Goal: Register for event/course: Sign up to attend an event or enroll in a course

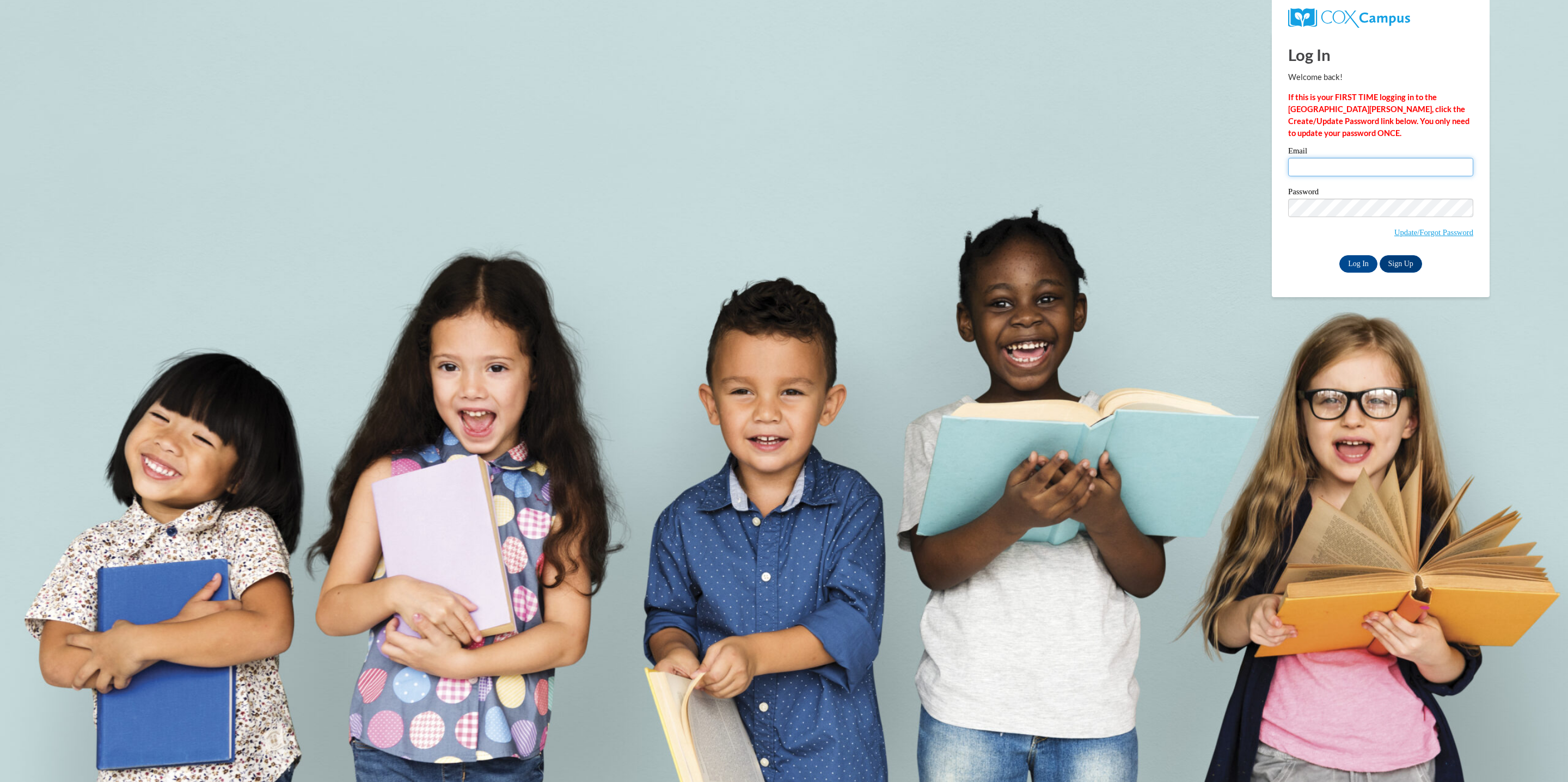
click at [1381, 163] on input "Email" at bounding box center [1380, 167] width 185 height 18
type input "meganschrum2021@gmail.com"
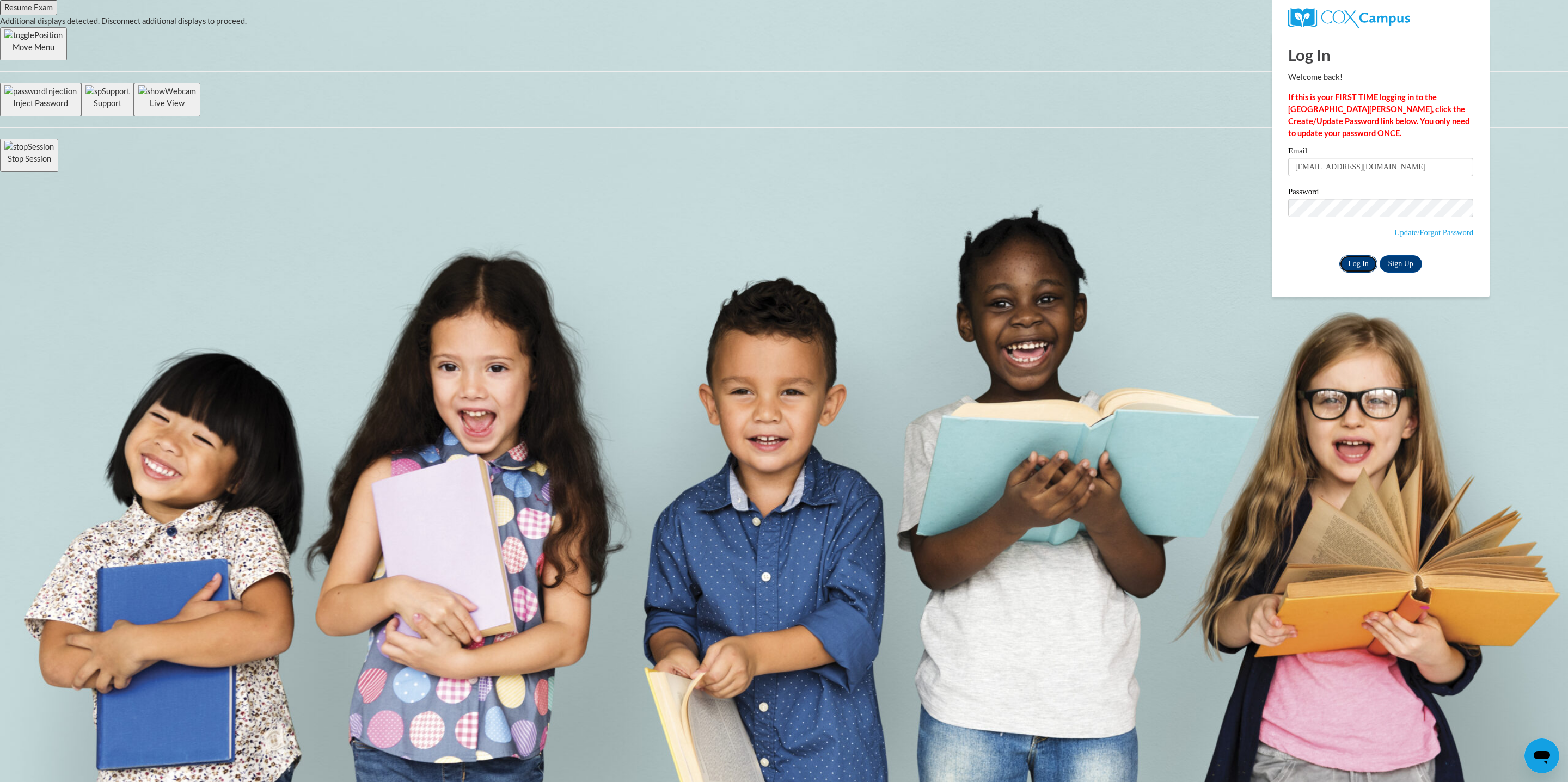
click at [1355, 262] on input "Log In" at bounding box center [1358, 264] width 38 height 18
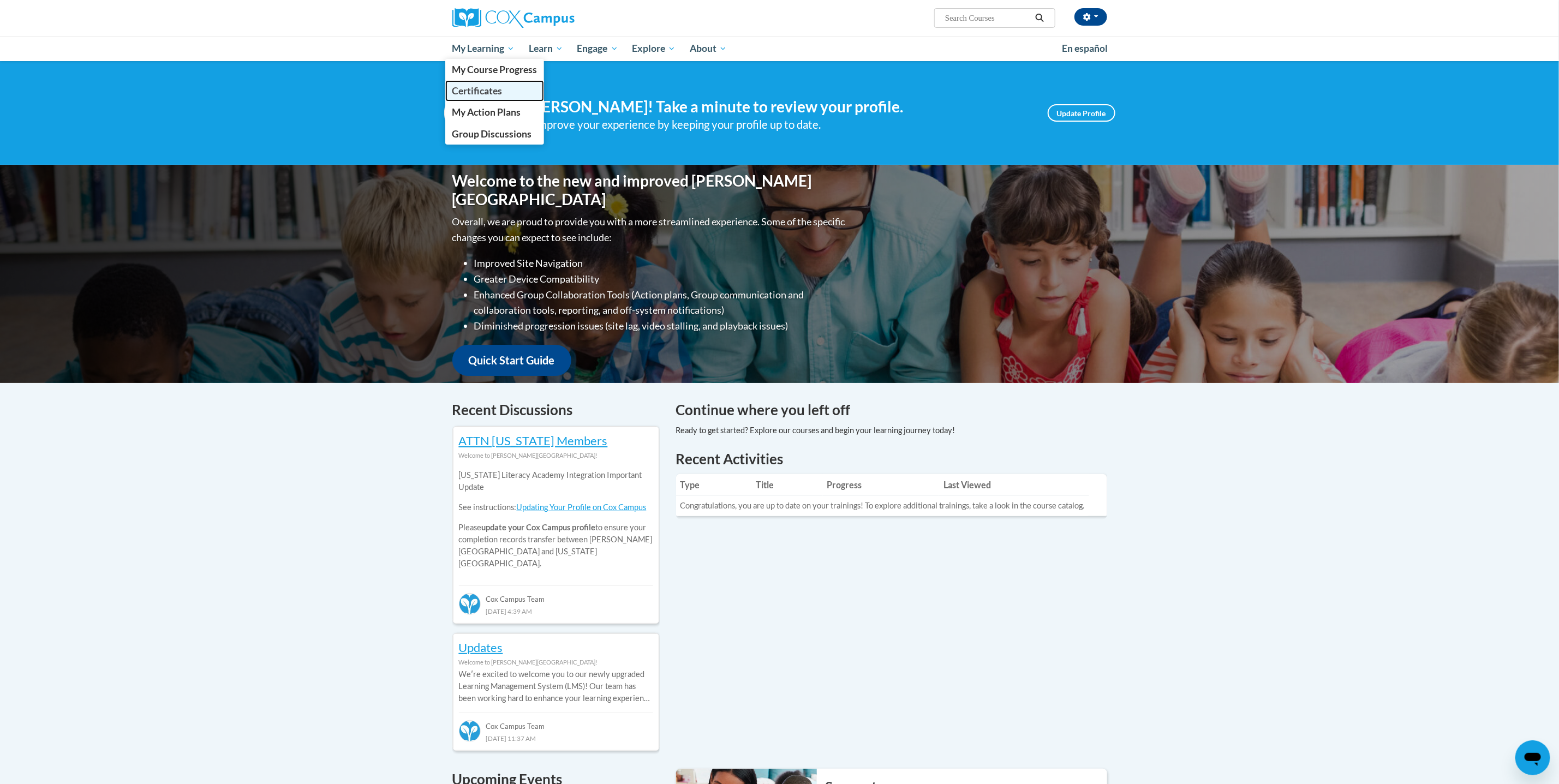
click at [494, 96] on link "Certificates" at bounding box center [495, 91] width 99 height 22
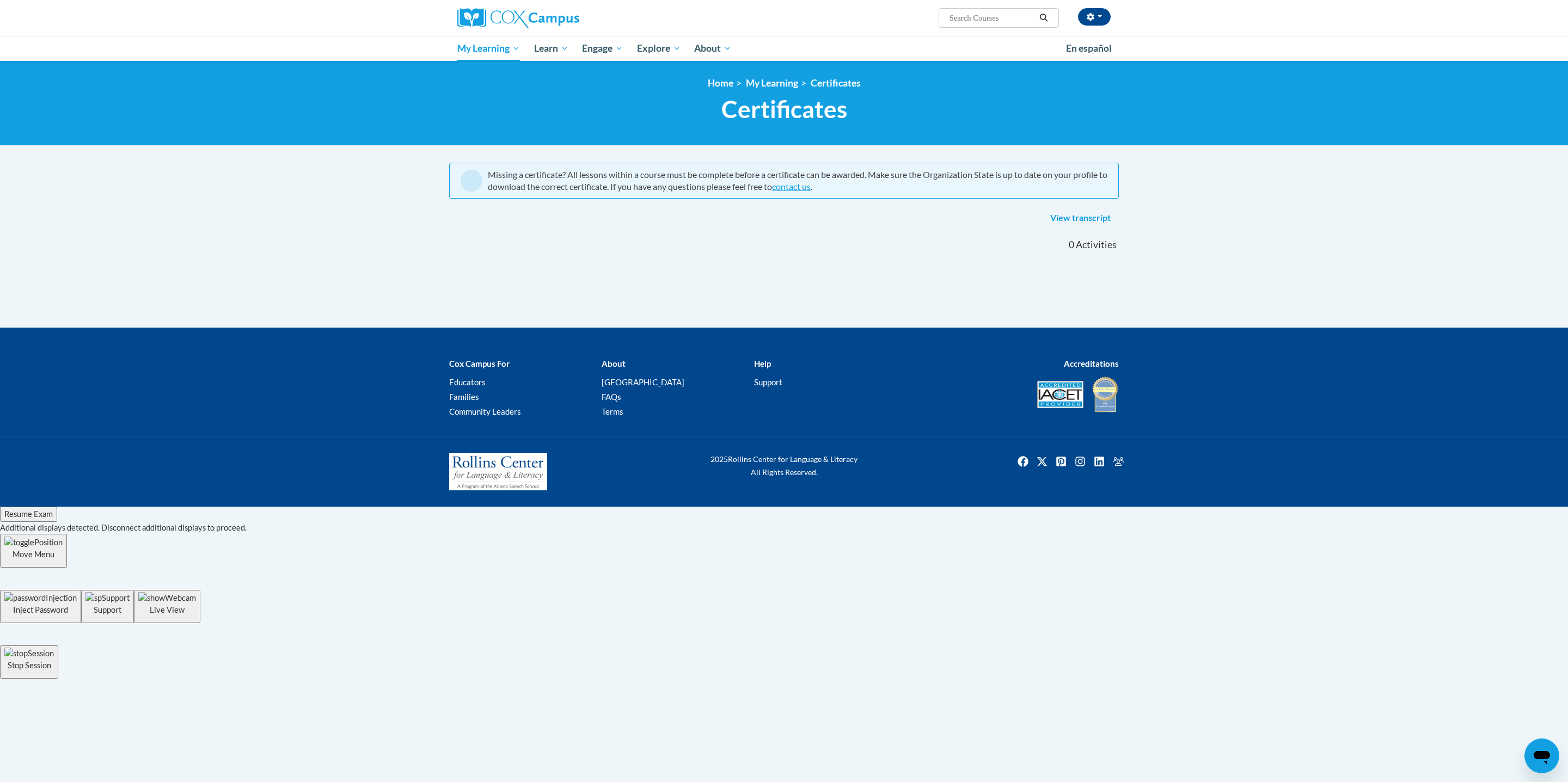
click at [979, 12] on input "Search..." at bounding box center [992, 18] width 87 height 13
type input "oral language"
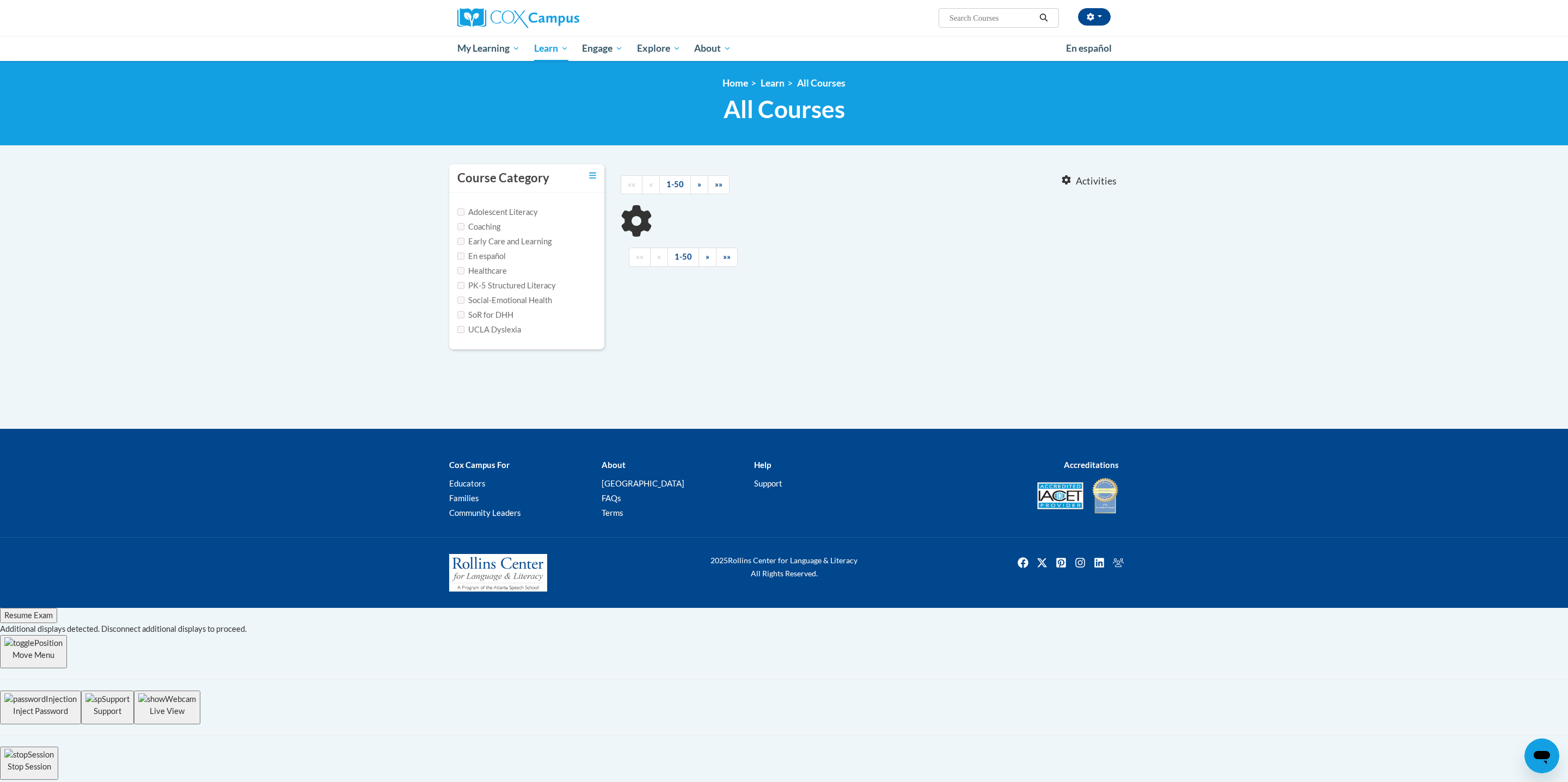
type input "oral language"
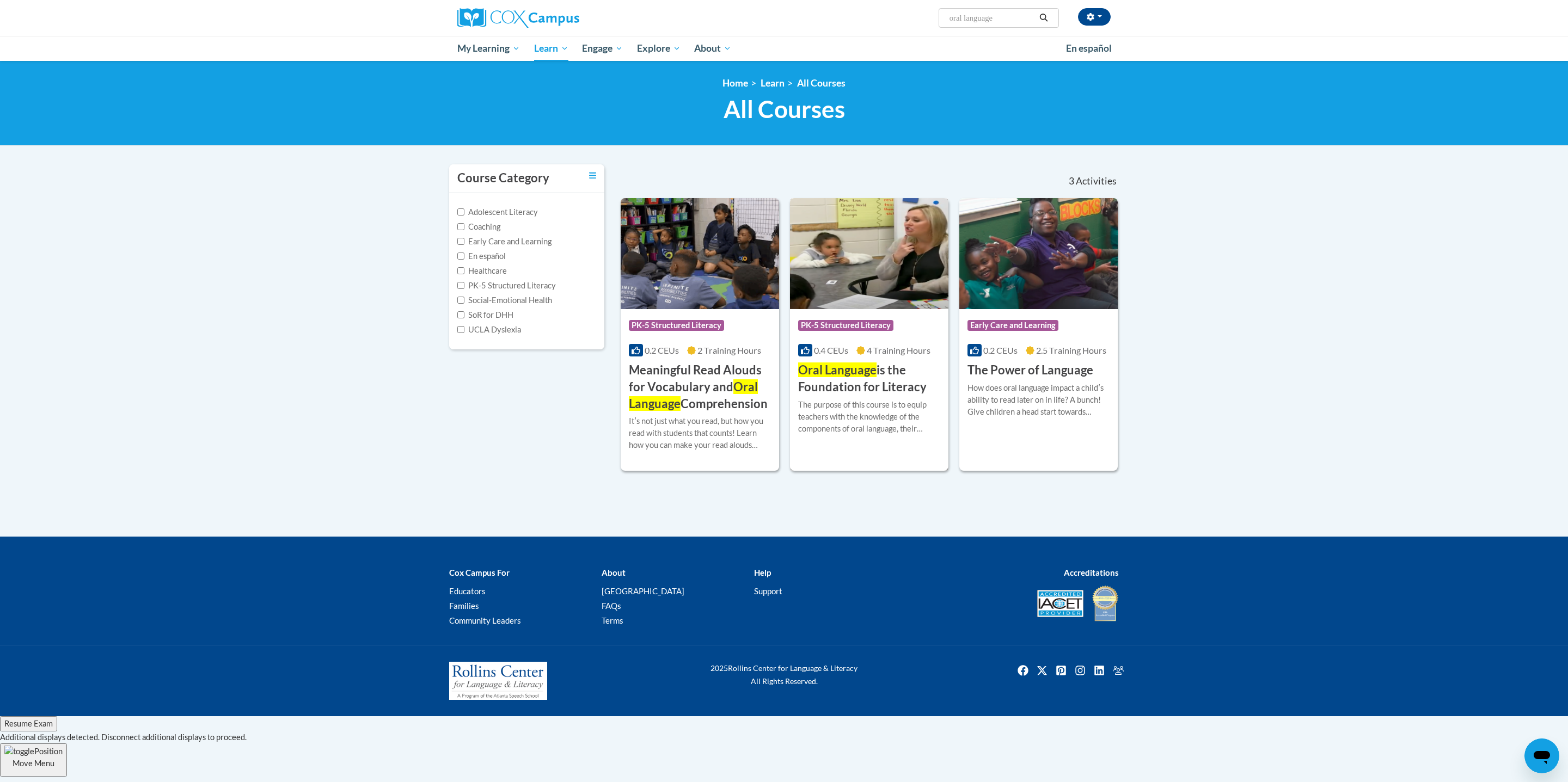
click at [840, 369] on span "Oral Language" at bounding box center [837, 369] width 79 height 15
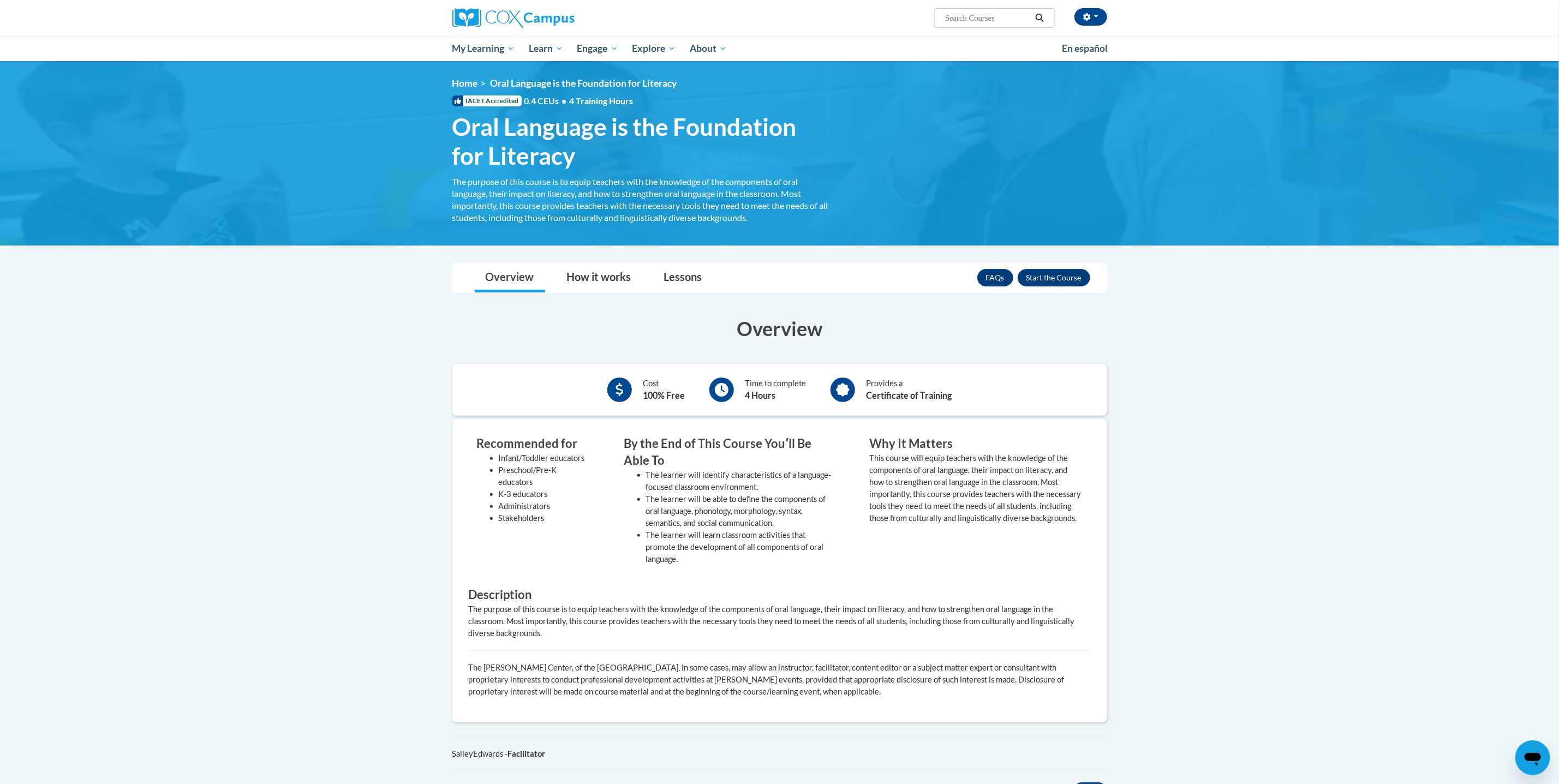
click at [299, 433] on body "megan schrum (America/Indianapolis UTC-04:00) My Profile Inbox My Transcripts L…" at bounding box center [779, 615] width 1559 height 1230
click at [1070, 280] on button "Enroll" at bounding box center [1054, 278] width 72 height 18
click at [979, 16] on input "Search..." at bounding box center [988, 18] width 87 height 13
type input "early literacy"
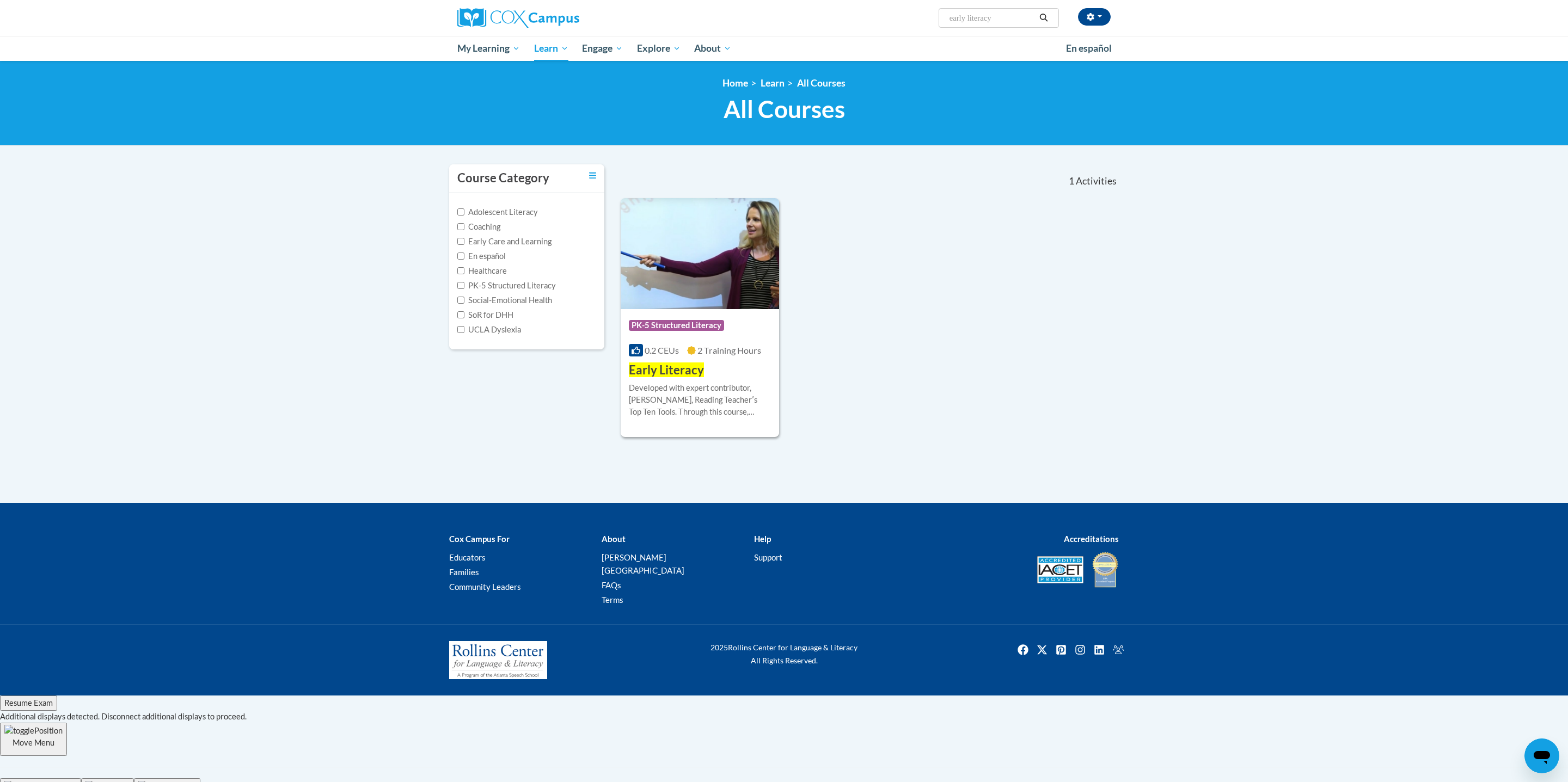
click at [1021, 18] on input "early literacy" at bounding box center [992, 18] width 87 height 13
drag, startPoint x: 1021, startPoint y: 18, endPoint x: 747, endPoint y: 15, distance: 274.0
click at [747, 15] on div "megan schrum (America/Indianapolis UTC-04:00) My Profile Inbox My Transcripts L…" at bounding box center [896, 14] width 446 height 28
type input "ohonological"
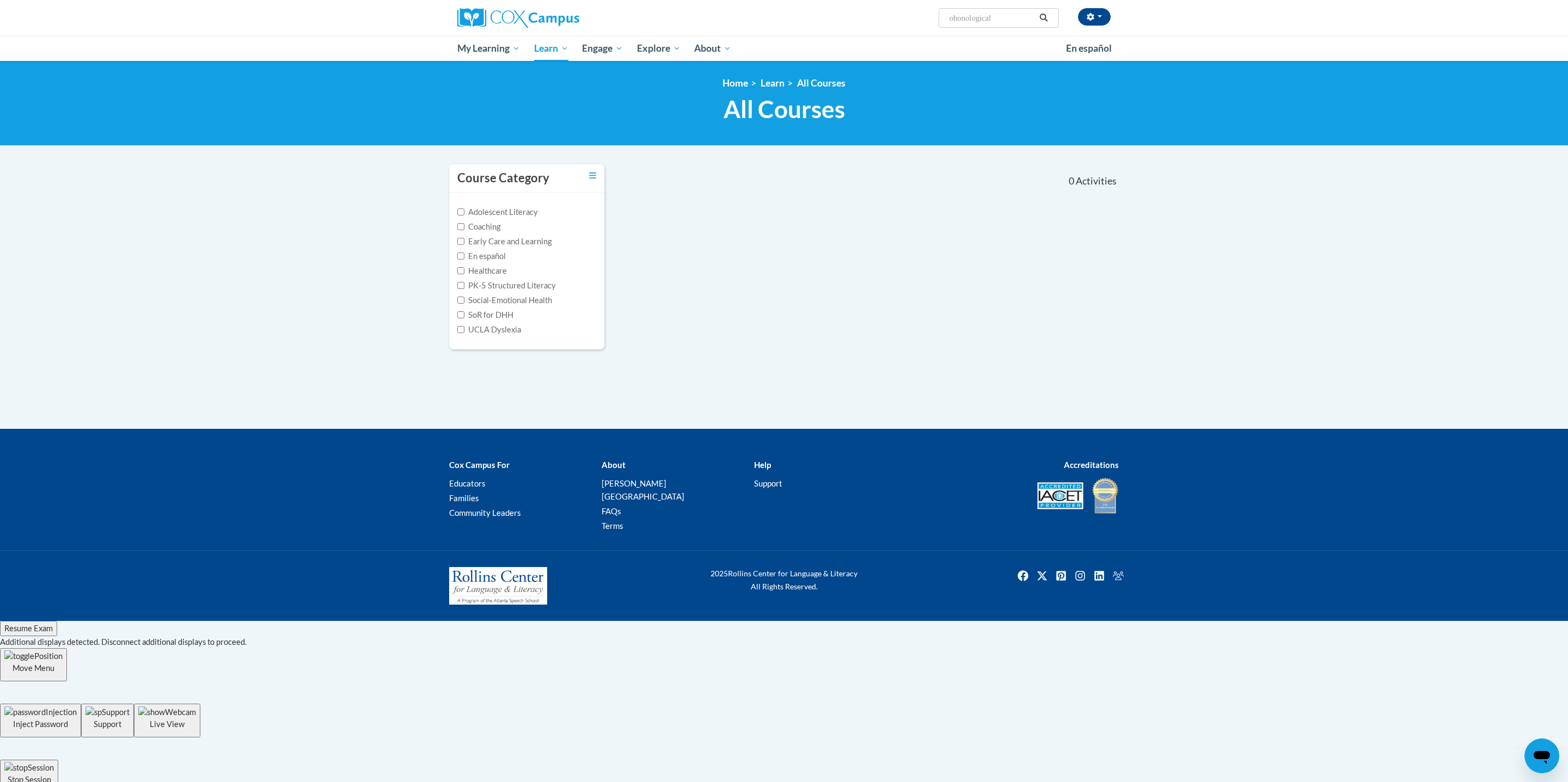
click at [1020, 20] on input "ohonological" at bounding box center [992, 18] width 87 height 13
drag, startPoint x: 1010, startPoint y: 18, endPoint x: 829, endPoint y: -2, distance: 182.1
click at [829, 0] on html "[PERSON_NAME] ([GEOGRAPHIC_DATA]/[GEOGRAPHIC_DATA] UTC-04:00) My Profile Inbox …" at bounding box center [784, 391] width 1568 height 782
type input "print awareness"
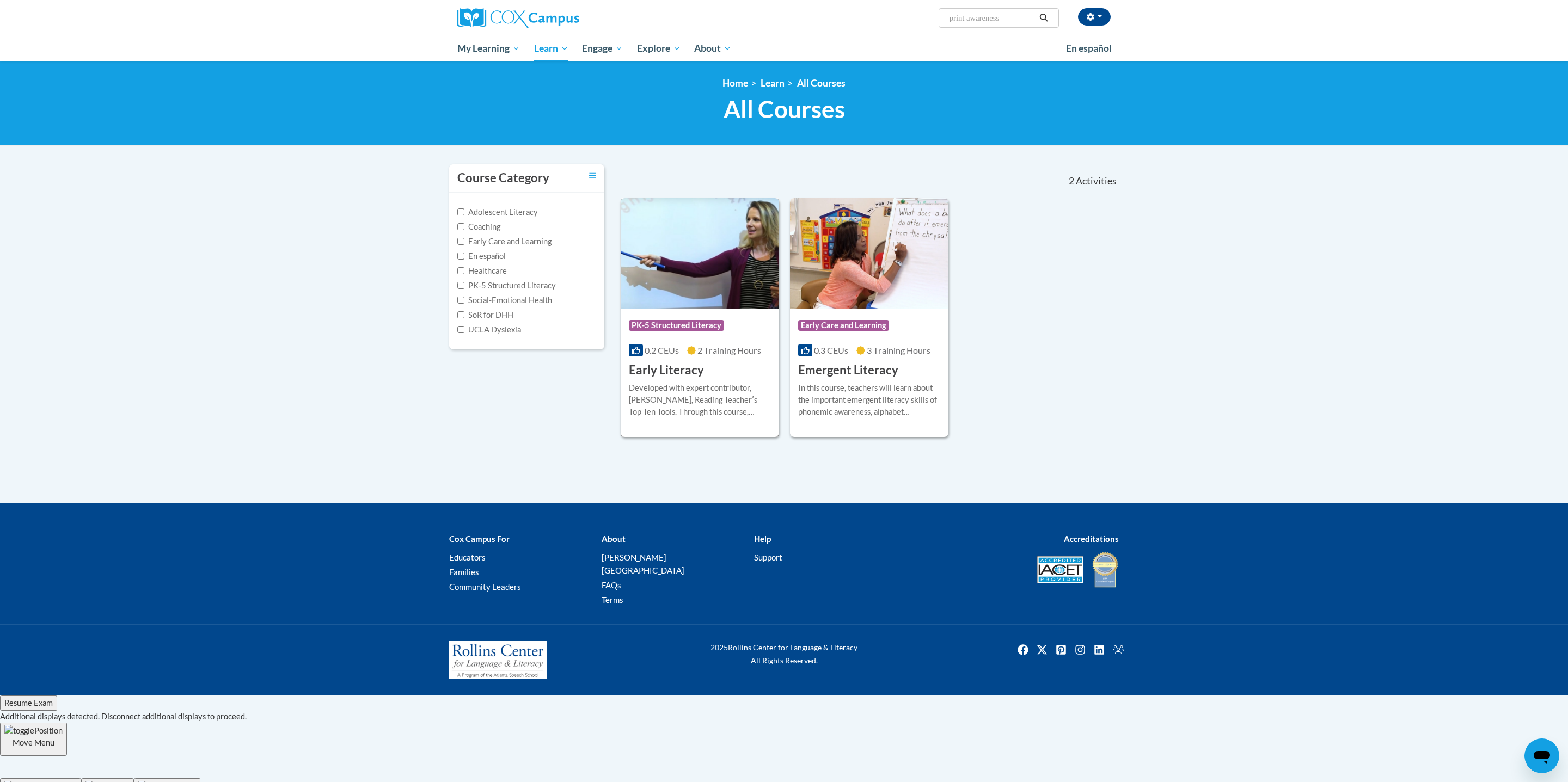
click at [723, 384] on div "Developed with expert contributor, Dr. Deborah Glaser, Reading Teacherʹs Top Te…" at bounding box center [700, 400] width 142 height 36
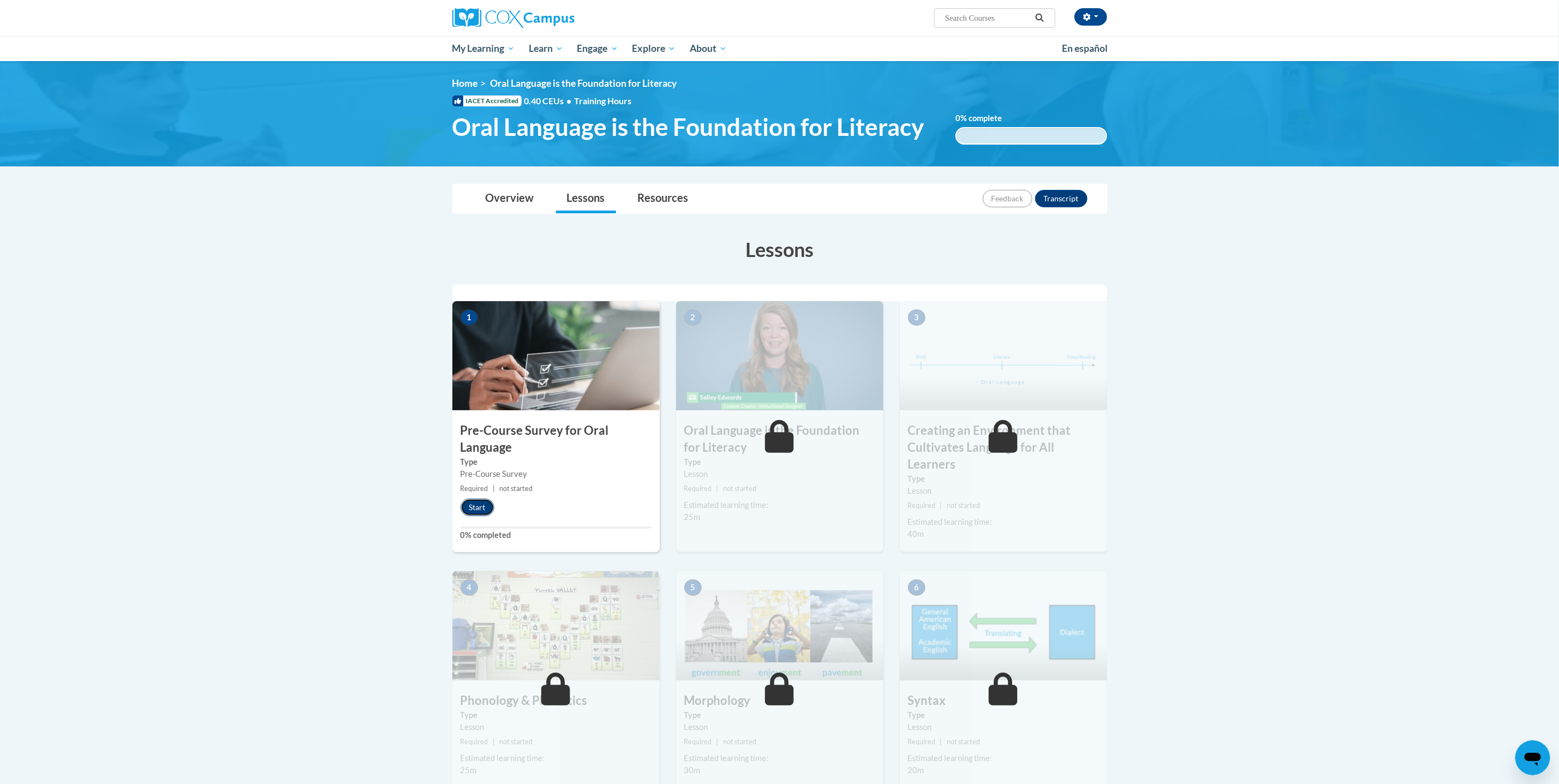
click at [481, 506] on button "Start" at bounding box center [477, 507] width 34 height 18
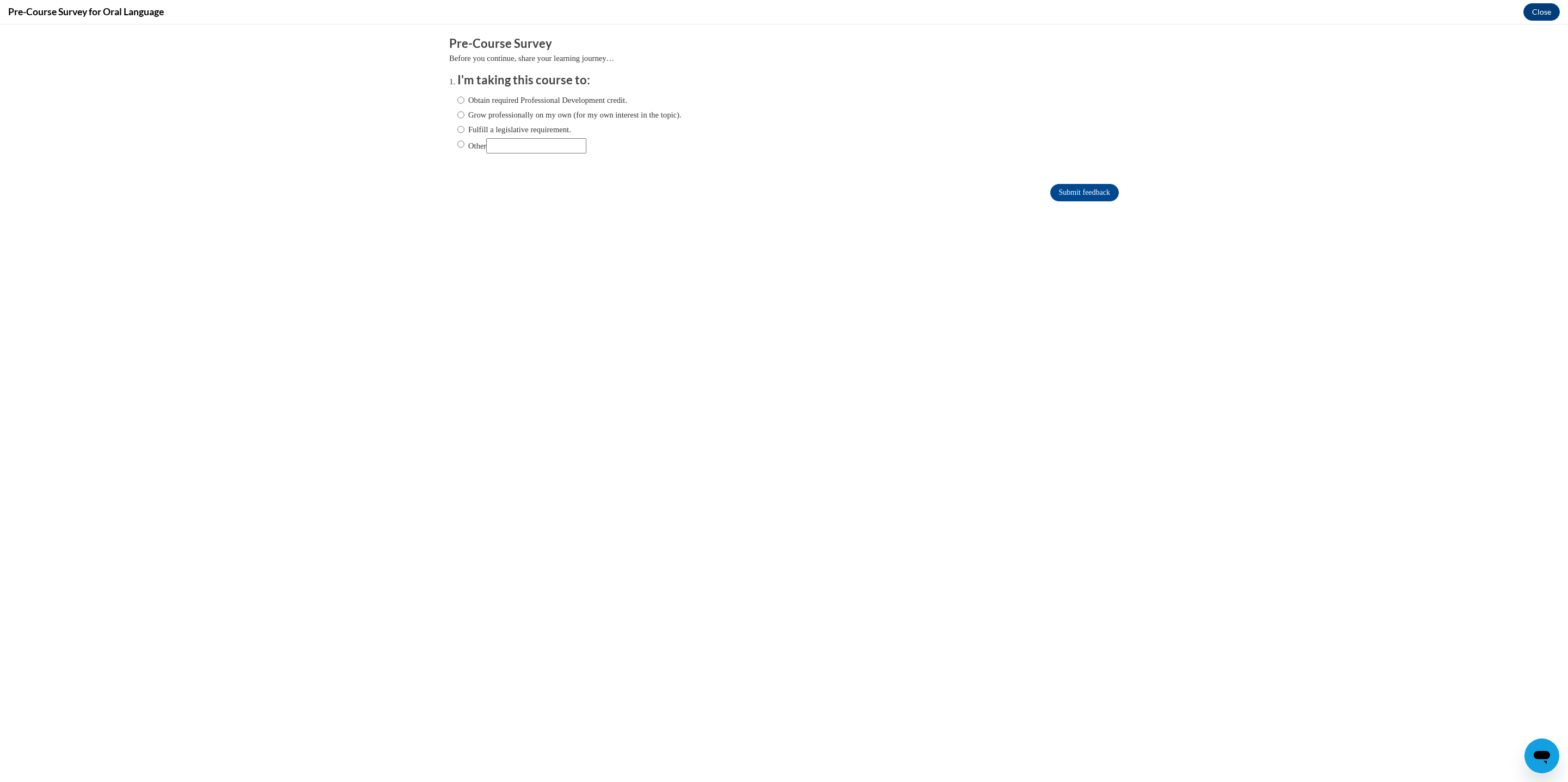
click at [520, 112] on label "Grow professionally on my own (for my own interest in the topic)." at bounding box center [569, 114] width 224 height 12
click at [464, 112] on input "Grow professionally on my own (for my own interest in the topic)." at bounding box center [460, 114] width 7 height 12
radio input "true"
click at [1088, 187] on input "Submit feedback" at bounding box center [1084, 192] width 68 height 18
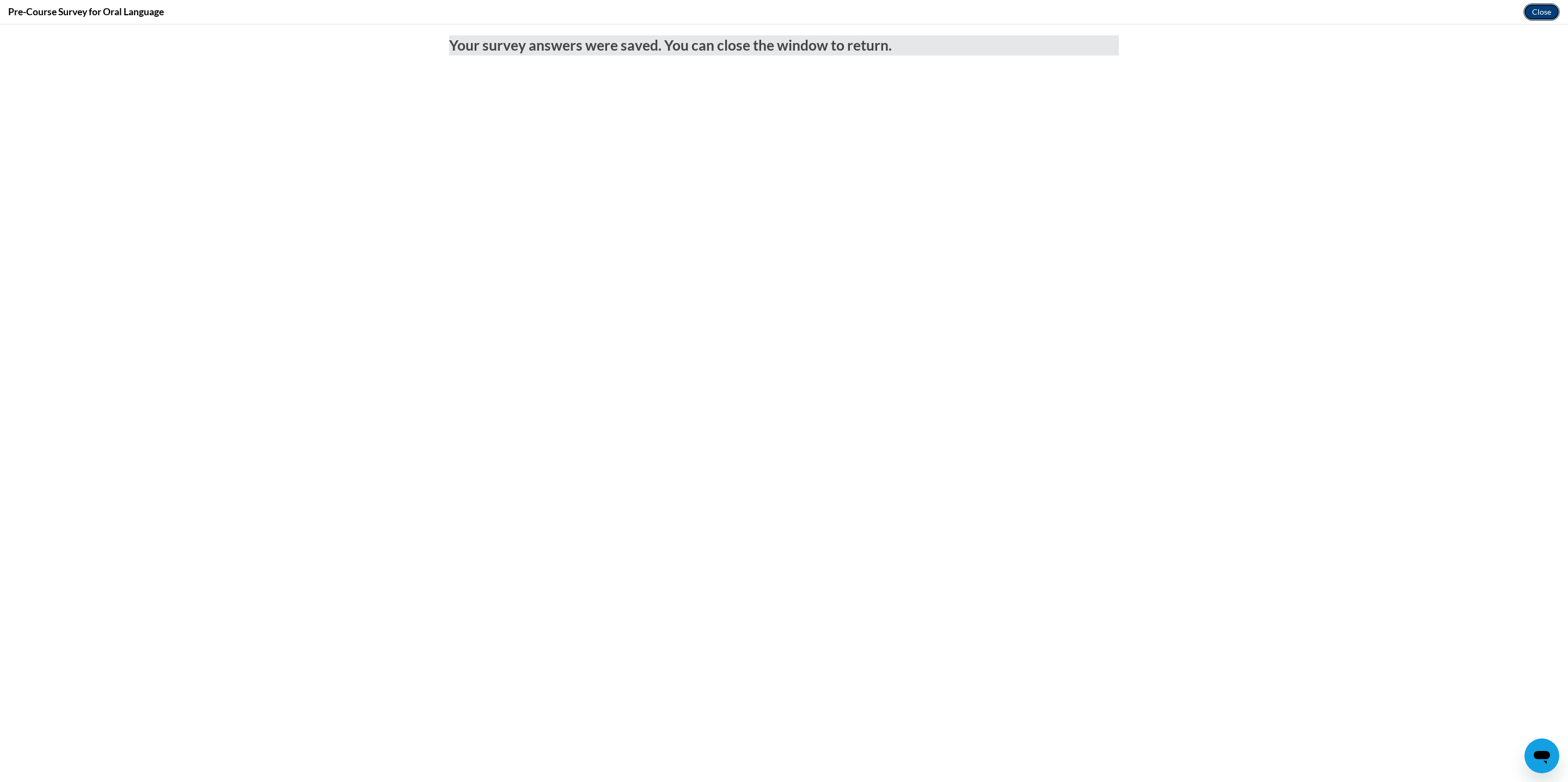
click at [1539, 10] on button "Close" at bounding box center [1541, 12] width 36 height 18
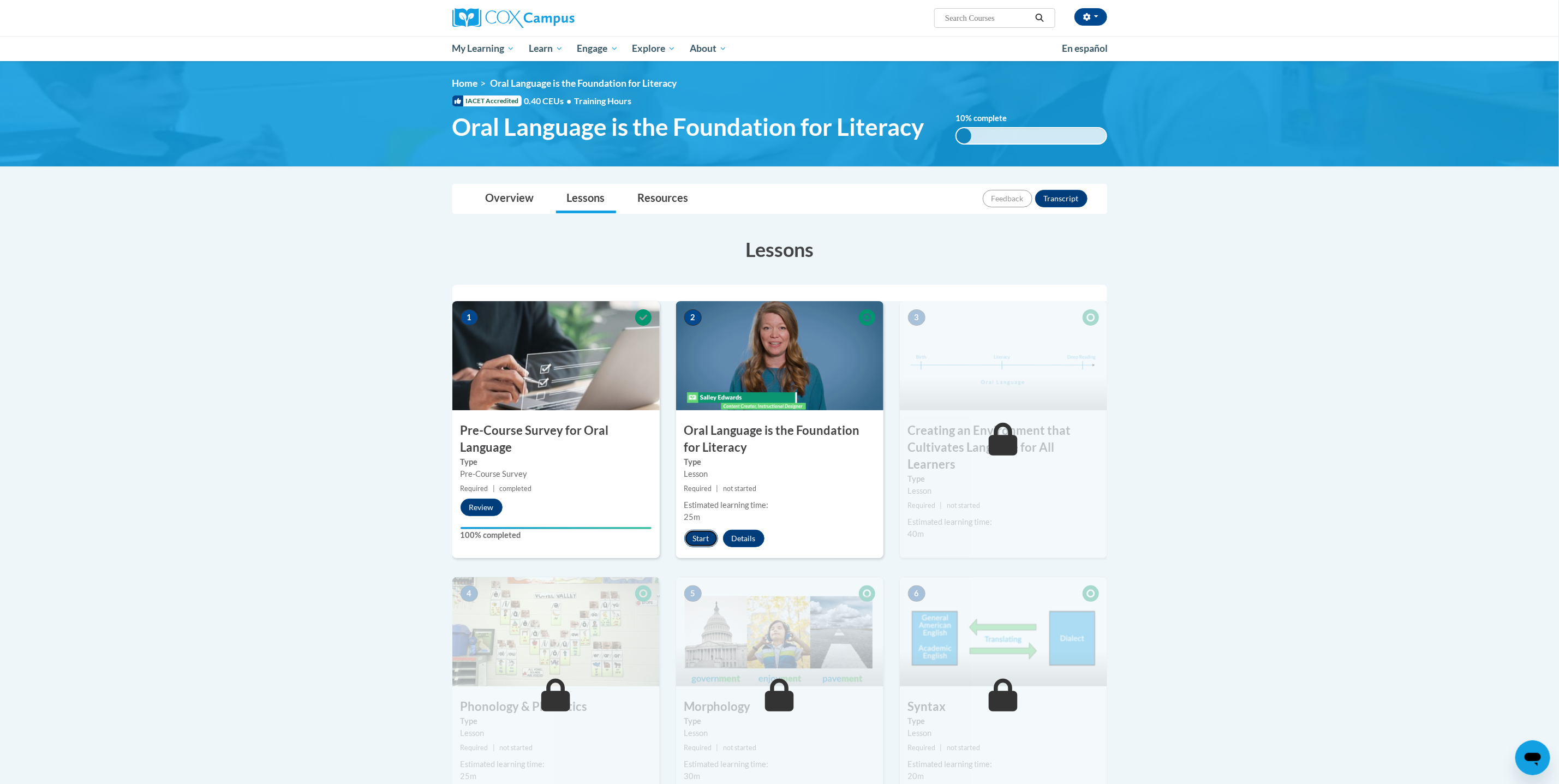
click at [703, 540] on button "Start" at bounding box center [702, 538] width 34 height 18
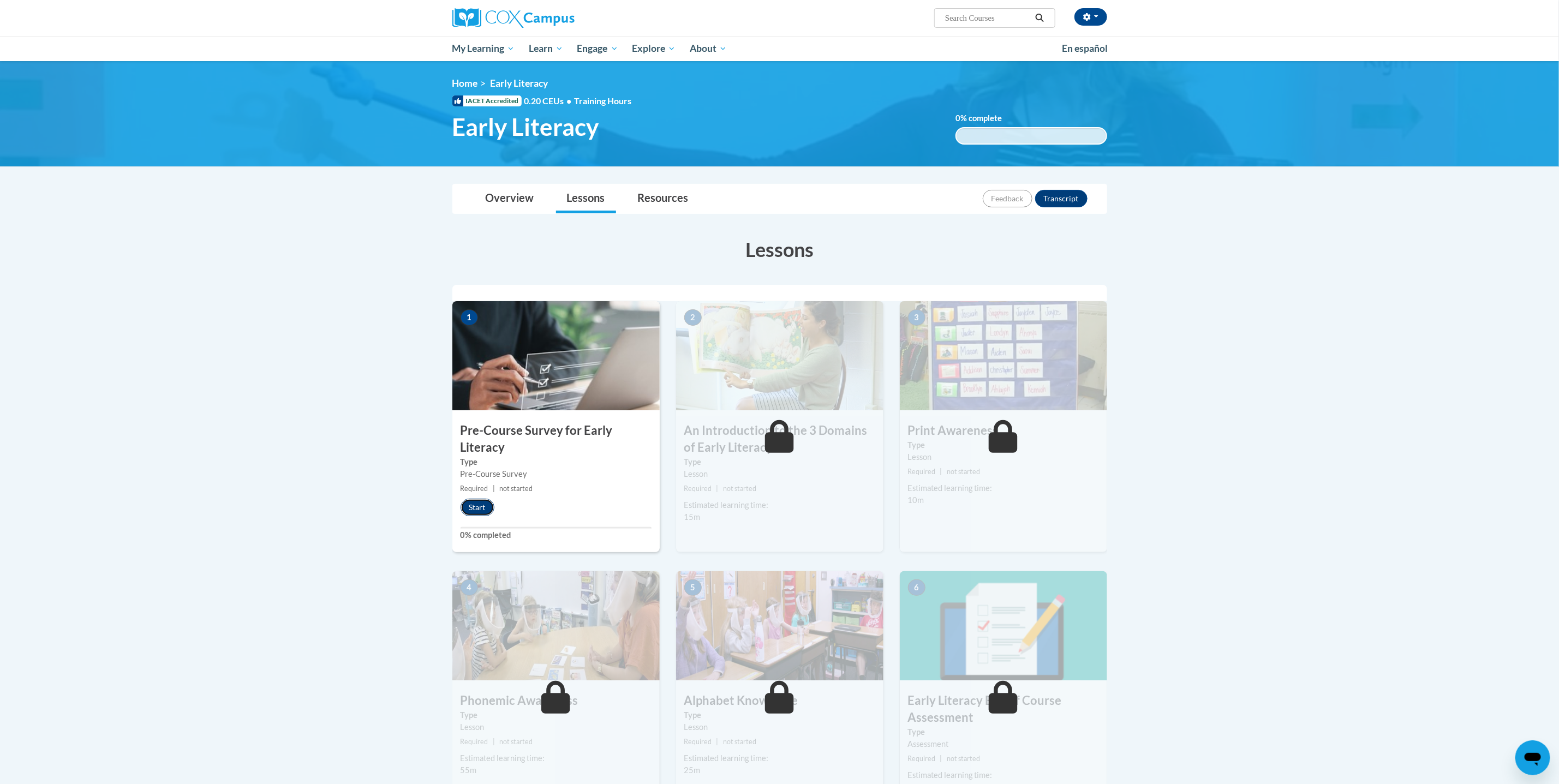
click at [478, 509] on button "Start" at bounding box center [477, 507] width 34 height 18
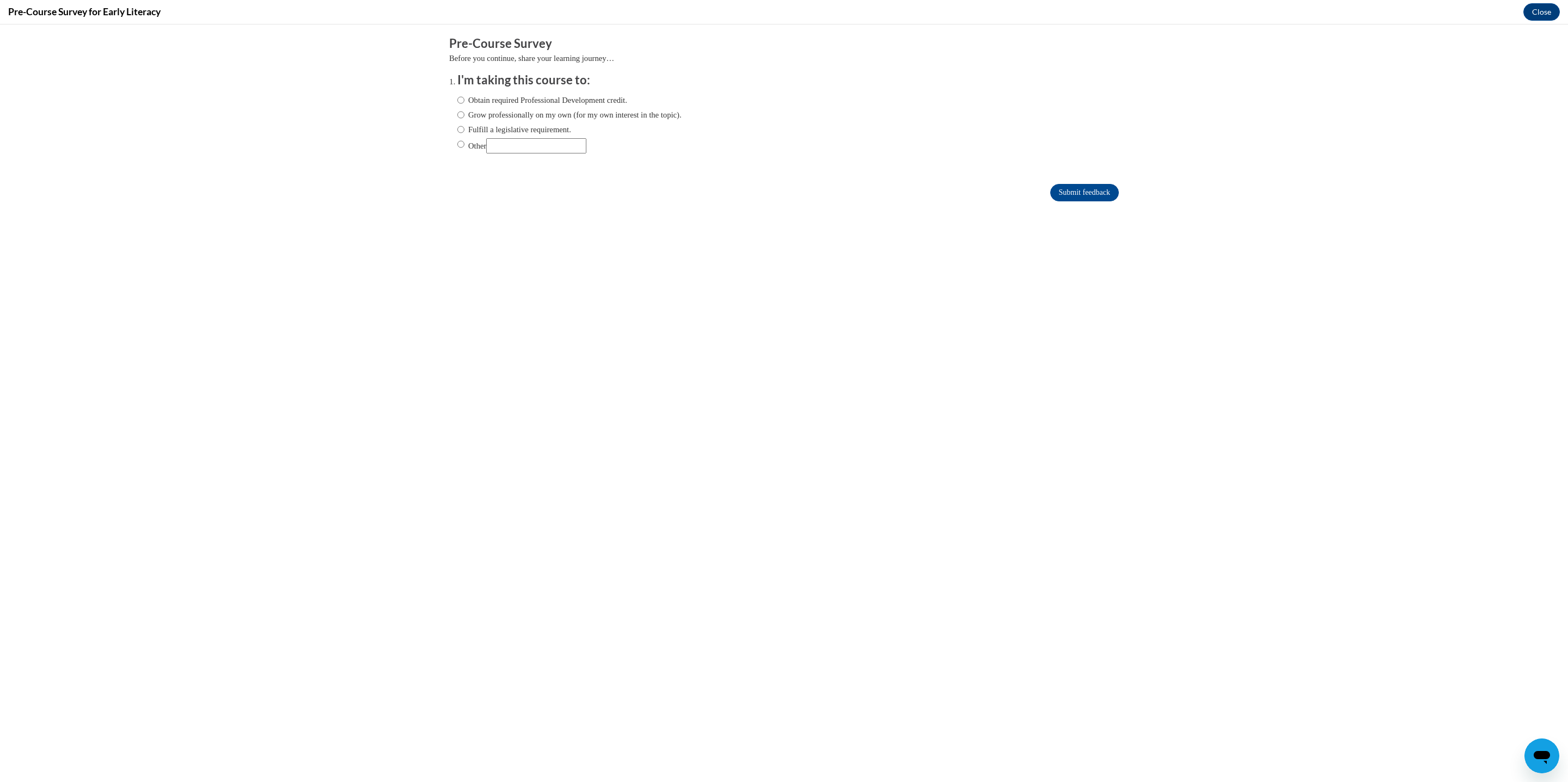
click at [531, 111] on label "Grow professionally on my own (for my own interest in the topic)." at bounding box center [569, 114] width 224 height 12
click at [464, 111] on input "Grow professionally on my own (for my own interest in the topic)." at bounding box center [460, 114] width 7 height 12
radio input "true"
click at [1073, 184] on input "Submit feedback" at bounding box center [1084, 192] width 68 height 18
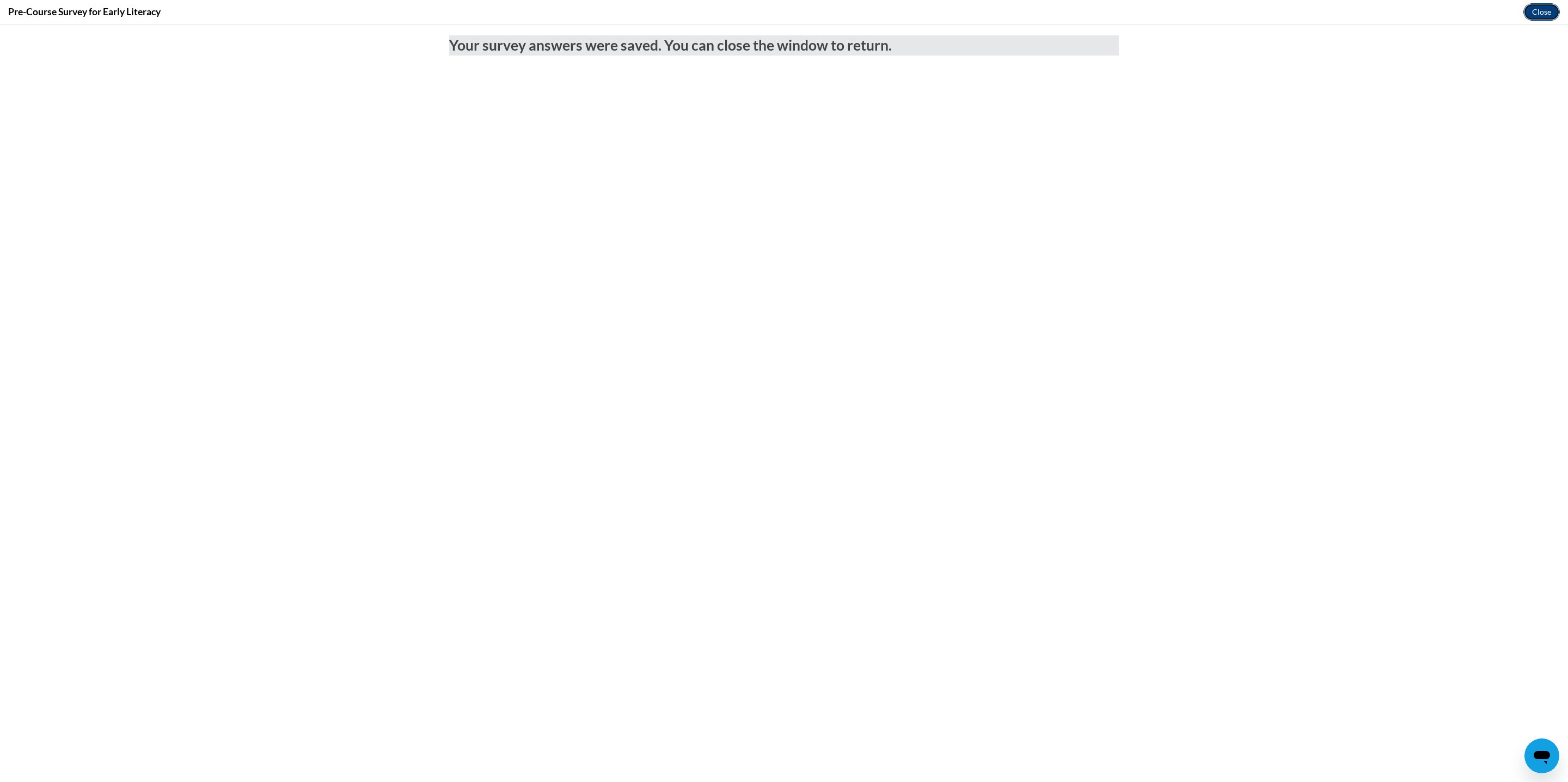
click at [1541, 8] on button "Close" at bounding box center [1541, 12] width 36 height 18
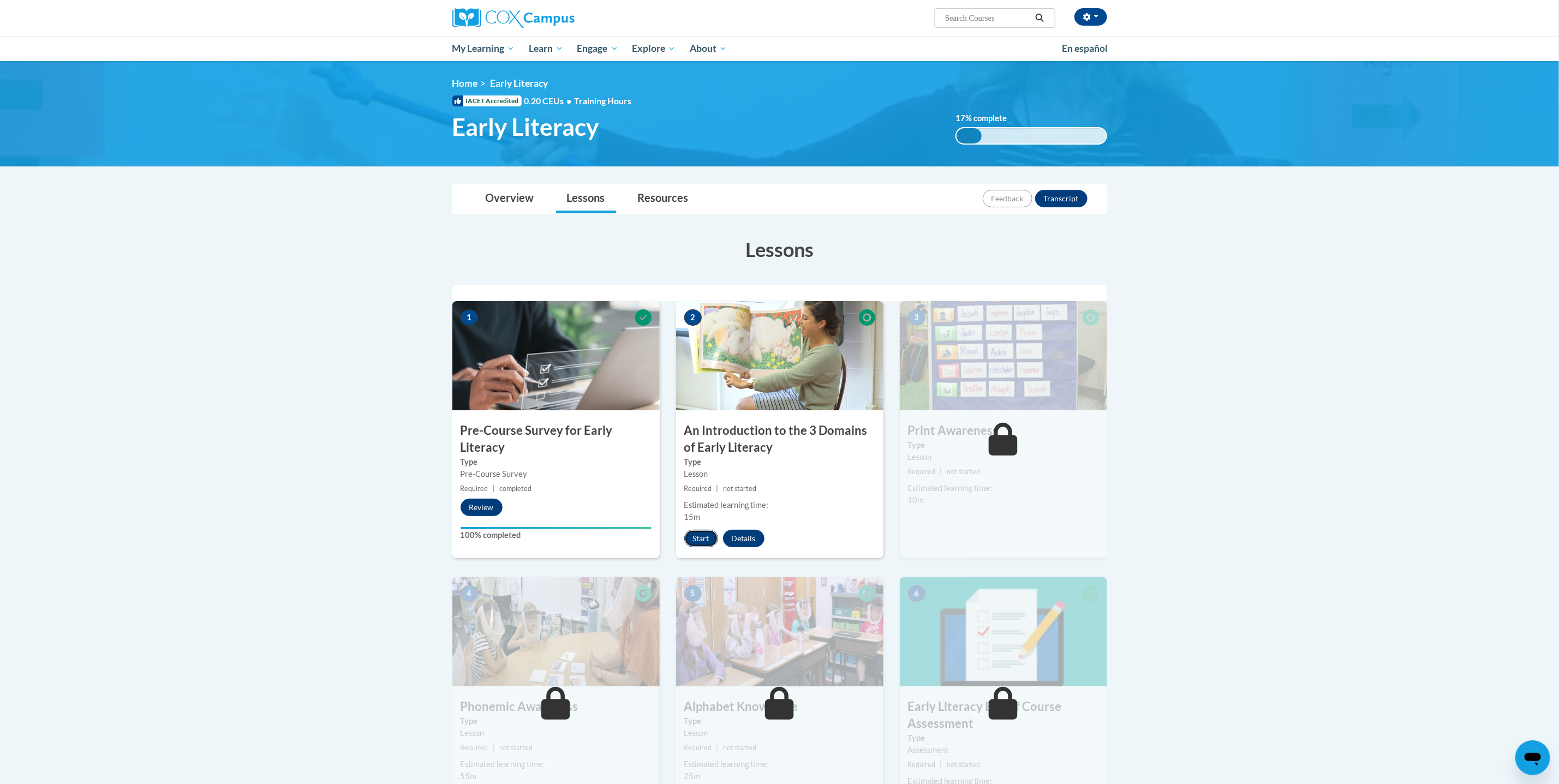
click at [705, 533] on button "Start" at bounding box center [702, 538] width 34 height 18
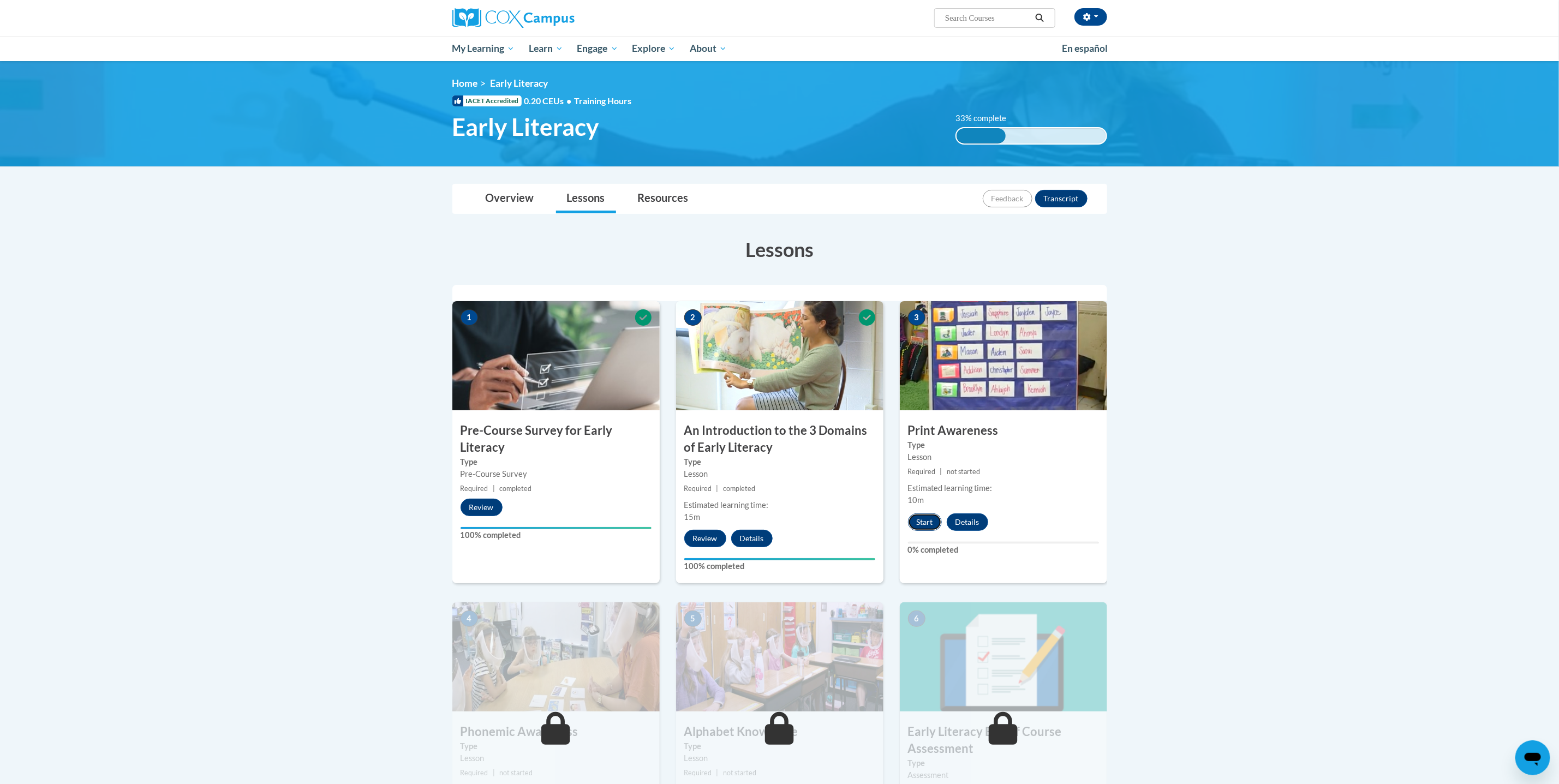
click at [919, 523] on button "Start" at bounding box center [925, 522] width 34 height 18
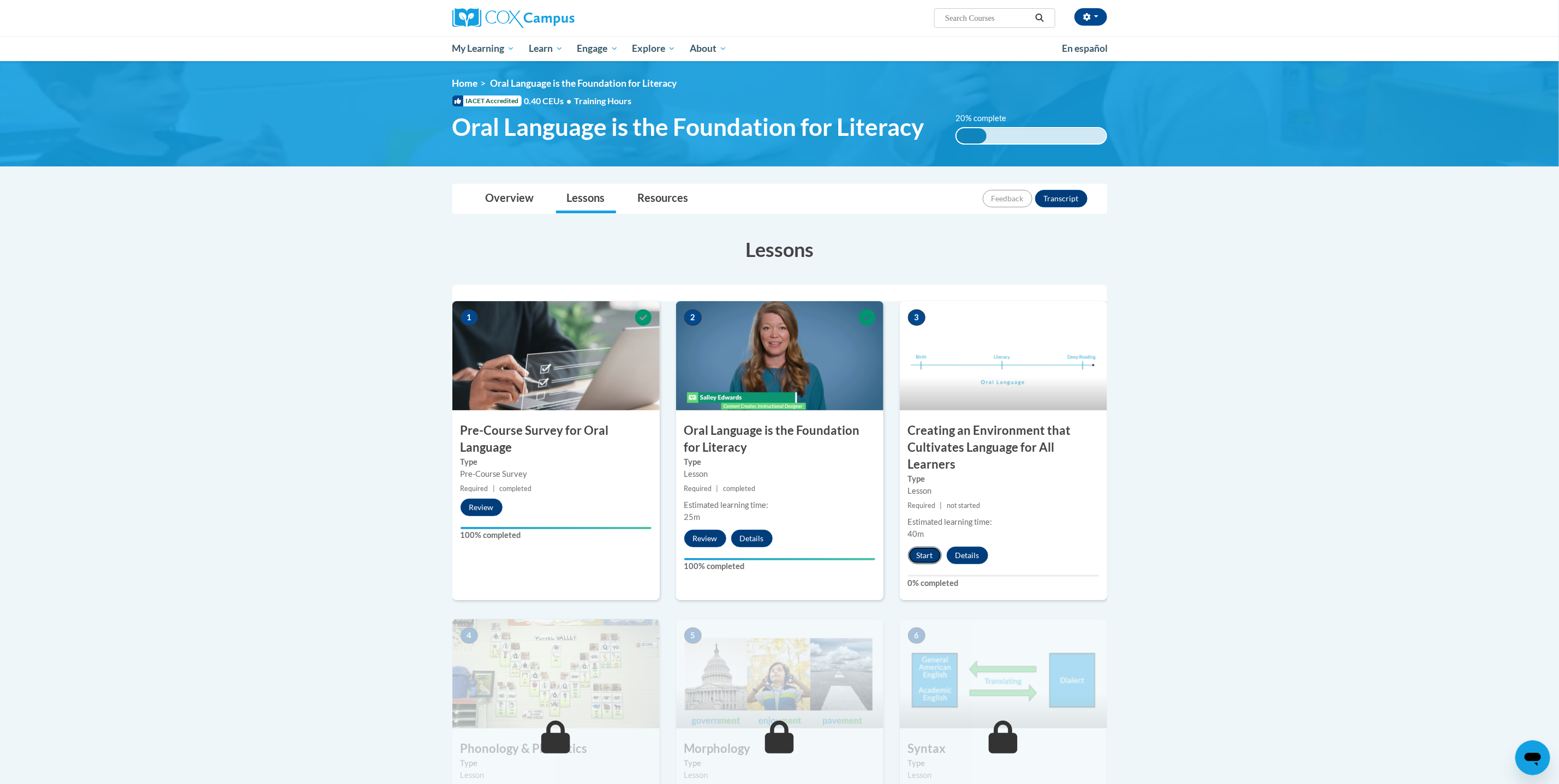
click at [914, 550] on button "Start" at bounding box center [925, 555] width 34 height 18
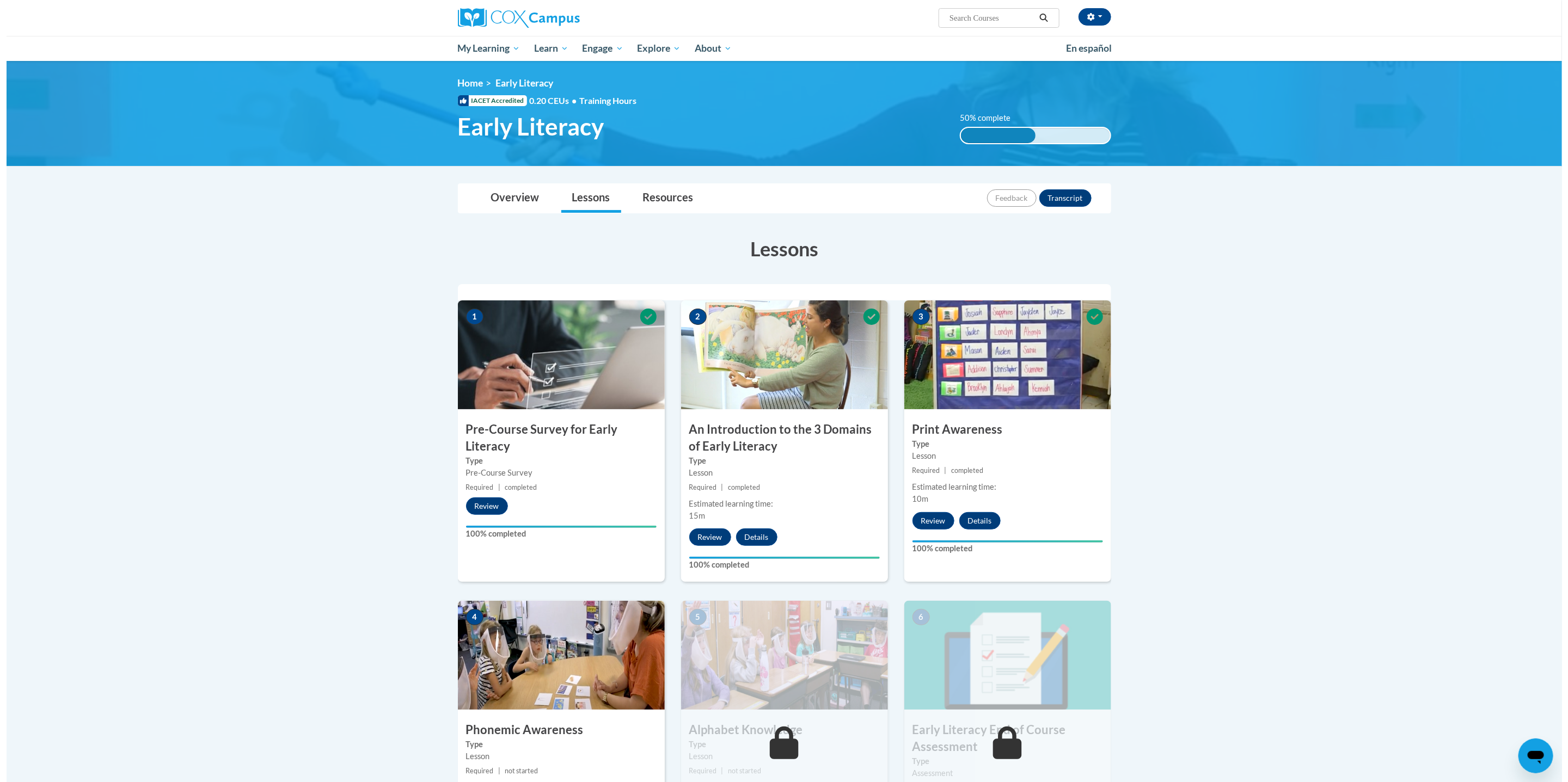
scroll to position [362, 0]
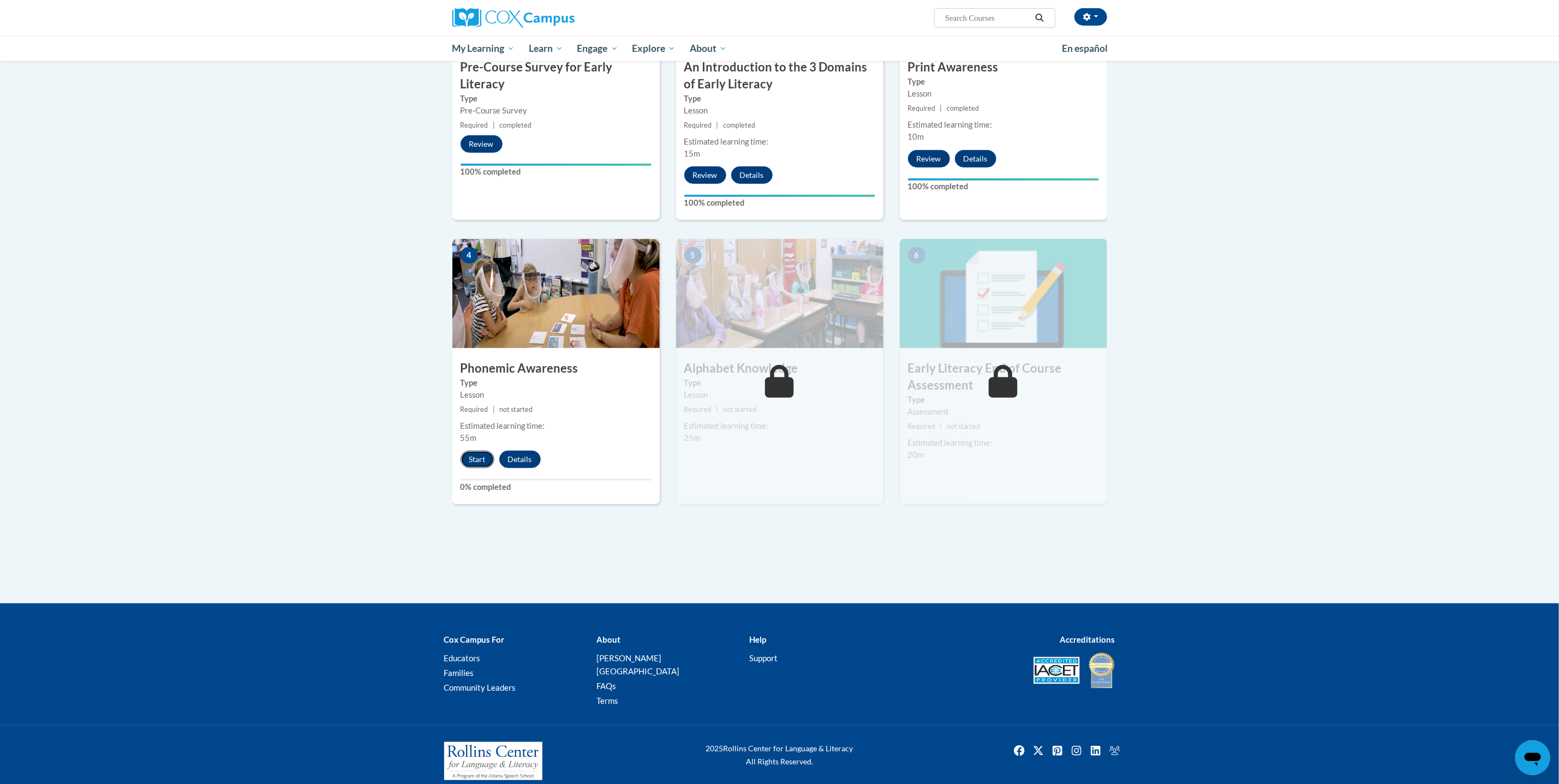
click at [474, 457] on button "Start" at bounding box center [477, 459] width 34 height 18
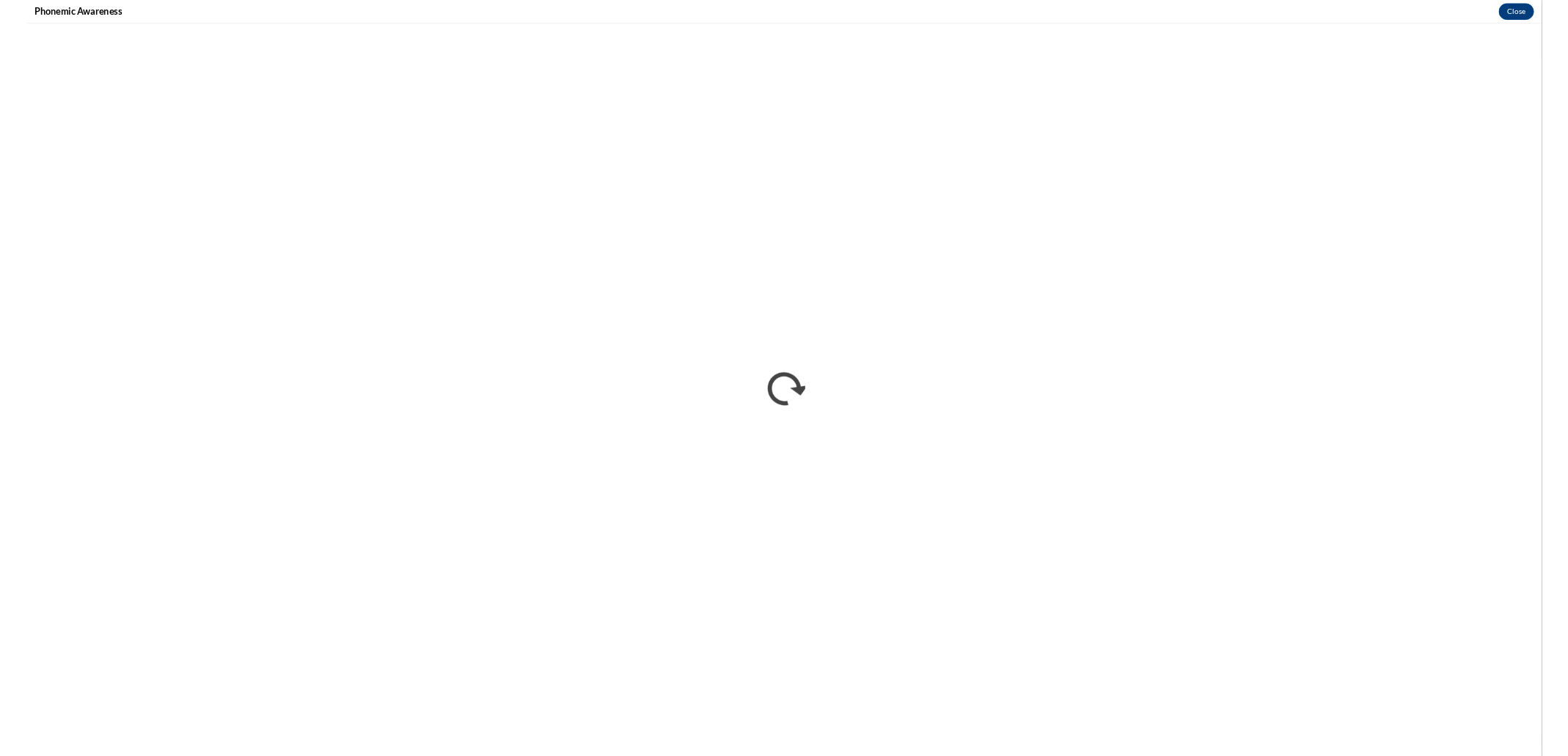
scroll to position [0, 0]
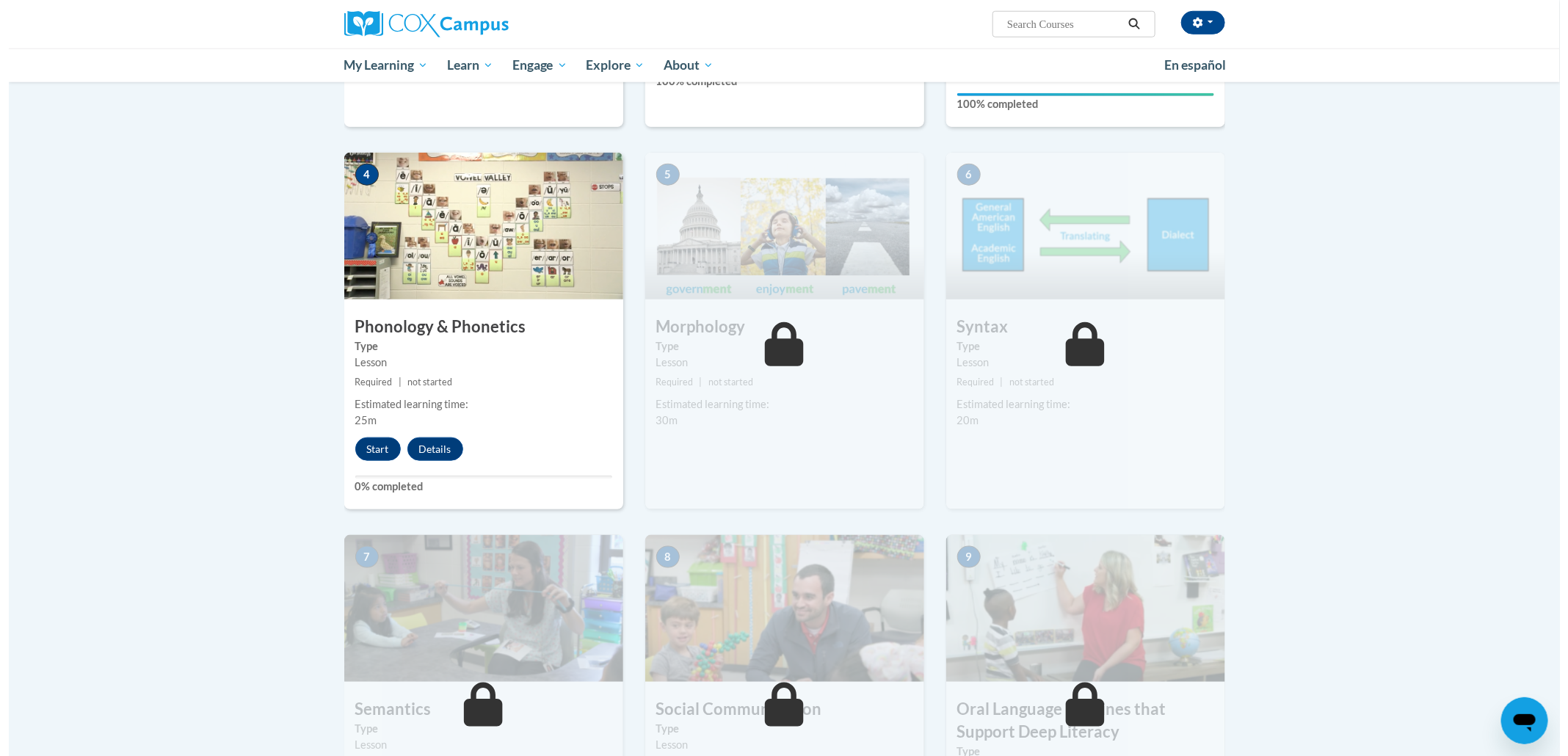
scroll to position [764, 0]
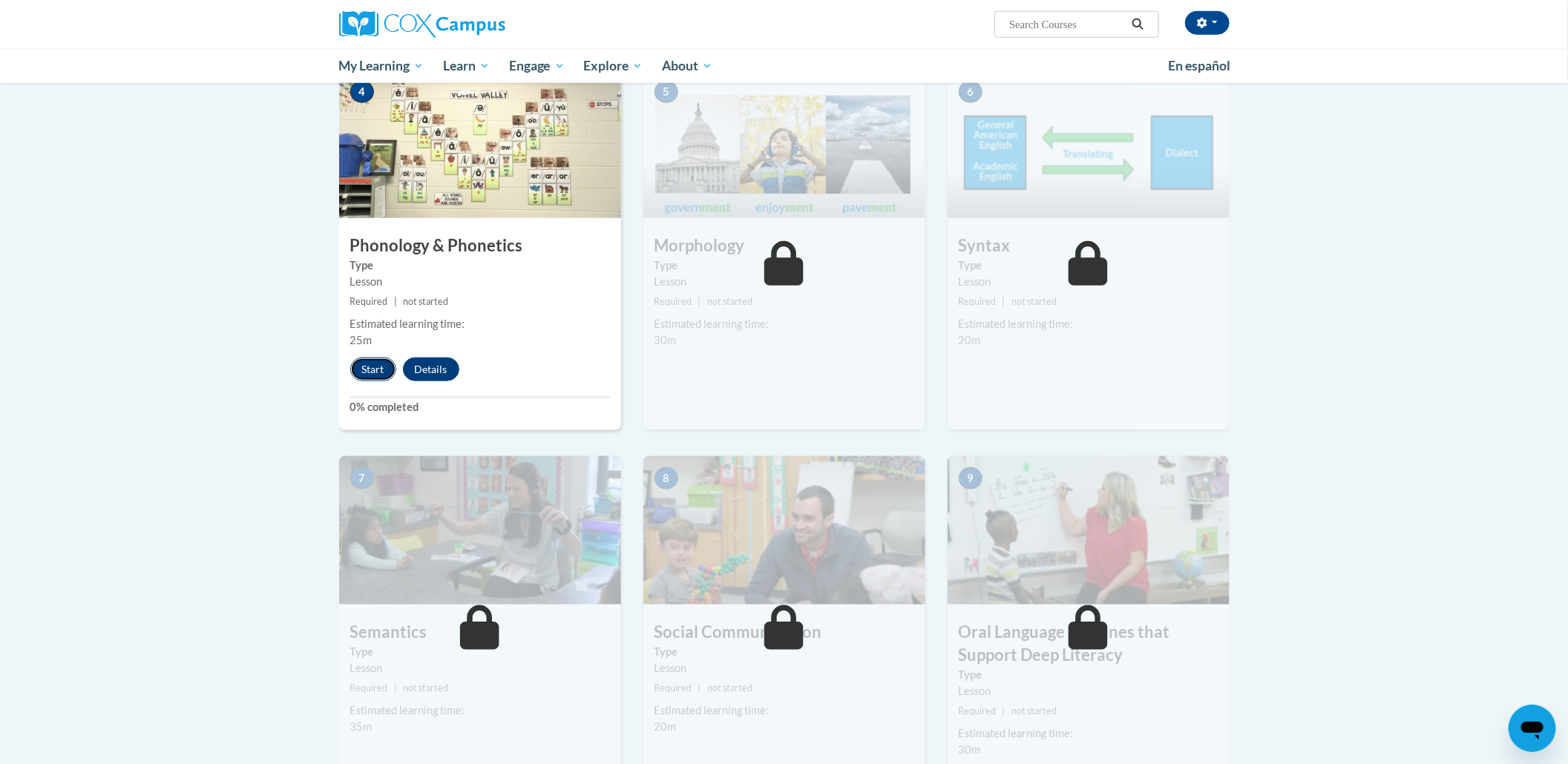
click at [377, 365] on button "Start" at bounding box center [373, 369] width 46 height 24
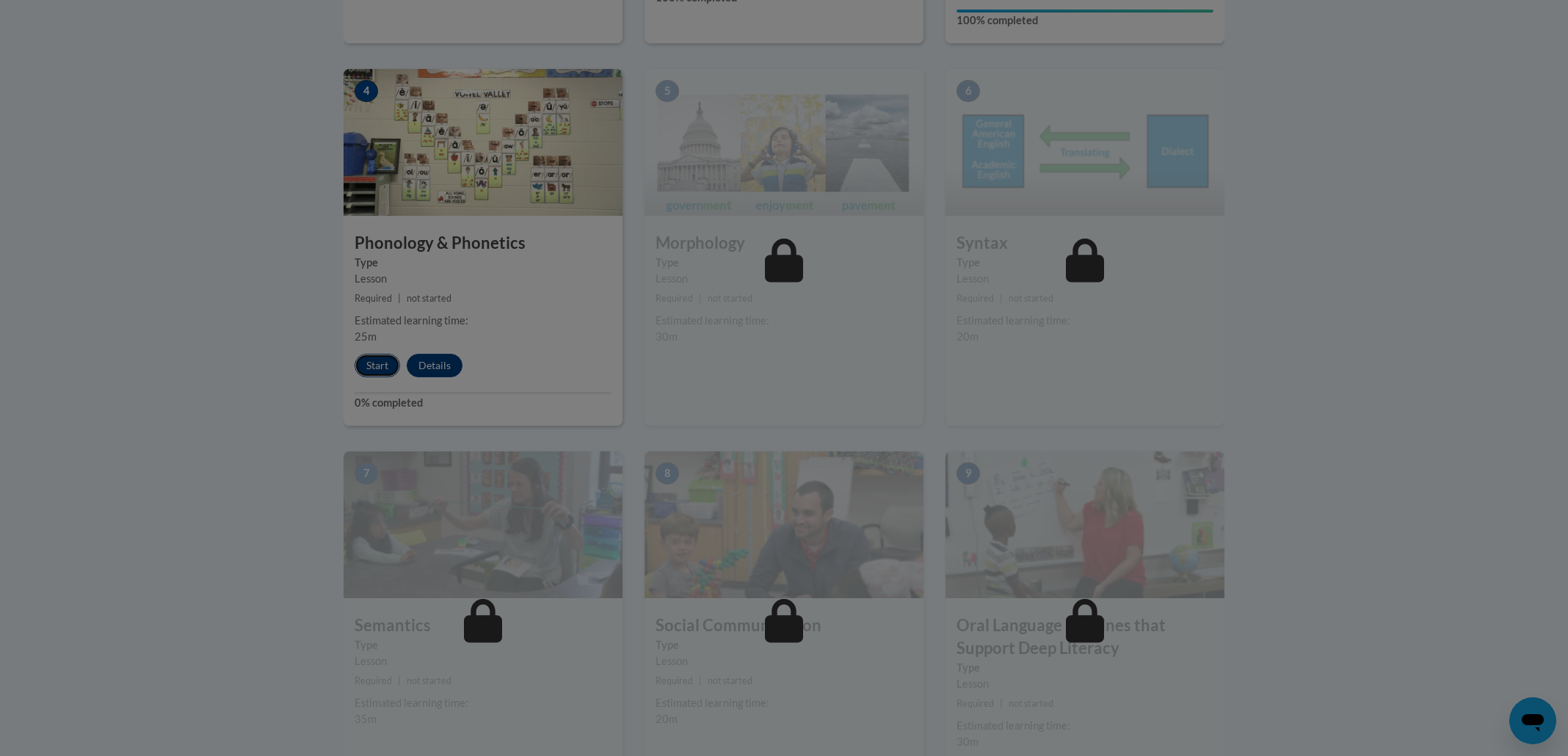
scroll to position [0, 0]
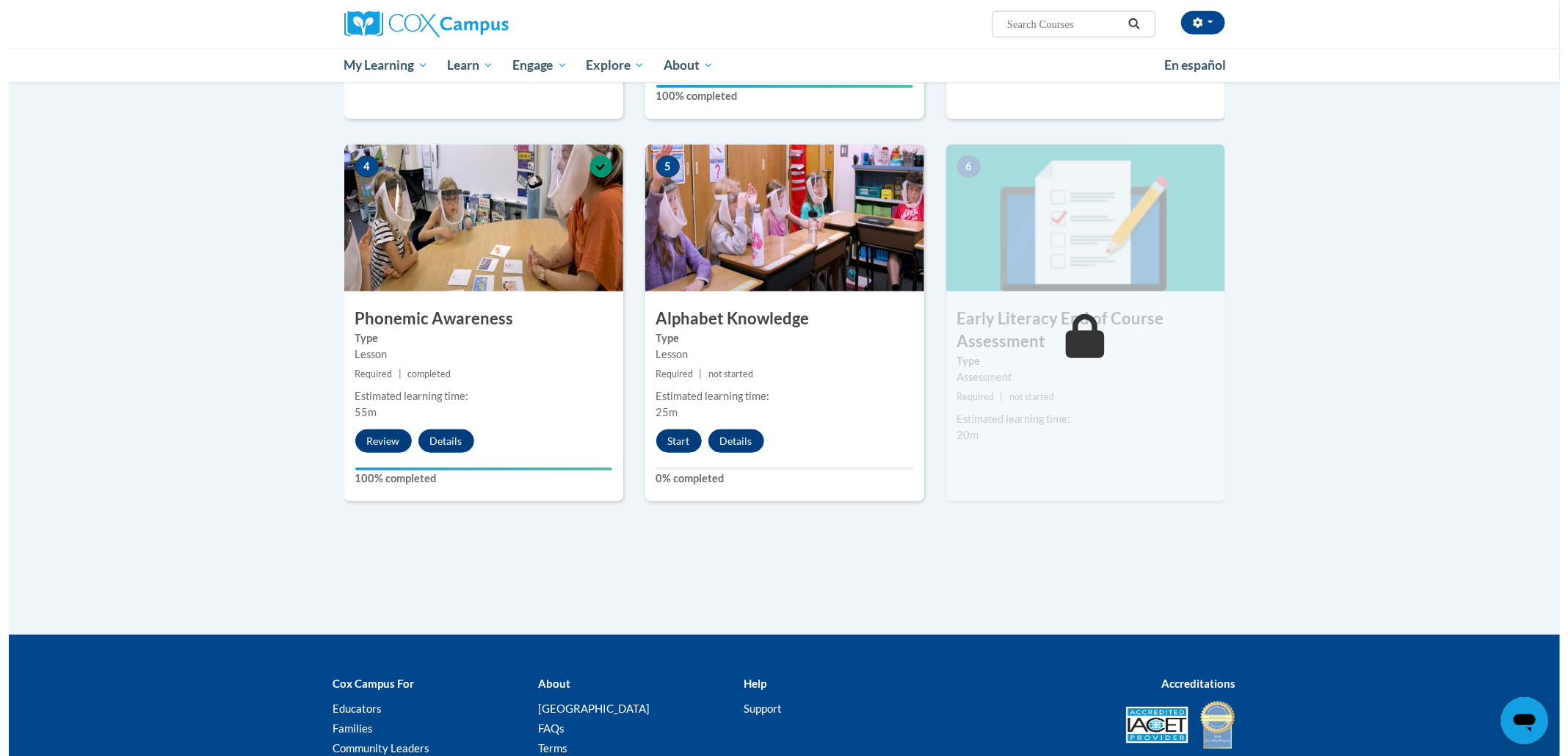
scroll to position [787, 0]
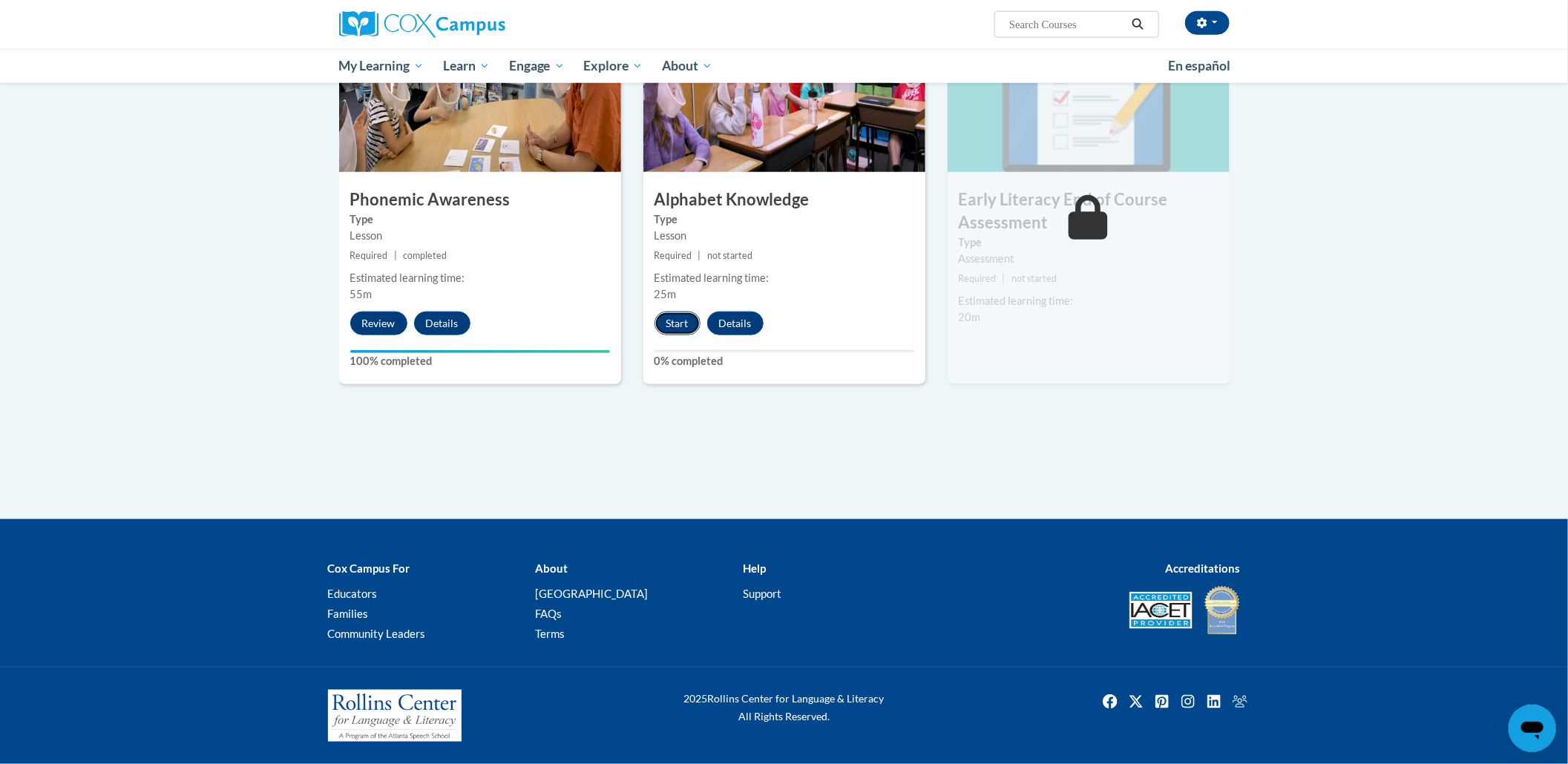
click at [667, 331] on button "Start" at bounding box center [677, 324] width 46 height 24
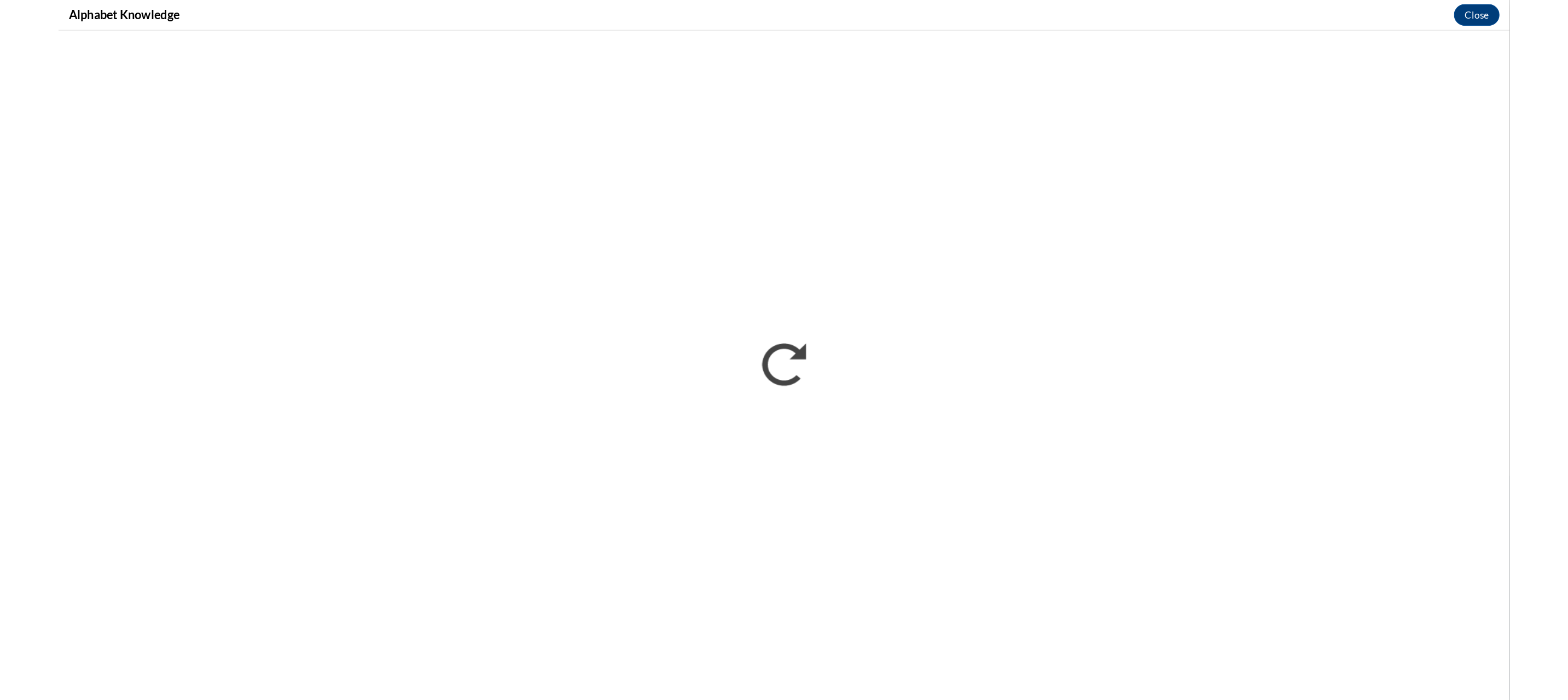
scroll to position [450, 0]
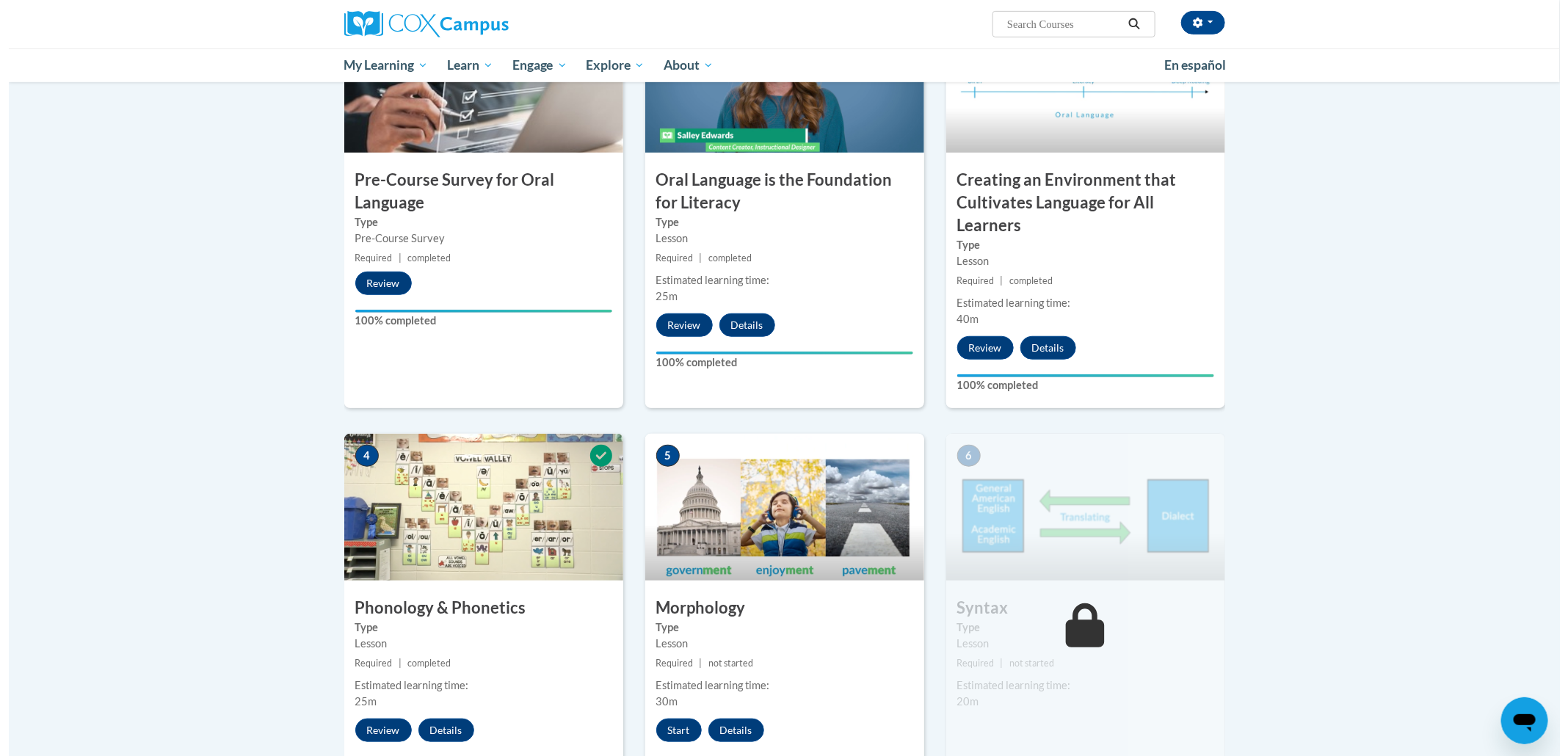
scroll to position [806, 0]
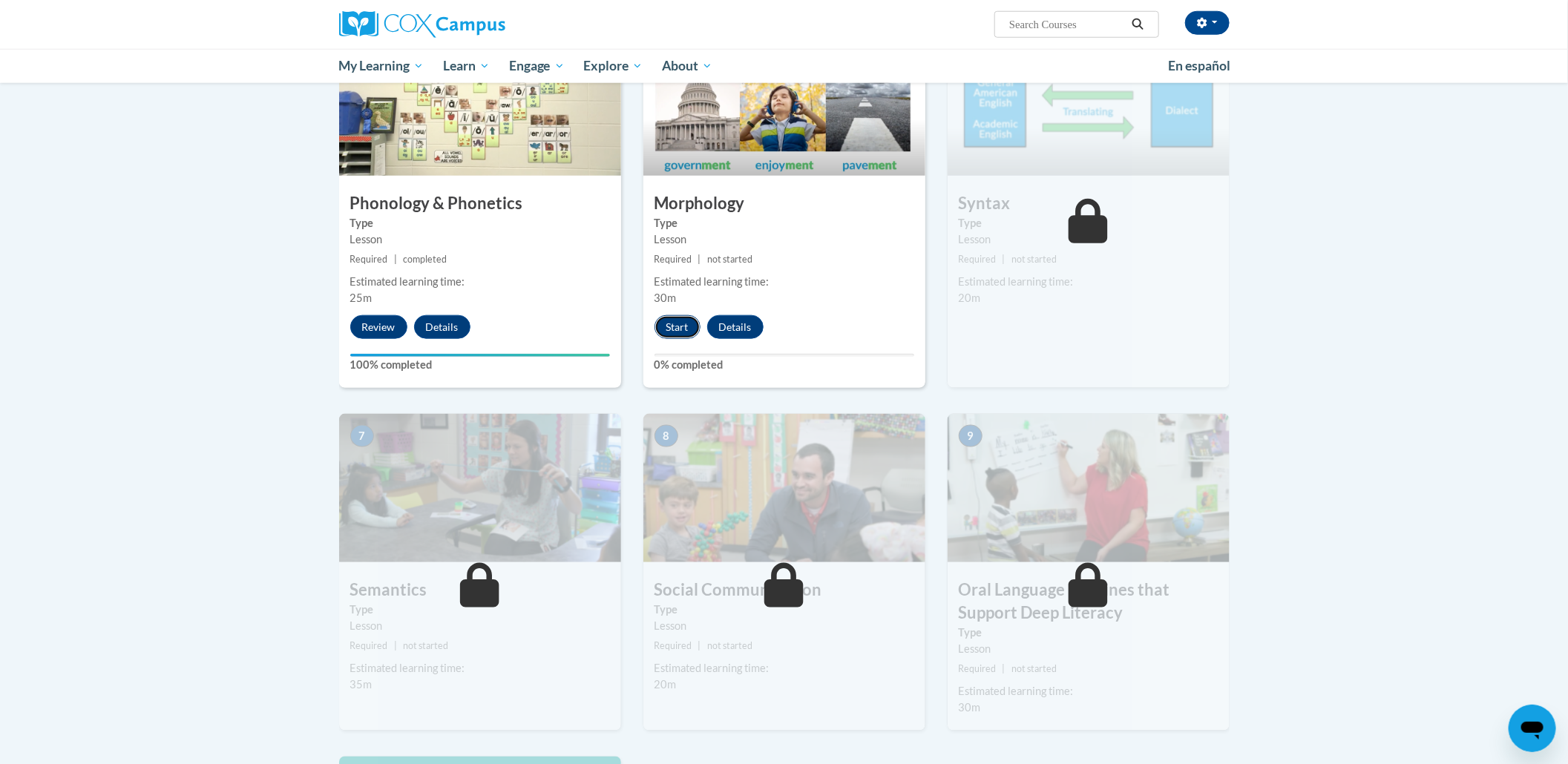
click at [681, 324] on button "Start" at bounding box center [677, 327] width 46 height 24
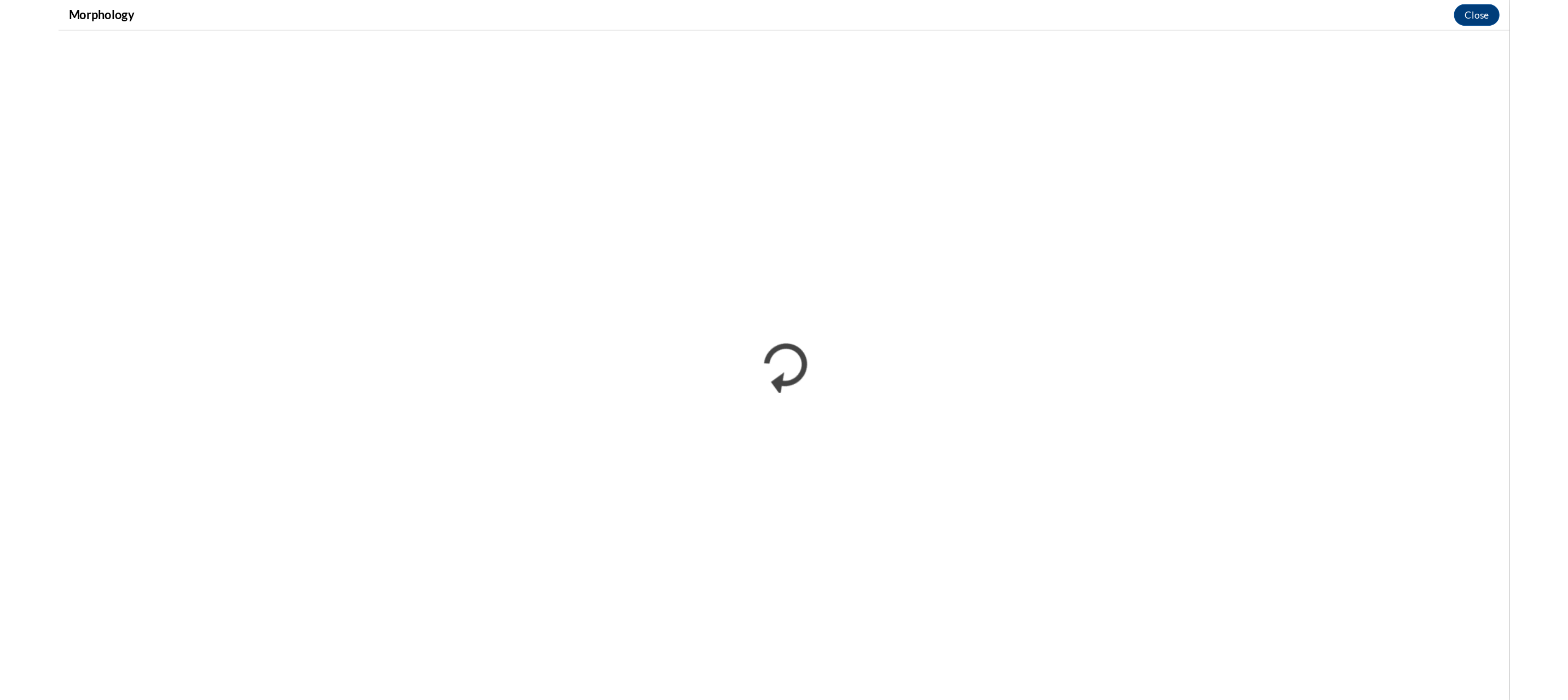
scroll to position [0, 0]
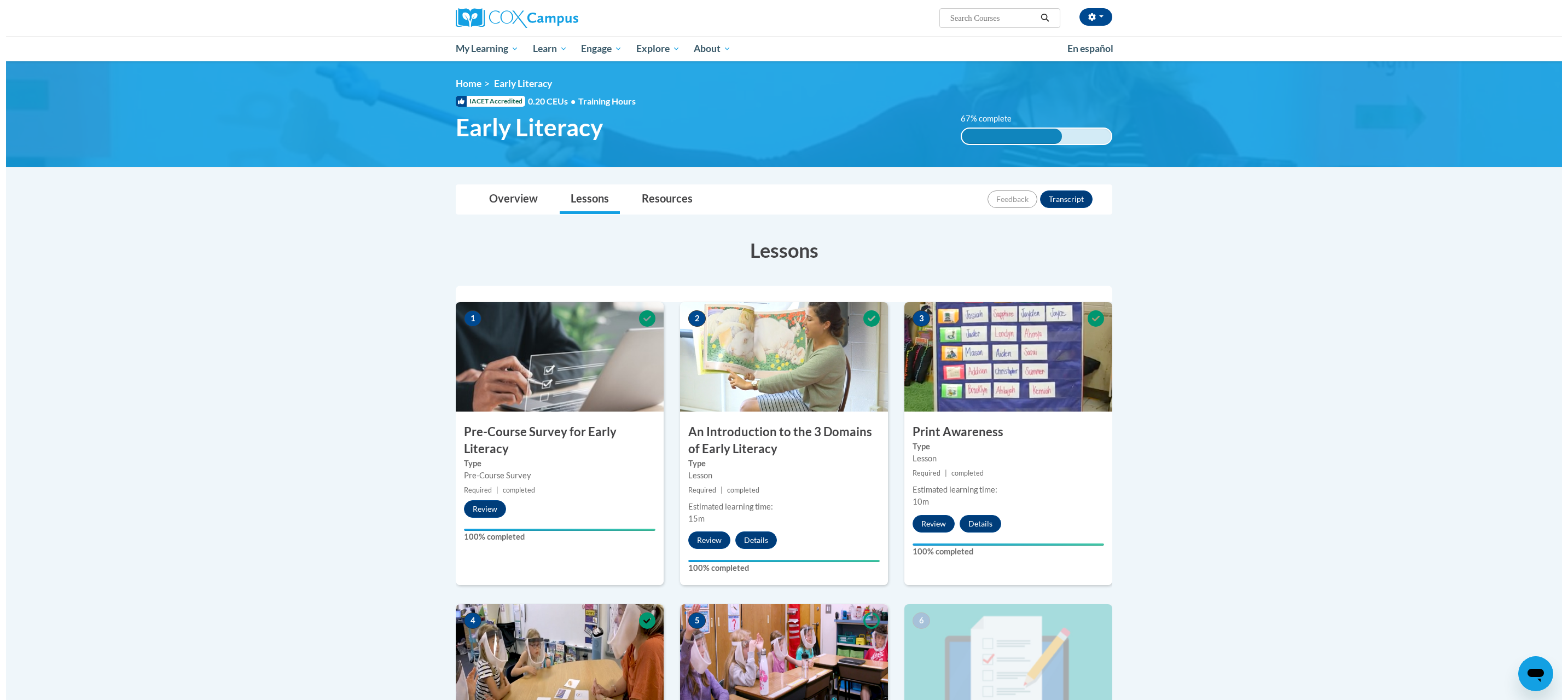
scroll to position [450, 0]
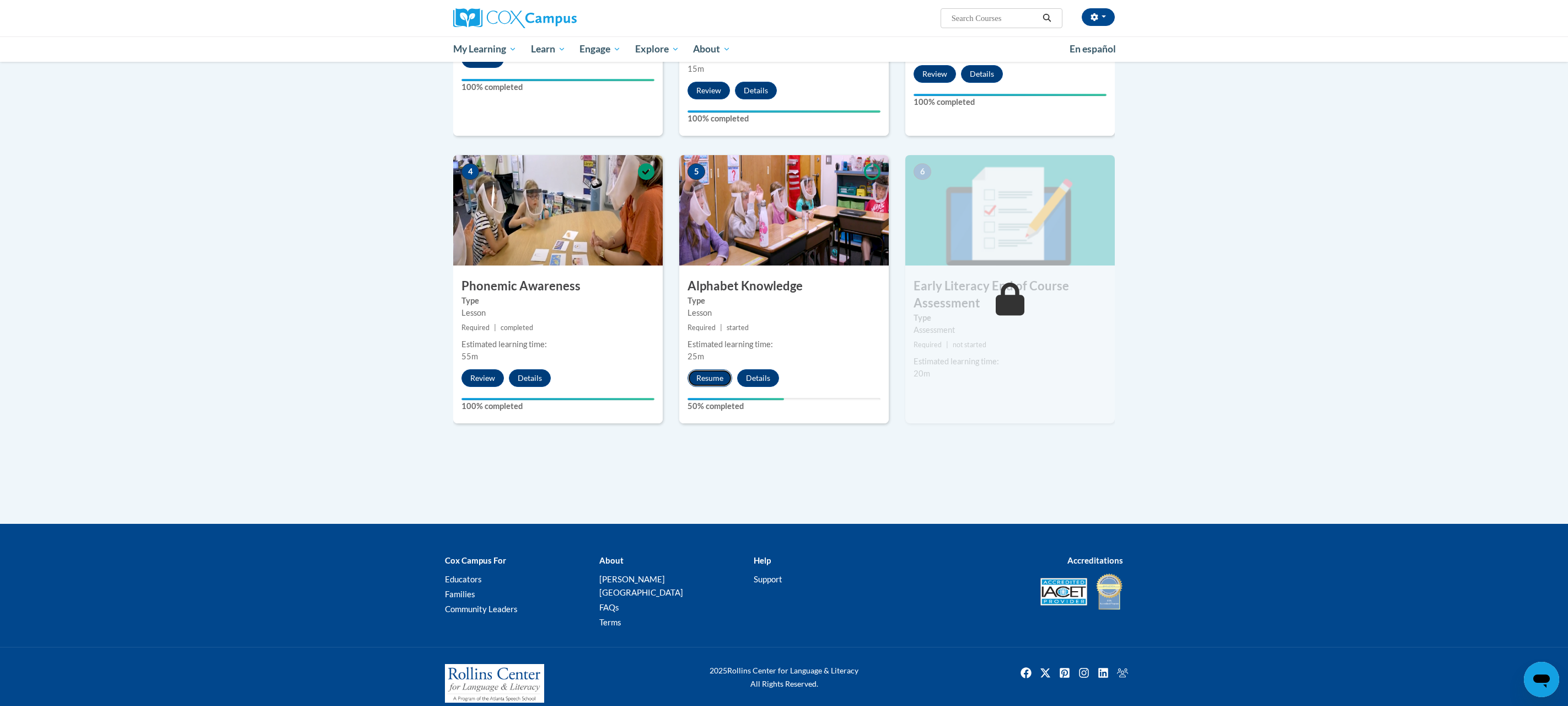
click at [715, 375] on button "Resume" at bounding box center [710, 378] width 45 height 18
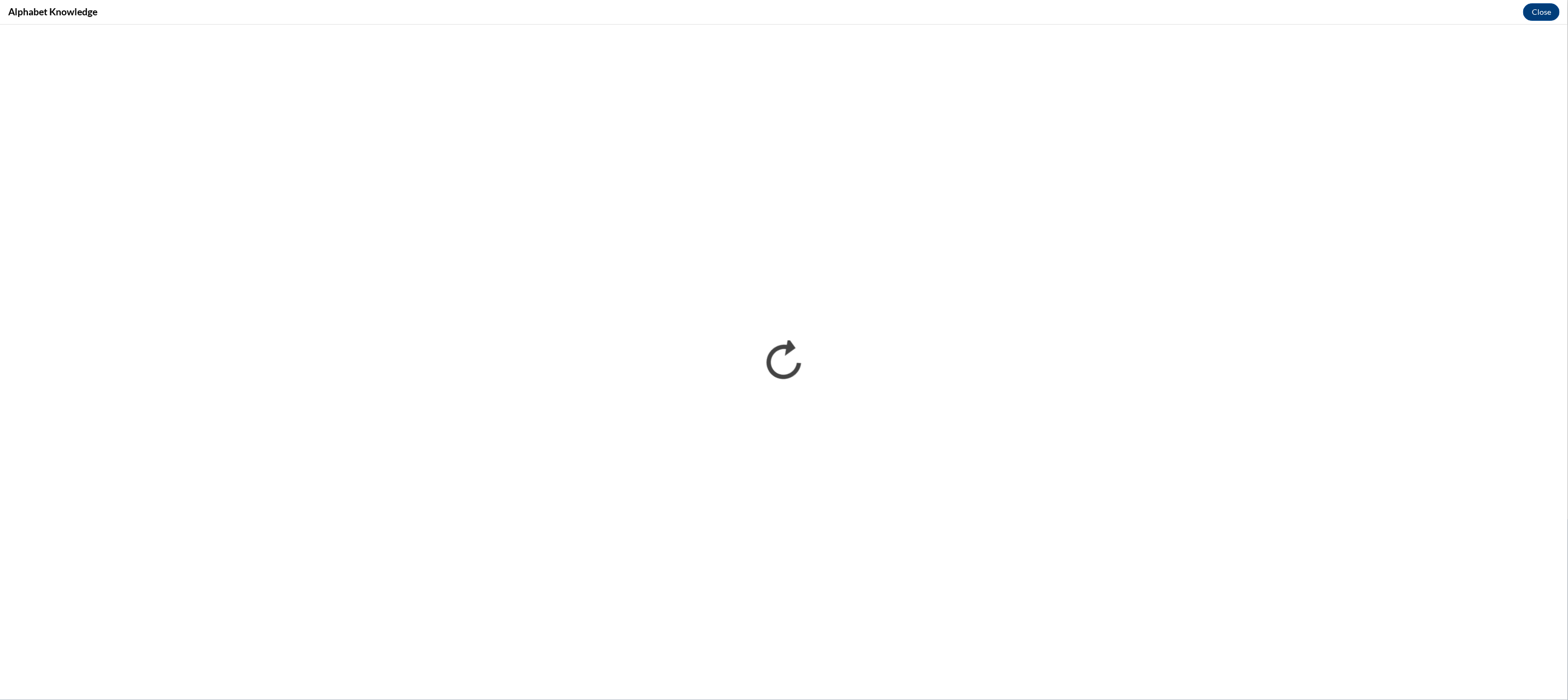
scroll to position [0, 0]
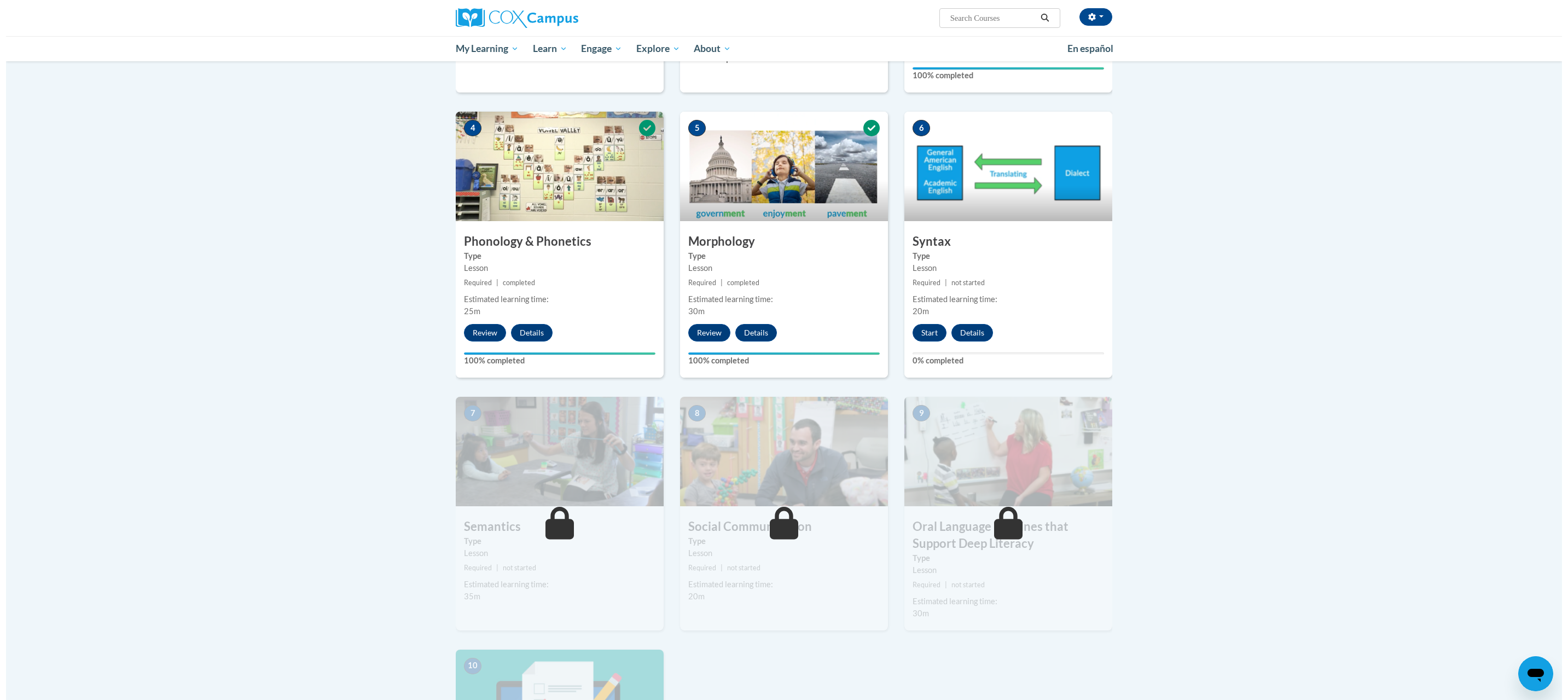
scroll to position [503, 0]
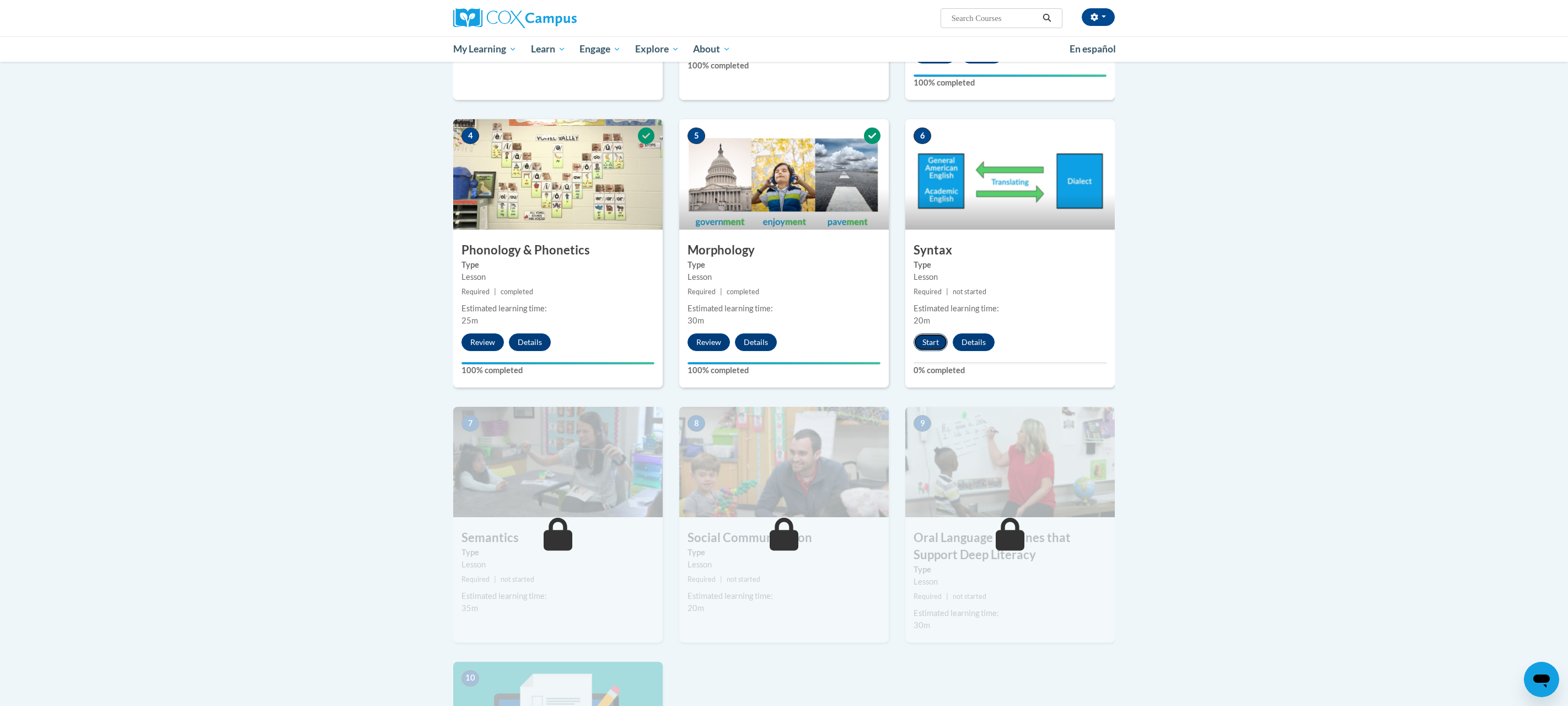
click at [931, 343] on button "Start" at bounding box center [931, 342] width 34 height 18
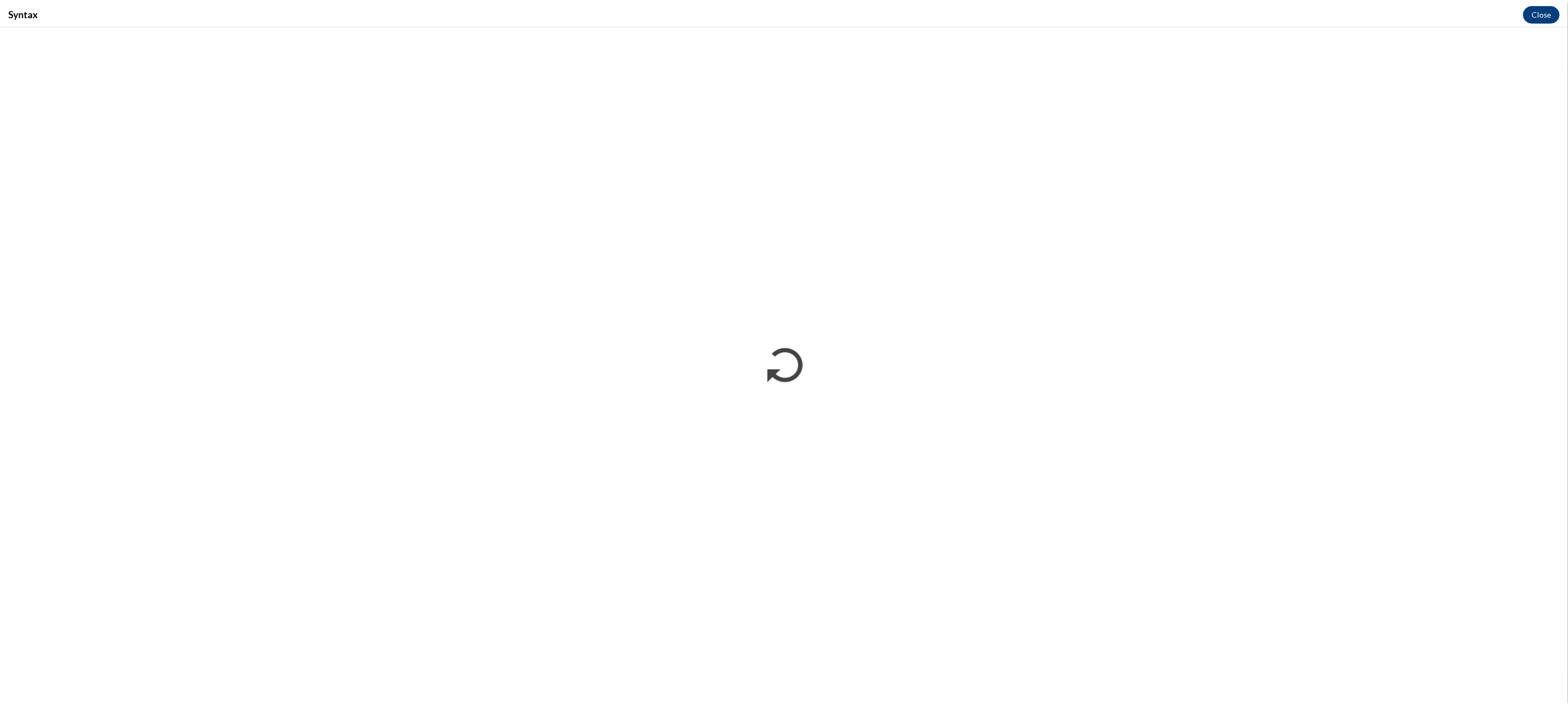
scroll to position [0, 0]
click at [1542, 8] on button "Close" at bounding box center [1554, 12] width 37 height 18
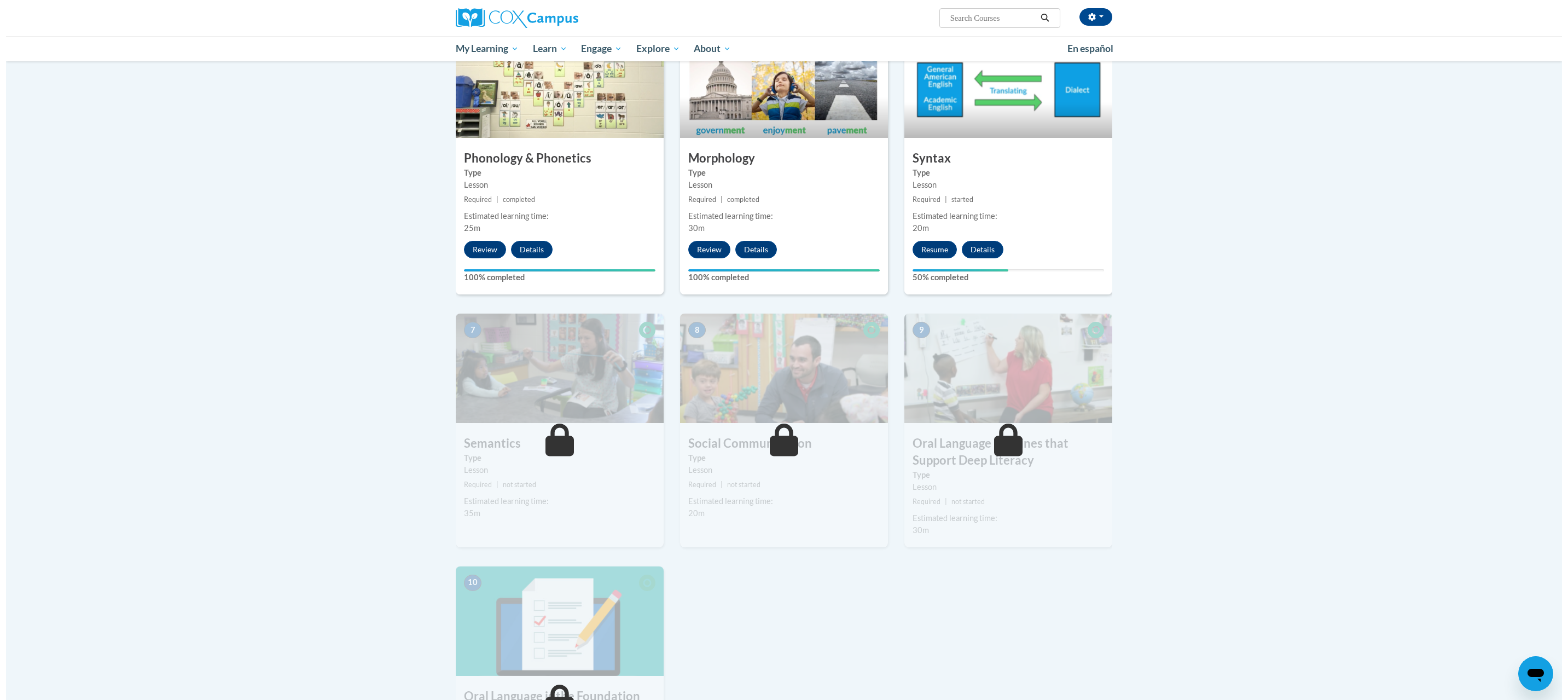
scroll to position [430, 0]
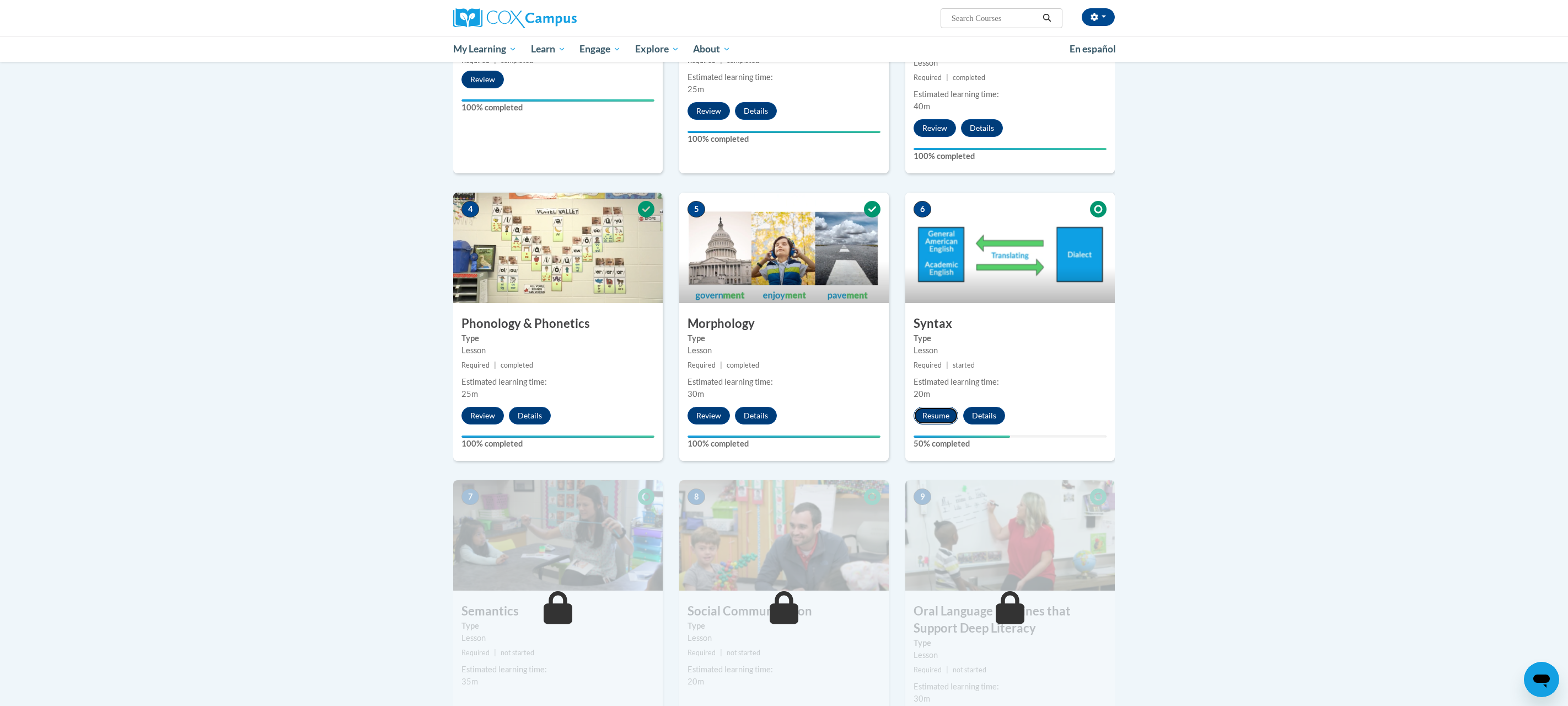
click at [928, 415] on button "Resume" at bounding box center [936, 415] width 45 height 18
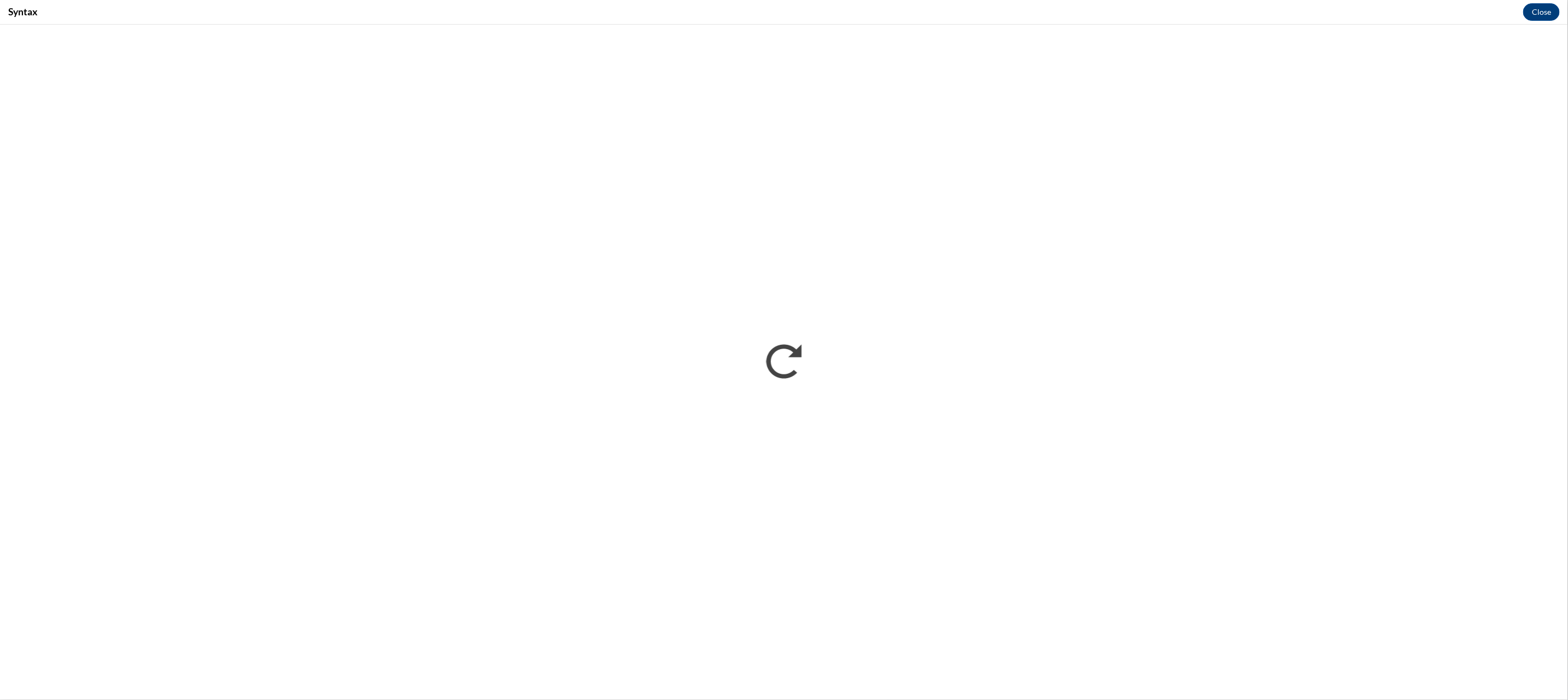
scroll to position [0, 0]
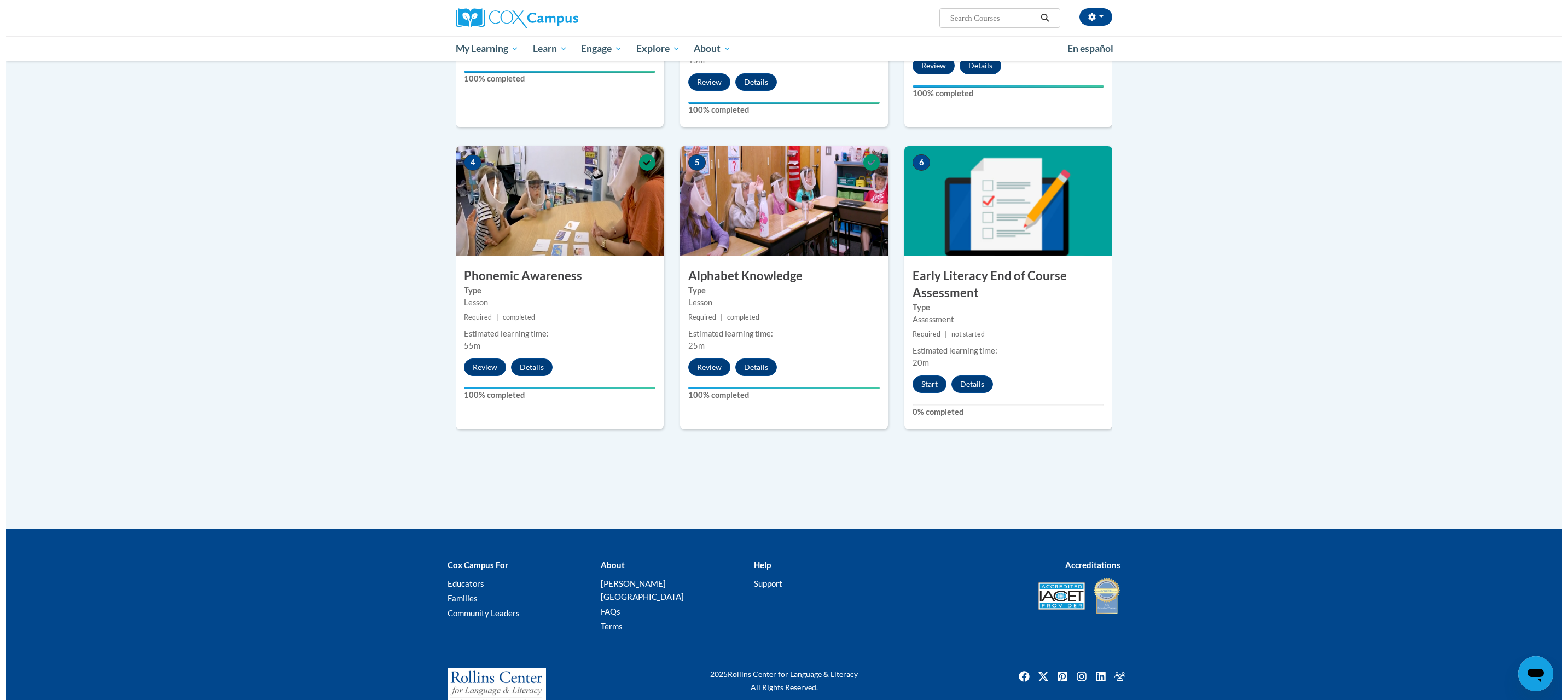
scroll to position [467, 0]
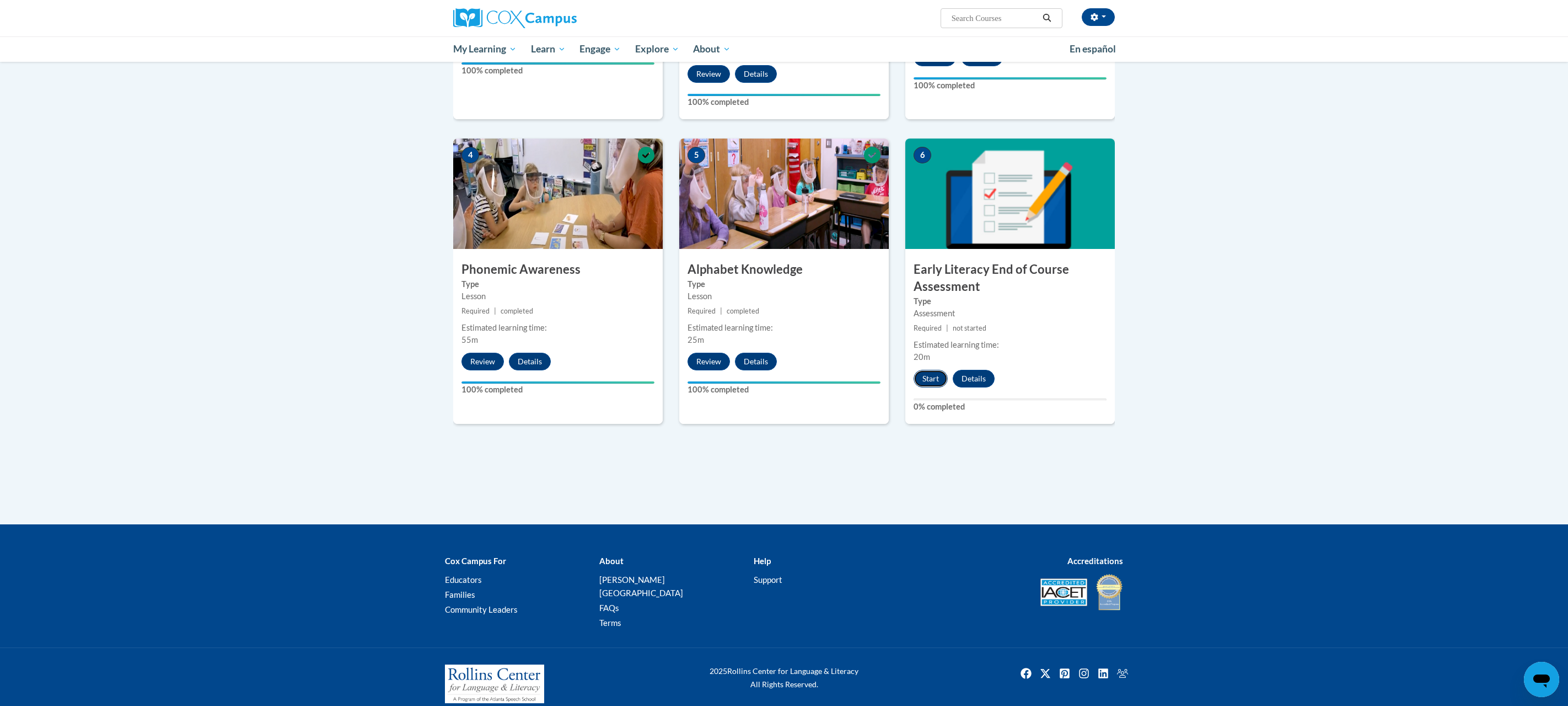
click at [932, 384] on button "Start" at bounding box center [931, 378] width 34 height 18
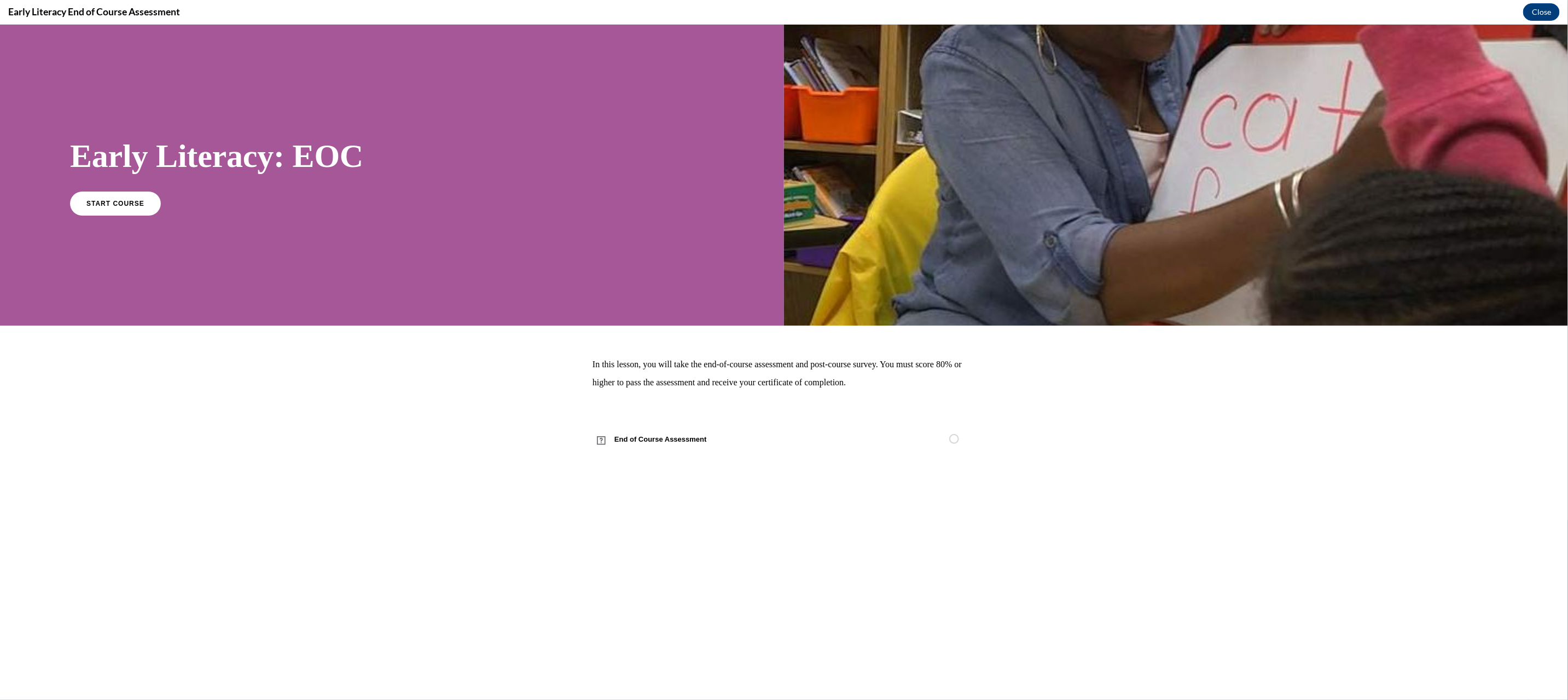
scroll to position [0, 0]
click at [124, 195] on link "START COURSE" at bounding box center [116, 202] width 95 height 25
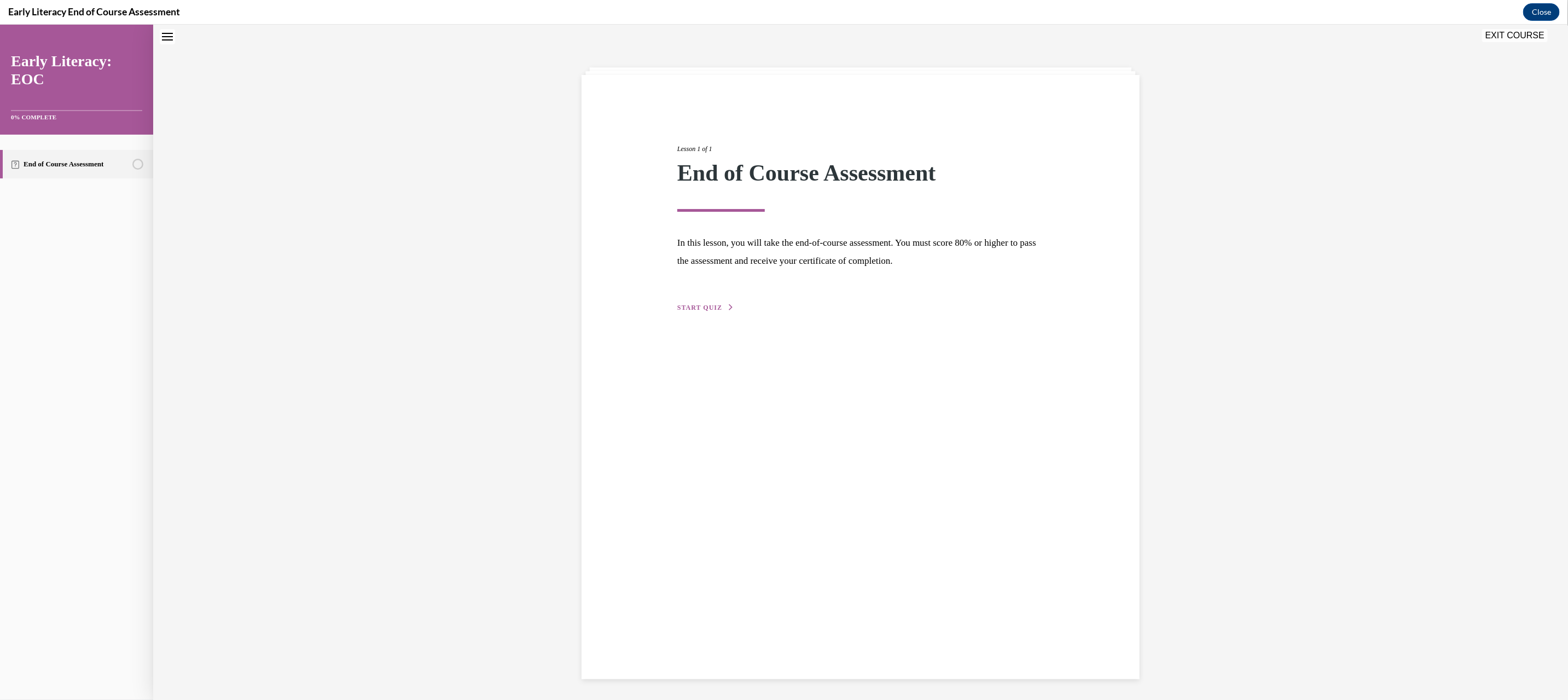
scroll to position [35, 0]
click at [677, 305] on span "START QUIZ" at bounding box center [699, 306] width 45 height 8
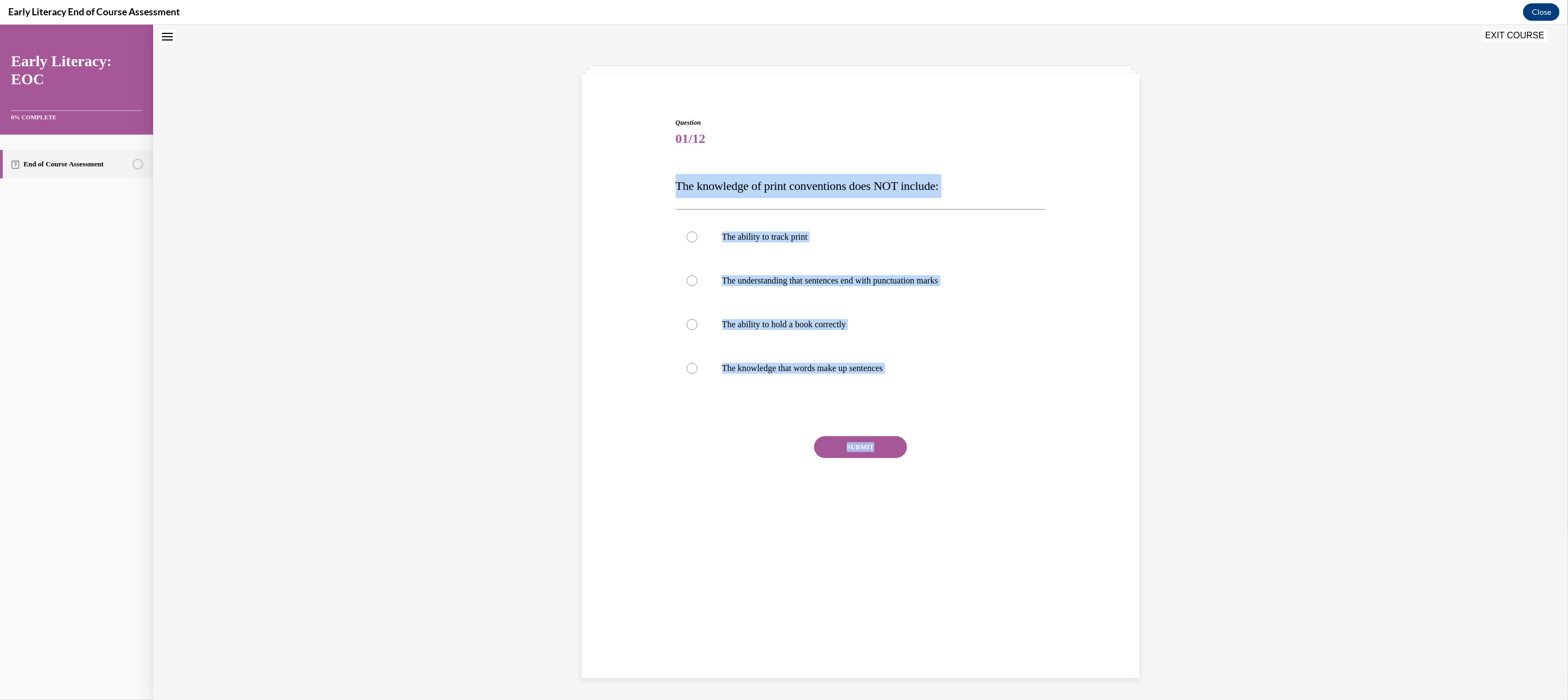
drag, startPoint x: 663, startPoint y: 186, endPoint x: 1046, endPoint y: 441, distance: 460.1
click at [1046, 441] on div "Question 01/12 The knowledge of print conventions does NOT include: The ability…" at bounding box center [861, 305] width 563 height 441
copy div "The knowledge of print conventions does NOT include: The ability to track print…"
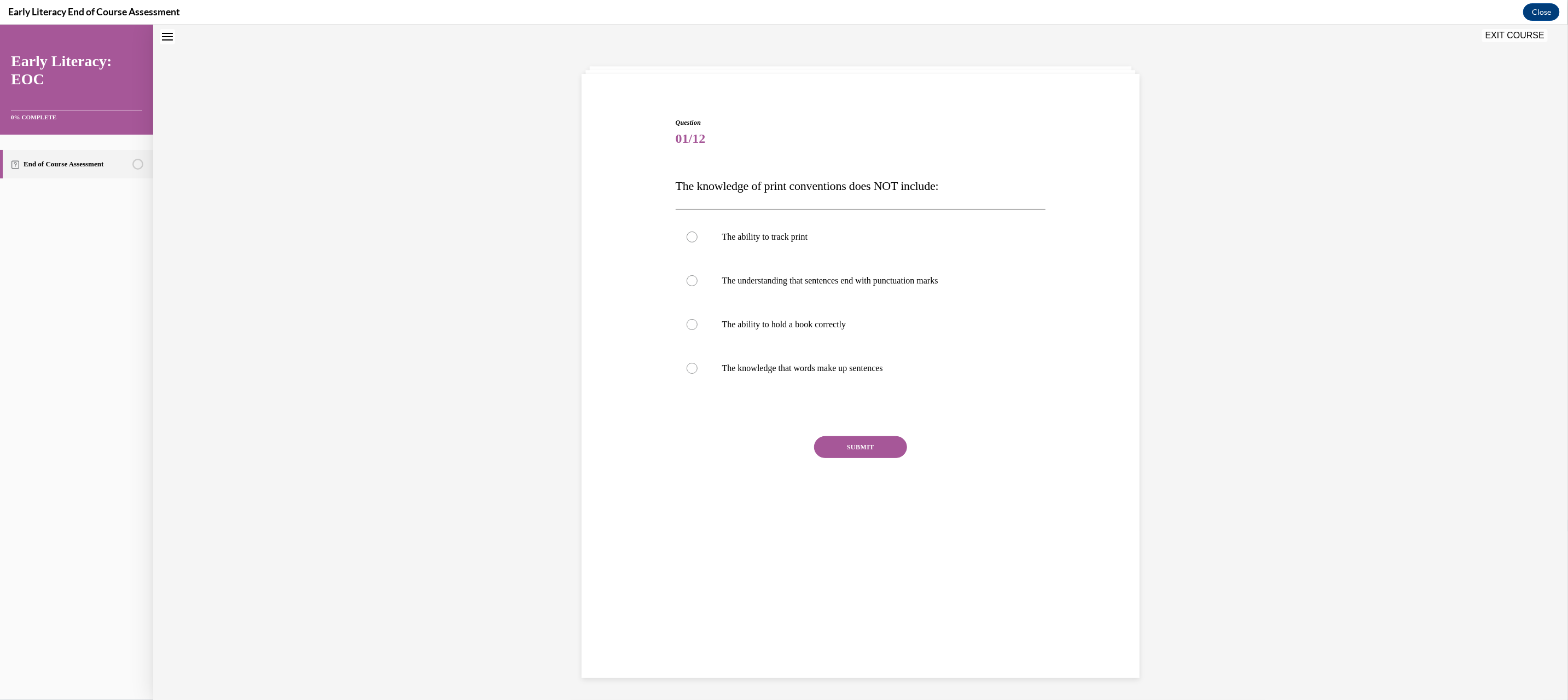
click at [1003, 483] on div "SUBMIT" at bounding box center [861, 463] width 371 height 55
click at [791, 363] on p "The knowledge that words make up sentences" at bounding box center [871, 367] width 297 height 11
click at [861, 448] on button "SUBMIT" at bounding box center [860, 446] width 93 height 22
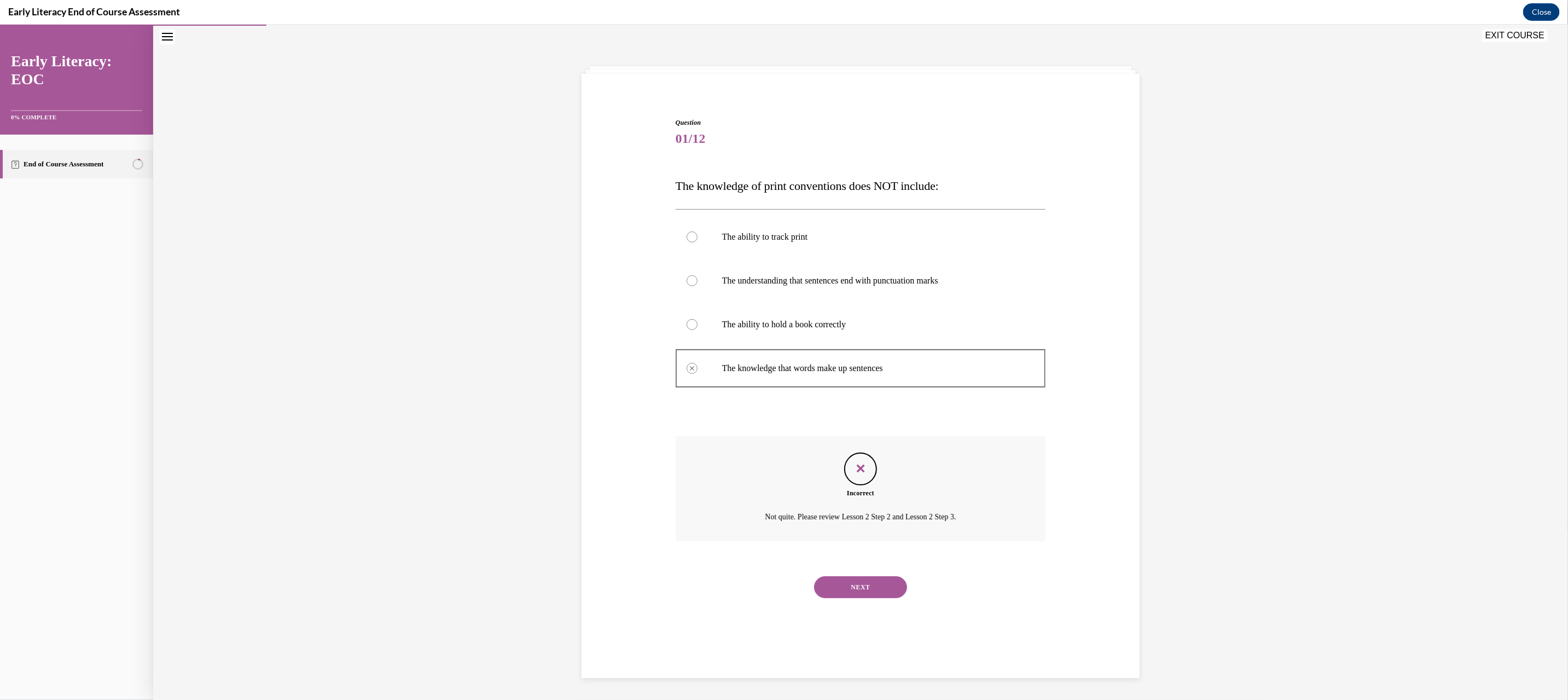
click at [861, 588] on button "NEXT" at bounding box center [860, 586] width 93 height 22
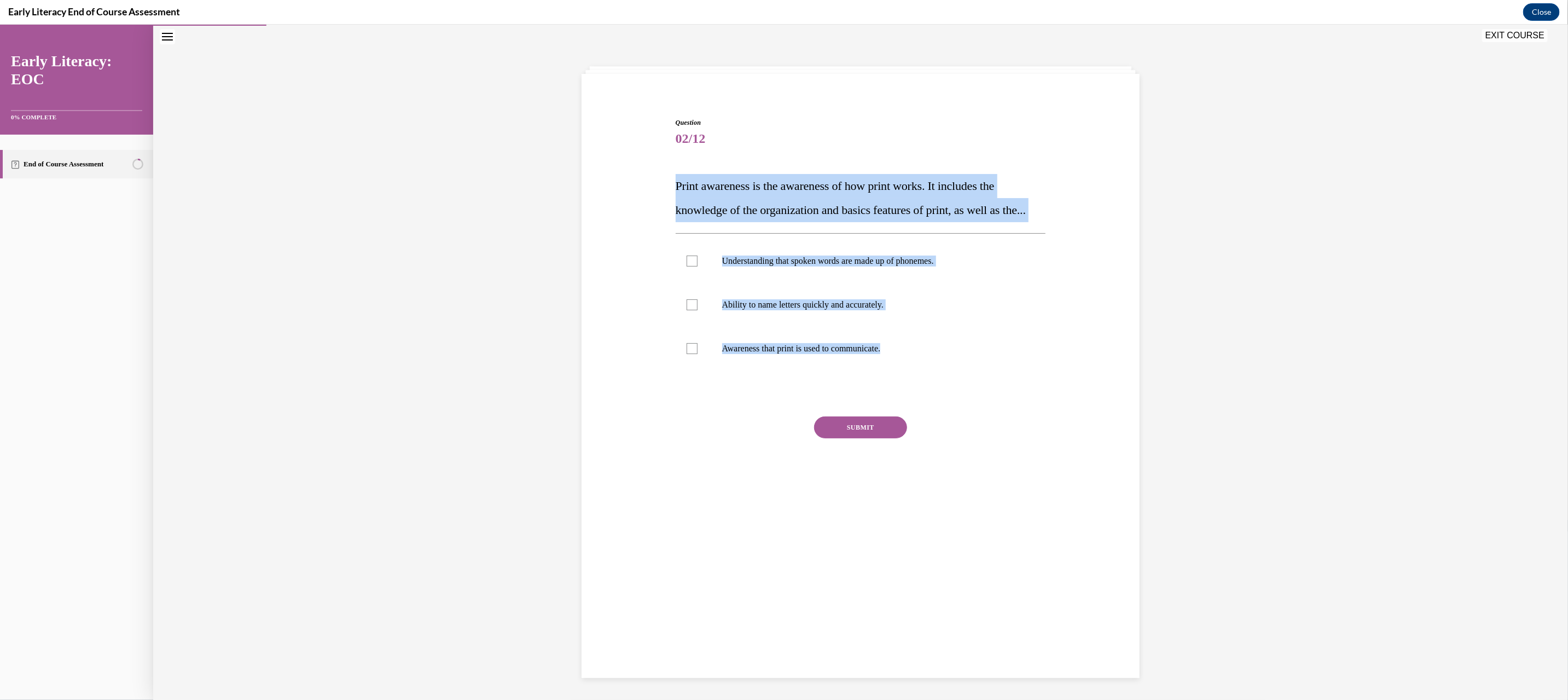
drag, startPoint x: 663, startPoint y: 173, endPoint x: 969, endPoint y: 426, distance: 397.0
click at [969, 426] on div "Question 02/12 Print awareness is the awareness of how print works. It includes…" at bounding box center [861, 295] width 563 height 422
copy div "Print awareness is the awareness of how print works. It includes the knowledge …"
click at [740, 354] on p "Awareness that print is used to communicate." at bounding box center [871, 348] width 297 height 11
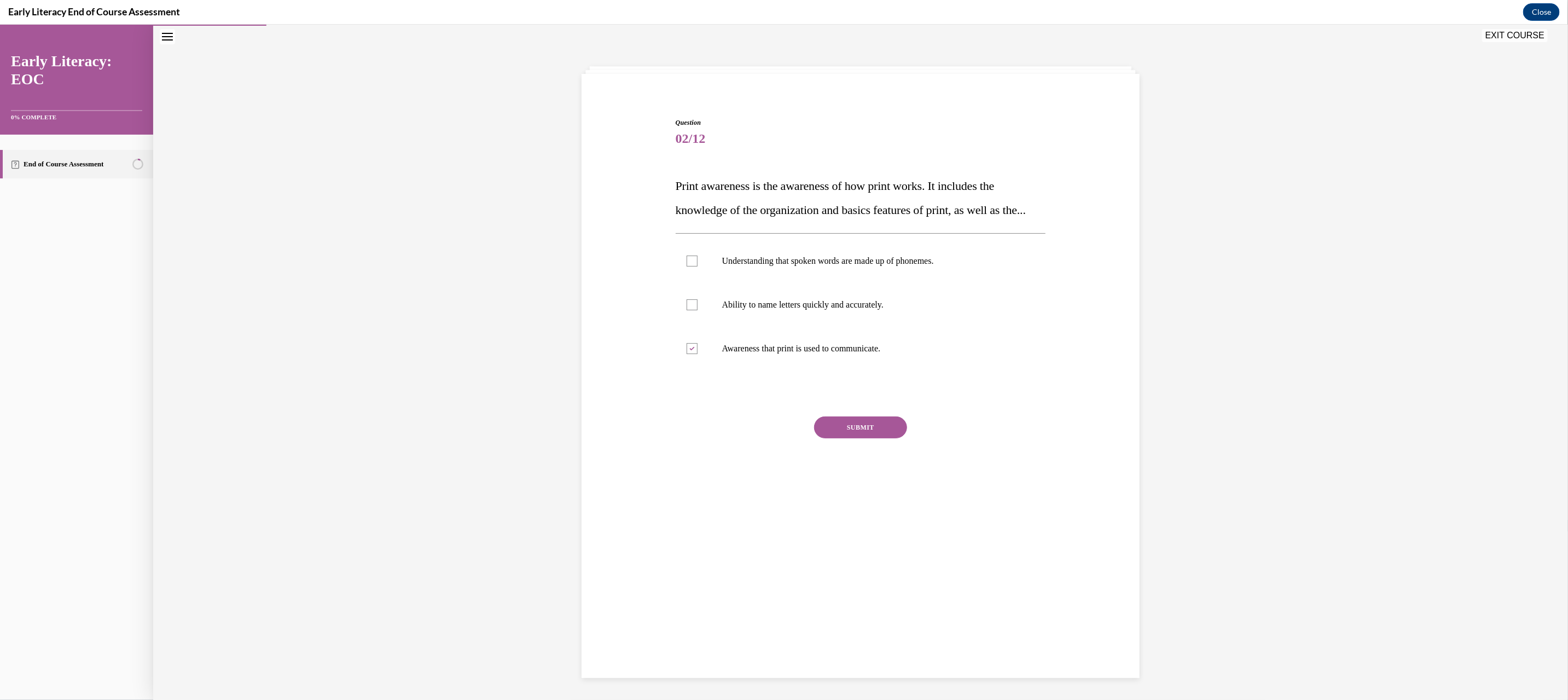
click at [848, 435] on div "Question 02/12 Print awareness is the awareness of how print works. It includes…" at bounding box center [861, 311] width 371 height 388
click at [856, 438] on button "SUBMIT" at bounding box center [860, 426] width 93 height 22
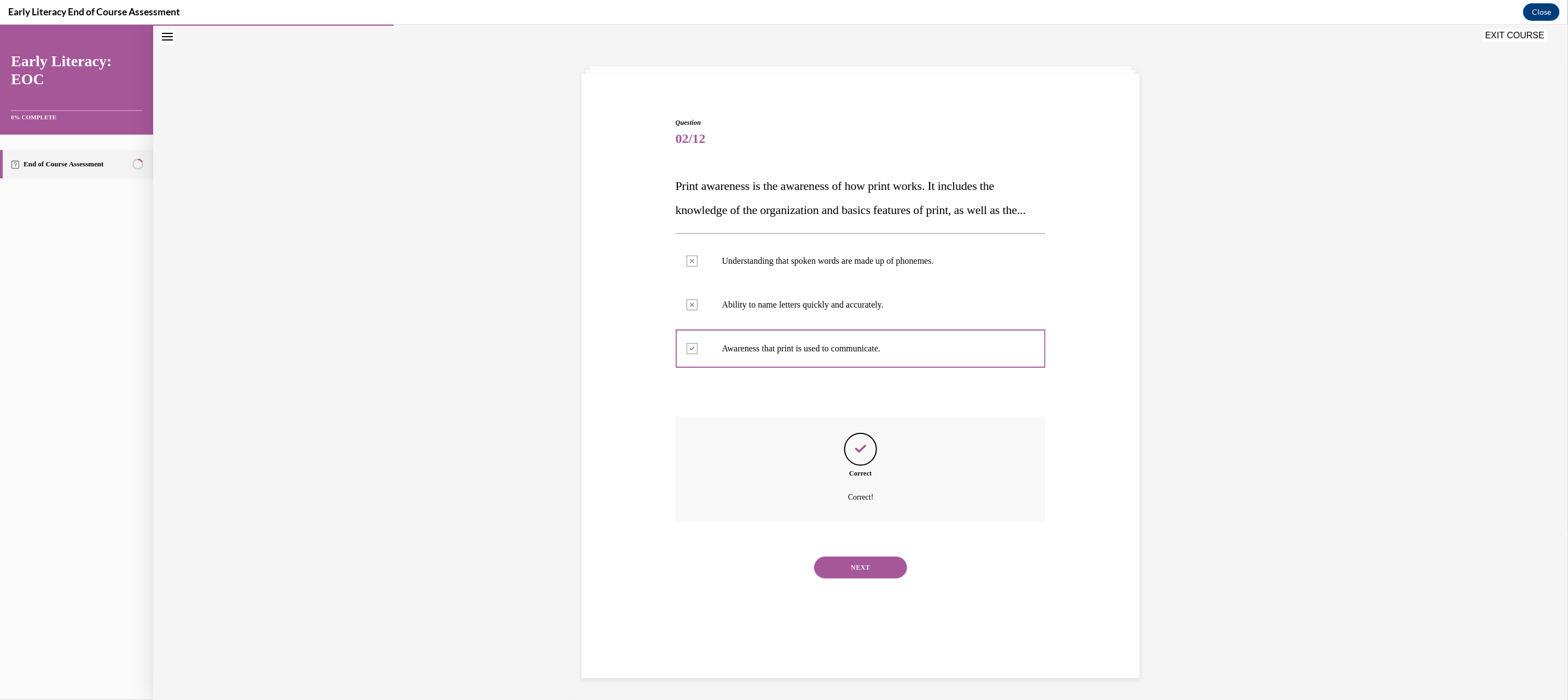
click at [848, 578] on button "NEXT" at bounding box center [860, 566] width 93 height 22
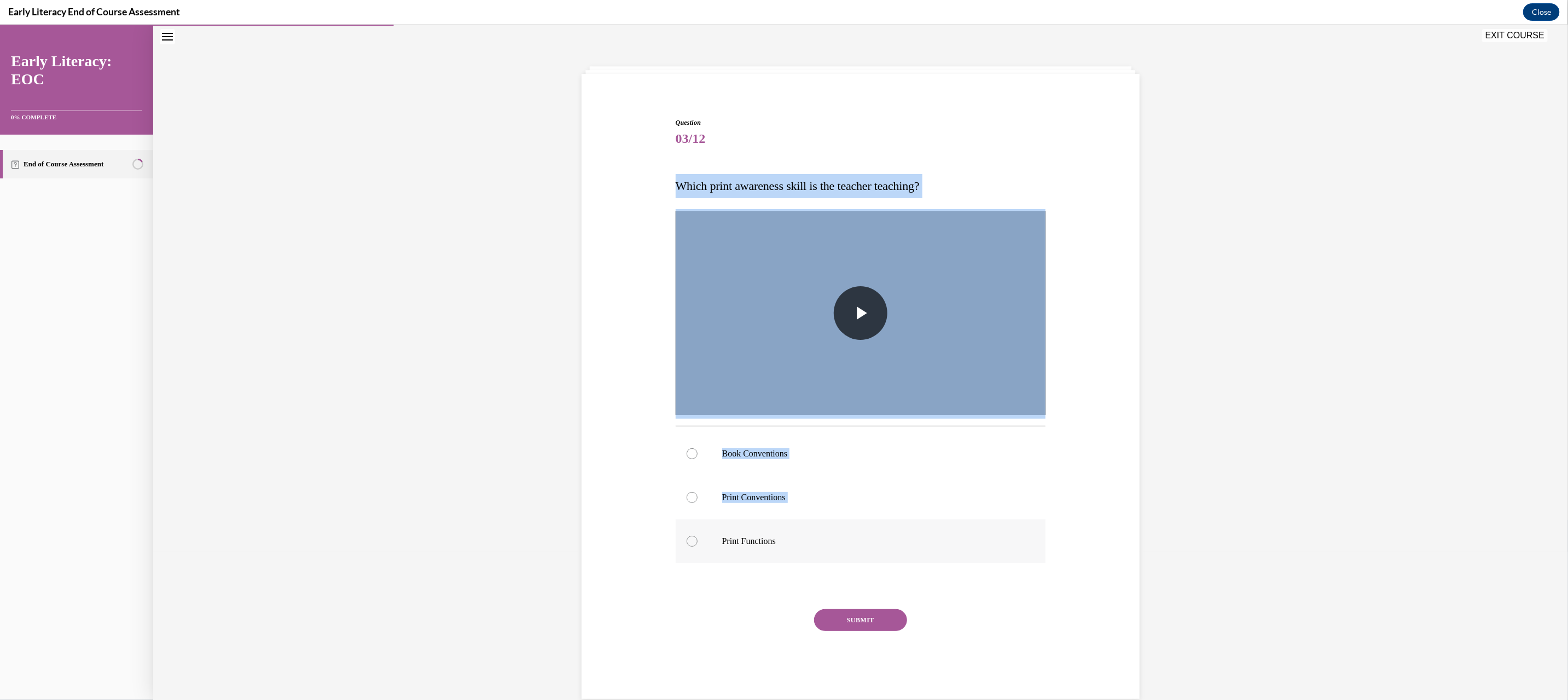
drag, startPoint x: 665, startPoint y: 180, endPoint x: 793, endPoint y: 554, distance: 395.3
click at [793, 554] on div "Question 03/12 Which print awareness skill is the teacher teaching? Video Playe…" at bounding box center [861, 391] width 563 height 614
click at [663, 173] on div "Question 03/12 Which print awareness skill is the teacher teaching? Video Playe…" at bounding box center [861, 391] width 563 height 614
drag, startPoint x: 667, startPoint y: 185, endPoint x: 775, endPoint y: 541, distance: 372.0
click at [775, 541] on div "Question 03/12 Which print awareness skill is the teacher teaching? Video Playe…" at bounding box center [861, 399] width 376 height 597
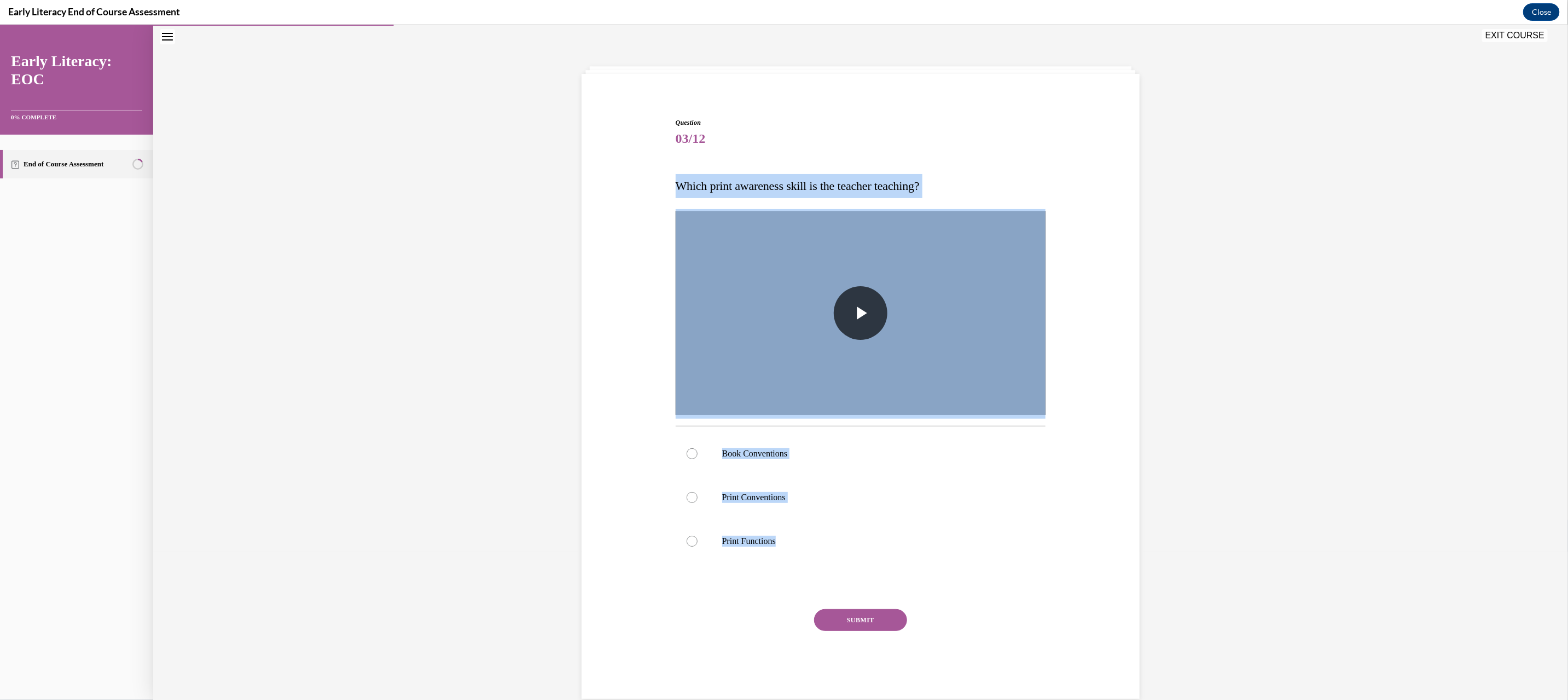
copy div "Which print awareness skill is the teacher teaching? Video Player is loading. P…"
click at [745, 467] on div at bounding box center [861, 453] width 371 height 44
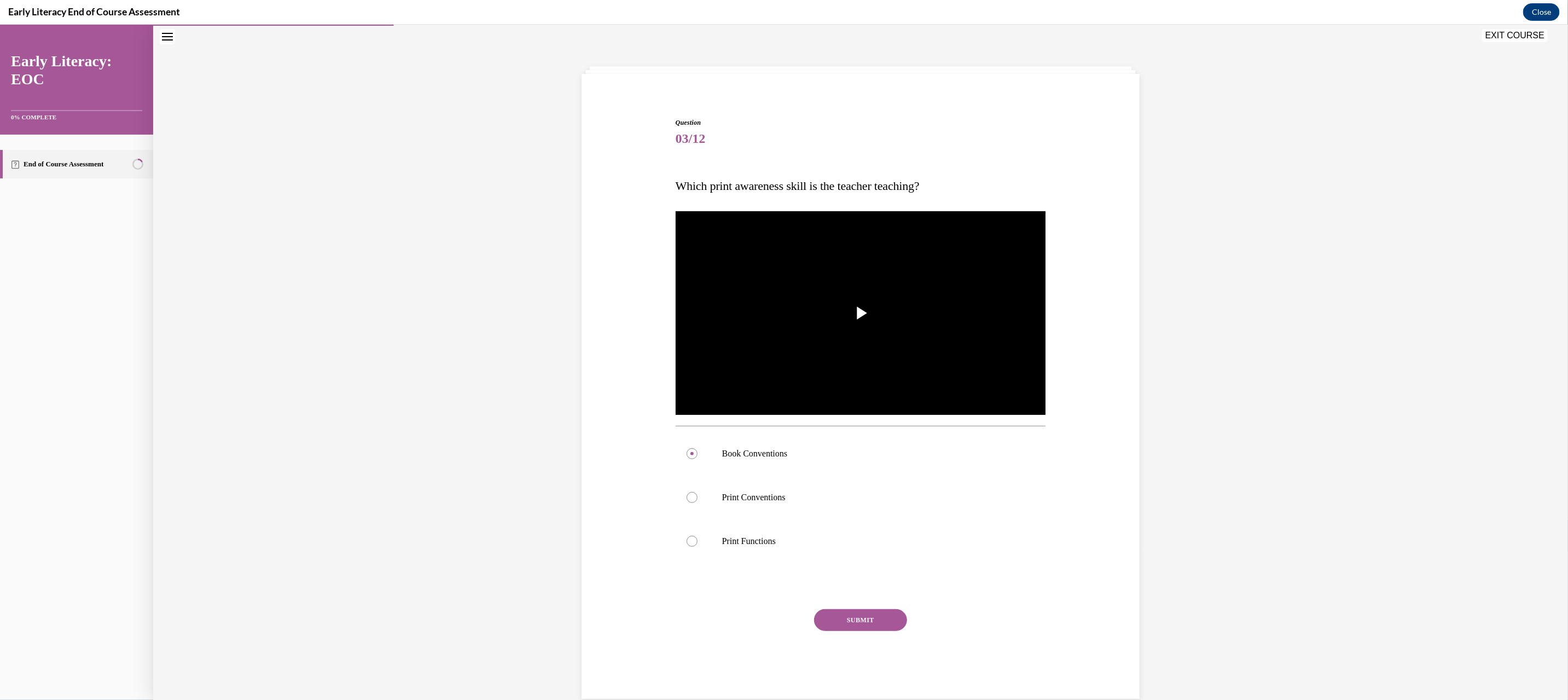
click at [849, 627] on button "SUBMIT" at bounding box center [860, 619] width 93 height 22
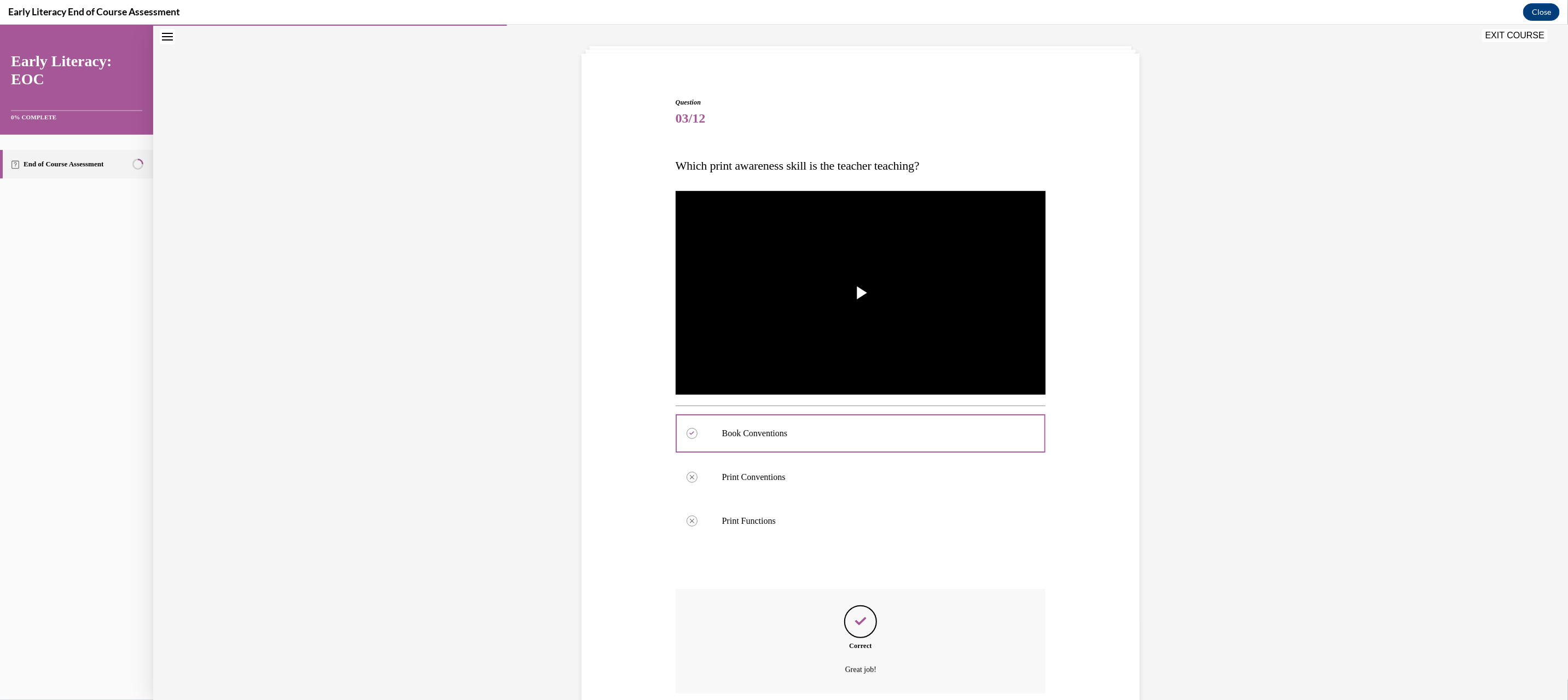
scroll to position [143, 0]
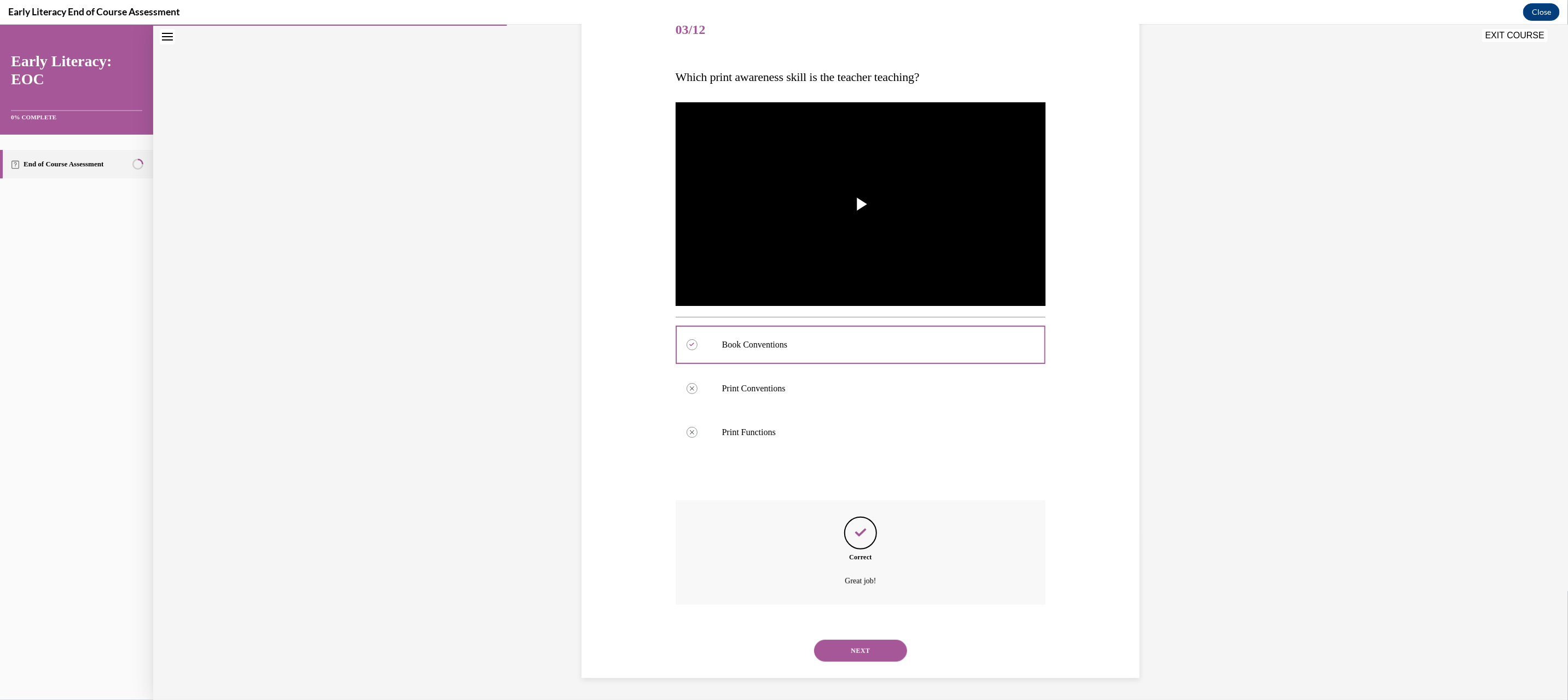
click at [861, 650] on button "NEXT" at bounding box center [860, 650] width 93 height 22
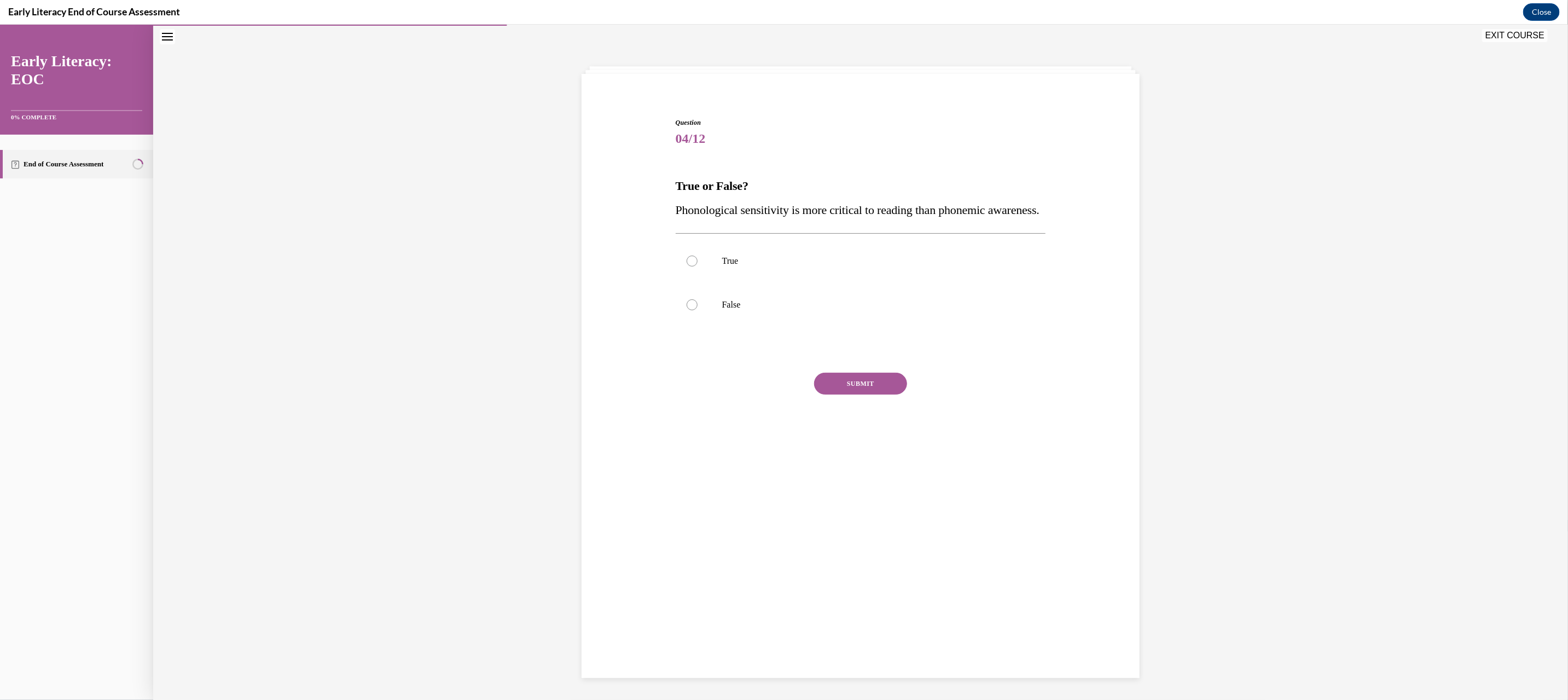
scroll to position [35, 0]
drag, startPoint x: 659, startPoint y: 182, endPoint x: 824, endPoint y: 376, distance: 254.7
click at [826, 377] on div "Question 04/12 True or False? Phonological sensitivity is more critical to read…" at bounding box center [861, 273] width 563 height 378
copy div "True or False? Phonological sensitivity is more critical to reading than phonem…"
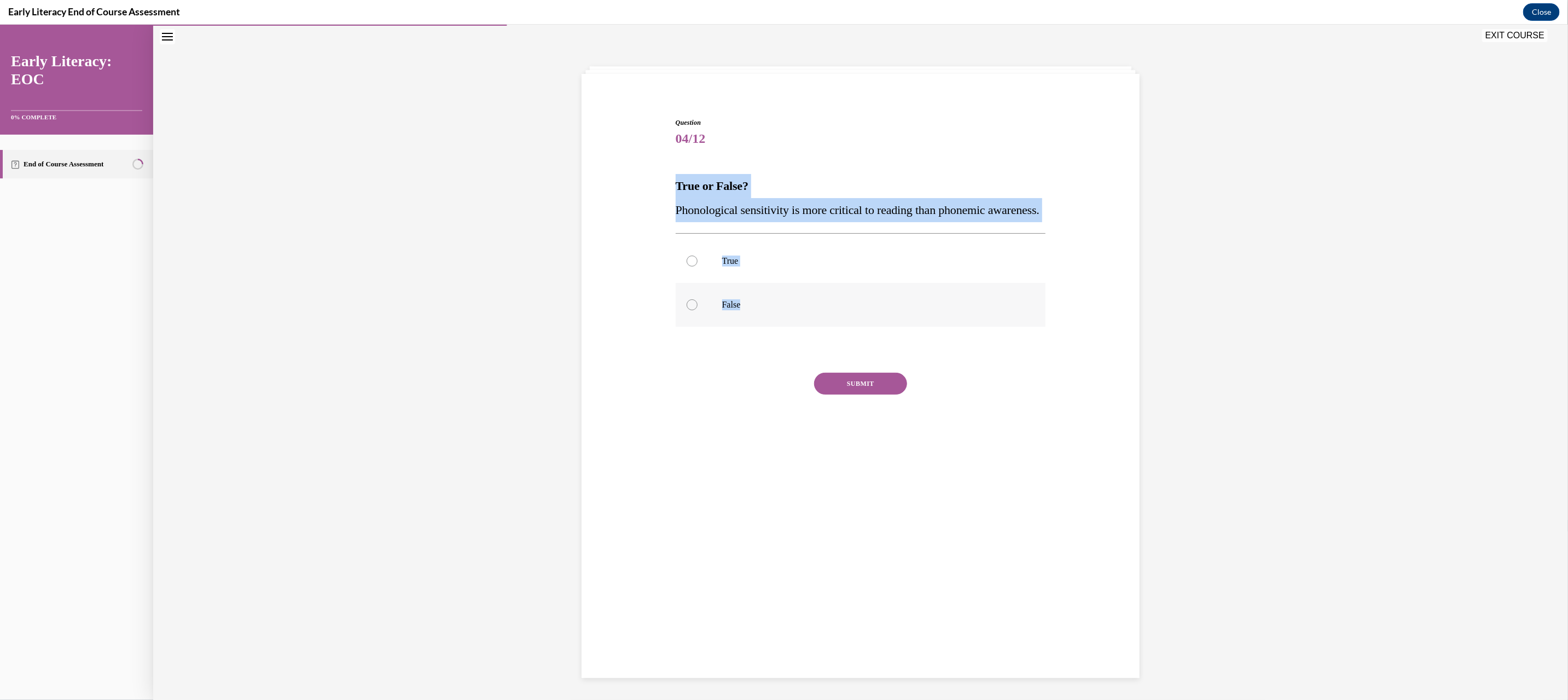
click at [730, 310] on p "False" at bounding box center [871, 304] width 297 height 11
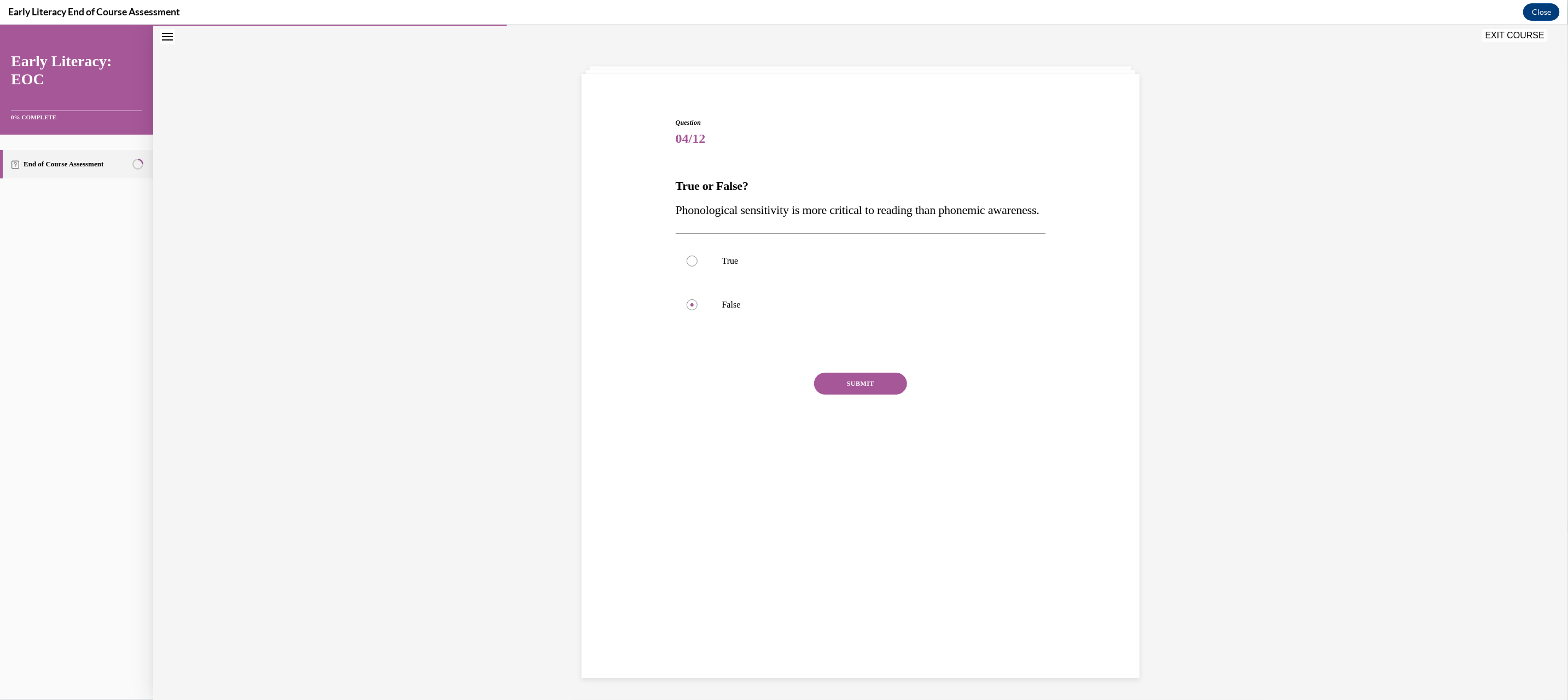
click at [874, 394] on button "SUBMIT" at bounding box center [860, 382] width 93 height 22
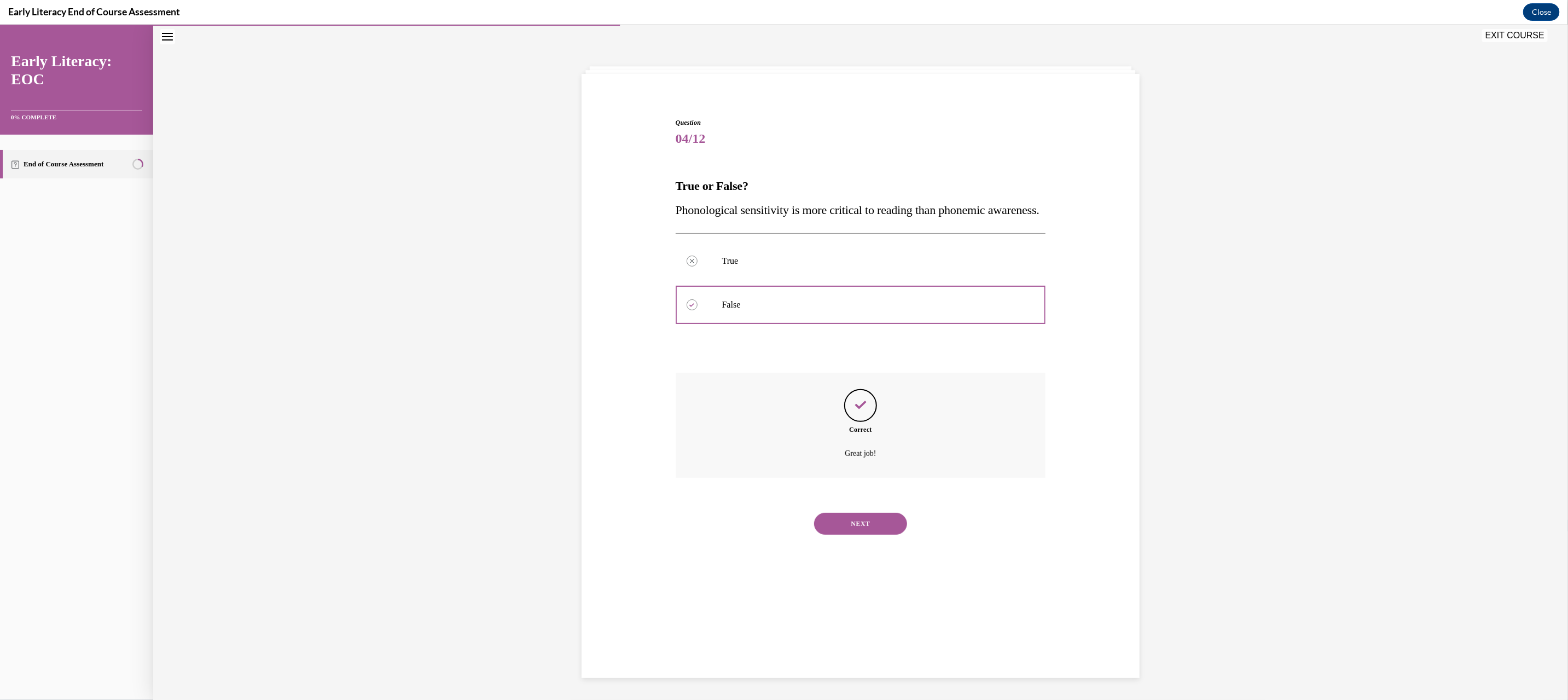
click at [836, 534] on button "NEXT" at bounding box center [860, 522] width 93 height 22
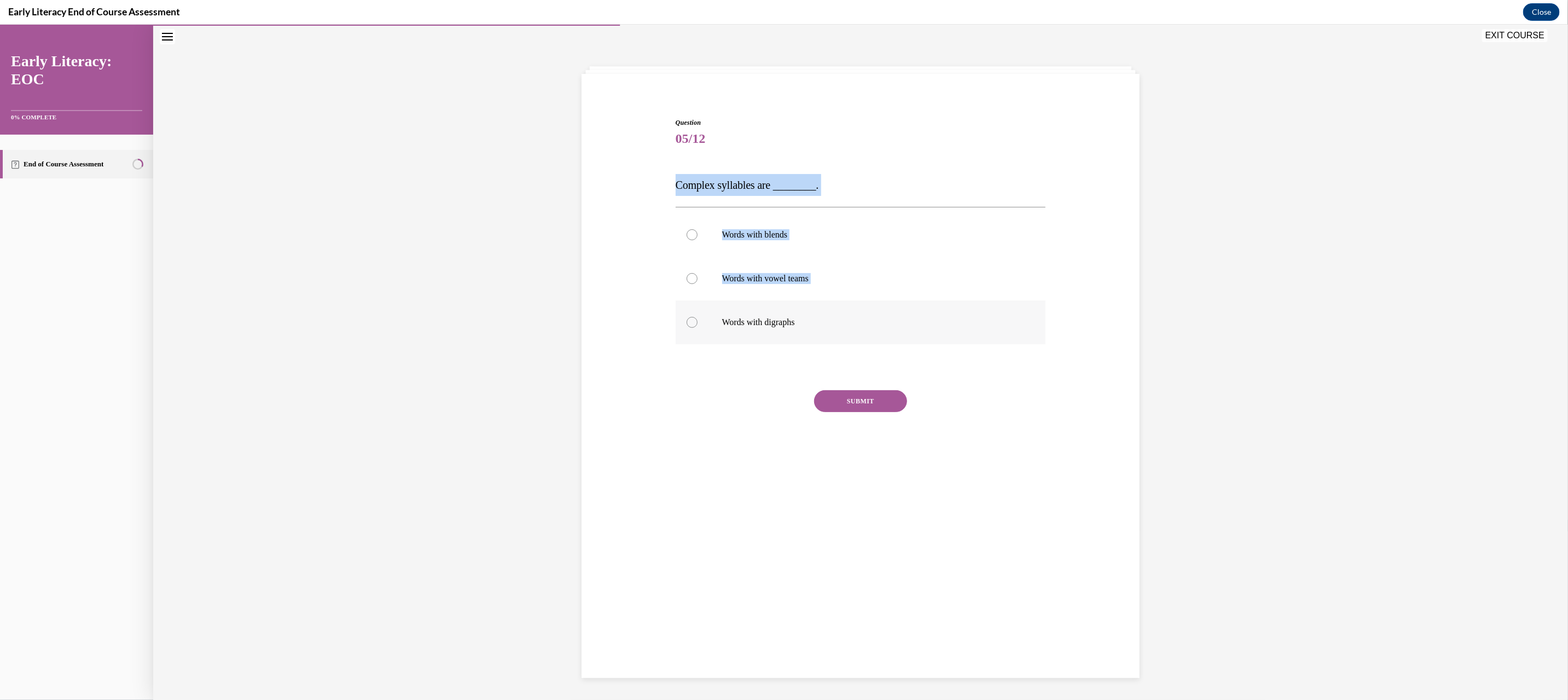
drag, startPoint x: 666, startPoint y: 181, endPoint x: 812, endPoint y: 332, distance: 210.0
click at [812, 332] on div "Question 05/12 Complex syllables are ________. Words with blends Words with vow…" at bounding box center [861, 290] width 376 height 378
drag, startPoint x: 659, startPoint y: 159, endPoint x: 669, endPoint y: 183, distance: 26.0
click at [665, 161] on div "Question 05/12 Complex syllables are ________. Words with blends Words with vow…" at bounding box center [861, 282] width 563 height 395
drag, startPoint x: 663, startPoint y: 180, endPoint x: 858, endPoint y: 327, distance: 244.2
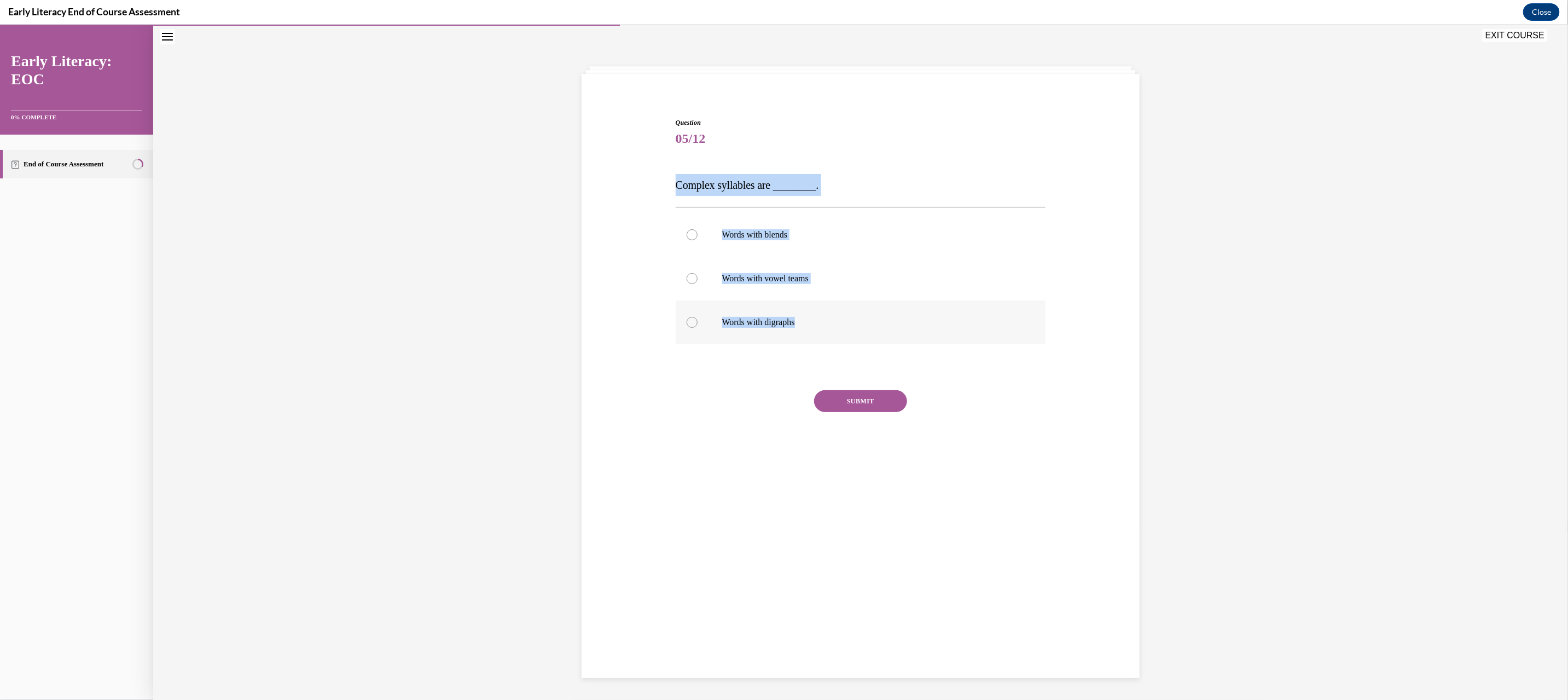
click at [858, 327] on div "Question 05/12 Complex syllables are ________. Words with blends Words with vow…" at bounding box center [861, 282] width 563 height 395
copy div "Complex syllables are ________. Words with blends Words with vowel teams Words …"
click at [752, 238] on p "Words with blends" at bounding box center [871, 234] width 297 height 11
click at [831, 397] on button "SUBMIT" at bounding box center [860, 400] width 93 height 22
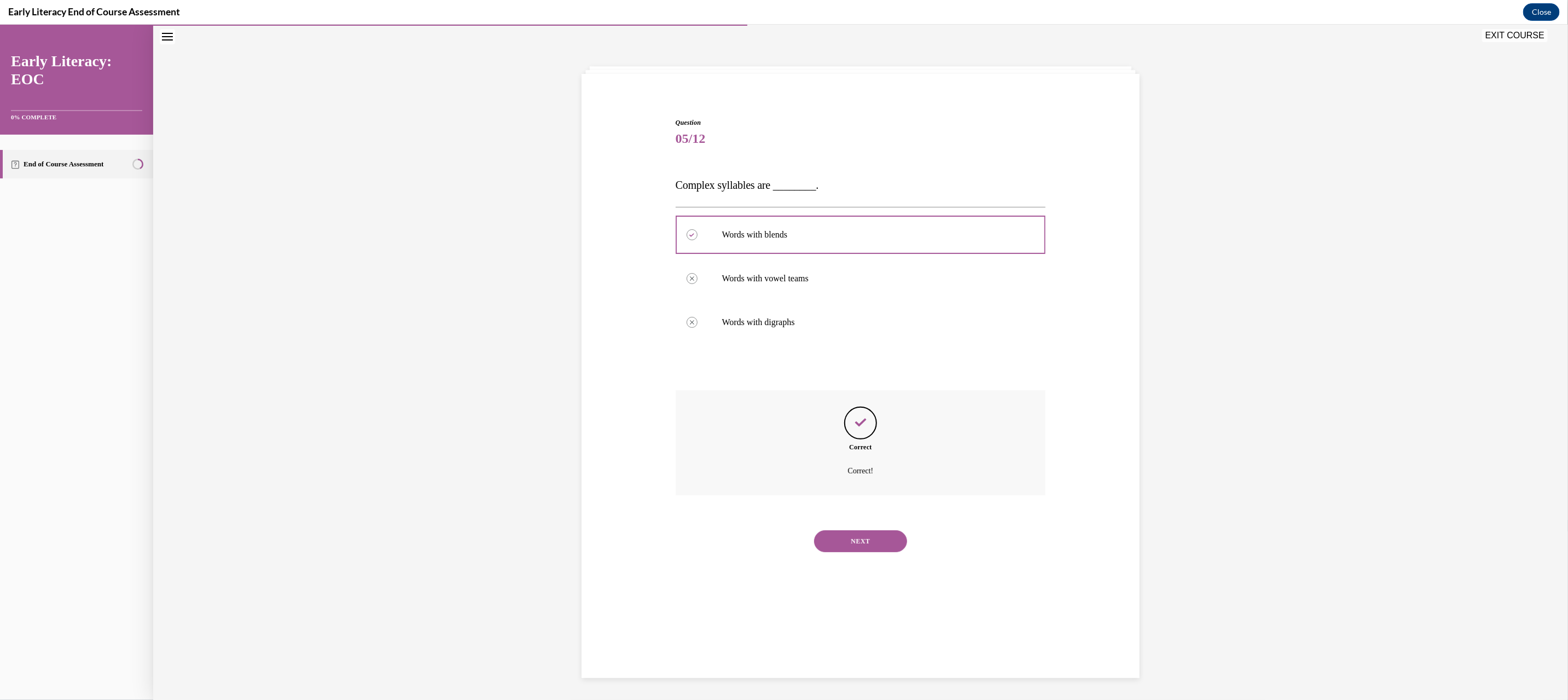
click at [854, 544] on button "NEXT" at bounding box center [860, 540] width 93 height 22
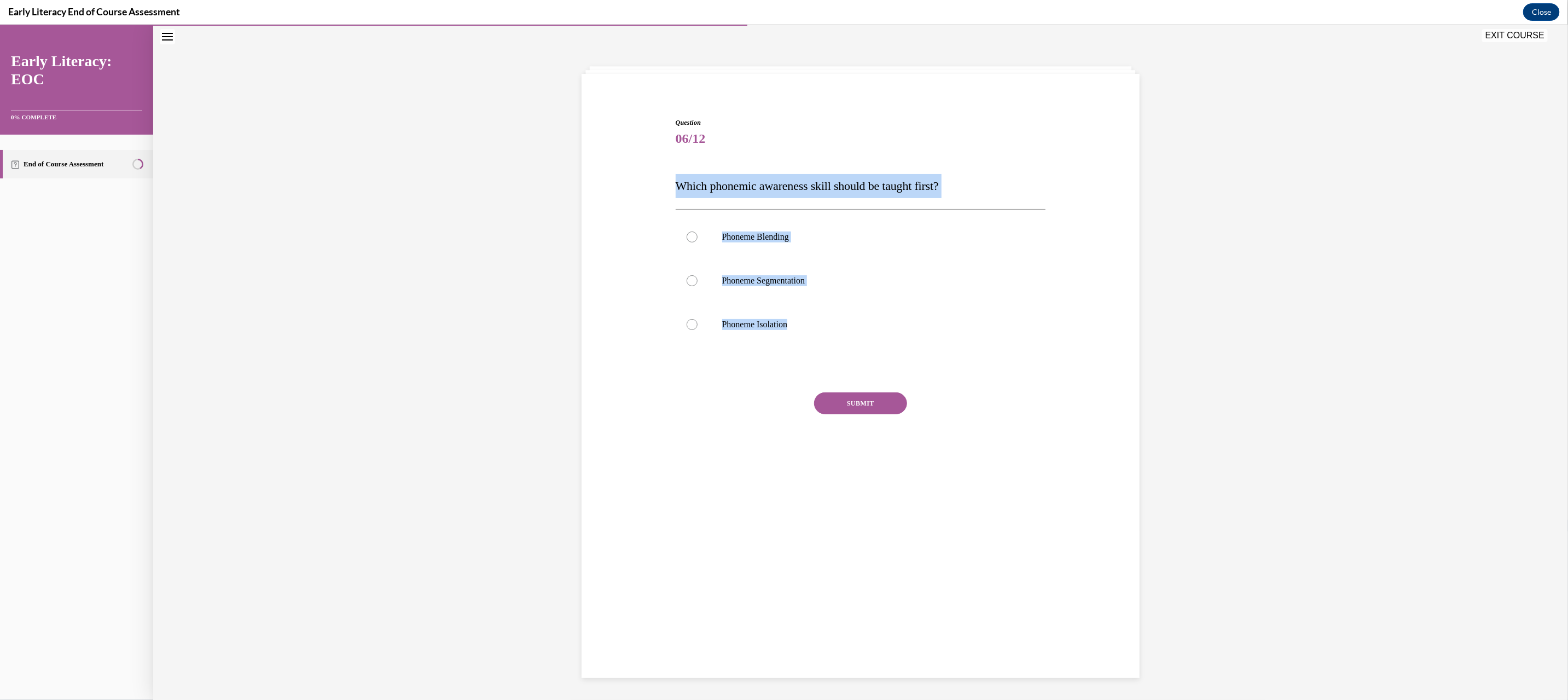
drag, startPoint x: 665, startPoint y: 186, endPoint x: 861, endPoint y: 360, distance: 262.1
click at [861, 360] on div "Question 06/12 Which phonemic awareness skill should be taught first? Phoneme B…" at bounding box center [861, 283] width 563 height 397
copy div "Which phonemic awareness skill should be taught first? Phoneme Blending Phoneme…"
click at [780, 331] on div at bounding box center [861, 324] width 371 height 44
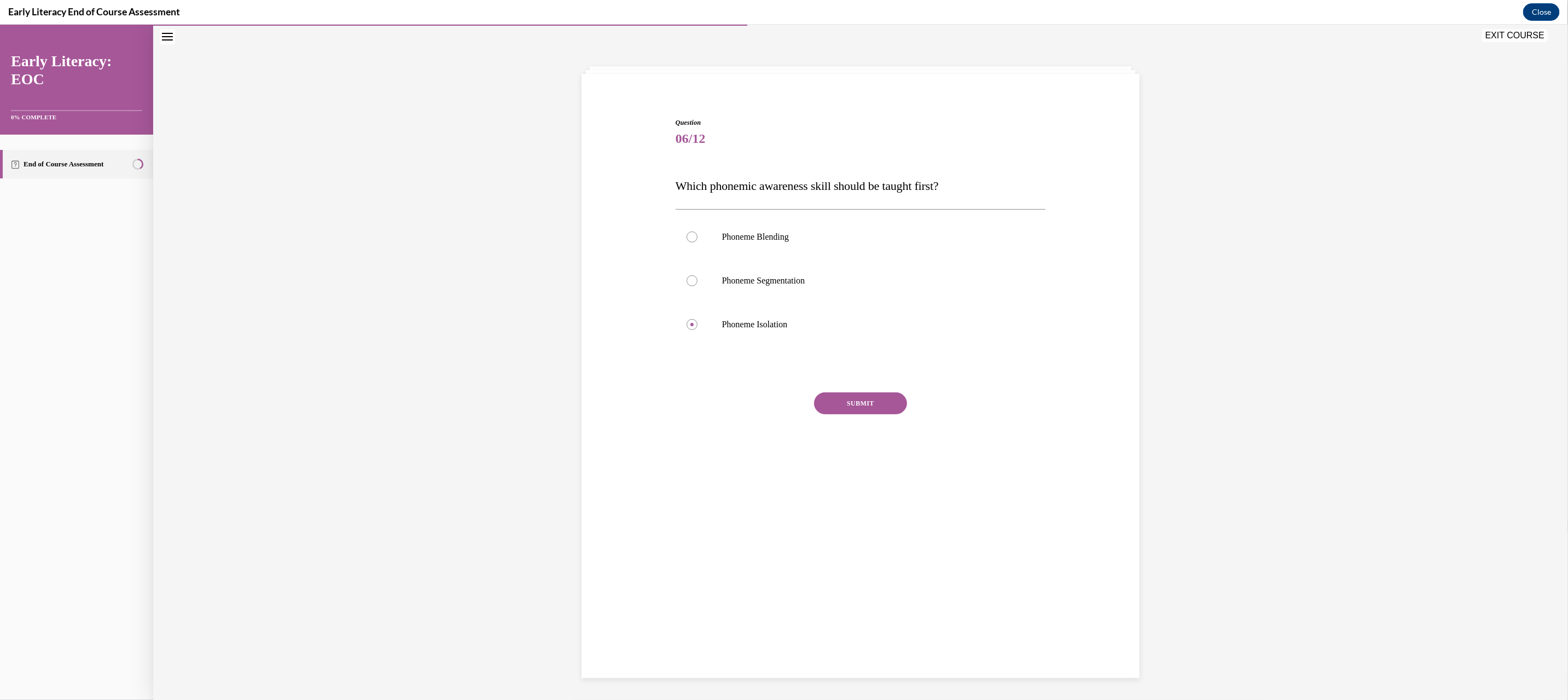
click at [866, 408] on button "SUBMIT" at bounding box center [860, 402] width 93 height 22
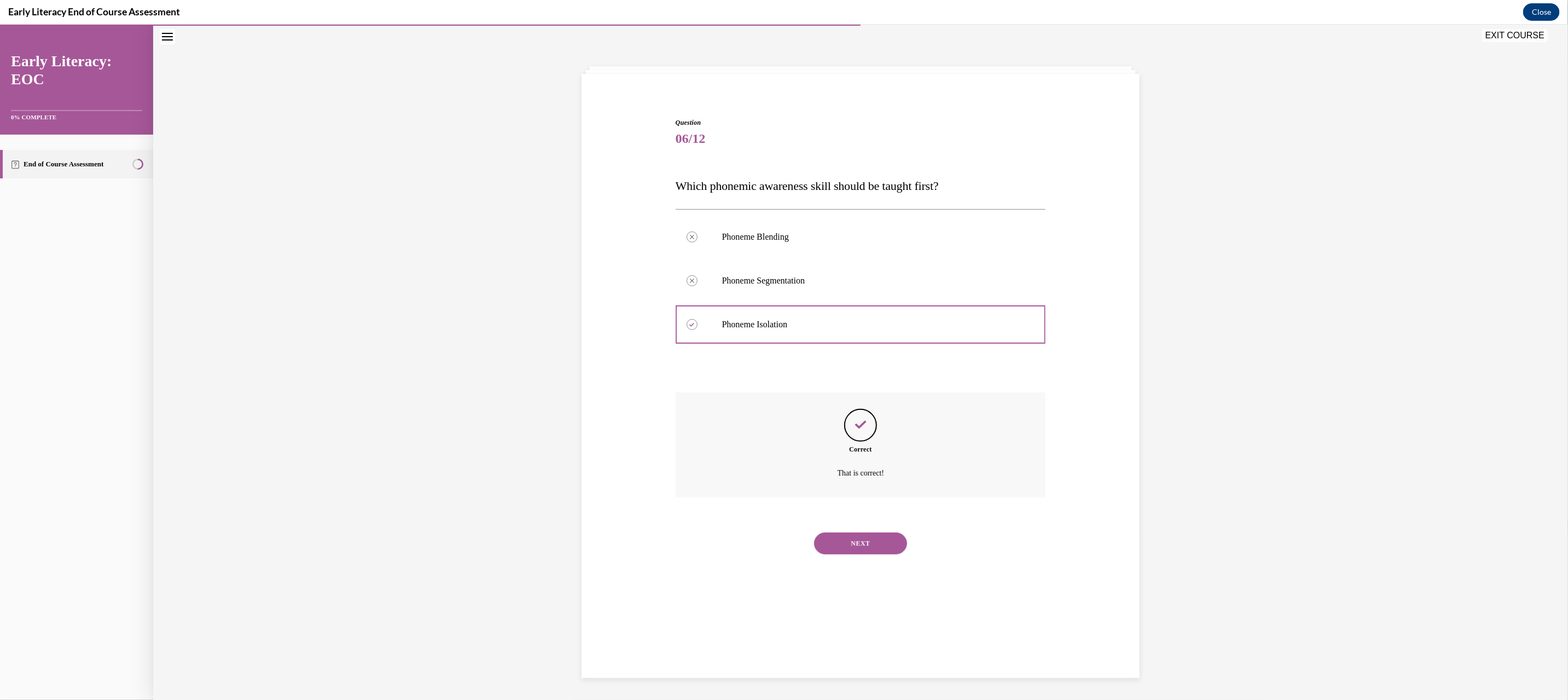
click at [846, 540] on button "NEXT" at bounding box center [860, 542] width 93 height 22
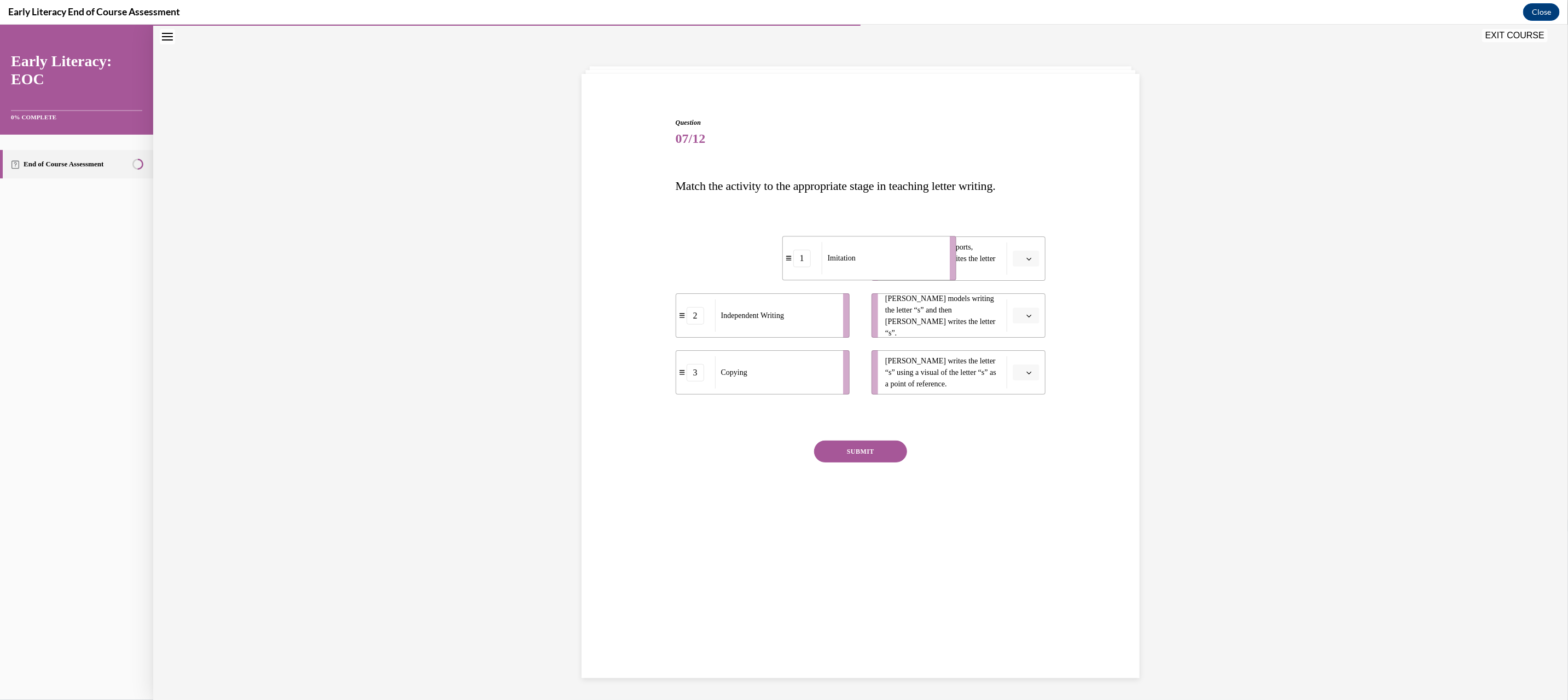
drag, startPoint x: 808, startPoint y: 262, endPoint x: 829, endPoint y: 253, distance: 22.8
click at [845, 254] on div "Imitation" at bounding box center [882, 257] width 121 height 32
drag, startPoint x: 786, startPoint y: 329, endPoint x: 900, endPoint y: 378, distance: 124.1
drag, startPoint x: 901, startPoint y: 324, endPoint x: 884, endPoint y: 324, distance: 17.0
click at [885, 324] on span "Mr. Brown models writing the letter “s” and then Tina writes the letter “s”." at bounding box center [942, 315] width 116 height 46
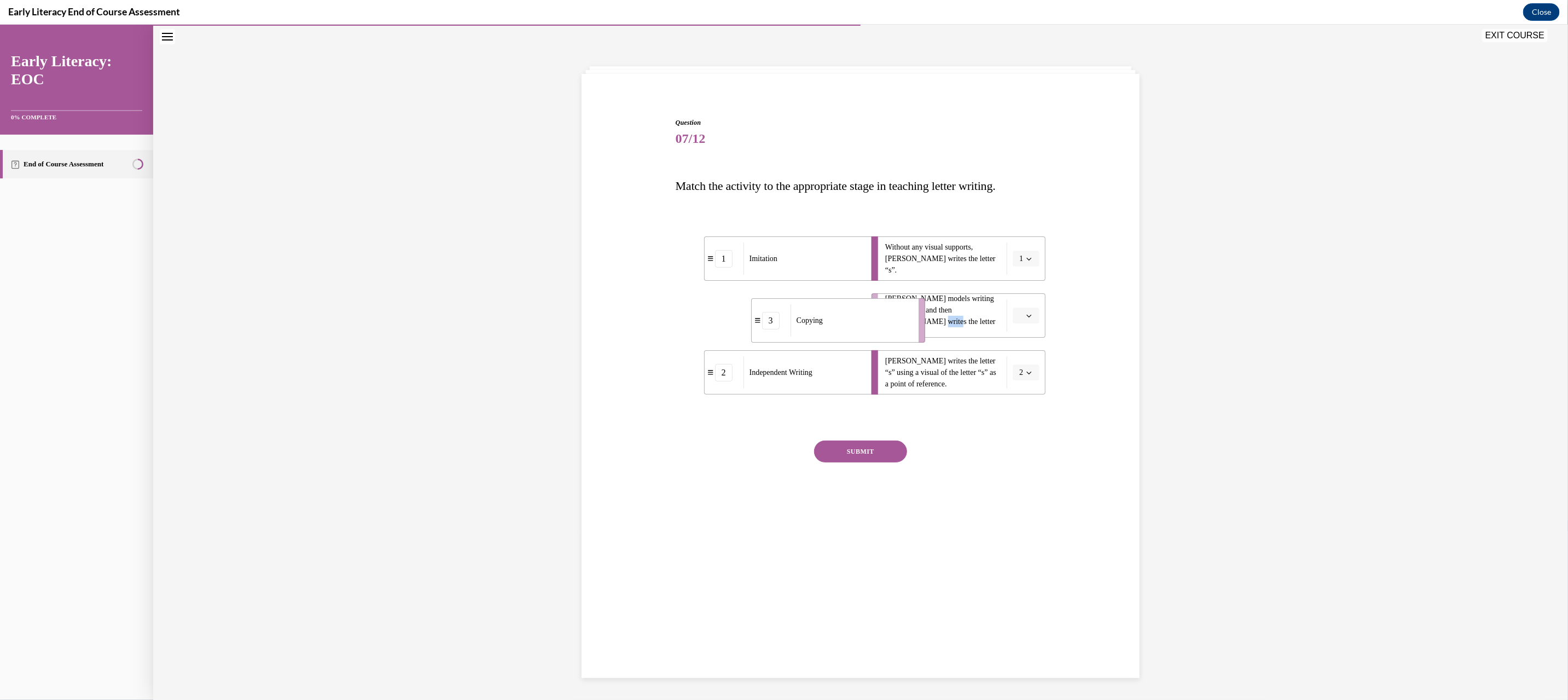
drag, startPoint x: 823, startPoint y: 319, endPoint x: 898, endPoint y: 324, distance: 75.2
click at [898, 324] on div "Copying" at bounding box center [850, 320] width 121 height 32
click at [850, 437] on div "Question 07/12 Match the activity to the appropriate stage in teaching letter w…" at bounding box center [861, 323] width 371 height 412
click at [852, 448] on button "SUBMIT" at bounding box center [860, 450] width 93 height 22
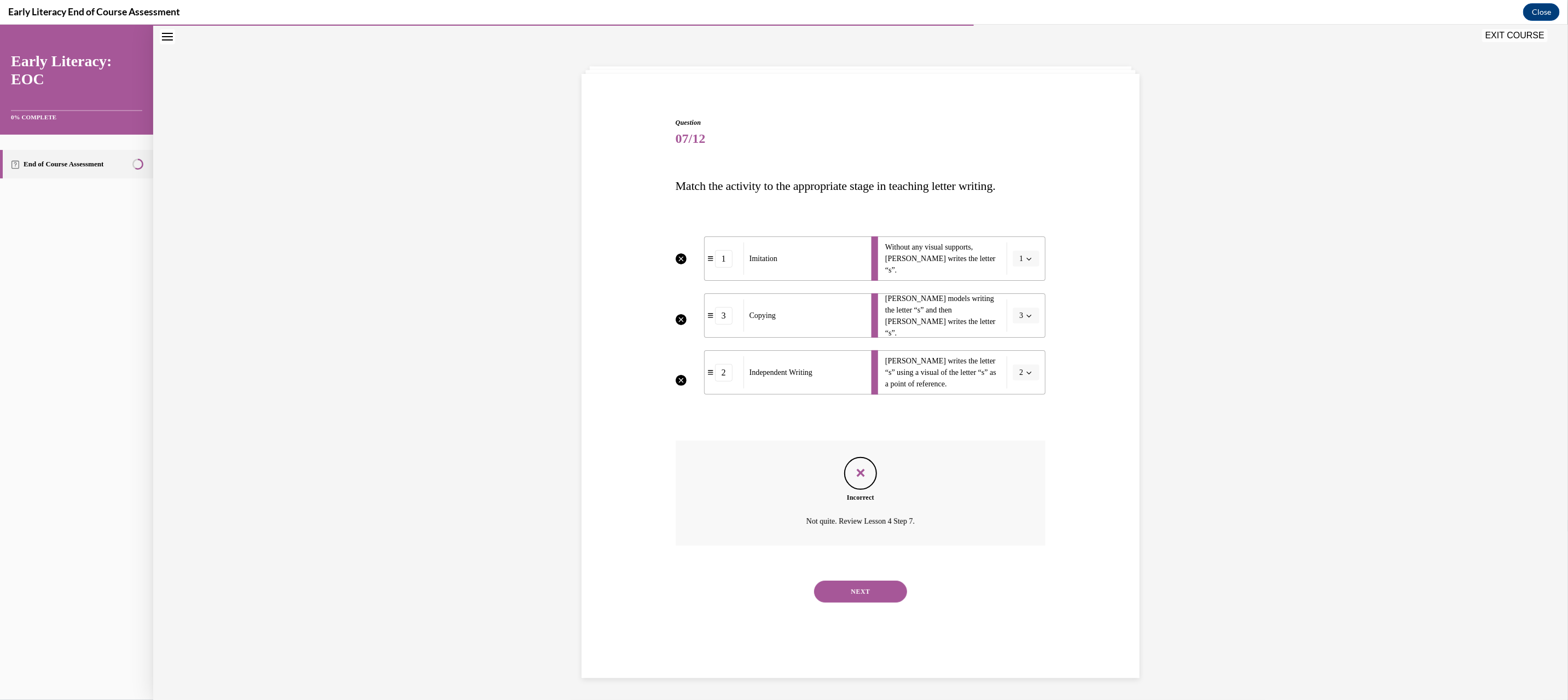
click at [875, 592] on button "NEXT" at bounding box center [860, 590] width 93 height 22
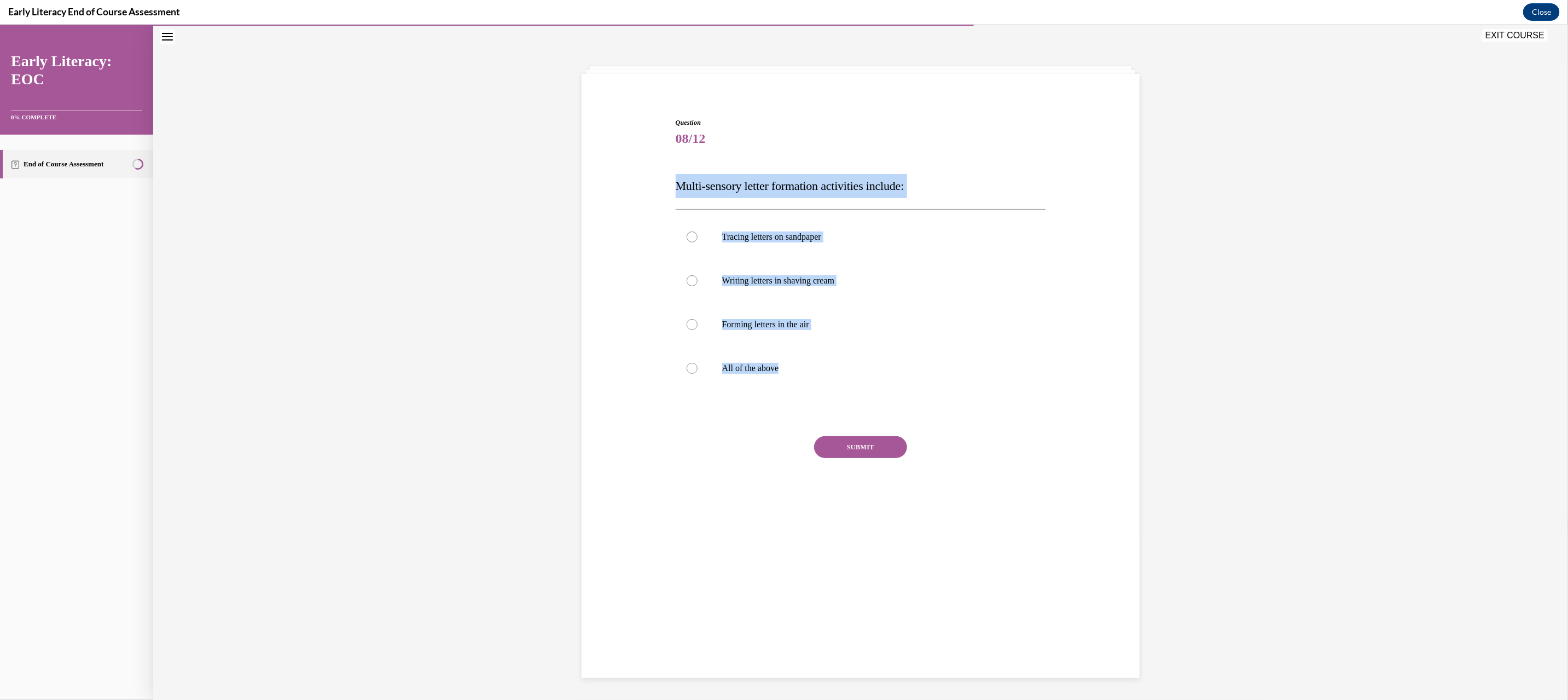
drag, startPoint x: 655, startPoint y: 183, endPoint x: 778, endPoint y: 399, distance: 248.6
click at [835, 397] on div "Question 08/12 Multi-sensory letter formation activities include: Tracing lette…" at bounding box center [861, 305] width 563 height 441
copy div "Multi-sensory letter formation activities include: Tracing letters on sandpaper…"
click at [810, 375] on div at bounding box center [861, 367] width 371 height 44
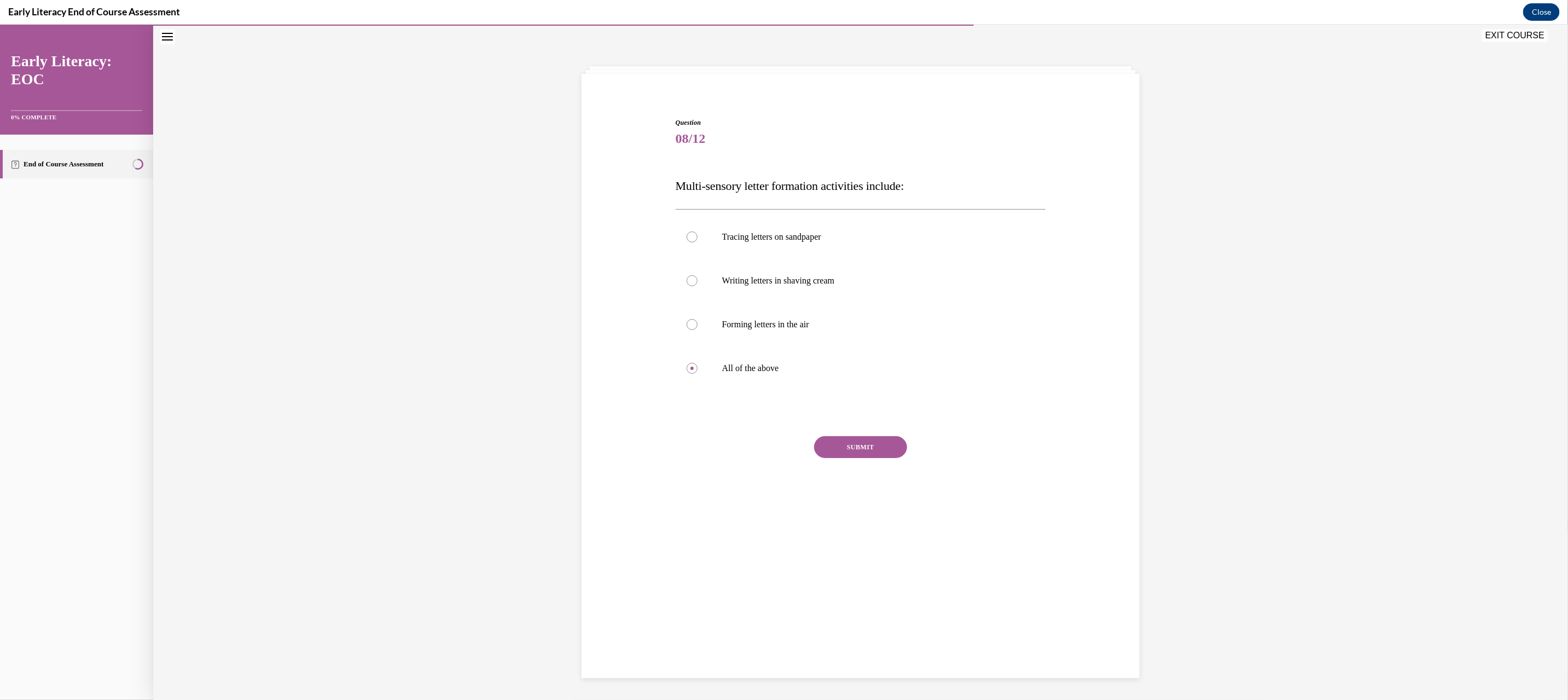
click at [821, 451] on button "SUBMIT" at bounding box center [860, 446] width 93 height 22
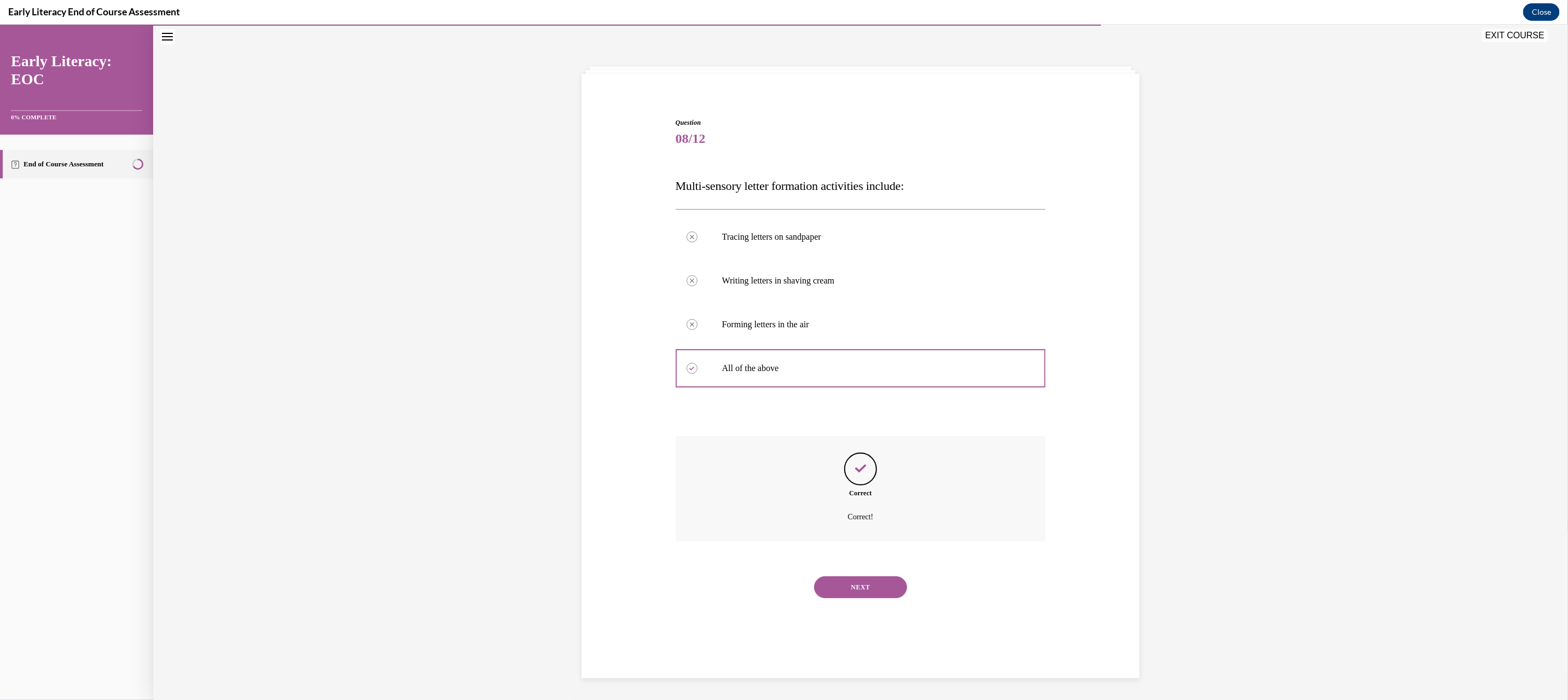
click at [867, 589] on button "NEXT" at bounding box center [860, 586] width 93 height 22
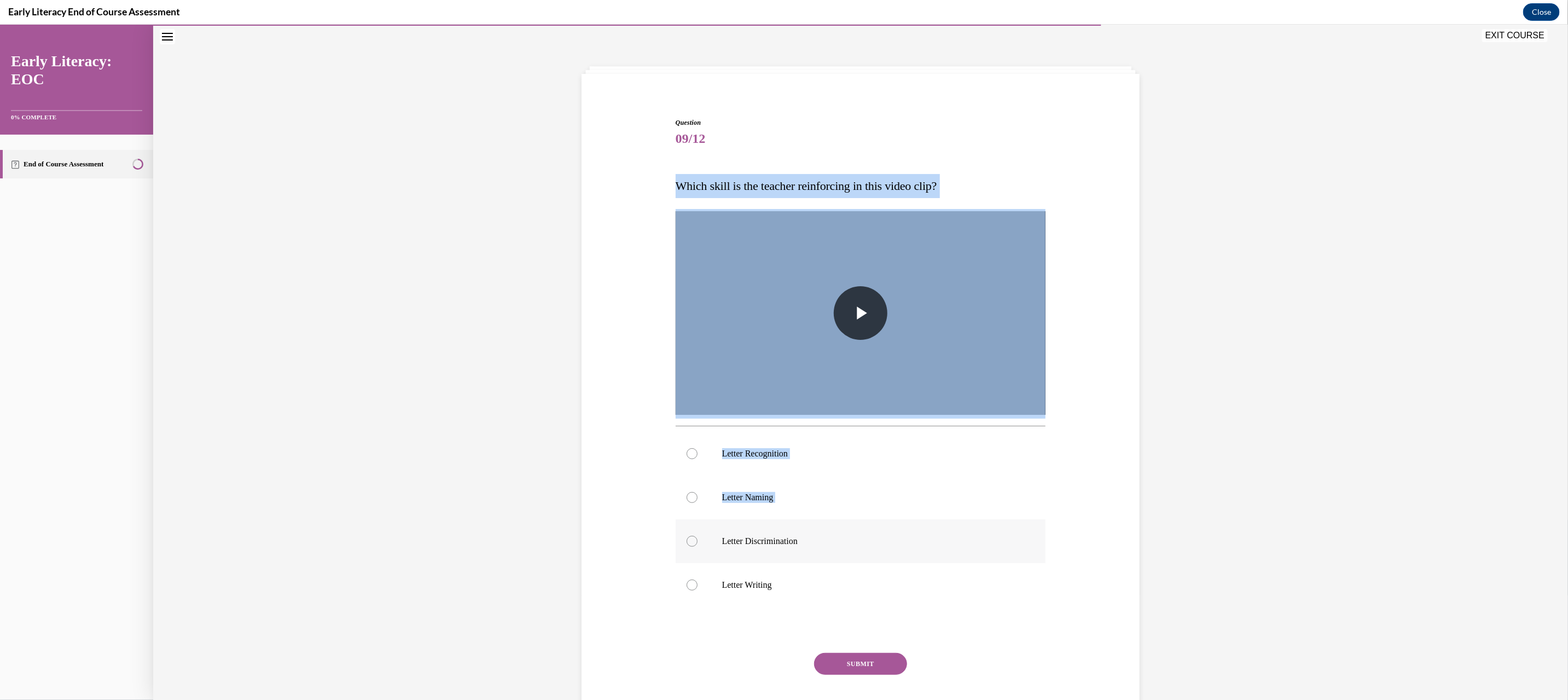
drag, startPoint x: 636, startPoint y: 180, endPoint x: 886, endPoint y: 560, distance: 454.9
click at [886, 560] on div "Question 09/12 Which skill is the teacher reinforcing in this video clip? Video…" at bounding box center [861, 413] width 563 height 658
click at [861, 312] on span "Video player" at bounding box center [861, 312] width 0 height 0
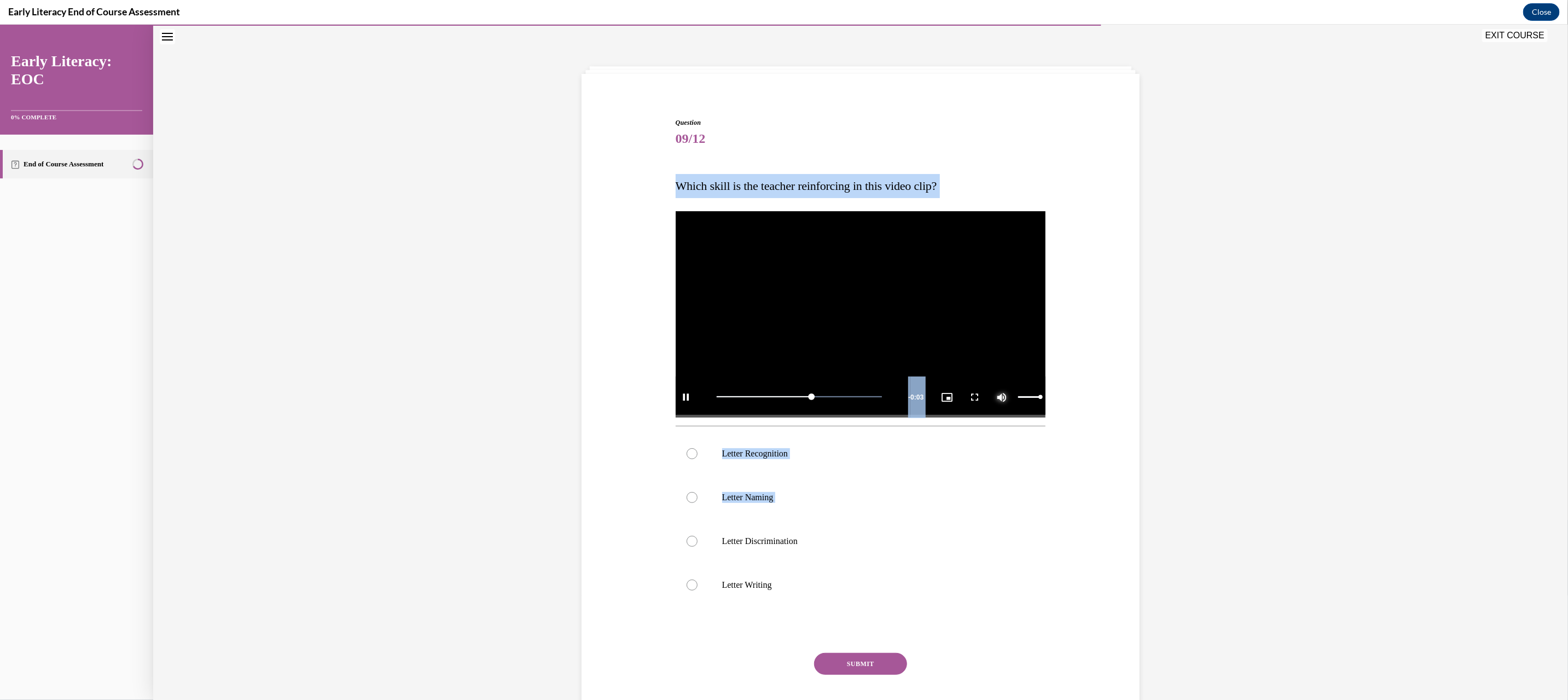
click at [996, 396] on span "Video player" at bounding box center [1001, 396] width 22 height 0
click at [819, 444] on div at bounding box center [861, 453] width 371 height 44
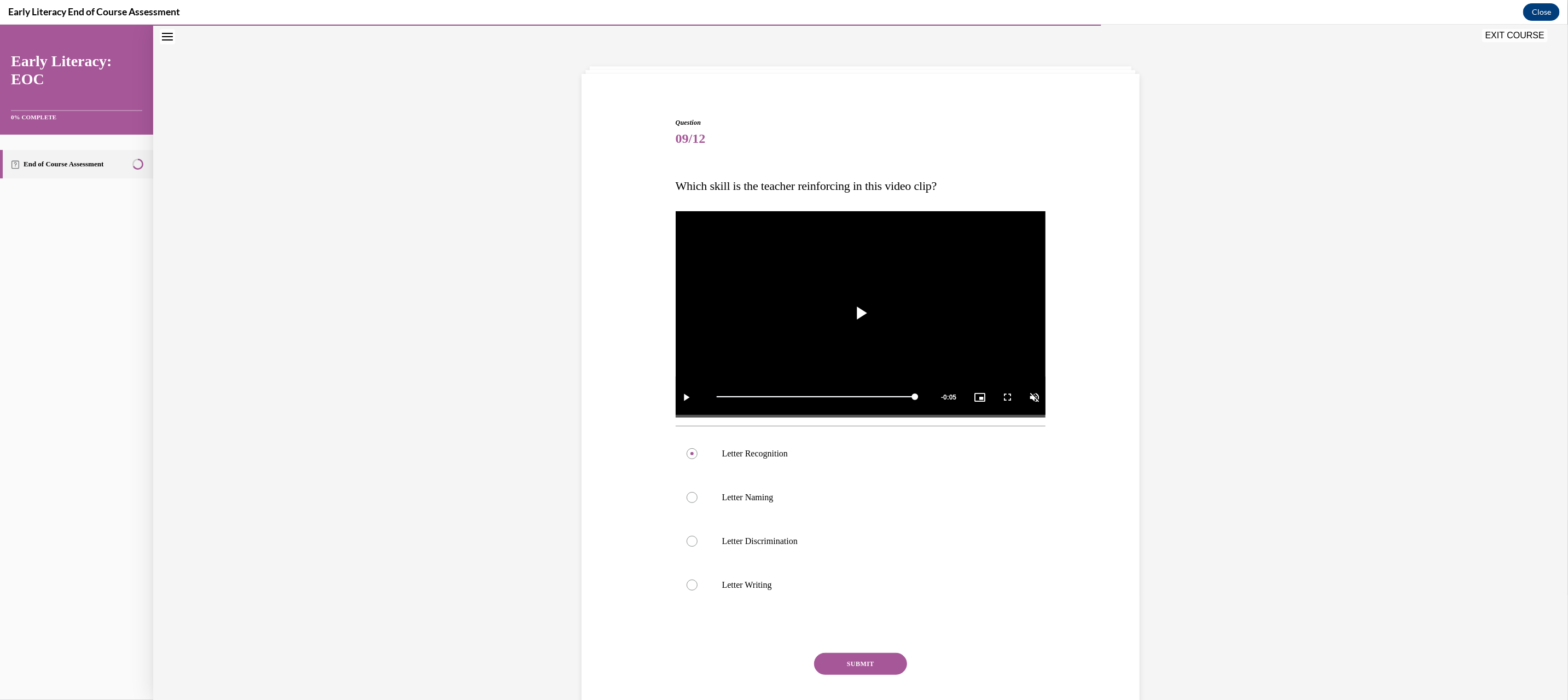
click at [865, 663] on button "SUBMIT" at bounding box center [860, 663] width 93 height 22
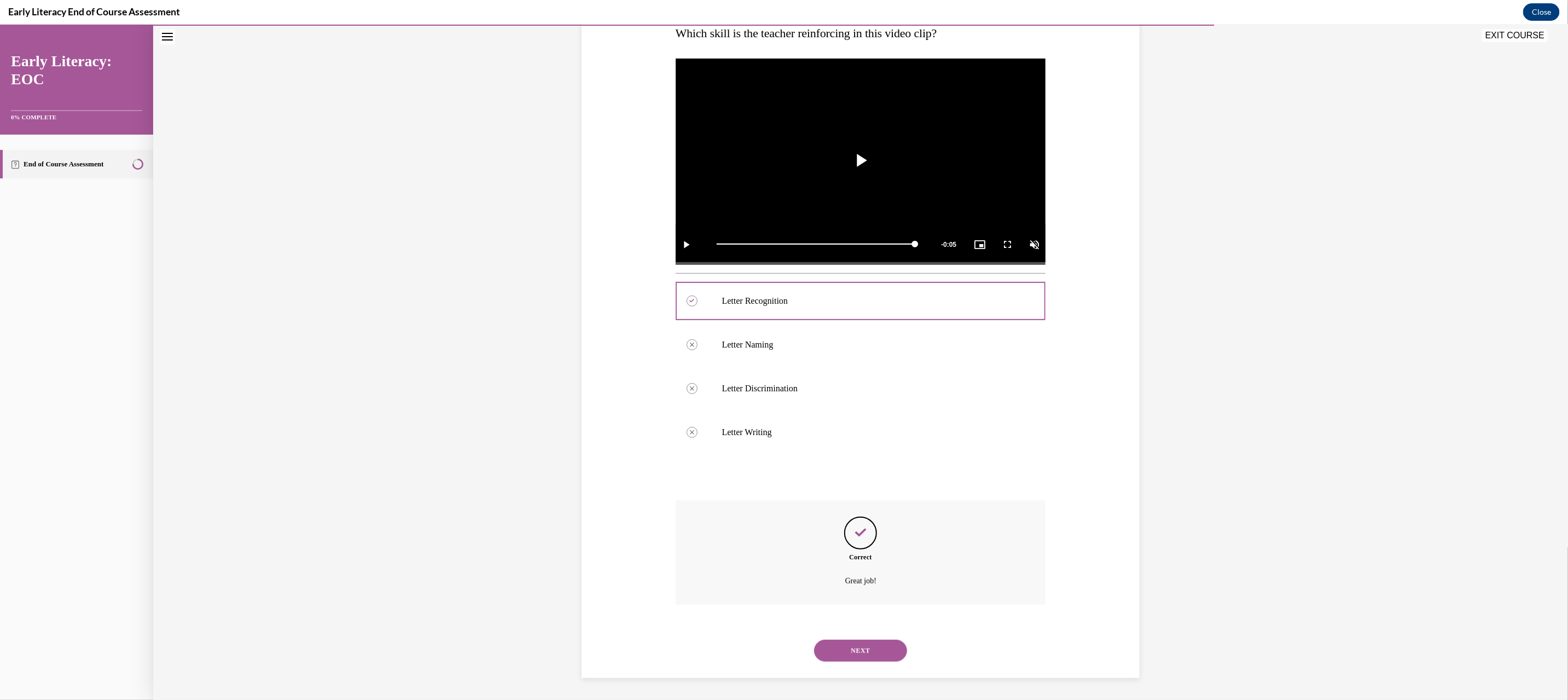
click at [846, 660] on button "NEXT" at bounding box center [860, 650] width 93 height 22
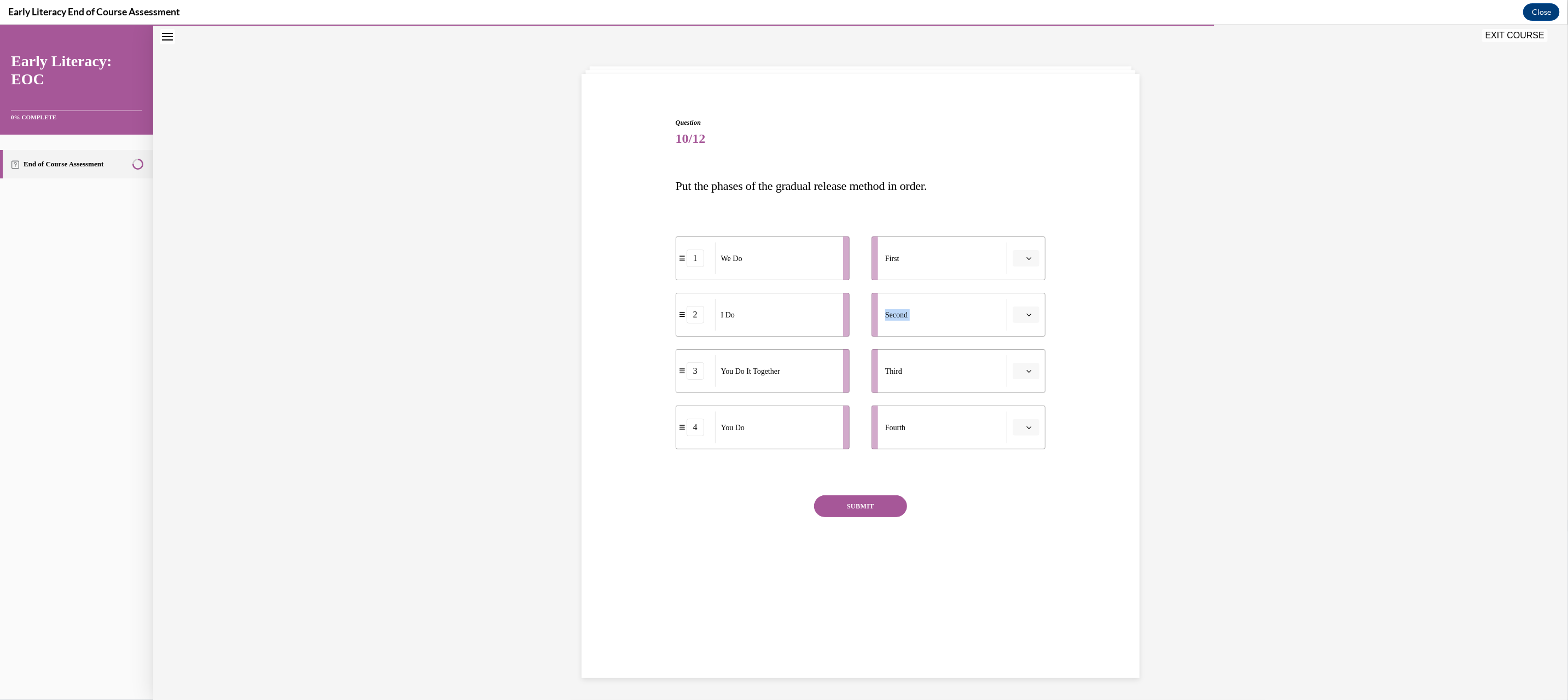
drag, startPoint x: 970, startPoint y: 256, endPoint x: 905, endPoint y: 287, distance: 72.0
click at [928, 332] on ul "First Second Third Fourth" at bounding box center [953, 342] width 185 height 213
drag, startPoint x: 788, startPoint y: 322, endPoint x: 863, endPoint y: 266, distance: 93.6
click at [863, 266] on div "I Do" at bounding box center [850, 259] width 121 height 32
drag, startPoint x: 710, startPoint y: 309, endPoint x: 814, endPoint y: 304, distance: 104.1
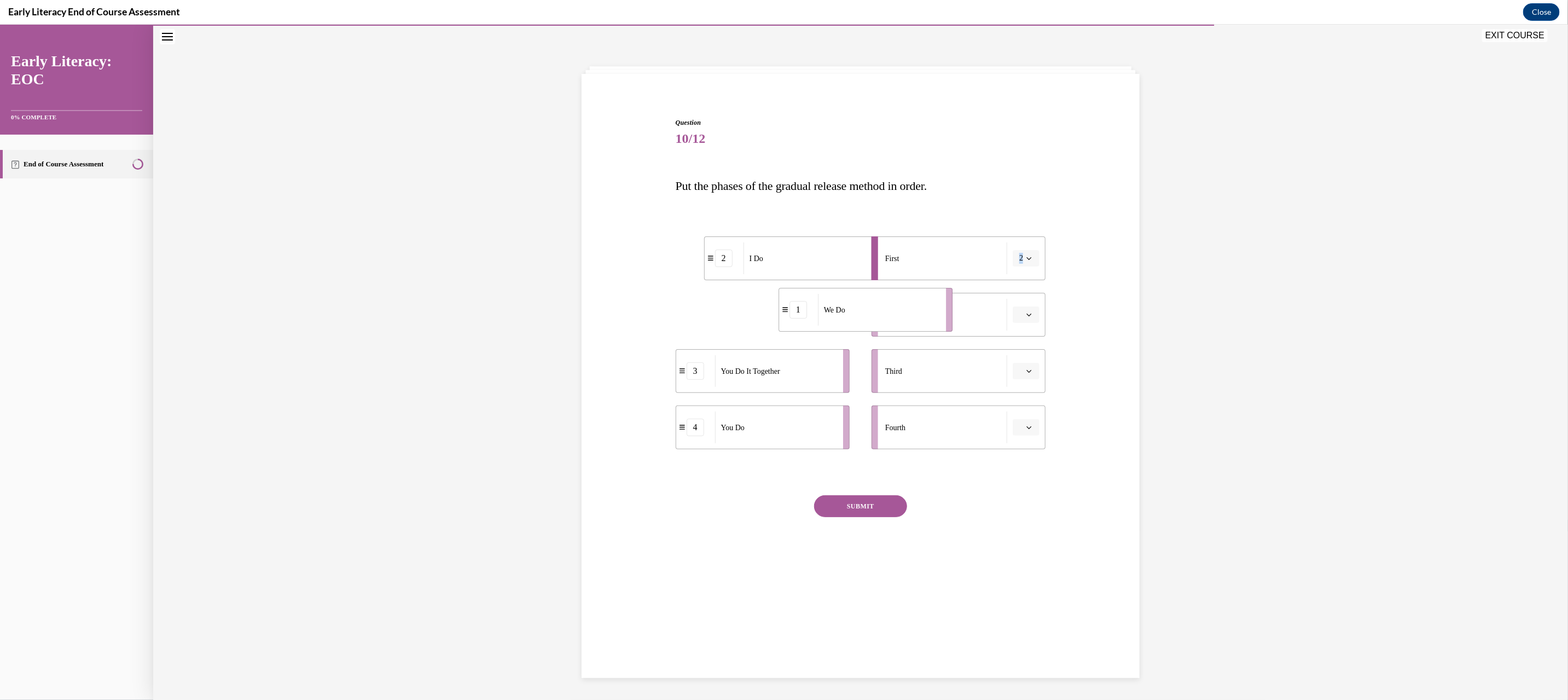
click at [818, 304] on div "We Do" at bounding box center [878, 309] width 121 height 32
drag, startPoint x: 740, startPoint y: 386, endPoint x: 824, endPoint y: 388, distance: 84.0
click at [826, 389] on div "You Do It Together" at bounding box center [861, 373] width 121 height 32
drag, startPoint x: 745, startPoint y: 435, endPoint x: 836, endPoint y: 444, distance: 91.4
click at [836, 444] on div "You Do" at bounding box center [866, 435] width 121 height 32
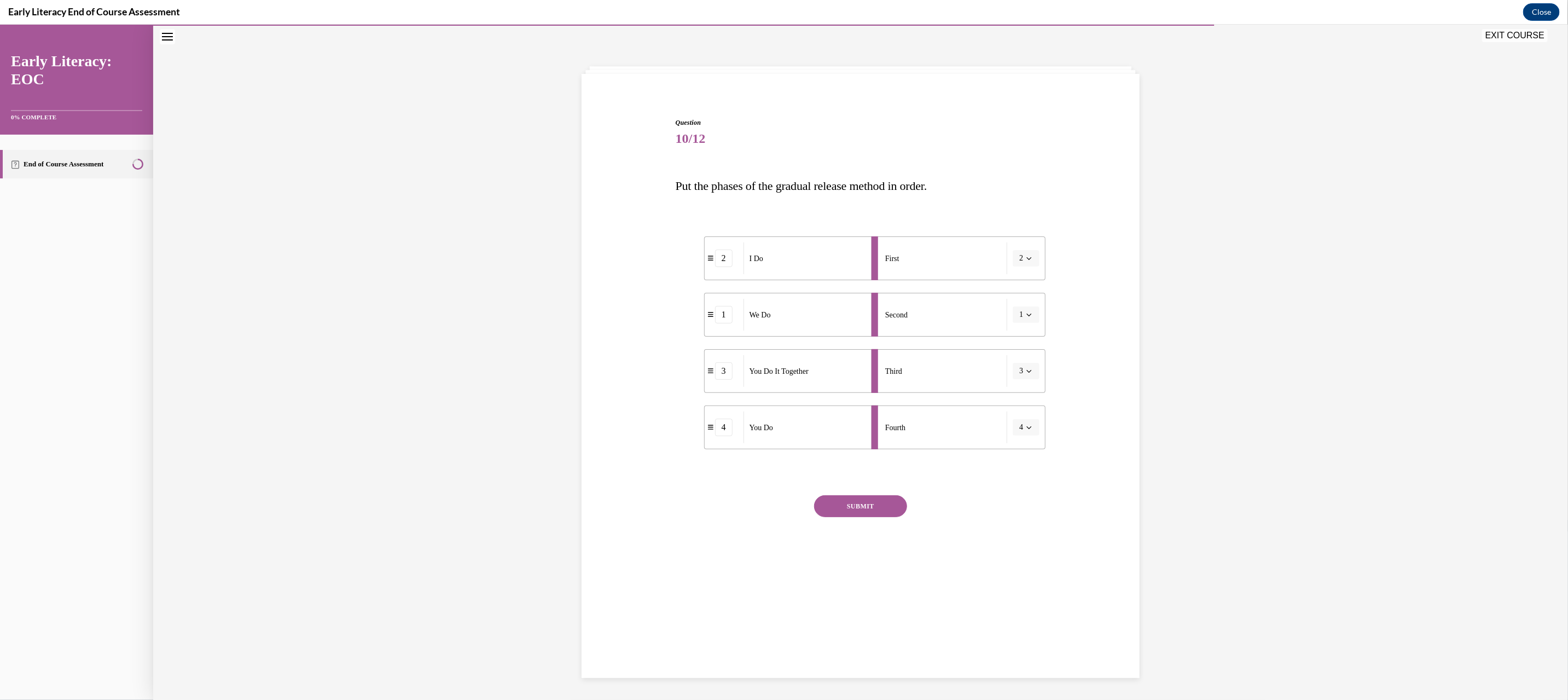
click at [855, 488] on div "Question 10/12 Put the phases of the gradual release method in order. 2 I Do 1 …" at bounding box center [861, 350] width 371 height 467
click at [852, 504] on button "SUBMIT" at bounding box center [860, 505] width 93 height 22
click at [859, 642] on button "NEXT" at bounding box center [860, 645] width 93 height 22
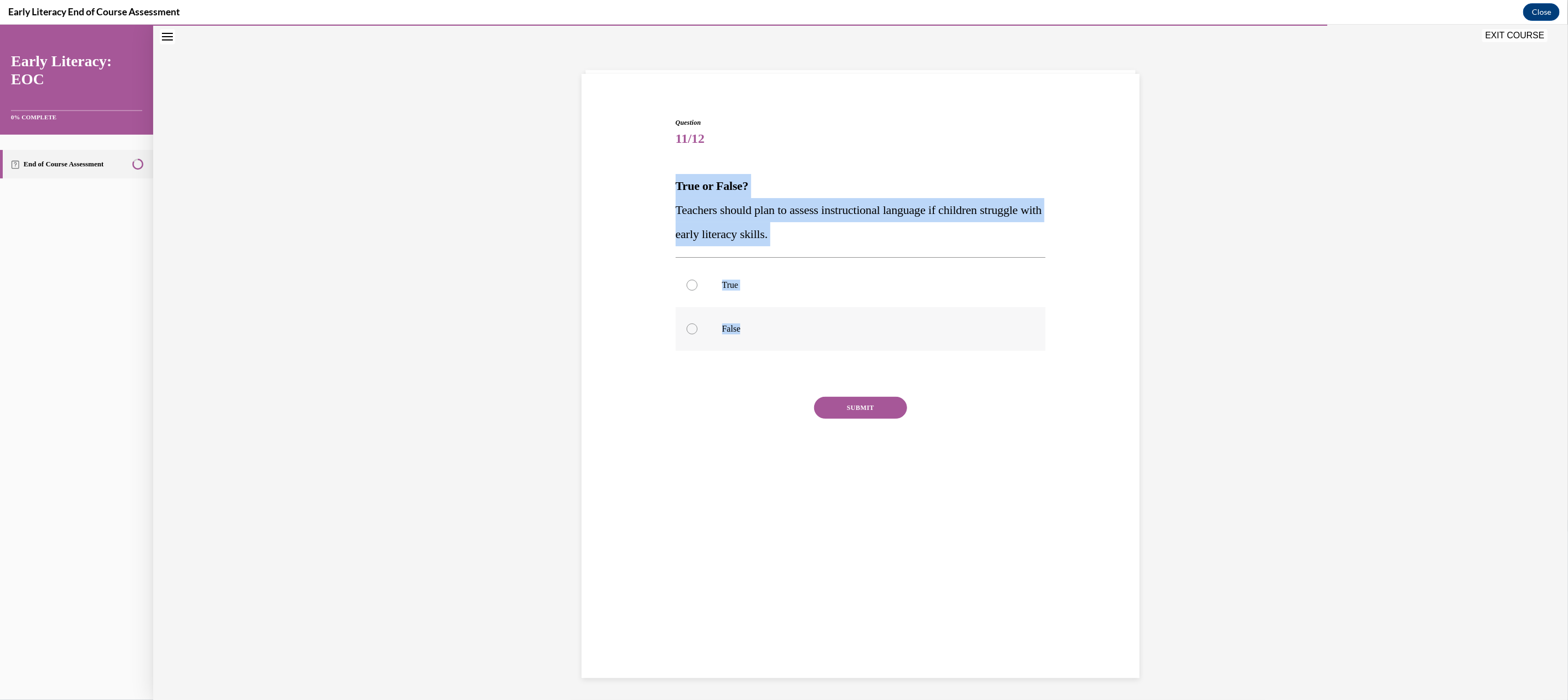
drag, startPoint x: 671, startPoint y: 183, endPoint x: 763, endPoint y: 331, distance: 174.3
click at [763, 331] on div "Question 11/12 True or False? Teachers should plan to assess instructional lang…" at bounding box center [861, 285] width 563 height 401
copy div "True or False? Teachers should plan to assess instructional language if childre…"
click at [730, 286] on p "True" at bounding box center [871, 284] width 297 height 11
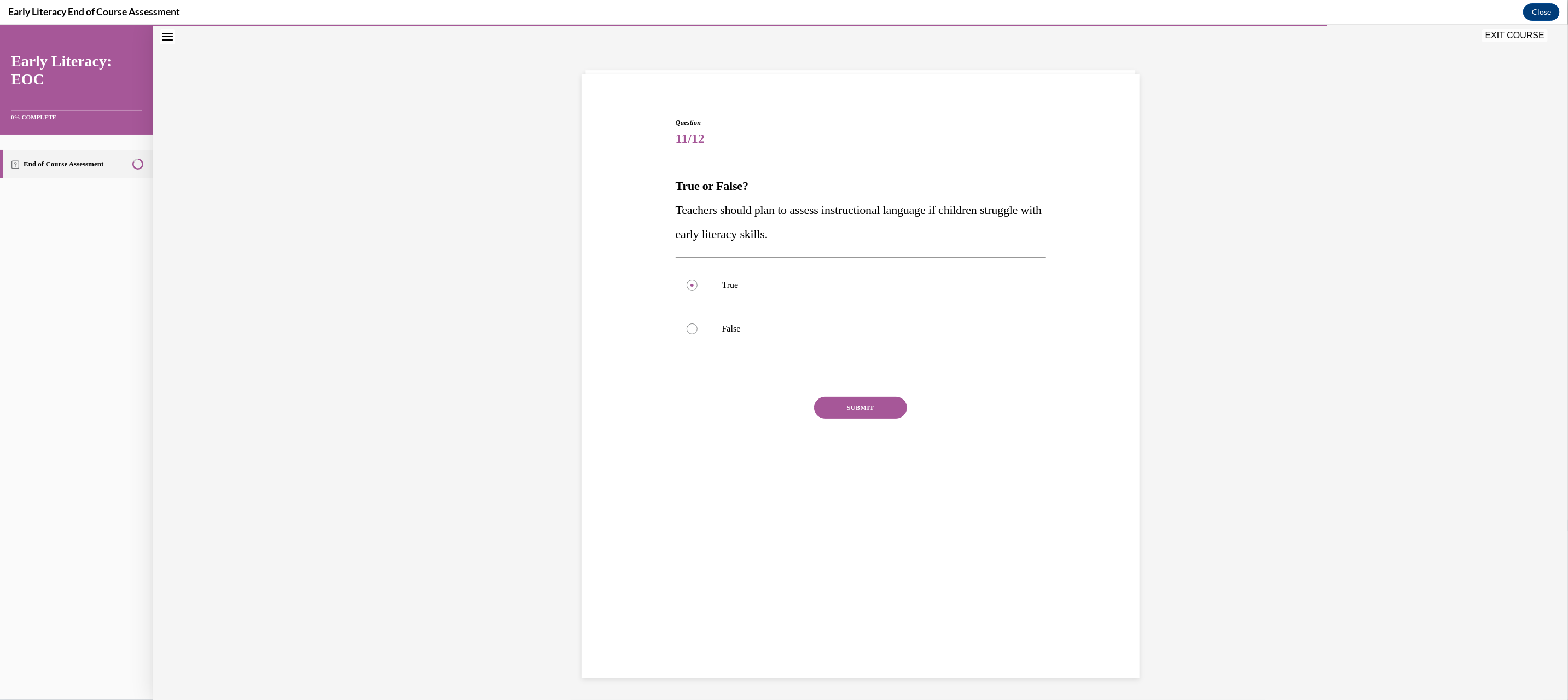
click at [877, 424] on div "SUBMIT" at bounding box center [861, 424] width 371 height 55
click at [871, 413] on button "SUBMIT" at bounding box center [860, 407] width 93 height 22
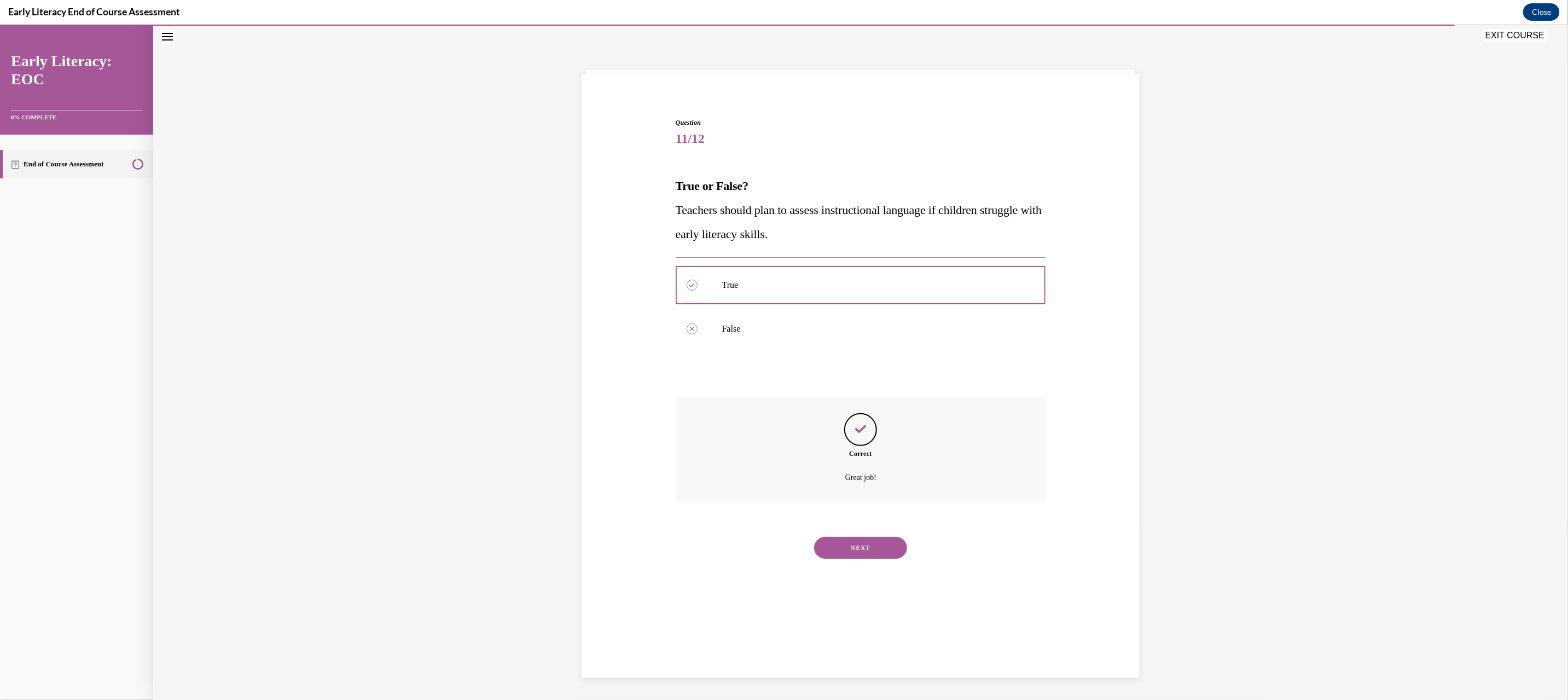
click at [857, 545] on button "NEXT" at bounding box center [860, 546] width 93 height 22
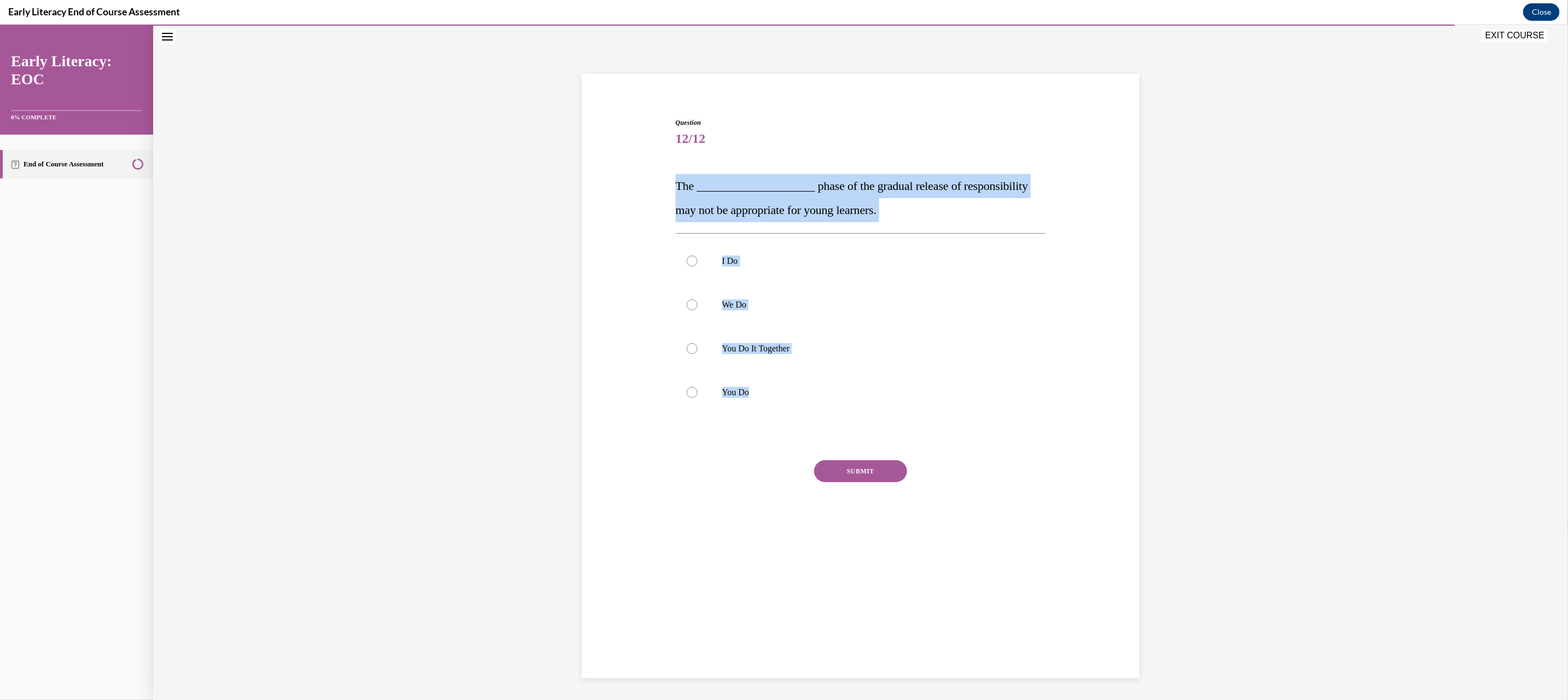
drag, startPoint x: 660, startPoint y: 174, endPoint x: 769, endPoint y: 422, distance: 270.9
click at [769, 422] on div "Question 12/12 The ____________________ phase of the gradual release of respons…" at bounding box center [861, 316] width 563 height 465
copy div "The ____________________ phase of the gradual release of responsibility may not…"
click at [731, 314] on div at bounding box center [861, 304] width 371 height 44
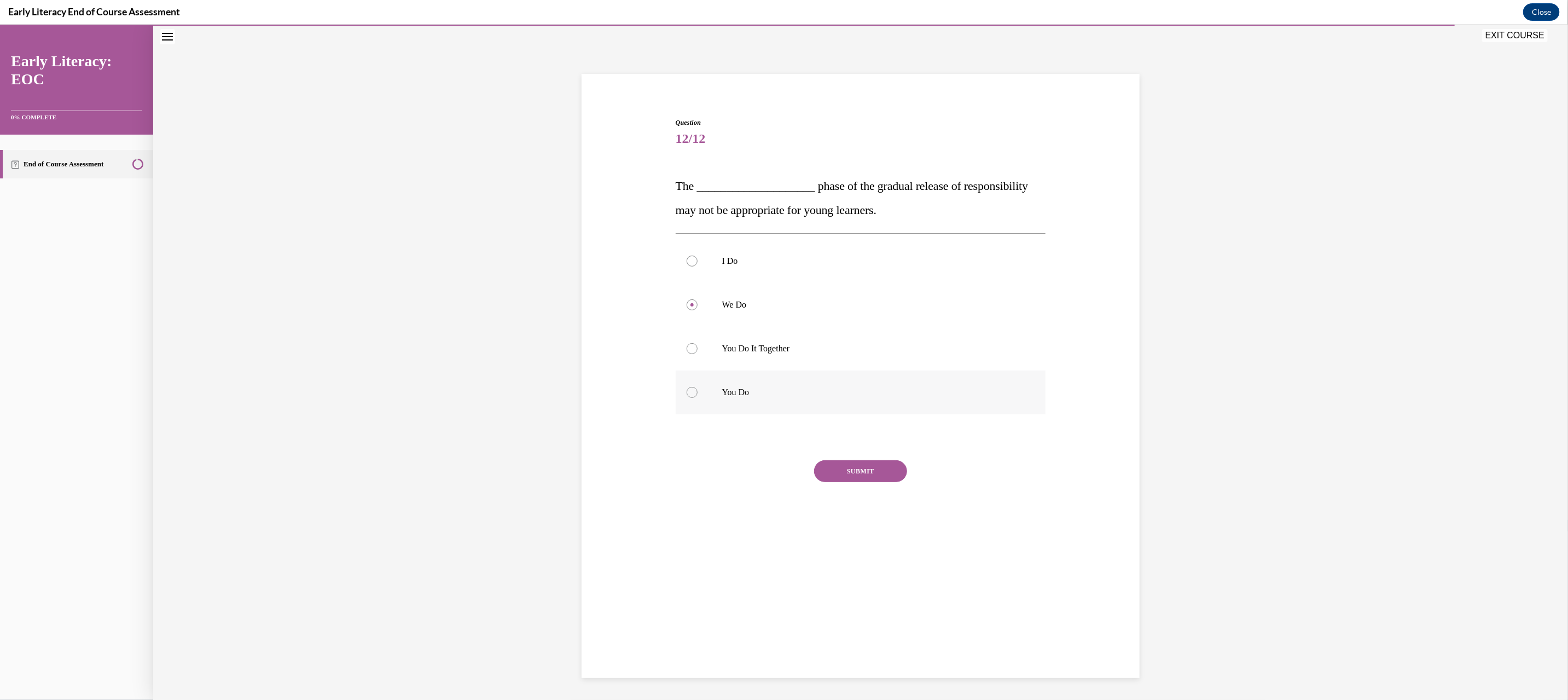
click at [744, 391] on p "You Do" at bounding box center [871, 392] width 297 height 11
click at [868, 471] on button "SUBMIT" at bounding box center [860, 470] width 93 height 22
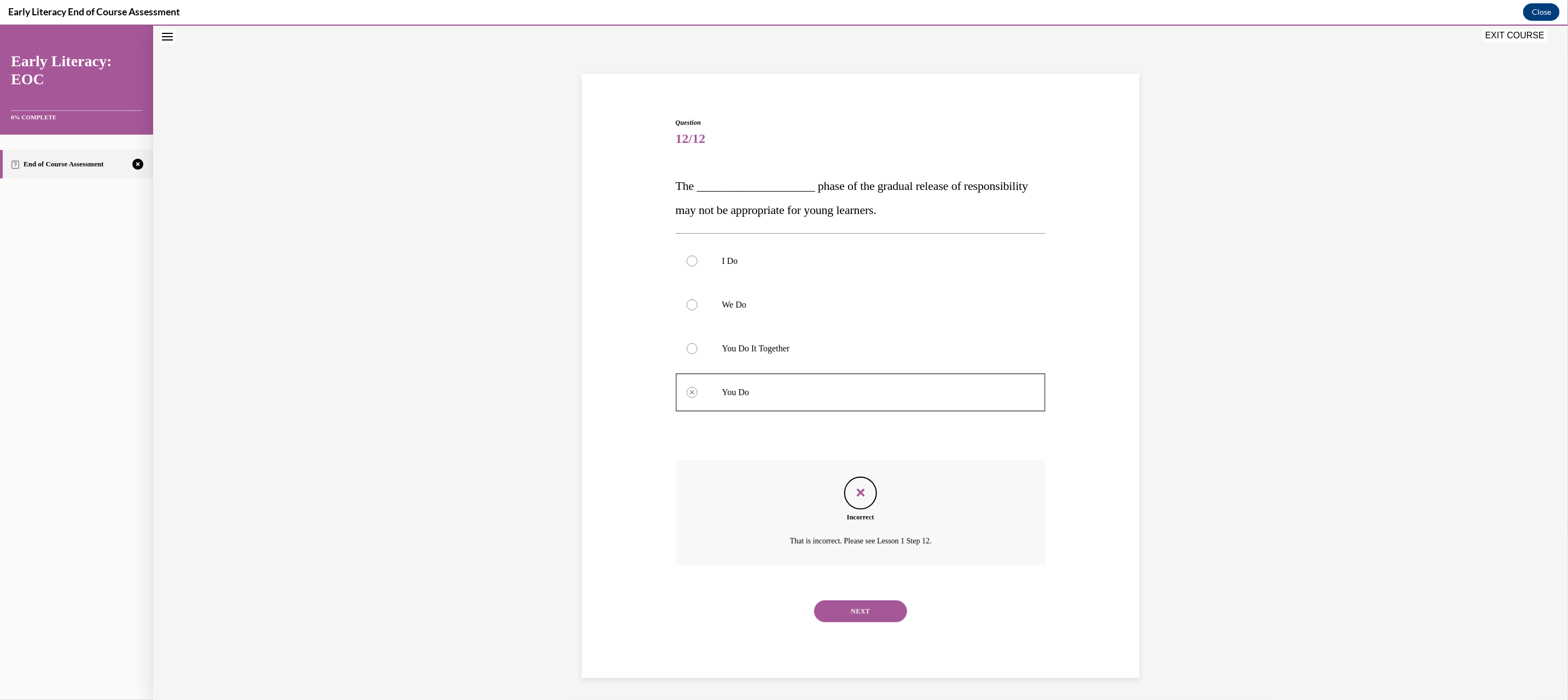
click at [842, 614] on button "NEXT" at bounding box center [860, 610] width 93 height 22
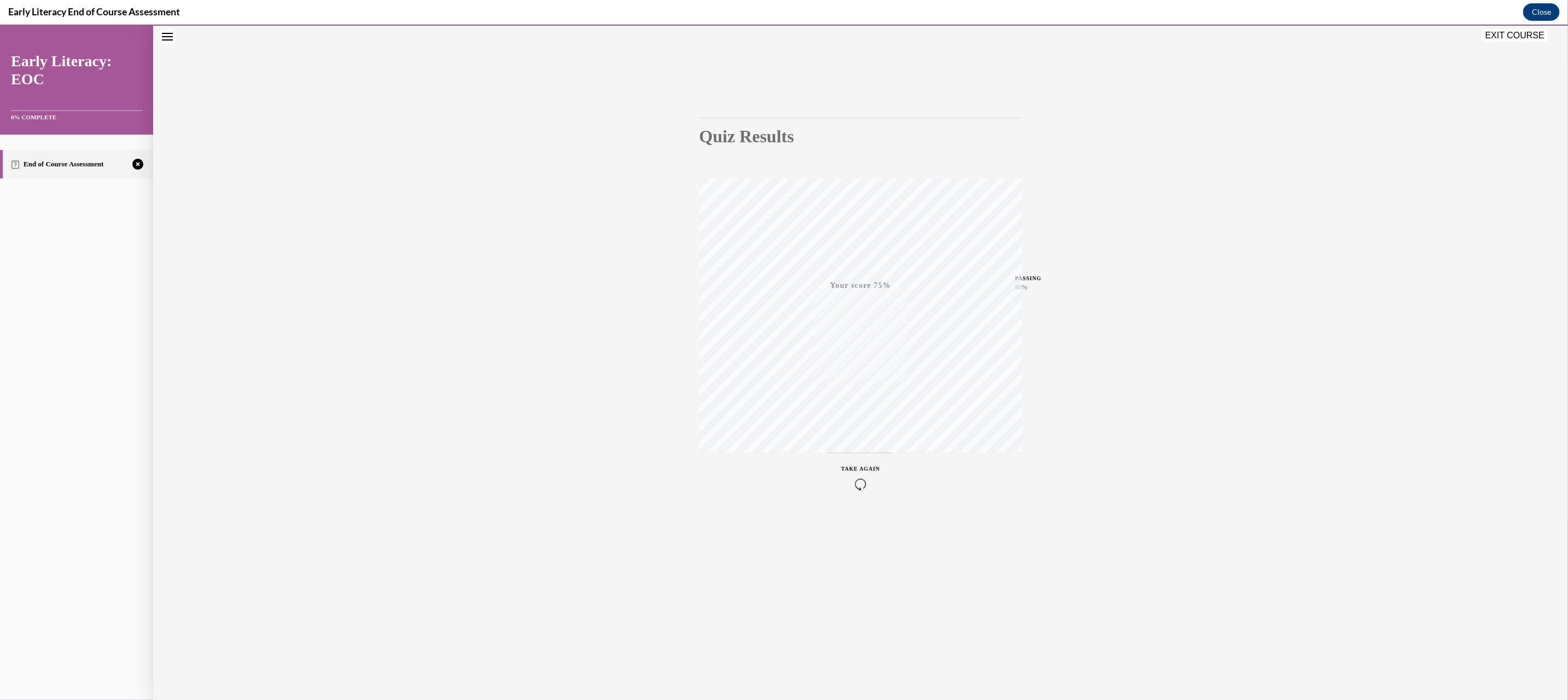
click at [865, 485] on icon "button" at bounding box center [860, 484] width 39 height 12
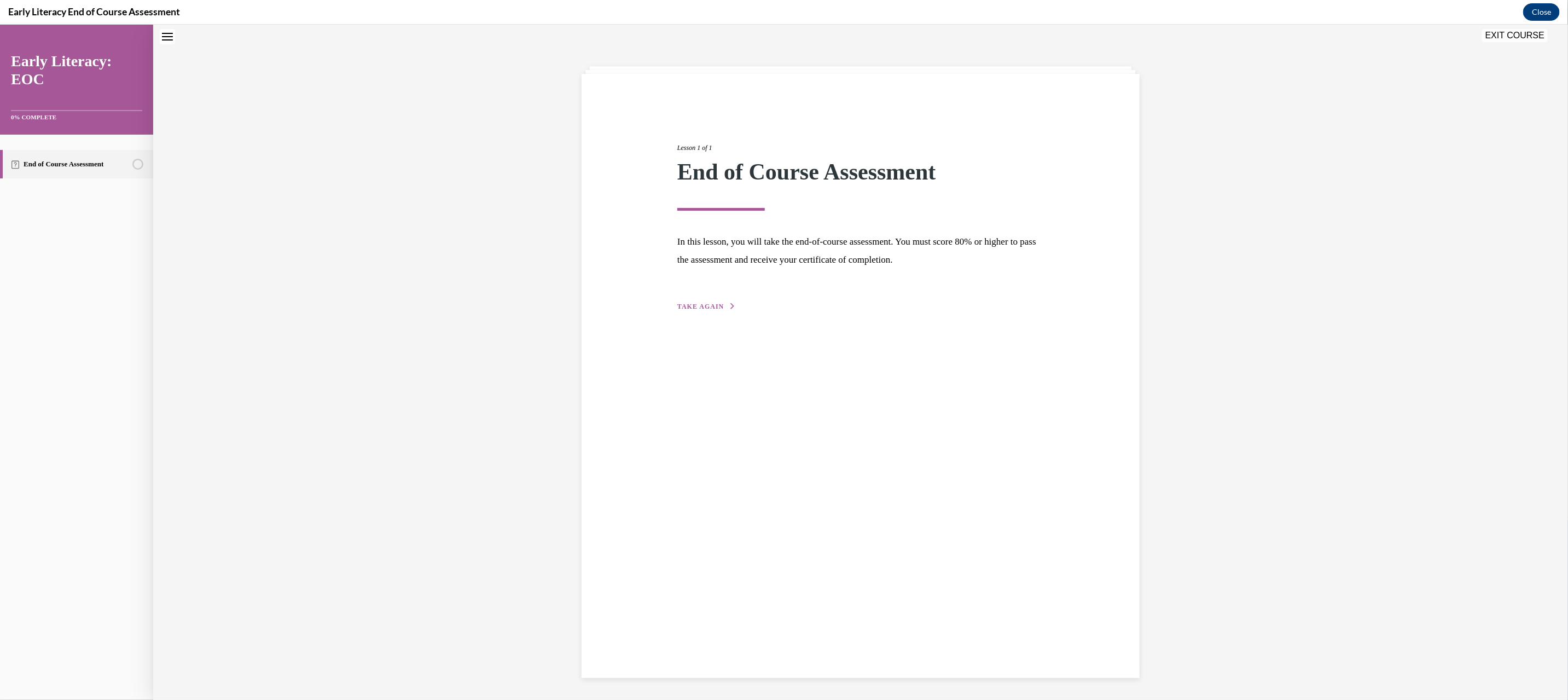
click at [695, 310] on button "TAKE AGAIN" at bounding box center [707, 305] width 59 height 10
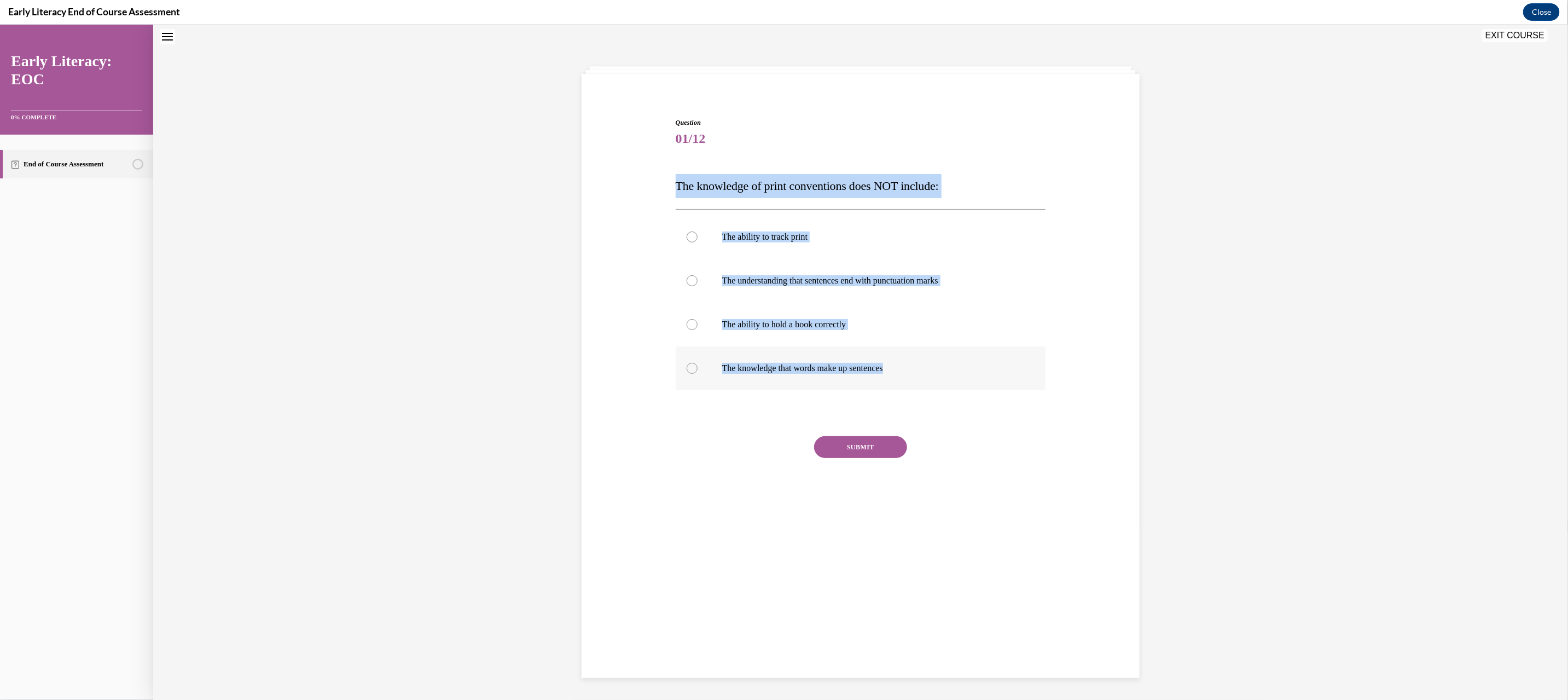
drag, startPoint x: 678, startPoint y: 187, endPoint x: 941, endPoint y: 367, distance: 318.7
click at [941, 367] on div "Question 01/12 The knowledge of print conventions does NOT include: The ability…" at bounding box center [861, 321] width 371 height 408
copy div "The knowledge of print conventions does NOT include: The ability to track print…"
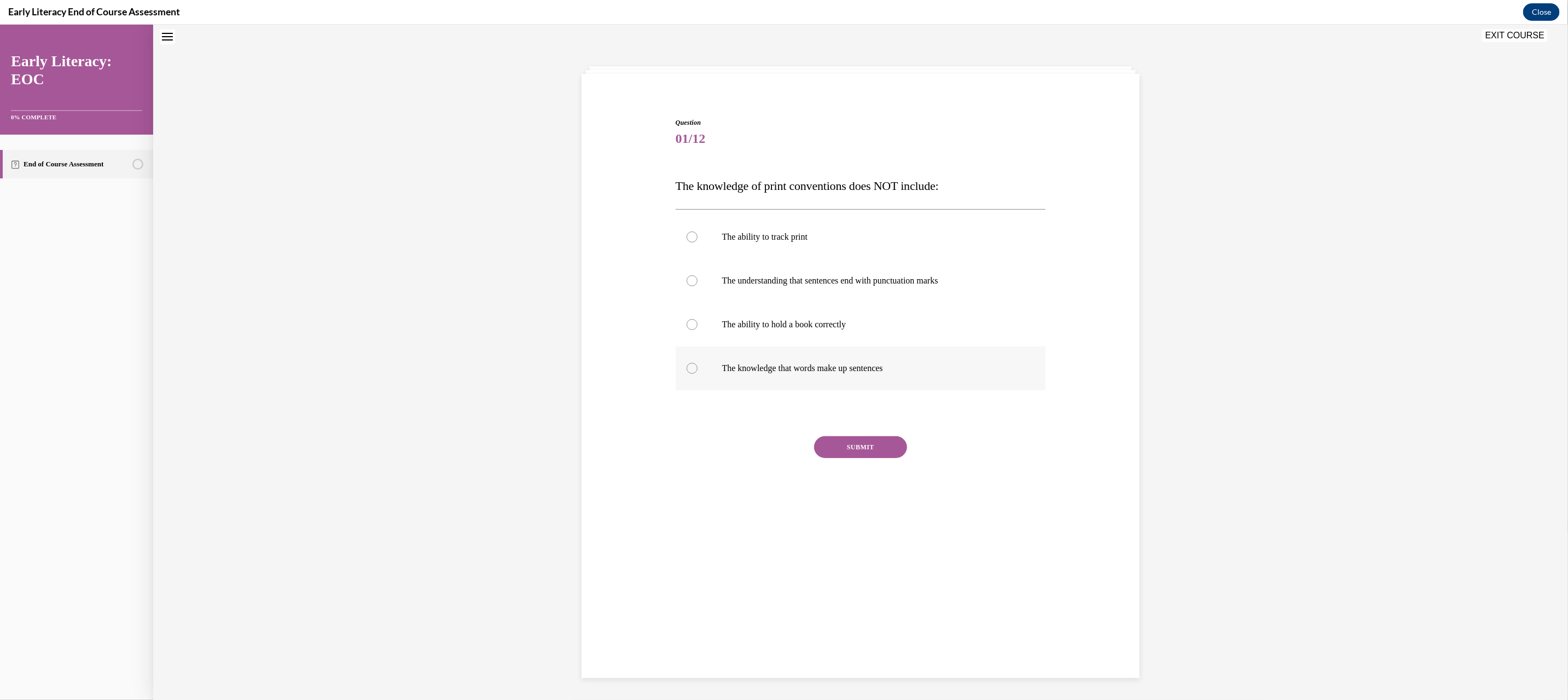
click at [784, 375] on div at bounding box center [861, 367] width 371 height 44
click at [862, 438] on button "SUBMIT" at bounding box center [860, 446] width 93 height 22
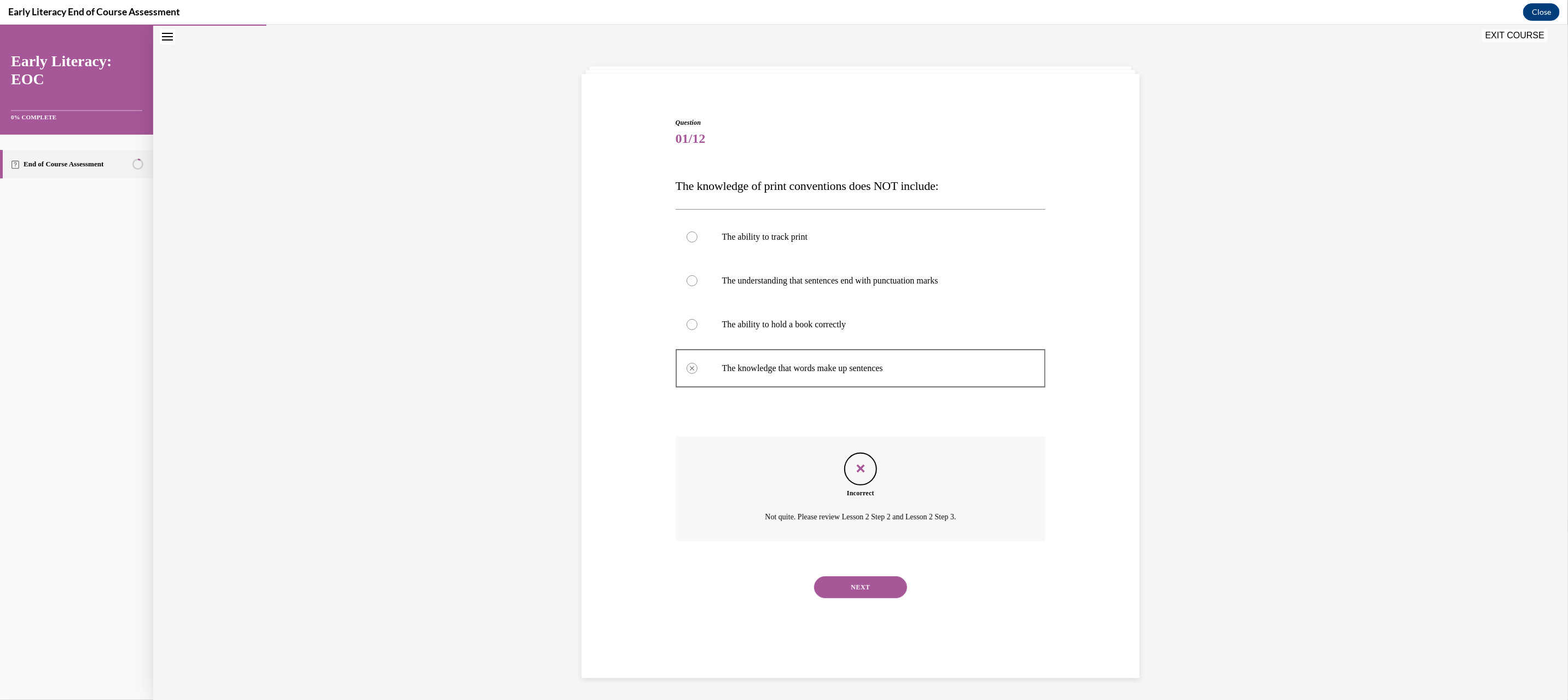
click at [827, 280] on p "The understanding that sentences end with punctuation marks" at bounding box center [871, 280] width 297 height 11
click at [826, 420] on div "Question 01/12 The knowledge of print conventions does NOT include: The ability…" at bounding box center [861, 365] width 371 height 497
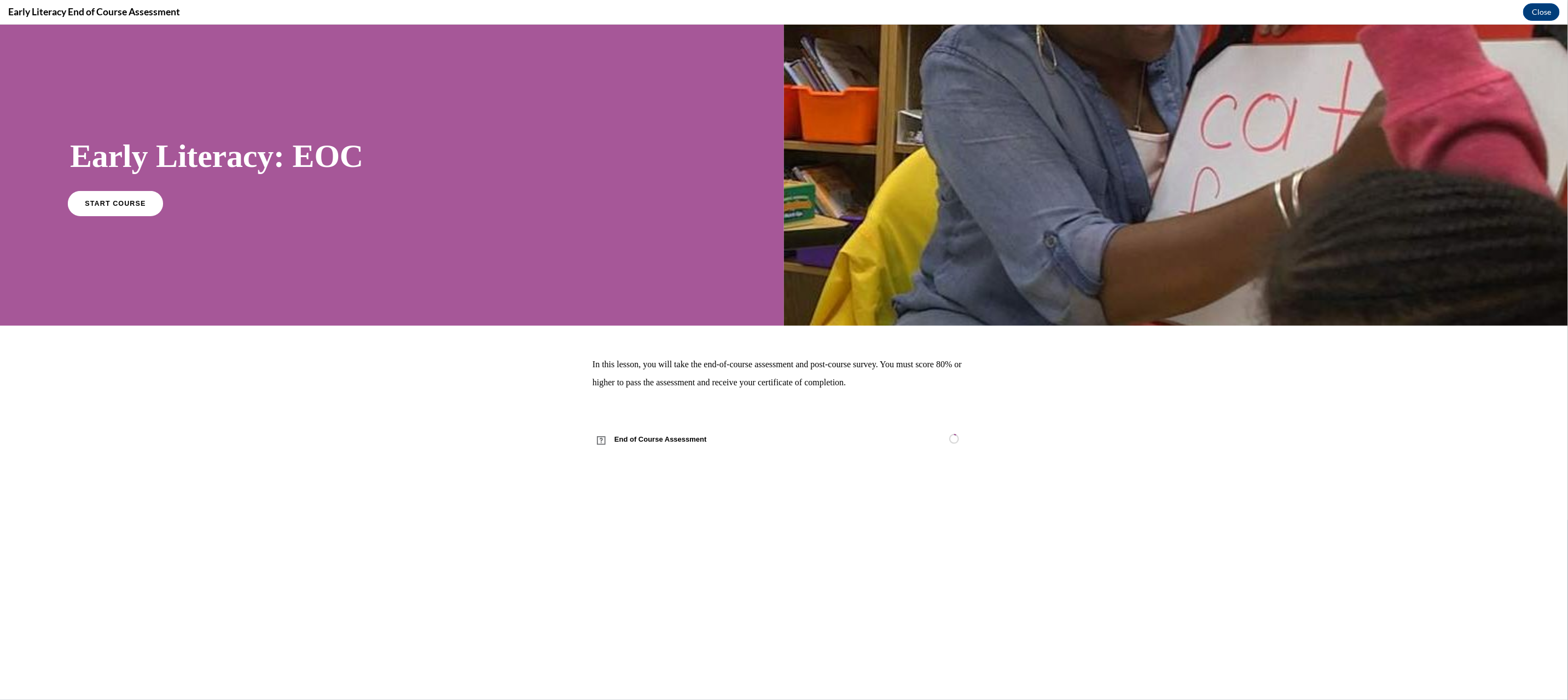
click at [107, 192] on link "START COURSE" at bounding box center [116, 202] width 95 height 25
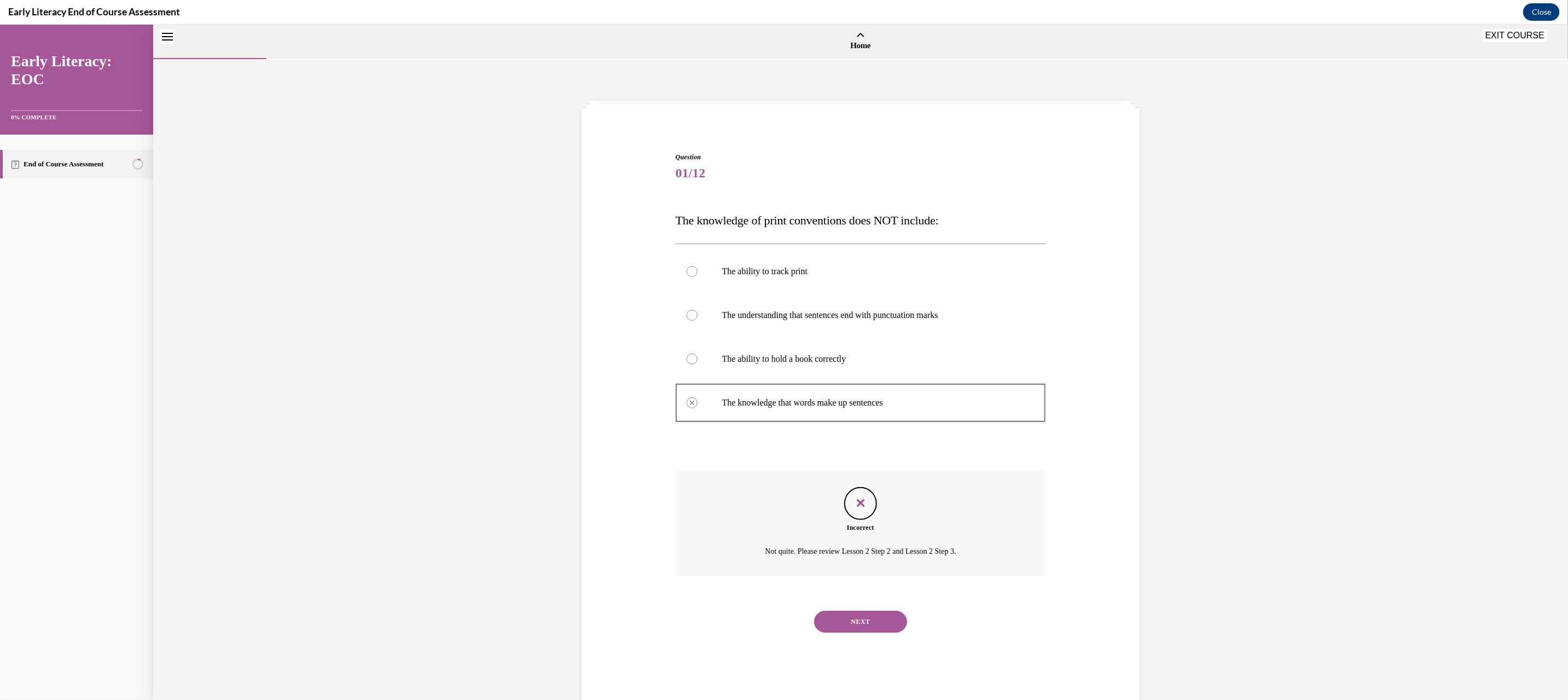
scroll to position [33, 0]
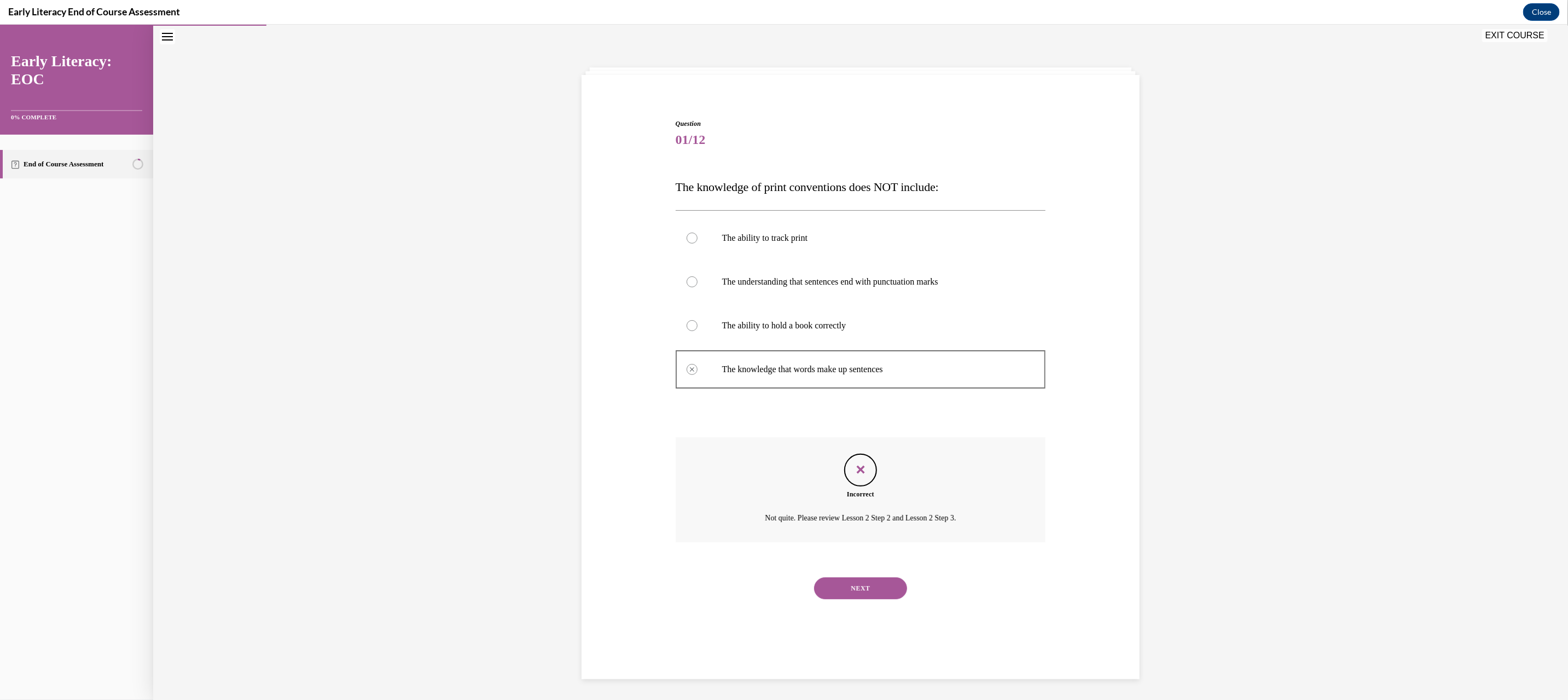
click at [856, 575] on div "NEXT" at bounding box center [861, 587] width 371 height 44
drag, startPoint x: 871, startPoint y: 590, endPoint x: 868, endPoint y: 582, distance: 8.5
click at [871, 590] on button "NEXT" at bounding box center [860, 587] width 93 height 22
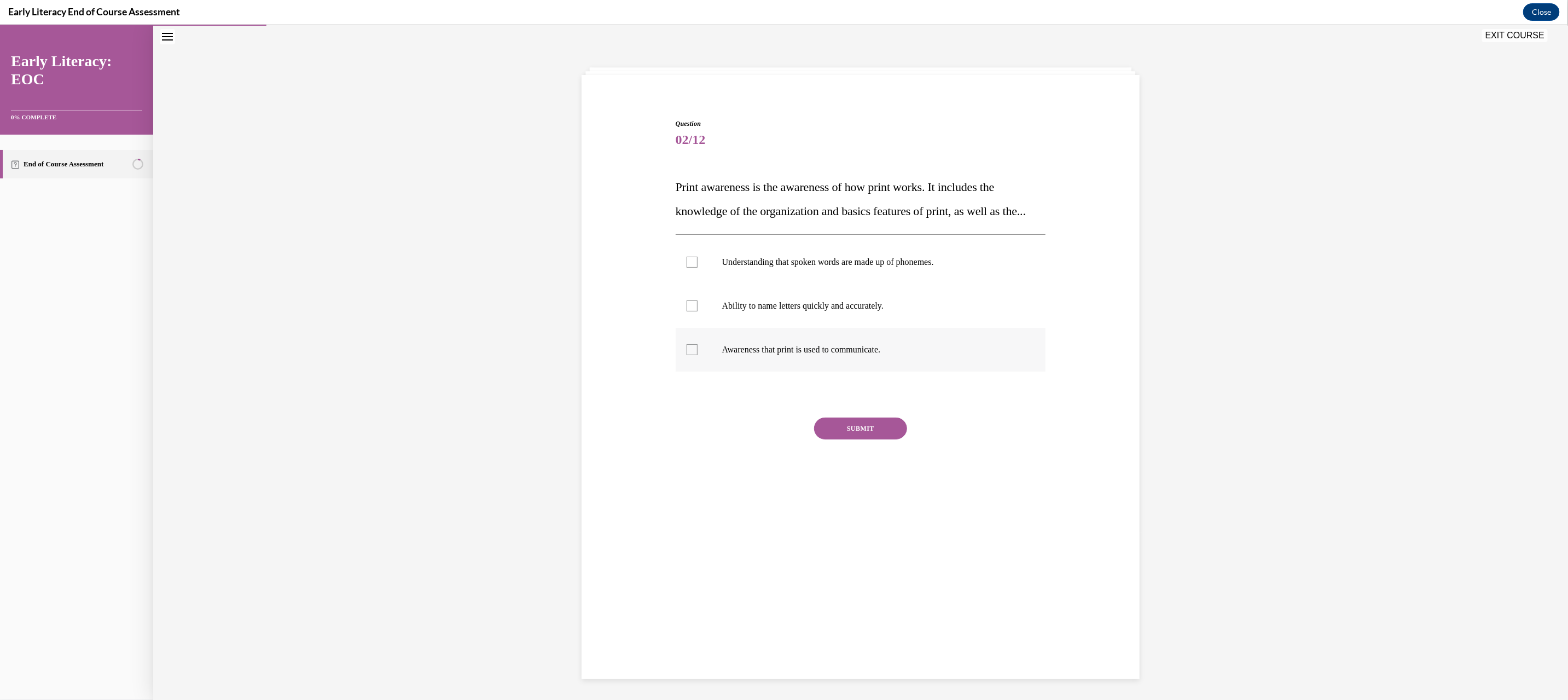
click at [818, 371] on div at bounding box center [861, 349] width 371 height 44
click at [837, 439] on button "SUBMIT" at bounding box center [860, 427] width 93 height 22
click at [861, 578] on button "NEXT" at bounding box center [860, 566] width 93 height 22
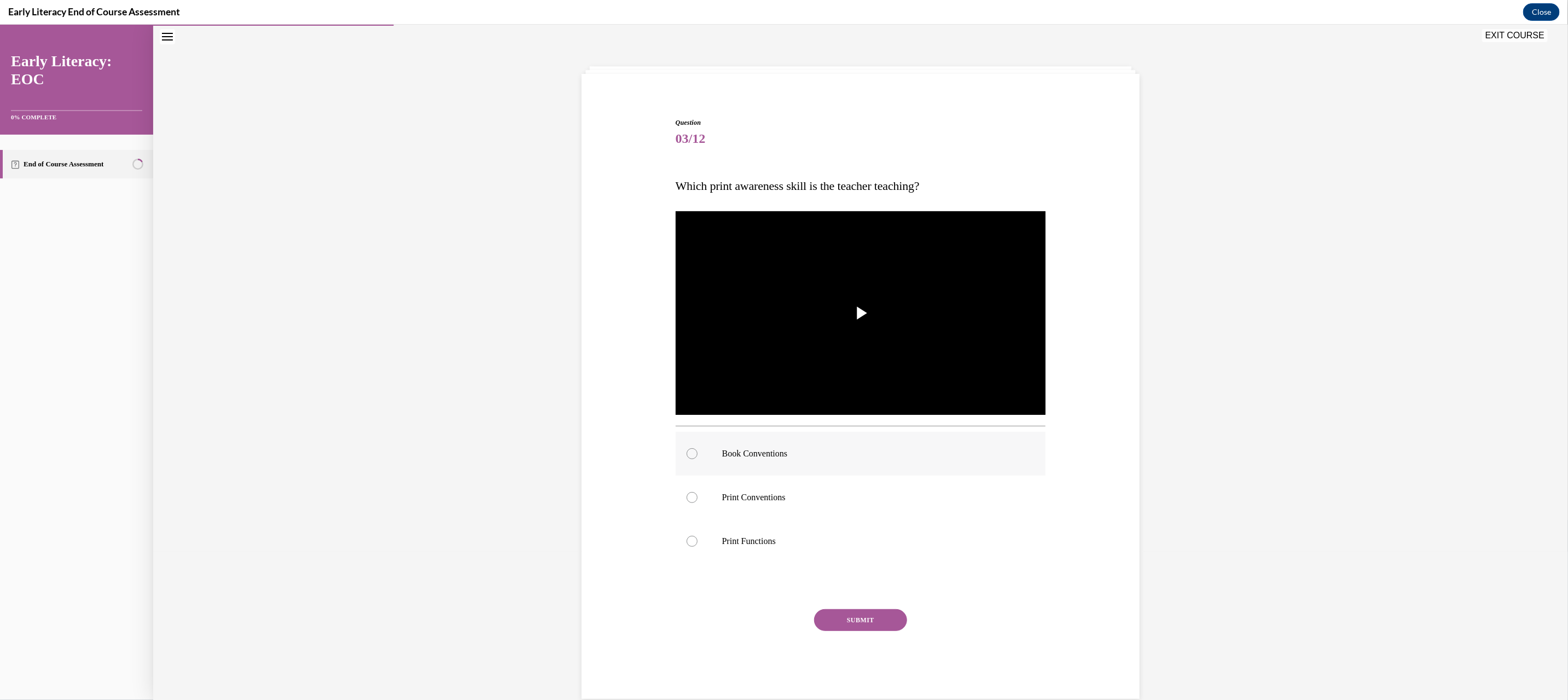
click at [754, 451] on p "Book Conventions" at bounding box center [871, 453] width 297 height 11
click at [868, 624] on button "SUBMIT" at bounding box center [860, 619] width 93 height 22
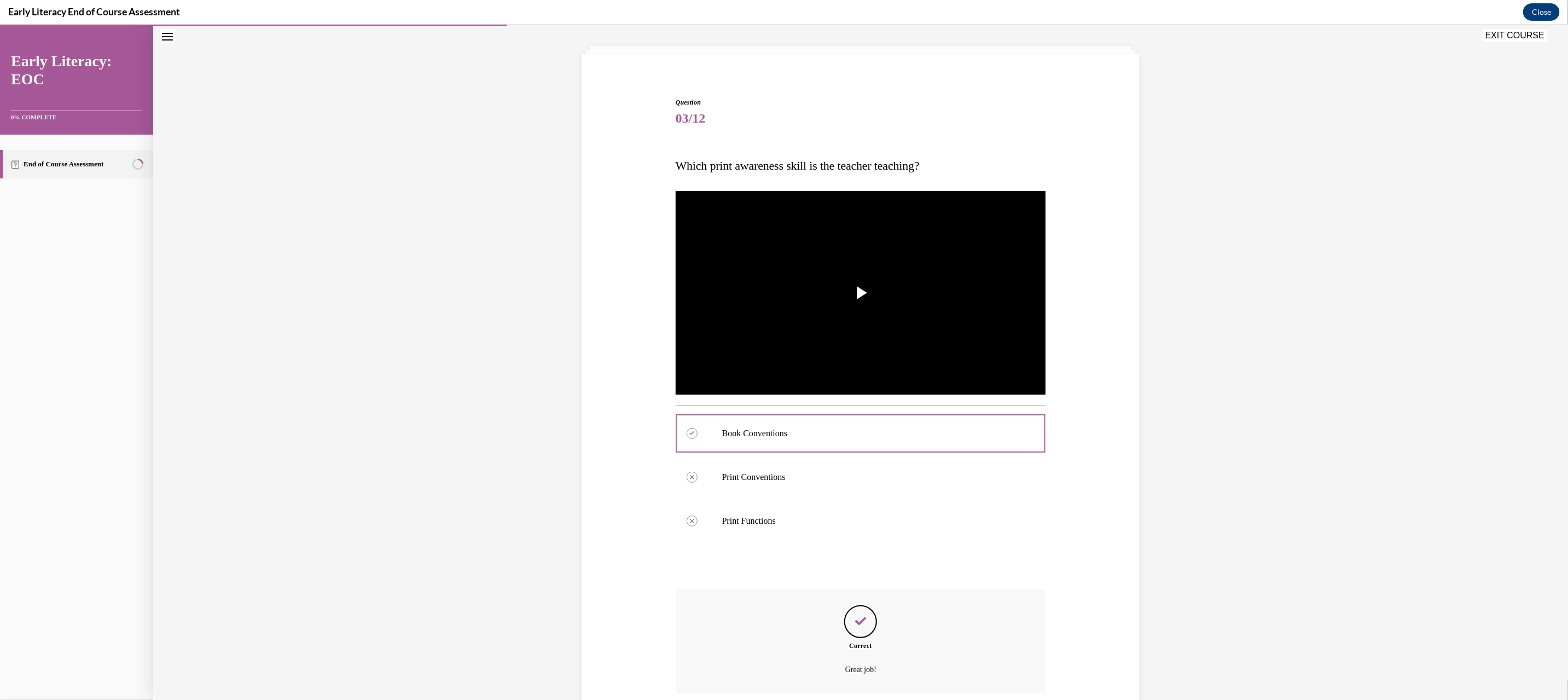
scroll to position [143, 0]
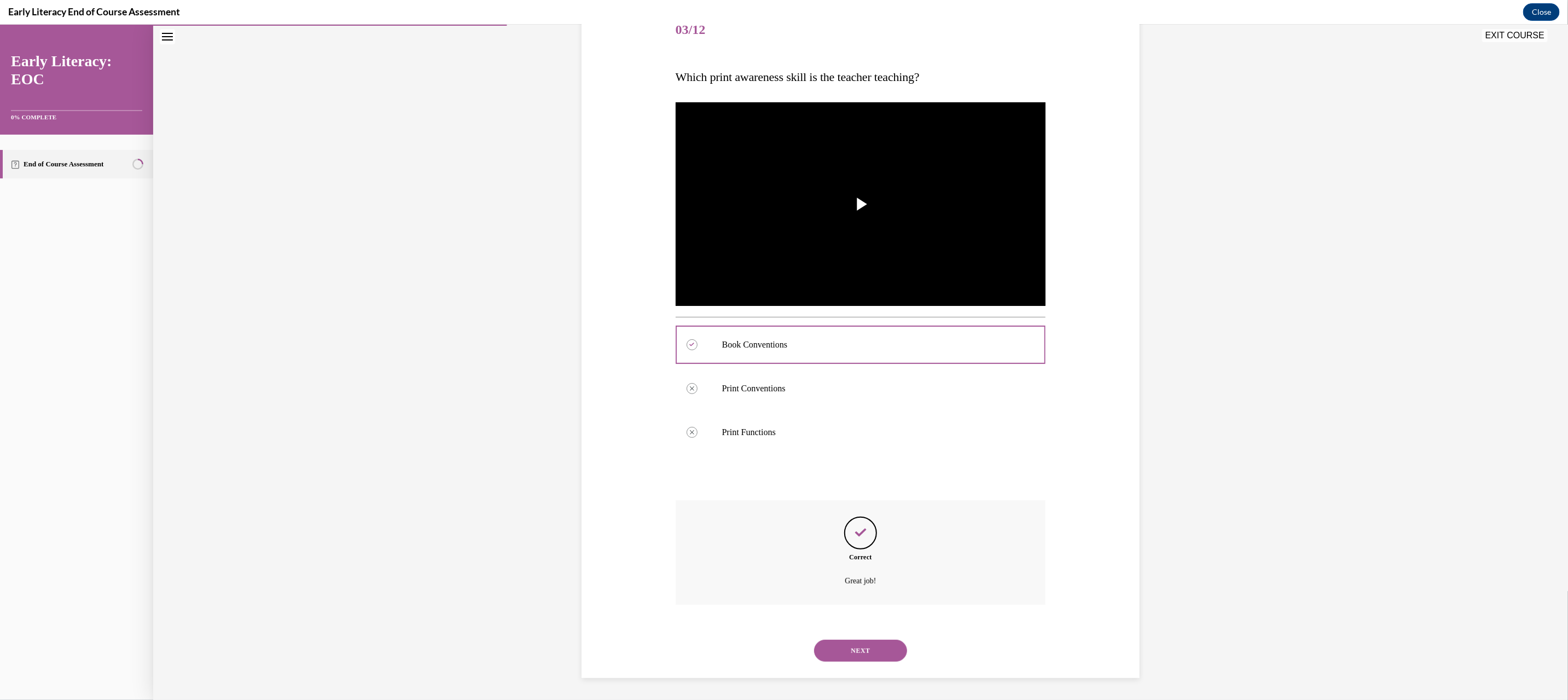
click at [865, 647] on button "NEXT" at bounding box center [860, 650] width 93 height 22
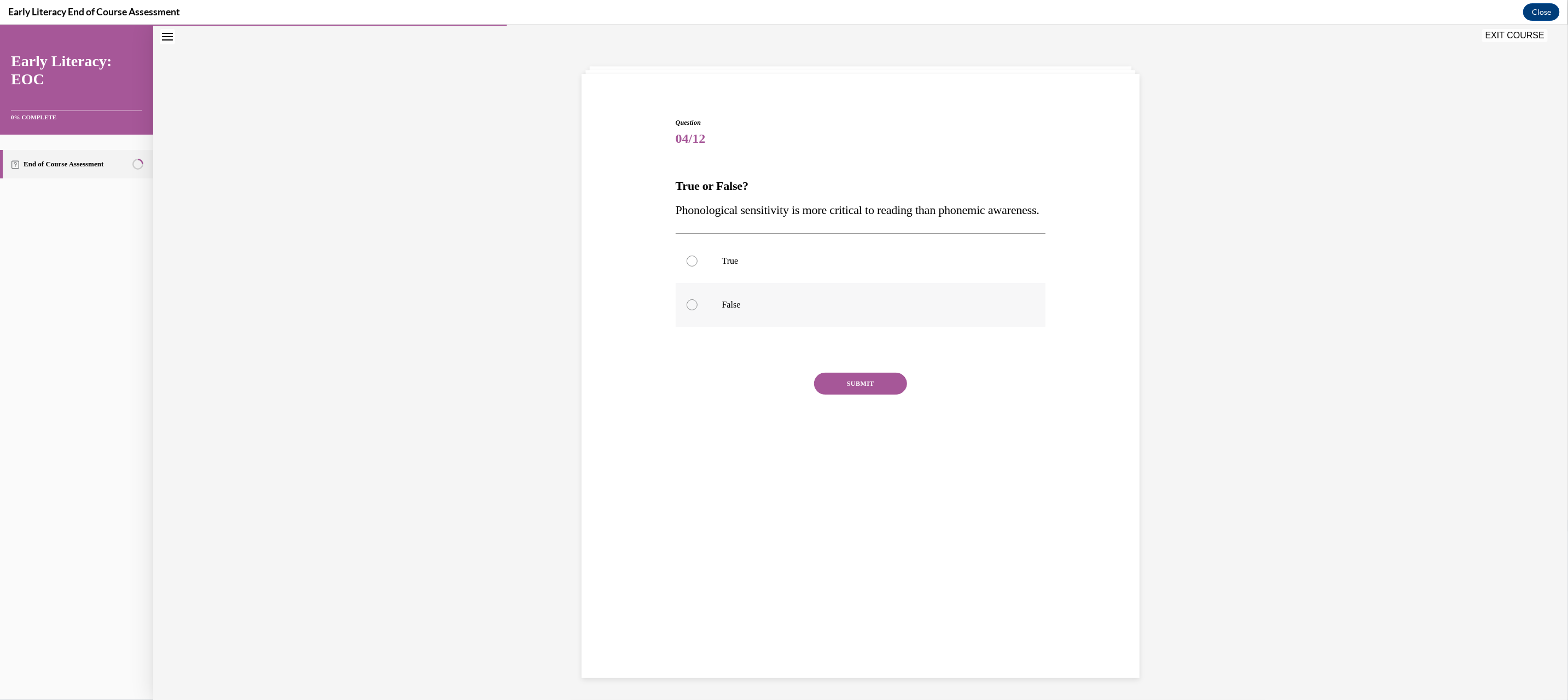
click at [724, 322] on div at bounding box center [861, 304] width 371 height 44
click at [827, 394] on button "SUBMIT" at bounding box center [860, 382] width 93 height 22
click at [872, 534] on button "NEXT" at bounding box center [860, 522] width 93 height 22
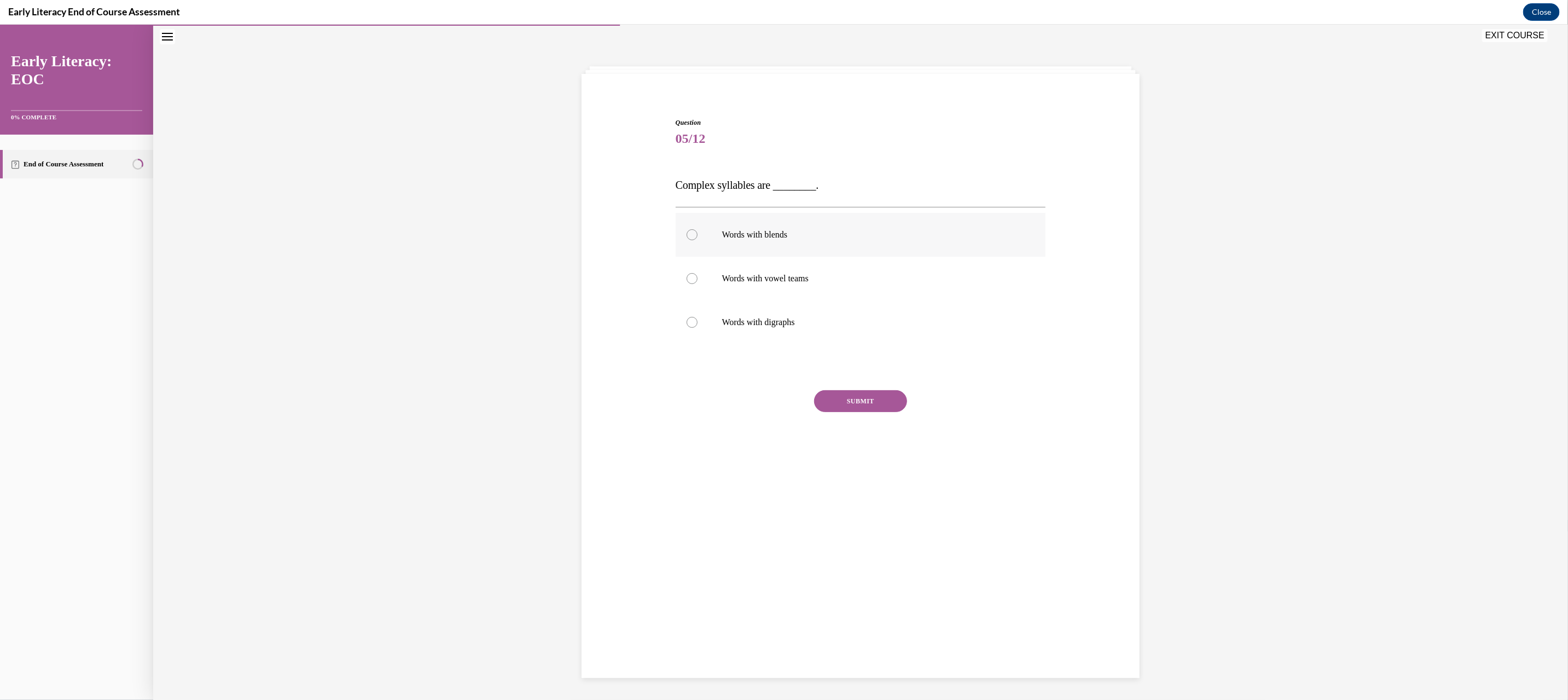
click at [772, 248] on div at bounding box center [861, 234] width 371 height 44
click at [852, 391] on button "SUBMIT" at bounding box center [860, 400] width 93 height 22
click at [868, 530] on button "NEXT" at bounding box center [860, 540] width 93 height 22
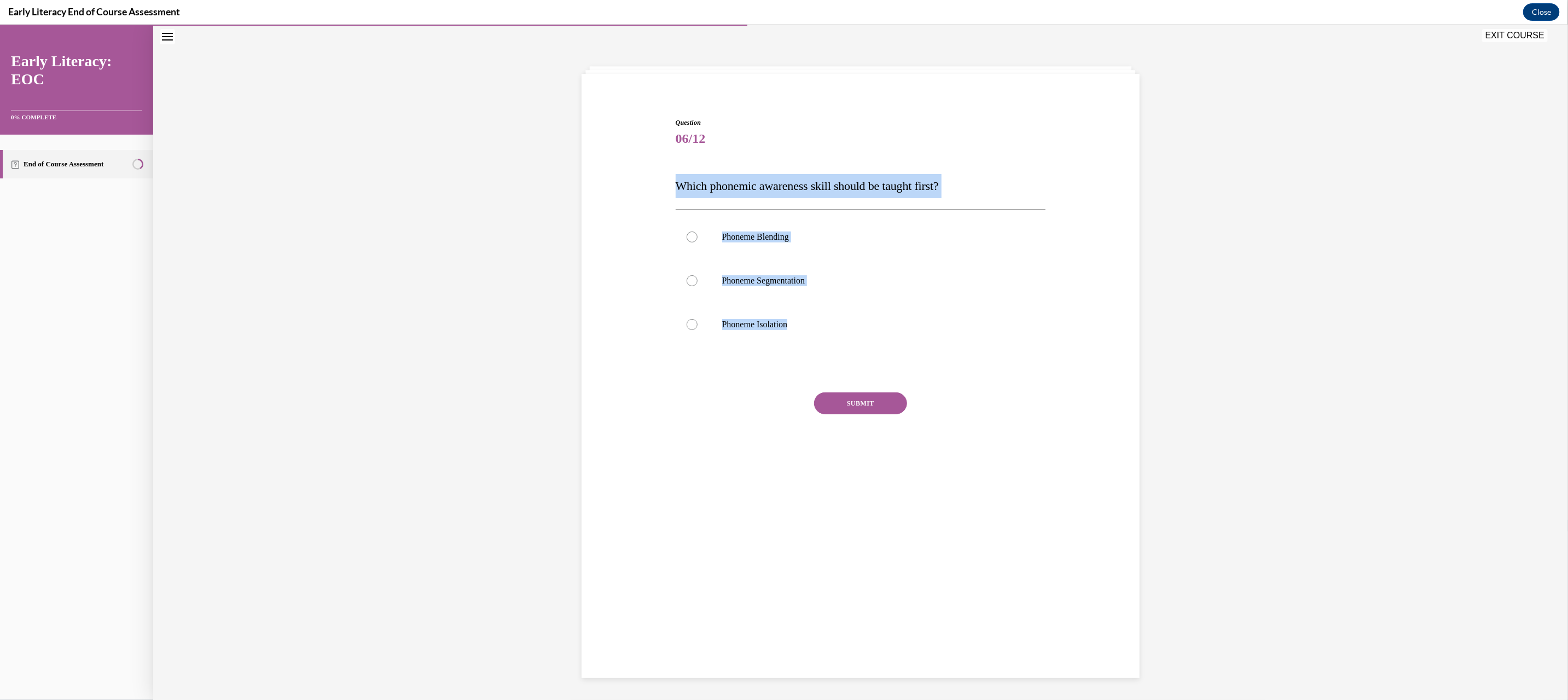
drag, startPoint x: 666, startPoint y: 186, endPoint x: 833, endPoint y: 351, distance: 234.8
click at [833, 351] on div "Question 06/12 Which phonemic awareness skill should be taught first? Phoneme B…" at bounding box center [861, 291] width 376 height 381
click at [870, 324] on p "Phoneme Isolation" at bounding box center [871, 324] width 297 height 11
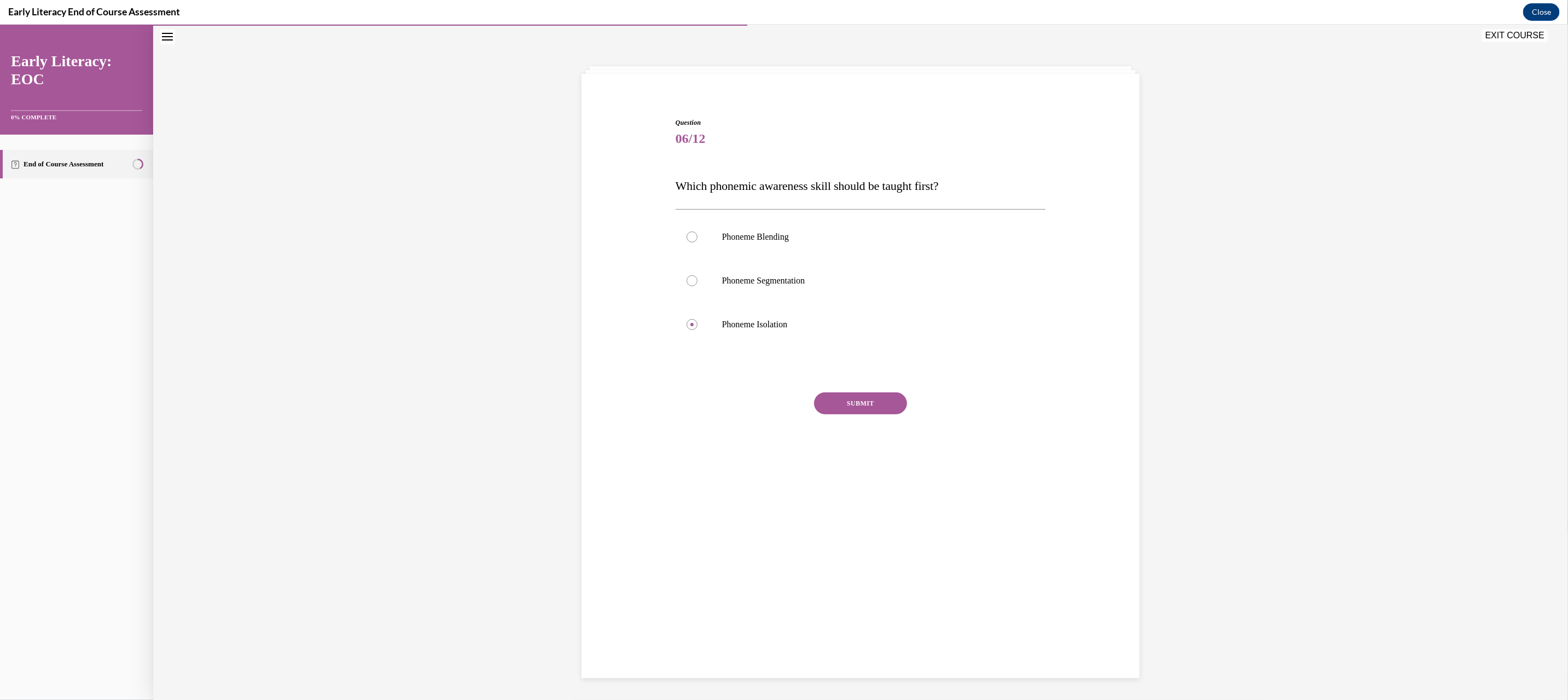
click at [863, 405] on button "SUBMIT" at bounding box center [860, 402] width 93 height 22
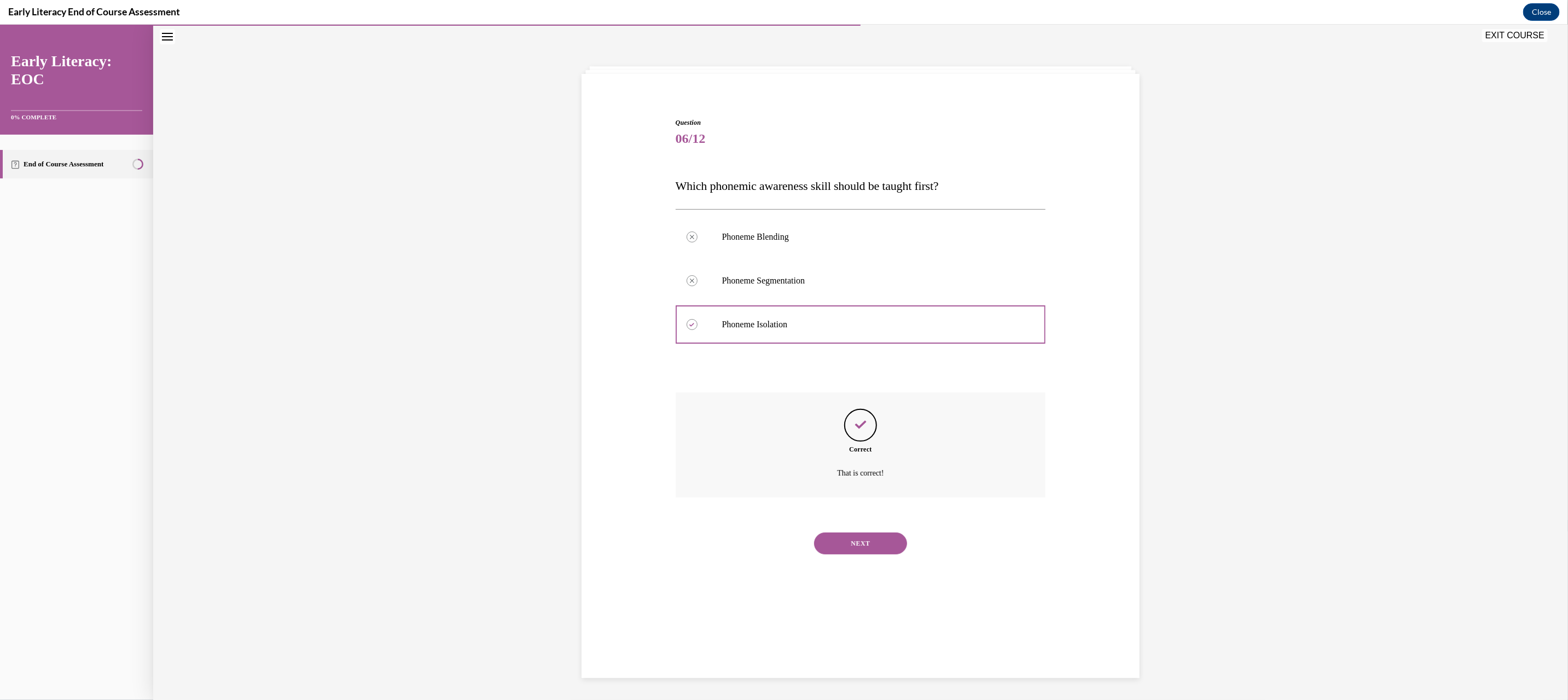
click at [837, 550] on button "NEXT" at bounding box center [860, 542] width 93 height 22
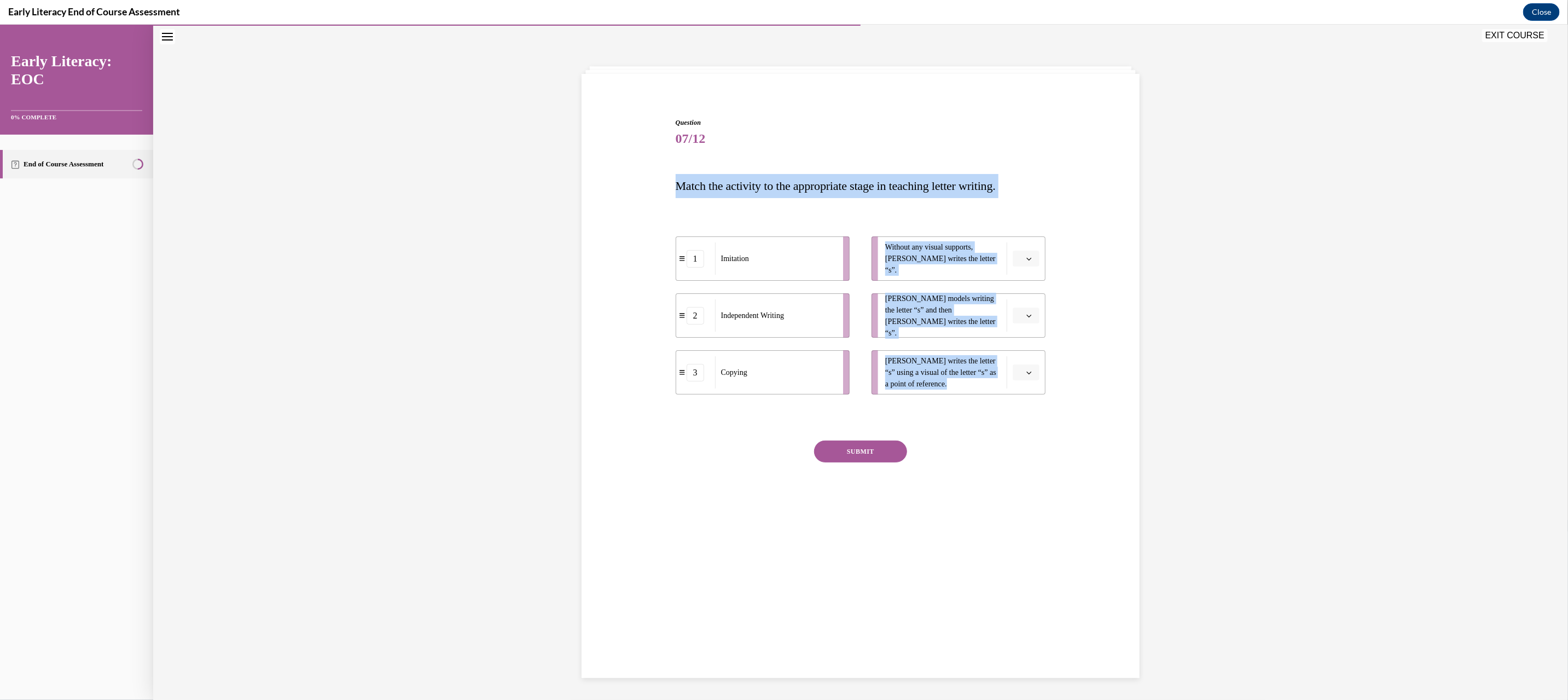
drag, startPoint x: 659, startPoint y: 182, endPoint x: 1046, endPoint y: 386, distance: 437.5
click at [1046, 386] on div "Question 07/12 Match the activity to the appropriate stage in teaching letter w…" at bounding box center [861, 307] width 563 height 445
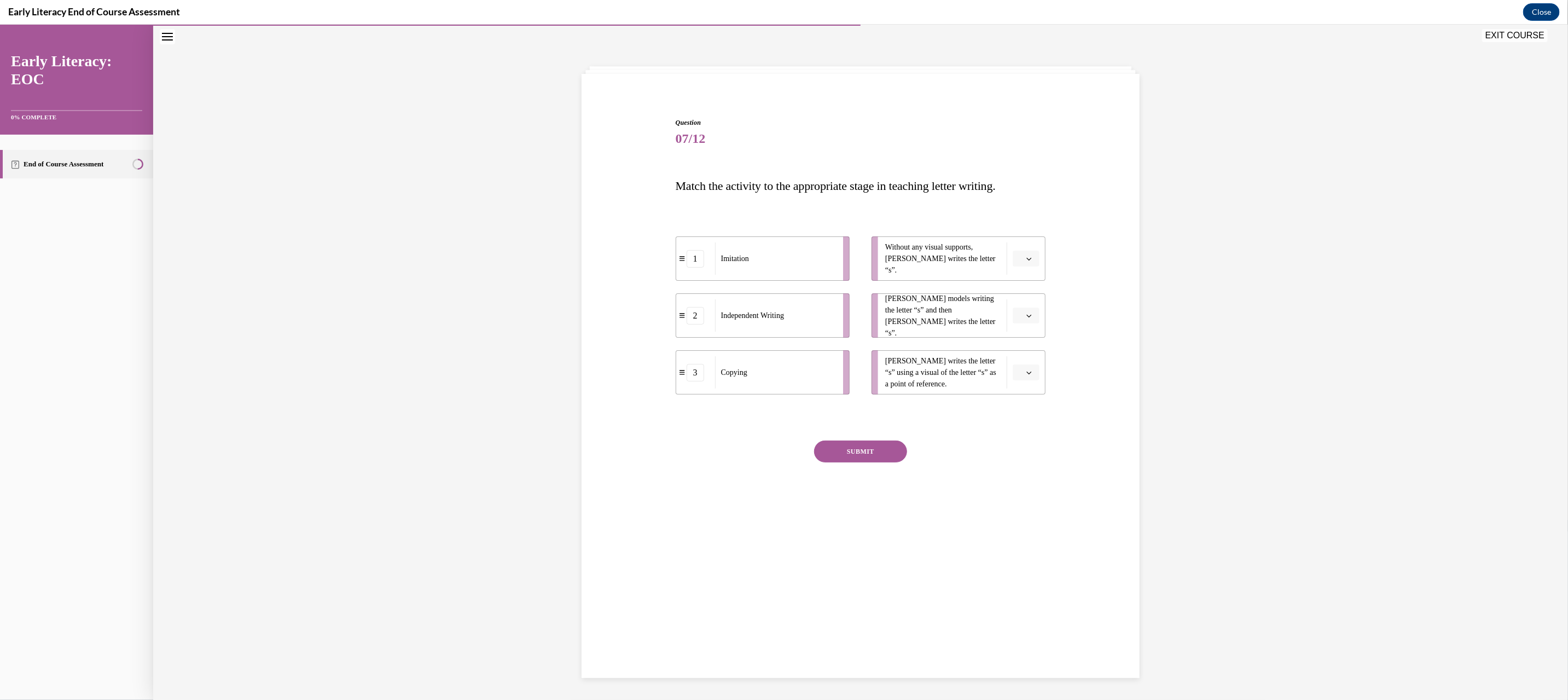
click at [977, 507] on div "SUBMIT NEXT" at bounding box center [861, 484] width 371 height 90
drag, startPoint x: 797, startPoint y: 320, endPoint x: 861, endPoint y: 263, distance: 85.7
click at [861, 263] on div "Independent Writing" at bounding box center [859, 253] width 121 height 32
drag, startPoint x: 782, startPoint y: 378, endPoint x: 872, endPoint y: 320, distance: 107.1
click at [872, 320] on div "Copying" at bounding box center [861, 314] width 121 height 32
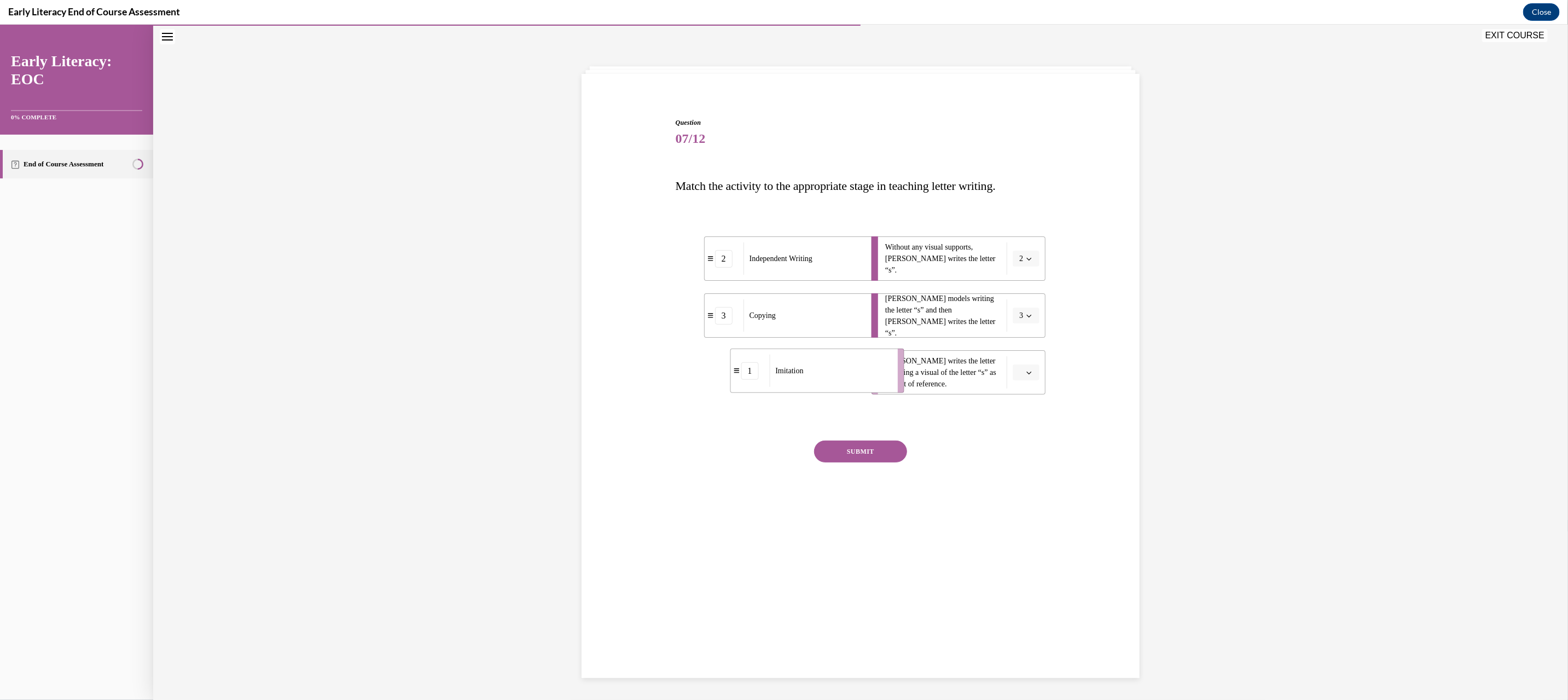
drag, startPoint x: 820, startPoint y: 371, endPoint x: 843, endPoint y: 368, distance: 23.2
click at [843, 368] on div "Imitation" at bounding box center [829, 370] width 121 height 32
click at [890, 448] on button "SUBMIT" at bounding box center [860, 450] width 93 height 22
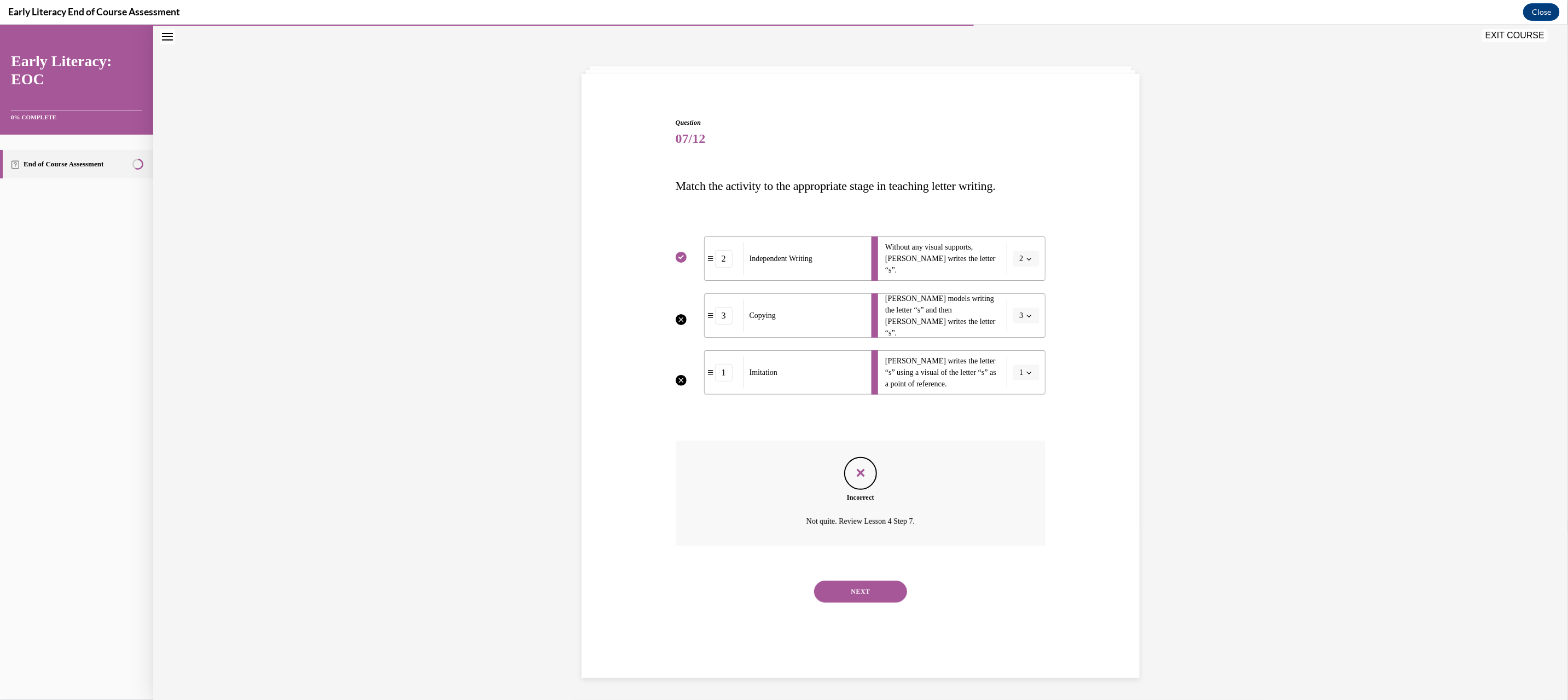
click at [885, 576] on div "NEXT" at bounding box center [861, 591] width 371 height 44
click at [880, 589] on button "NEXT" at bounding box center [860, 590] width 93 height 22
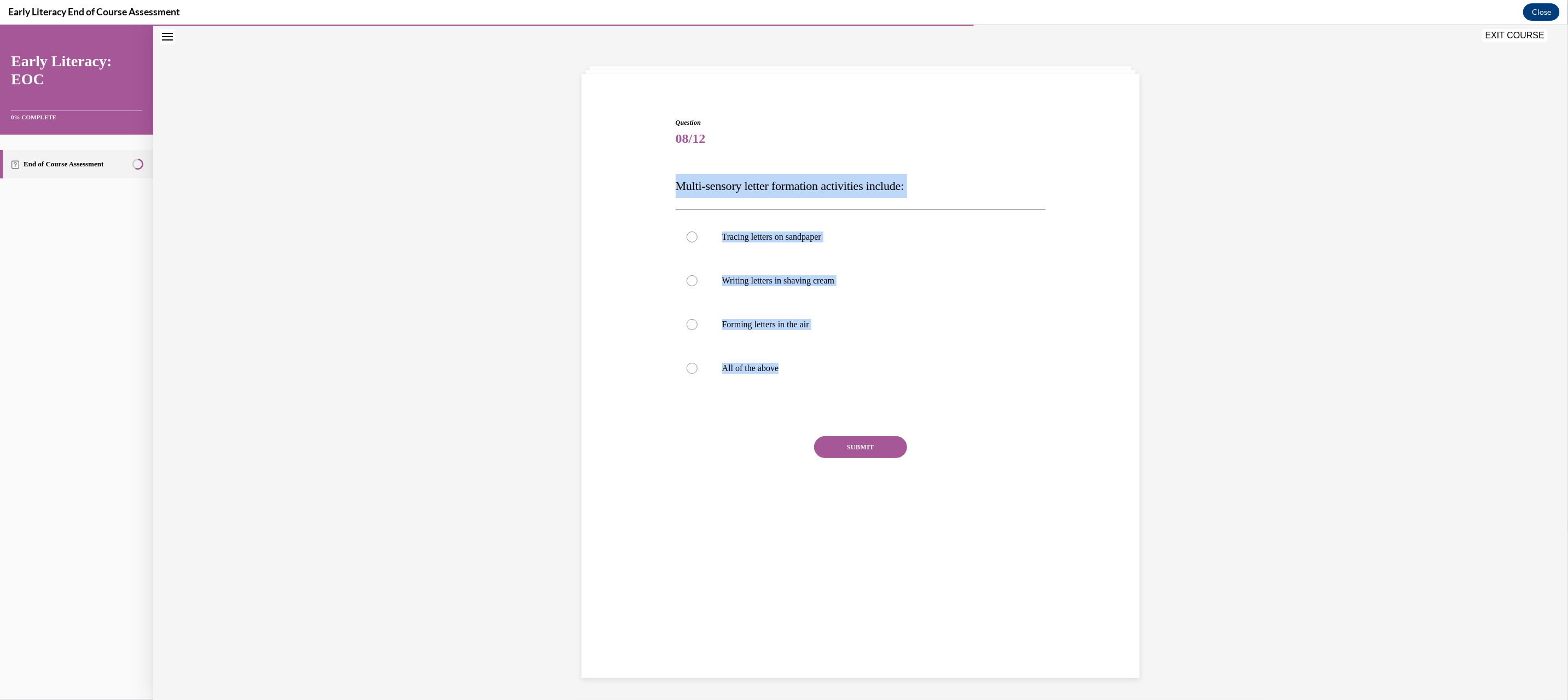
drag, startPoint x: 659, startPoint y: 178, endPoint x: 882, endPoint y: 394, distance: 310.5
click at [882, 394] on div "Question 08/12 Multi-sensory letter formation activities include: Tracing lette…" at bounding box center [861, 305] width 563 height 441
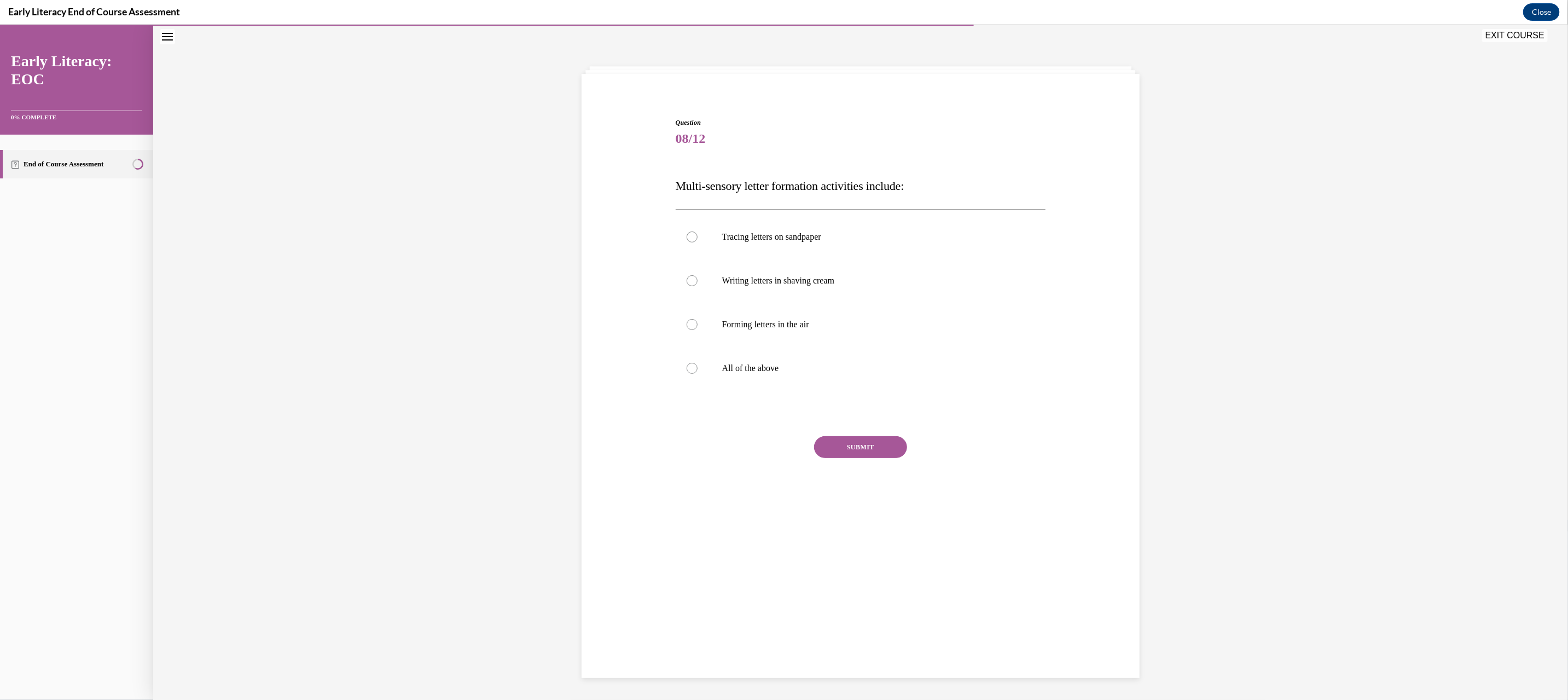
drag, startPoint x: 704, startPoint y: 474, endPoint x: 726, endPoint y: 393, distance: 83.9
click at [705, 473] on div "SUBMIT" at bounding box center [861, 463] width 371 height 55
click at [746, 367] on p "All of the above" at bounding box center [871, 367] width 297 height 11
click at [863, 456] on button "SUBMIT" at bounding box center [860, 446] width 93 height 22
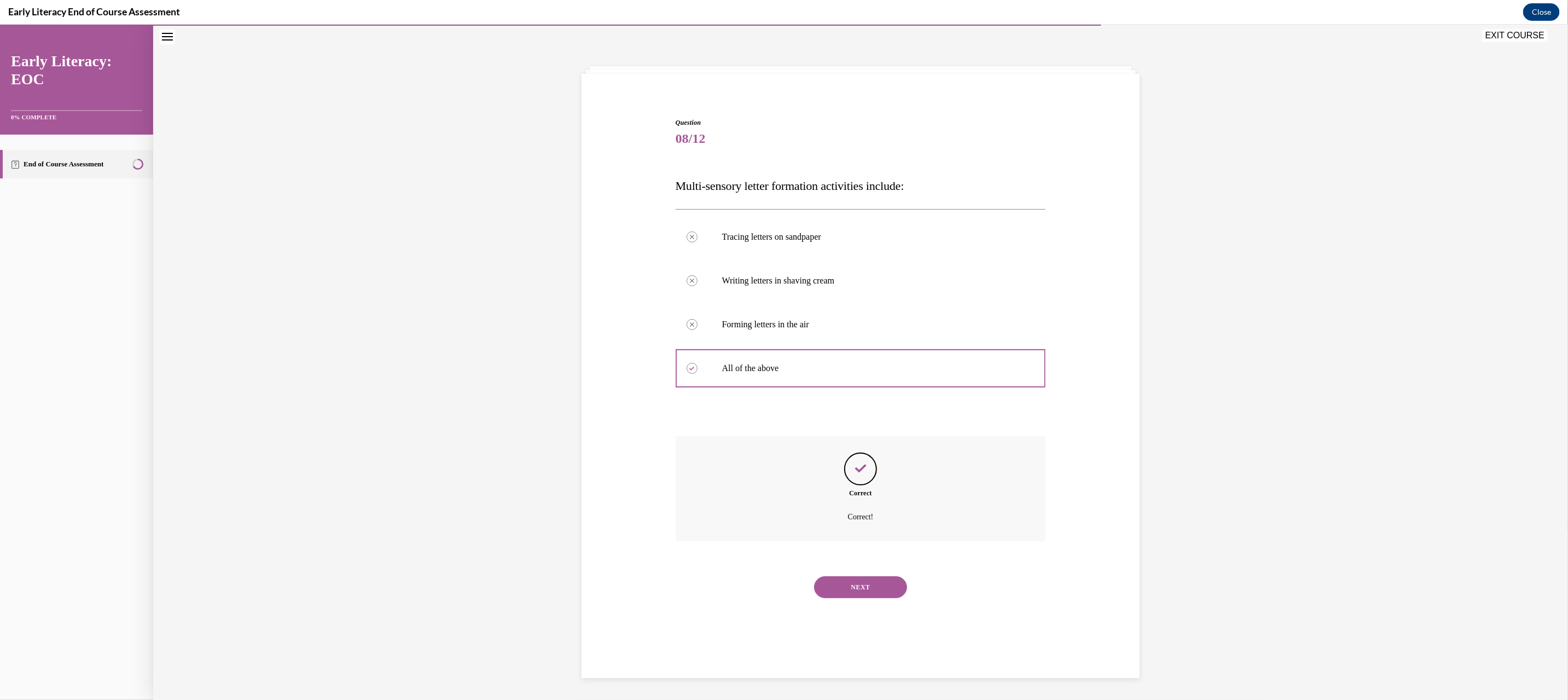
click at [859, 584] on button "NEXT" at bounding box center [860, 586] width 93 height 22
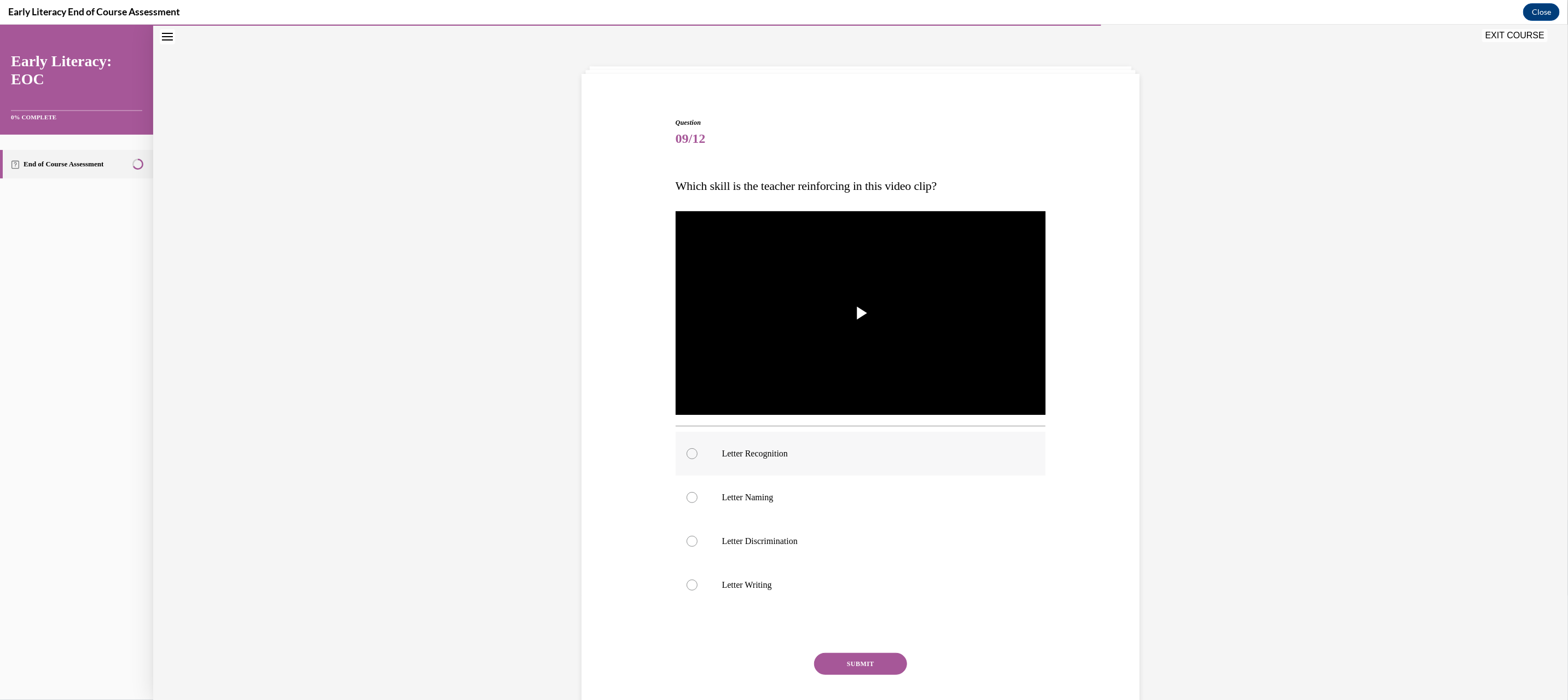
click at [777, 468] on div at bounding box center [861, 453] width 371 height 44
click at [855, 666] on button "SUBMIT" at bounding box center [860, 663] width 93 height 22
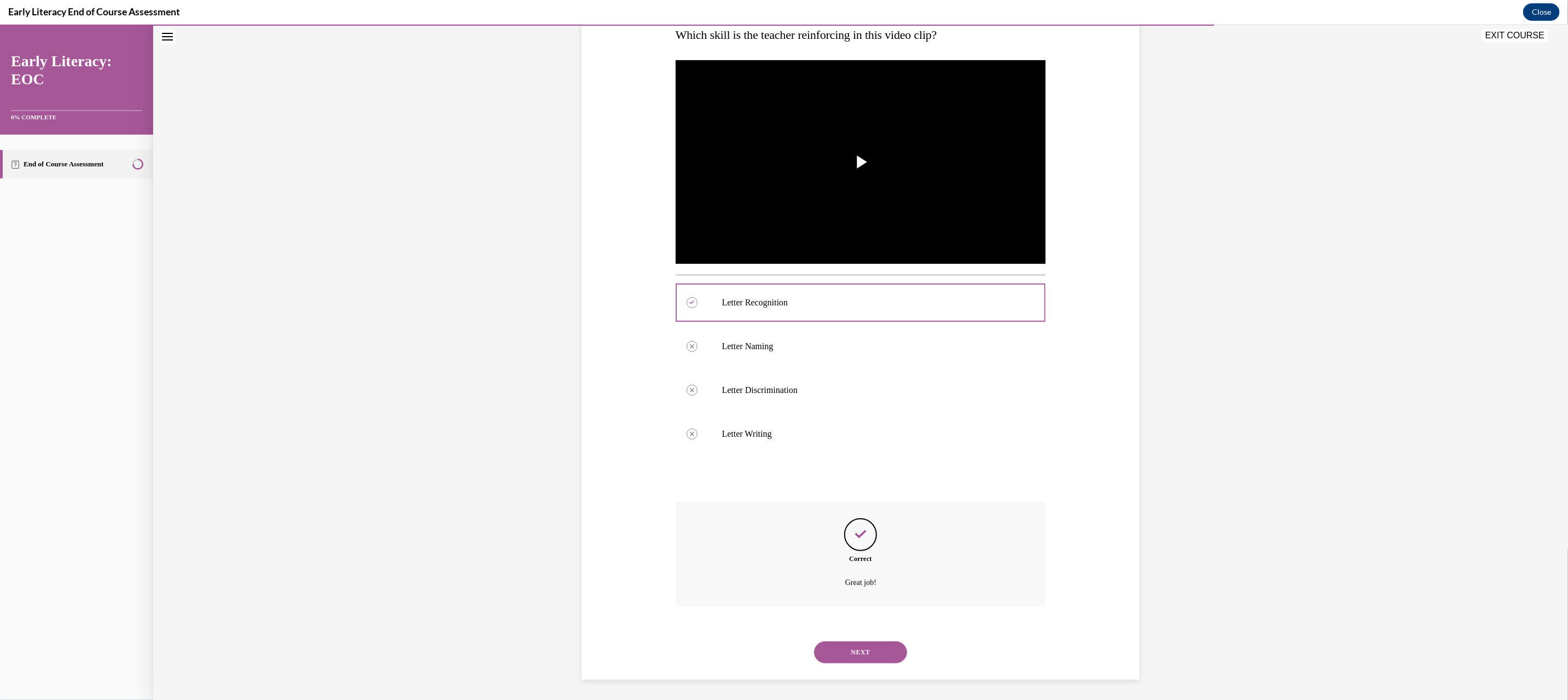
scroll to position [187, 0]
click at [868, 649] on button "NEXT" at bounding box center [860, 650] width 93 height 22
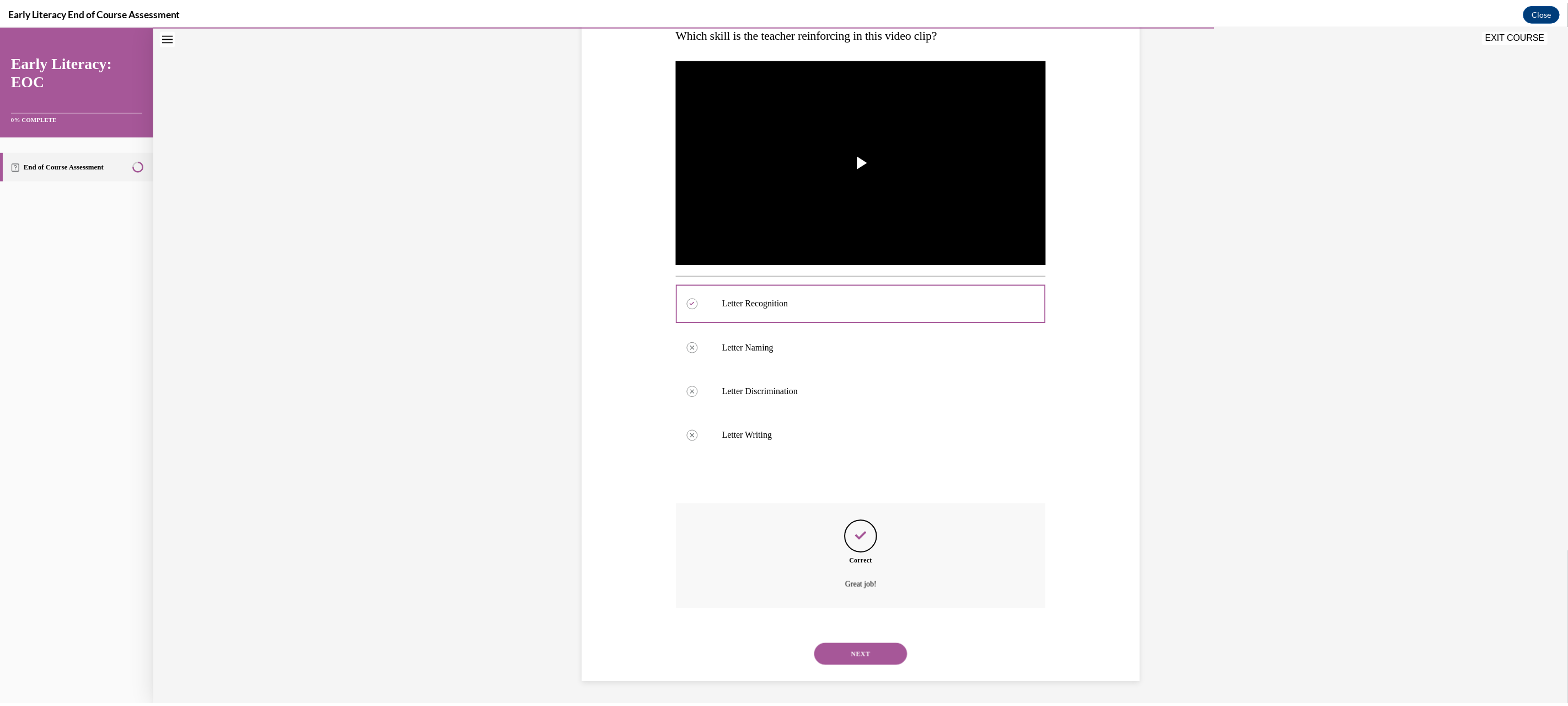
scroll to position [35, 0]
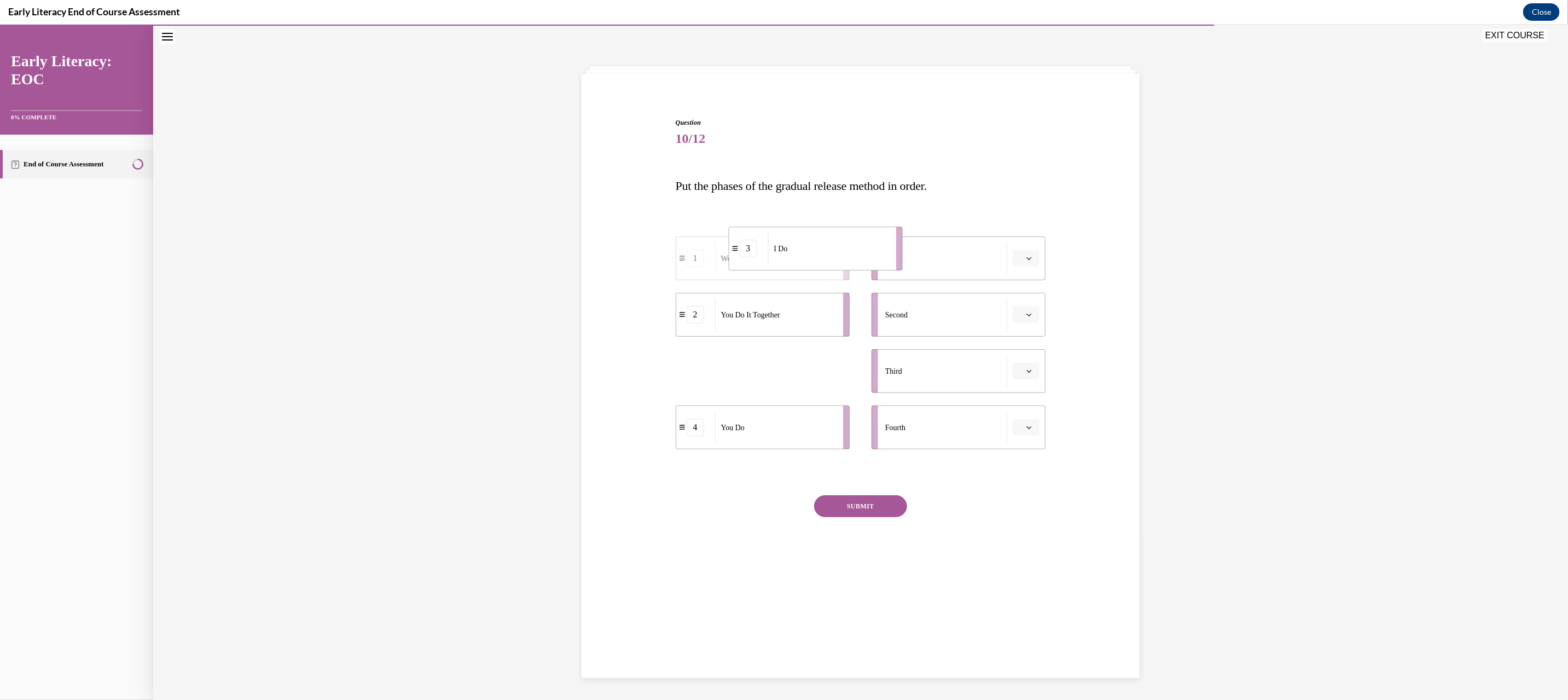
drag, startPoint x: 770, startPoint y: 375, endPoint x: 824, endPoint y: 254, distance: 132.5
click at [824, 252] on div "I Do" at bounding box center [827, 248] width 121 height 32
drag, startPoint x: 747, startPoint y: 371, endPoint x: 834, endPoint y: 313, distance: 104.6
click at [834, 313] on div "We Do" at bounding box center [863, 312] width 121 height 32
click at [780, 401] on ul "3 I Do 1 We Do 2 You Do It Together 4 You Do" at bounding box center [768, 342] width 185 height 213
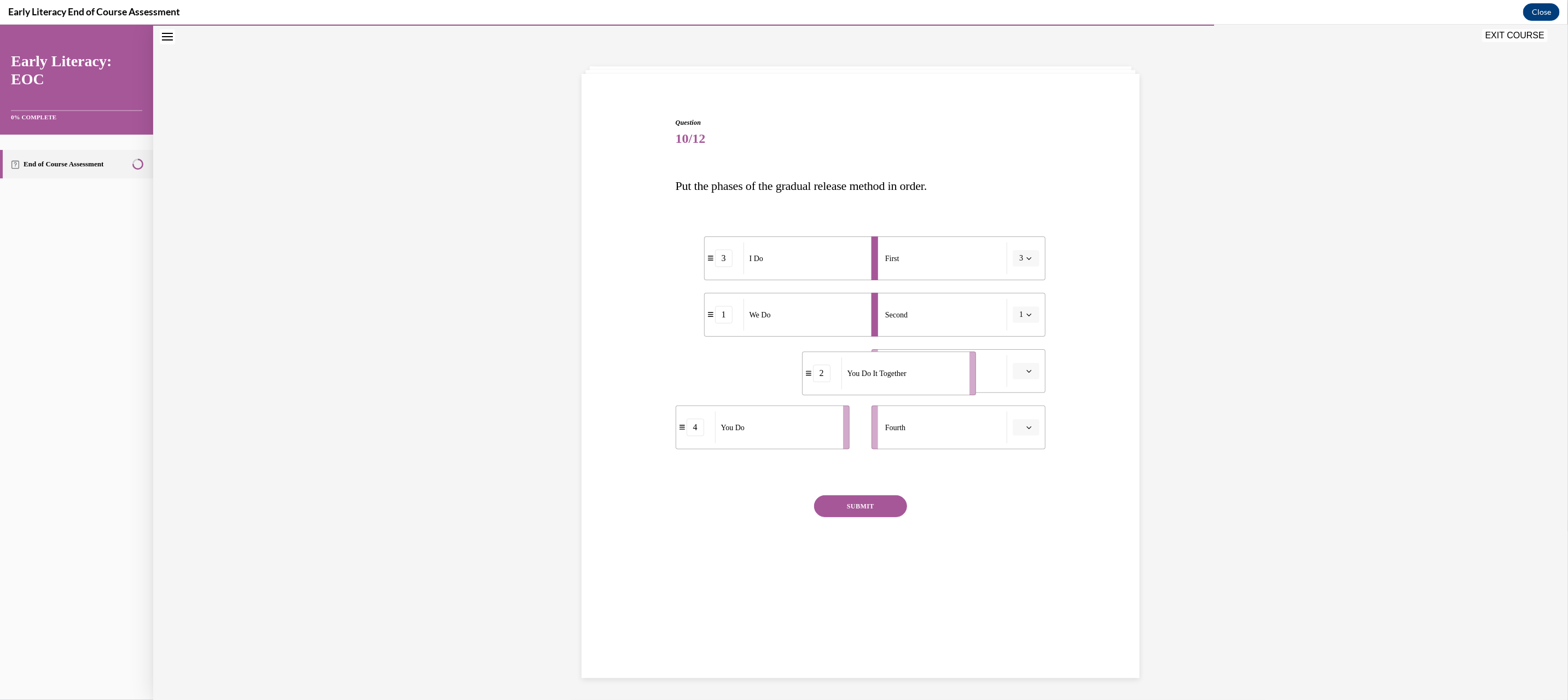
drag, startPoint x: 774, startPoint y: 381, endPoint x: 900, endPoint y: 384, distance: 126.0
click at [900, 384] on div "You Do It Together" at bounding box center [901, 373] width 121 height 32
drag, startPoint x: 811, startPoint y: 434, endPoint x: 878, endPoint y: 424, distance: 67.7
click at [880, 424] on div "You Do" at bounding box center [844, 416] width 121 height 32
click at [863, 508] on button "SUBMIT" at bounding box center [860, 505] width 93 height 22
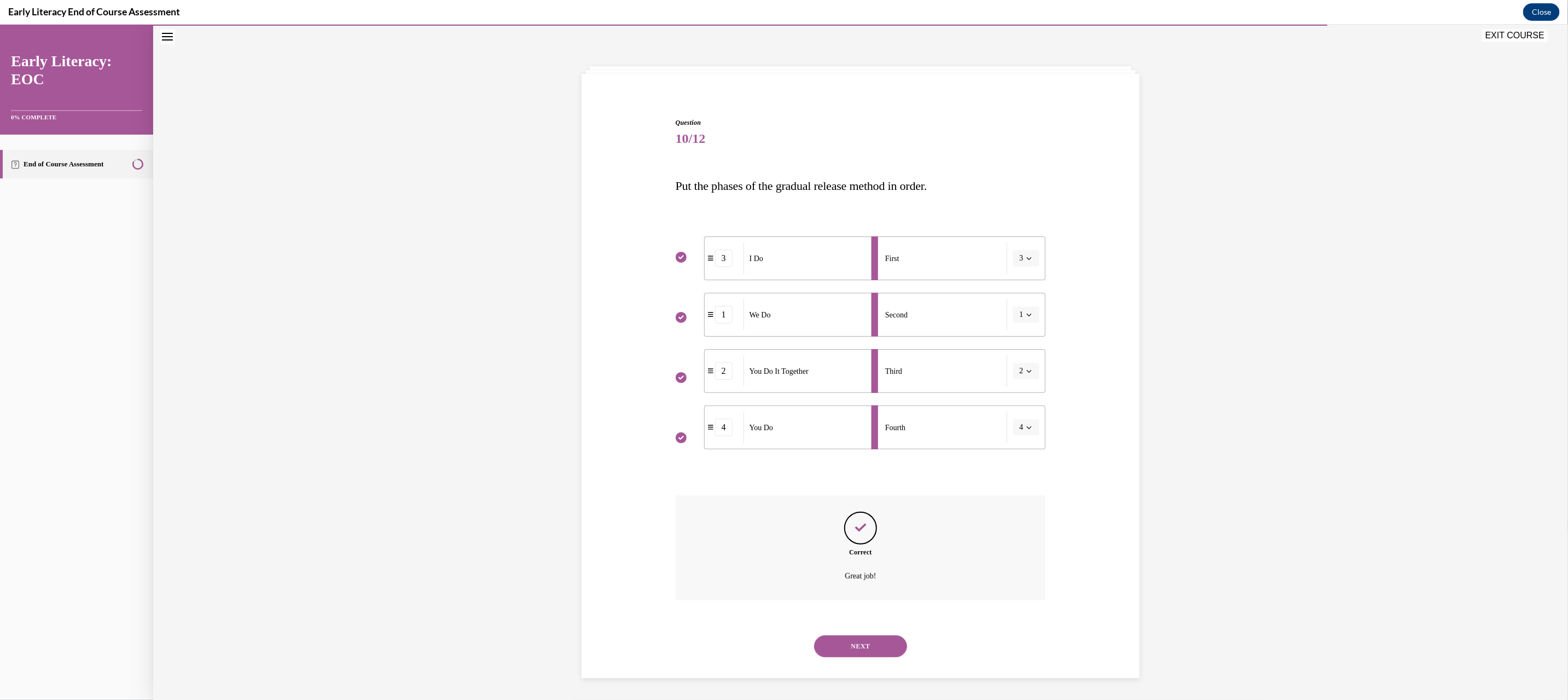
click at [871, 642] on button "NEXT" at bounding box center [860, 645] width 93 height 22
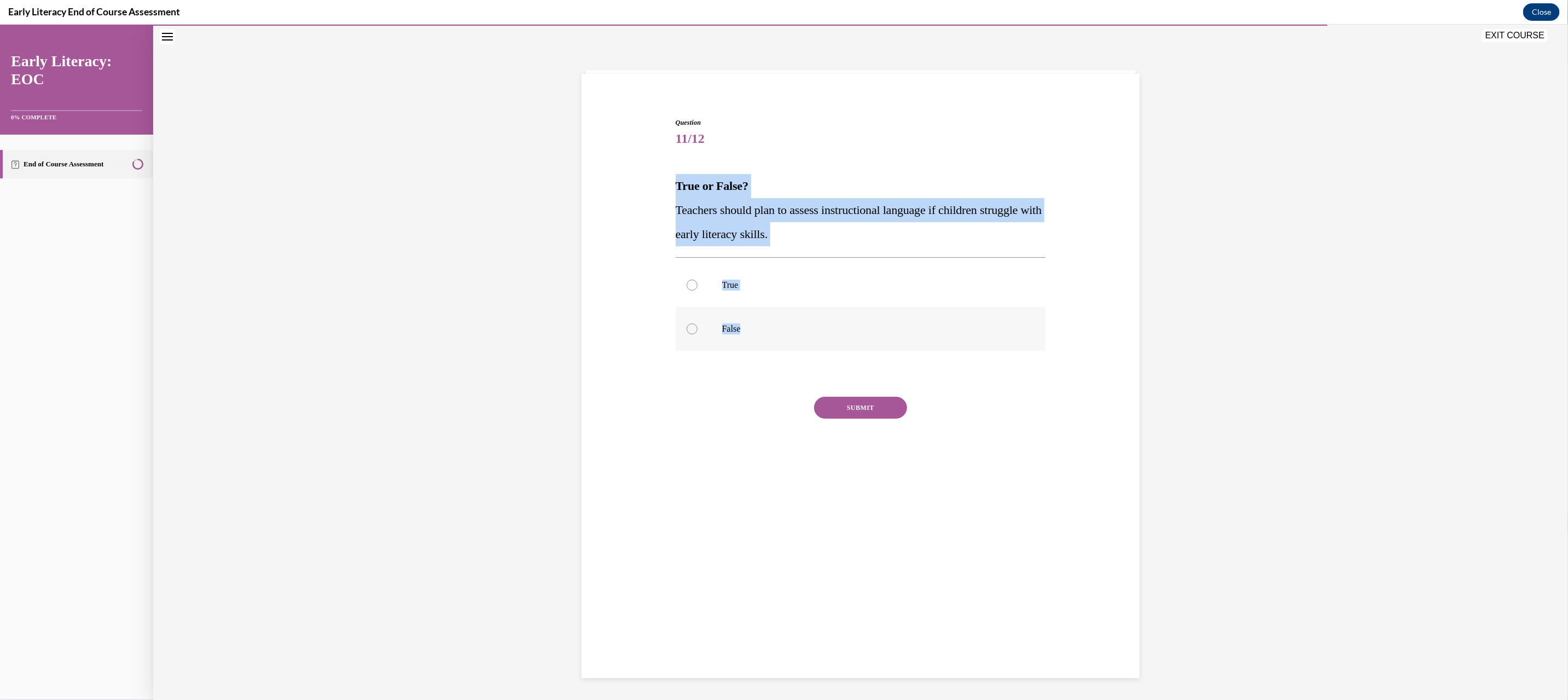
drag, startPoint x: 665, startPoint y: 185, endPoint x: 771, endPoint y: 330, distance: 179.6
click at [771, 330] on div "Question 11/12 True or False? Teachers should plan to assess instructional lang…" at bounding box center [861, 285] width 563 height 401
click at [746, 288] on p "True" at bounding box center [871, 284] width 297 height 11
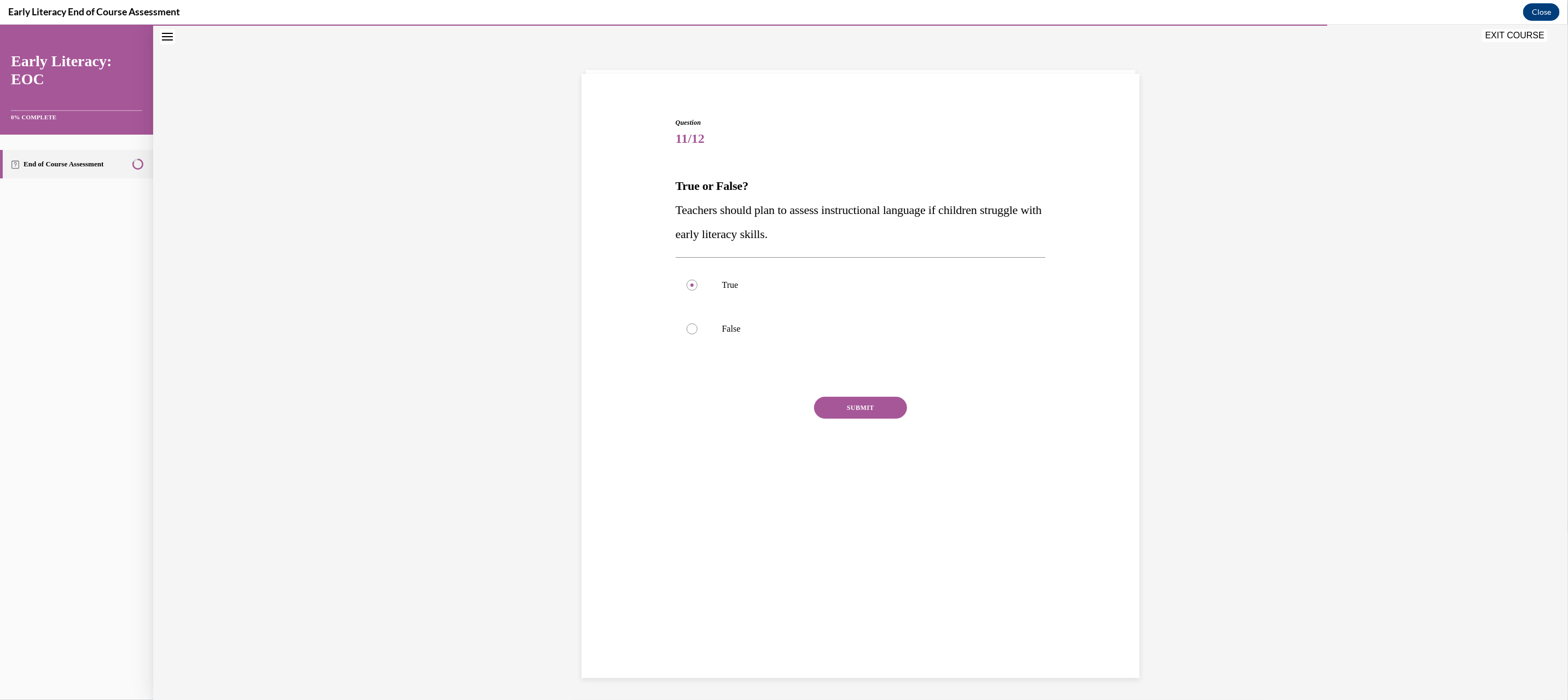
click at [827, 405] on button "SUBMIT" at bounding box center [860, 407] width 93 height 22
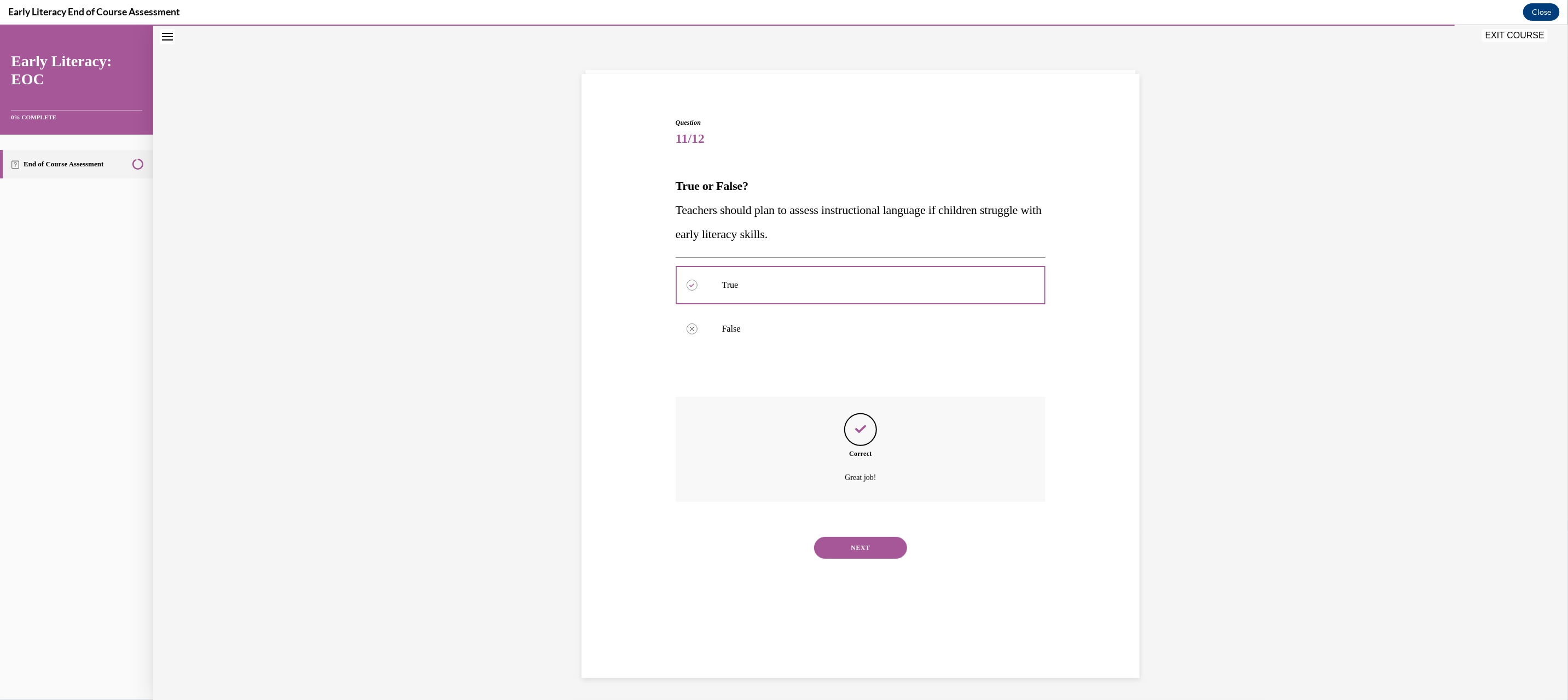
click at [851, 542] on button "NEXT" at bounding box center [860, 546] width 93 height 22
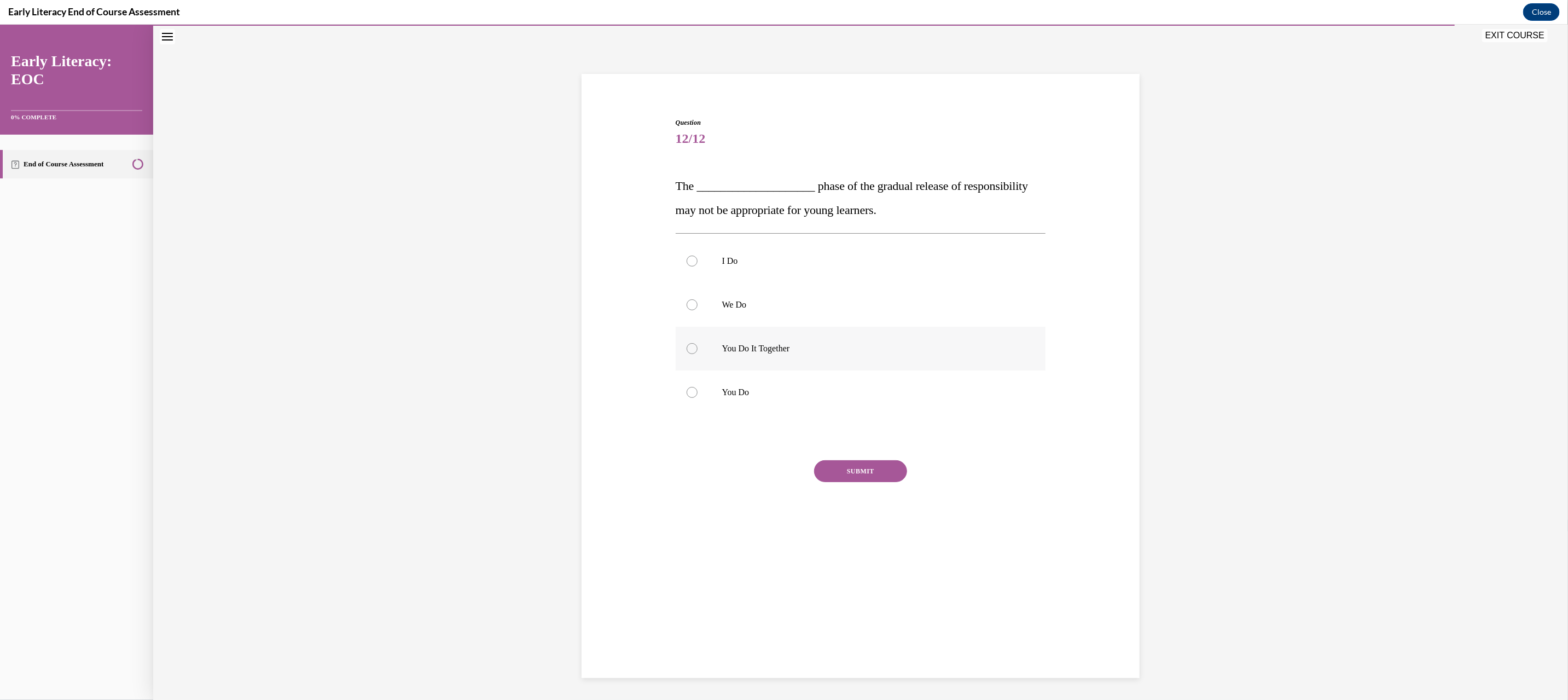
click at [763, 352] on p "You Do It Together" at bounding box center [871, 348] width 297 height 11
click at [829, 468] on button "SUBMIT" at bounding box center [860, 470] width 93 height 22
click at [858, 605] on button "NEXT" at bounding box center [860, 610] width 93 height 22
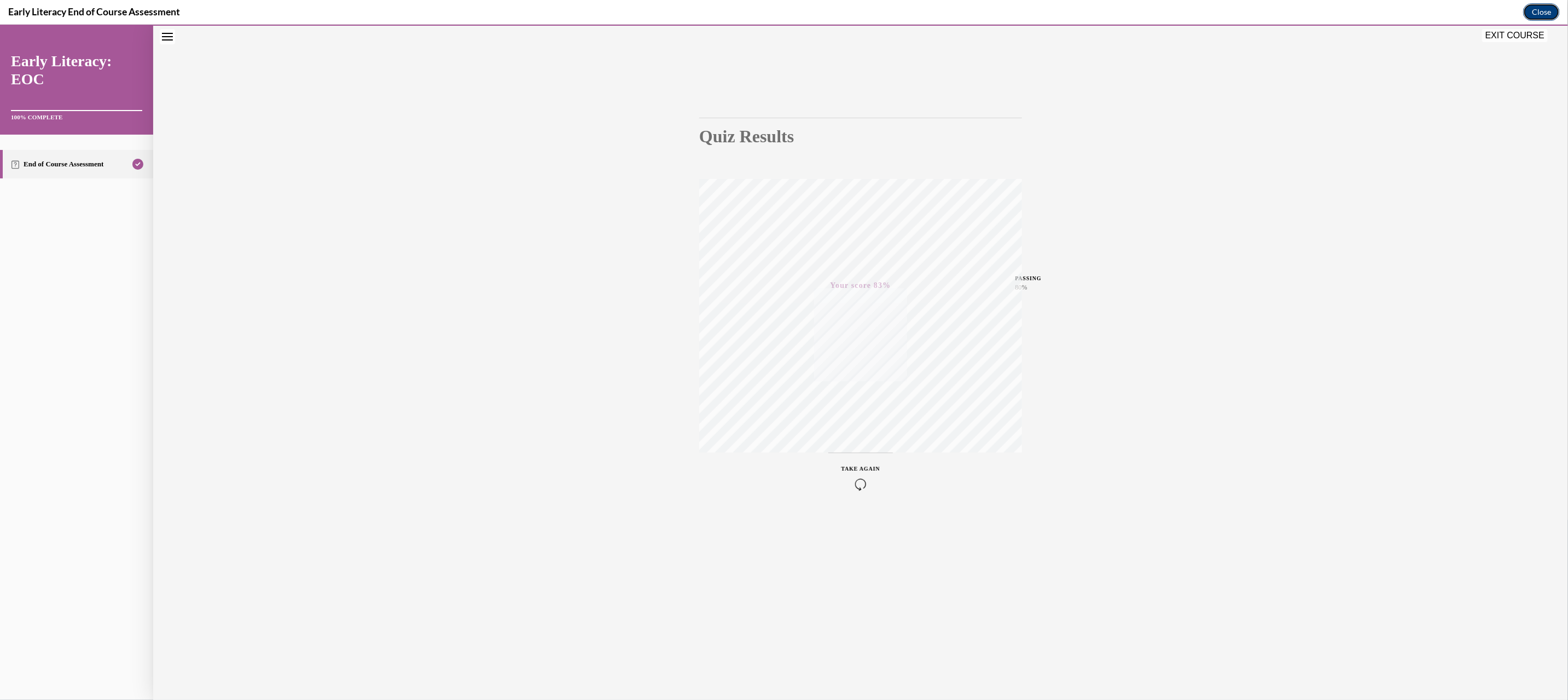
click at [1547, 12] on button "Close" at bounding box center [1541, 12] width 37 height 18
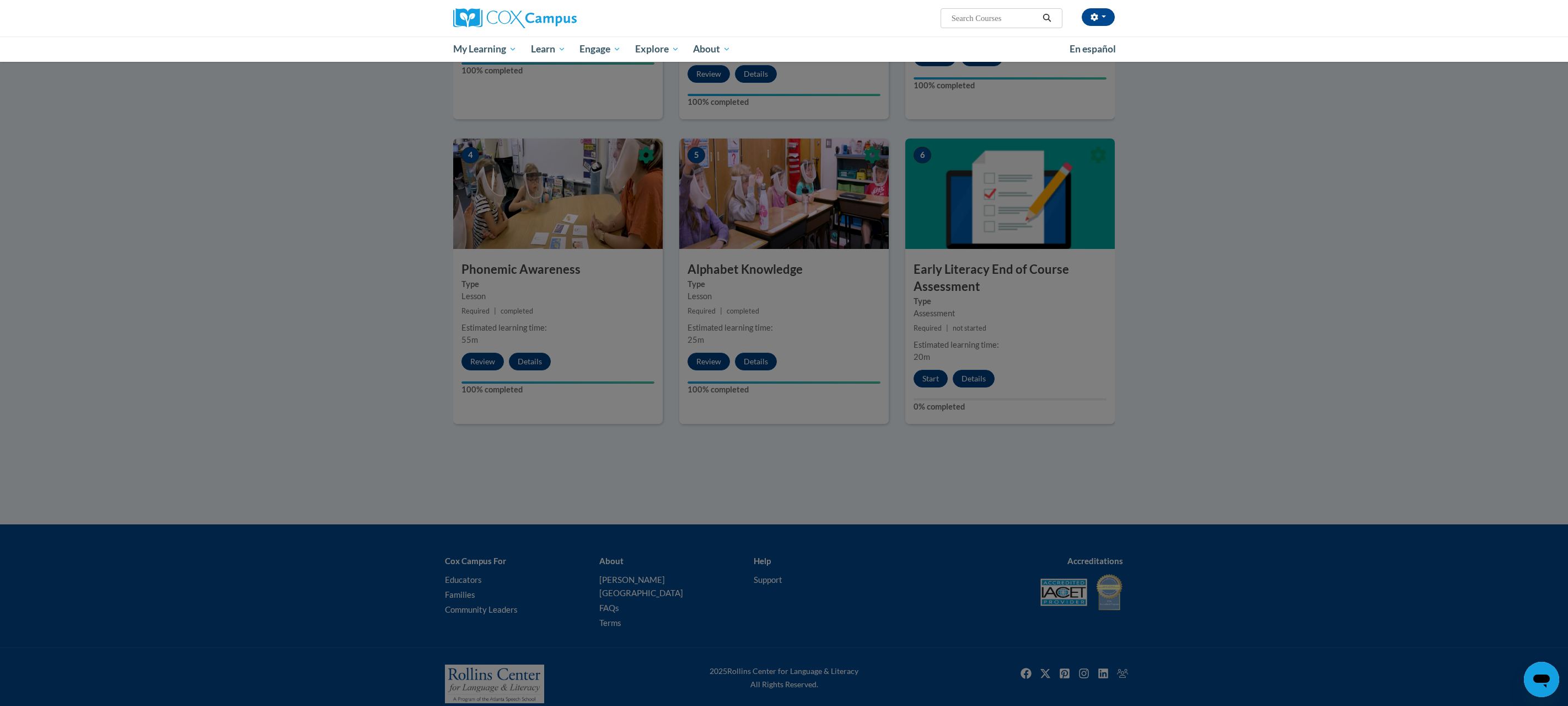
scroll to position [467, 0]
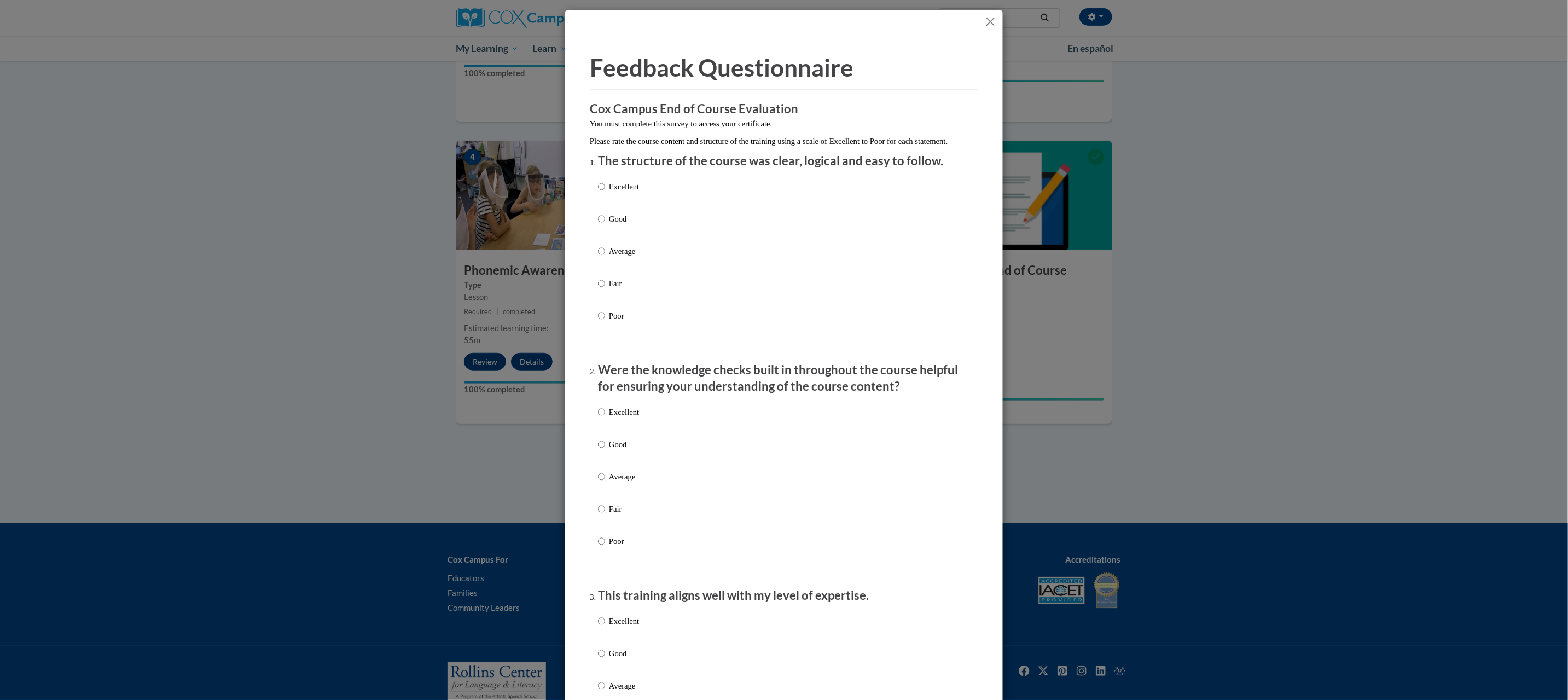
click at [984, 18] on button "Close" at bounding box center [990, 22] width 14 height 14
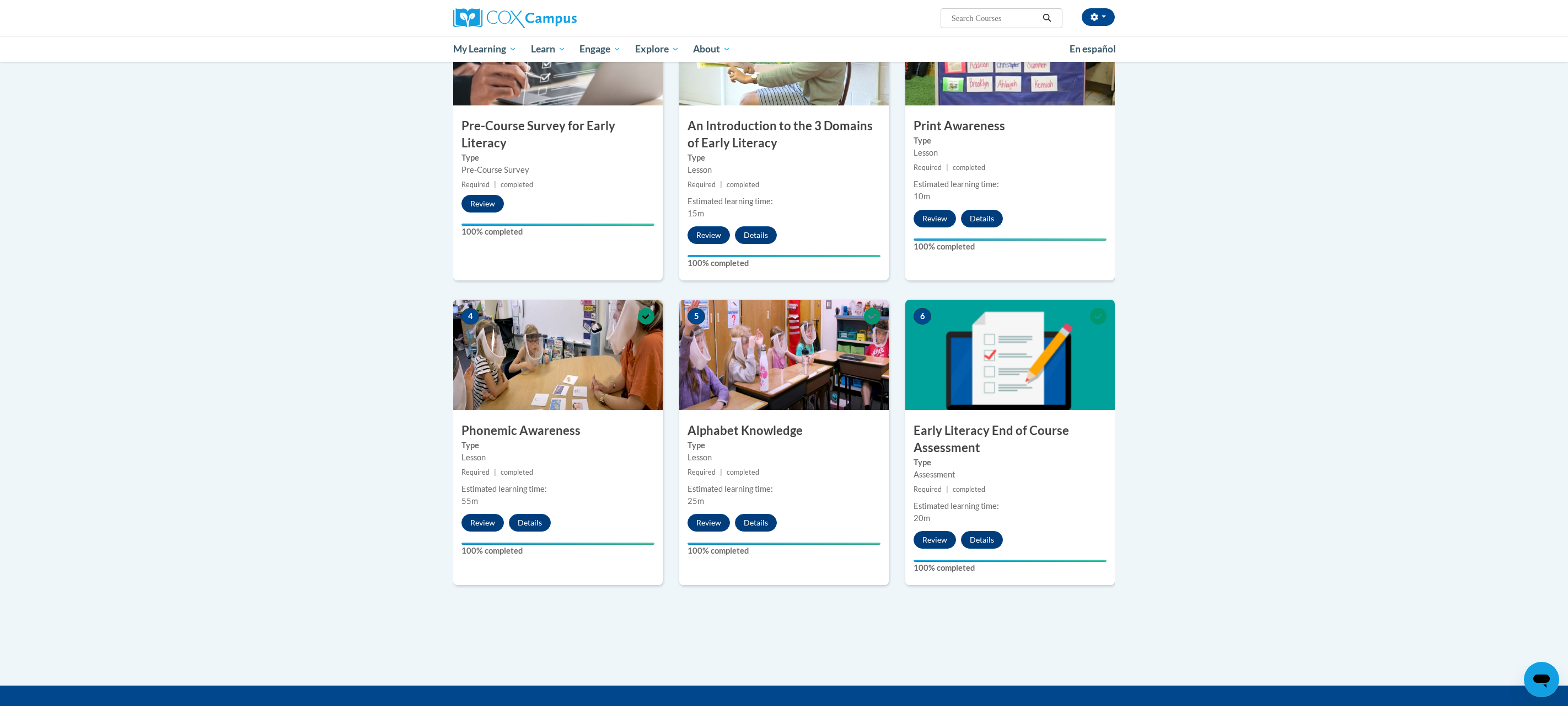
scroll to position [0, 0]
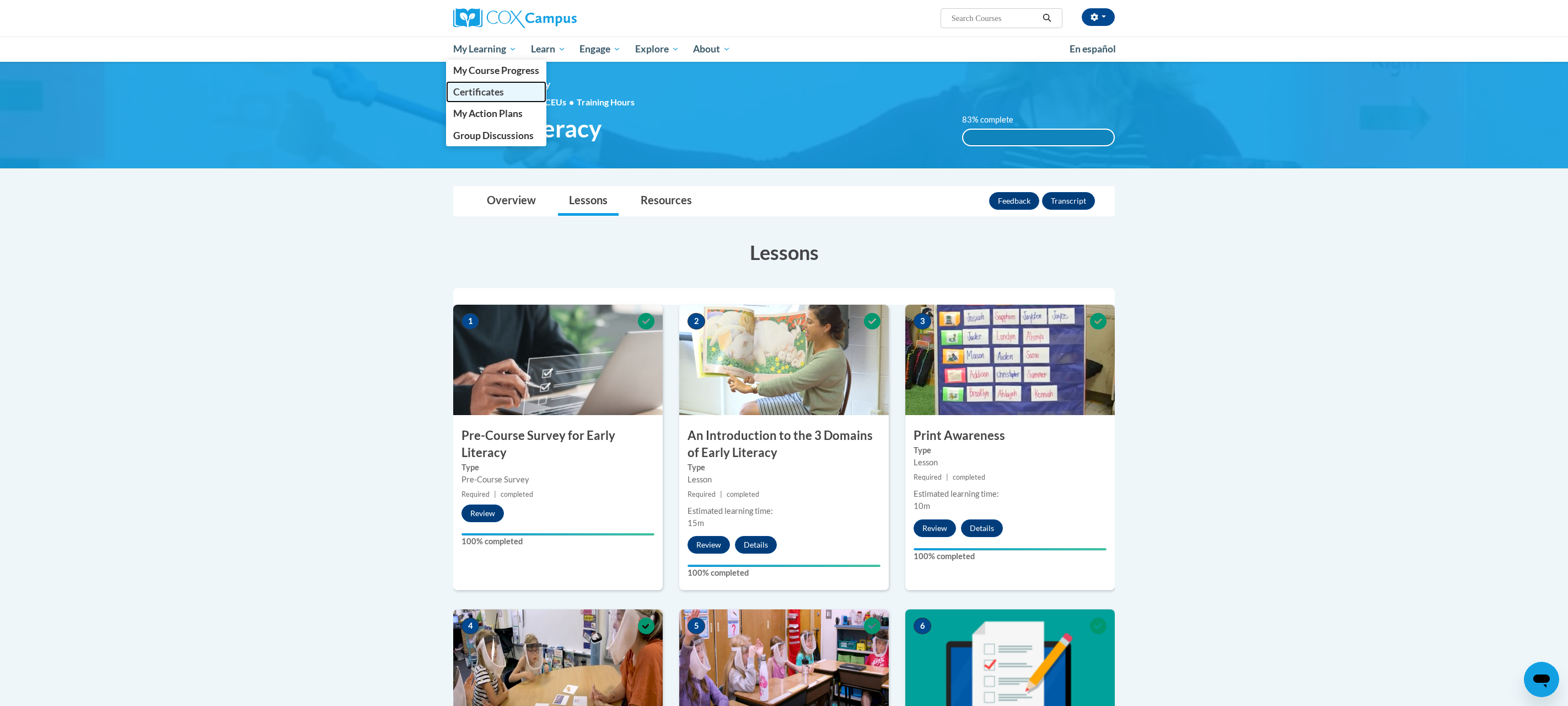
click at [488, 98] on link "Certificates" at bounding box center [496, 92] width 100 height 22
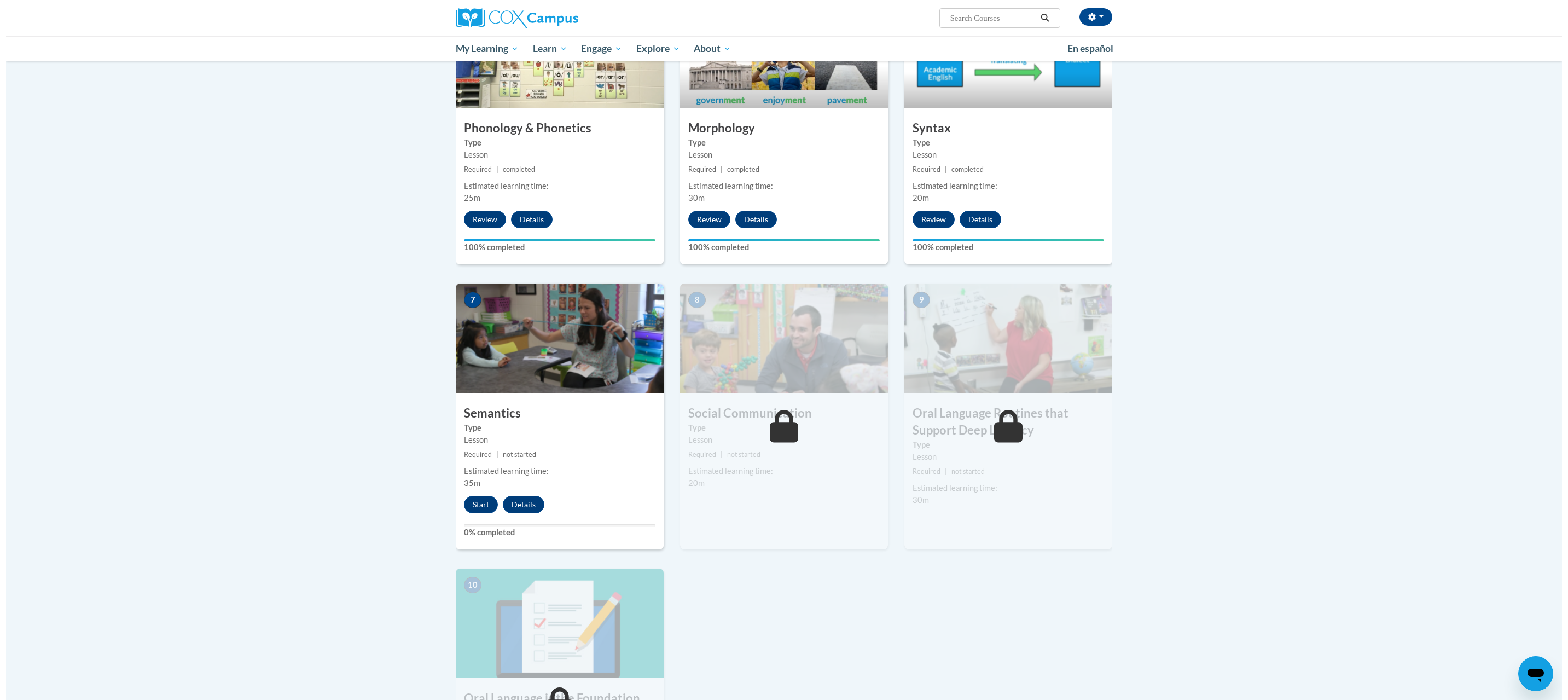
scroll to position [641, 0]
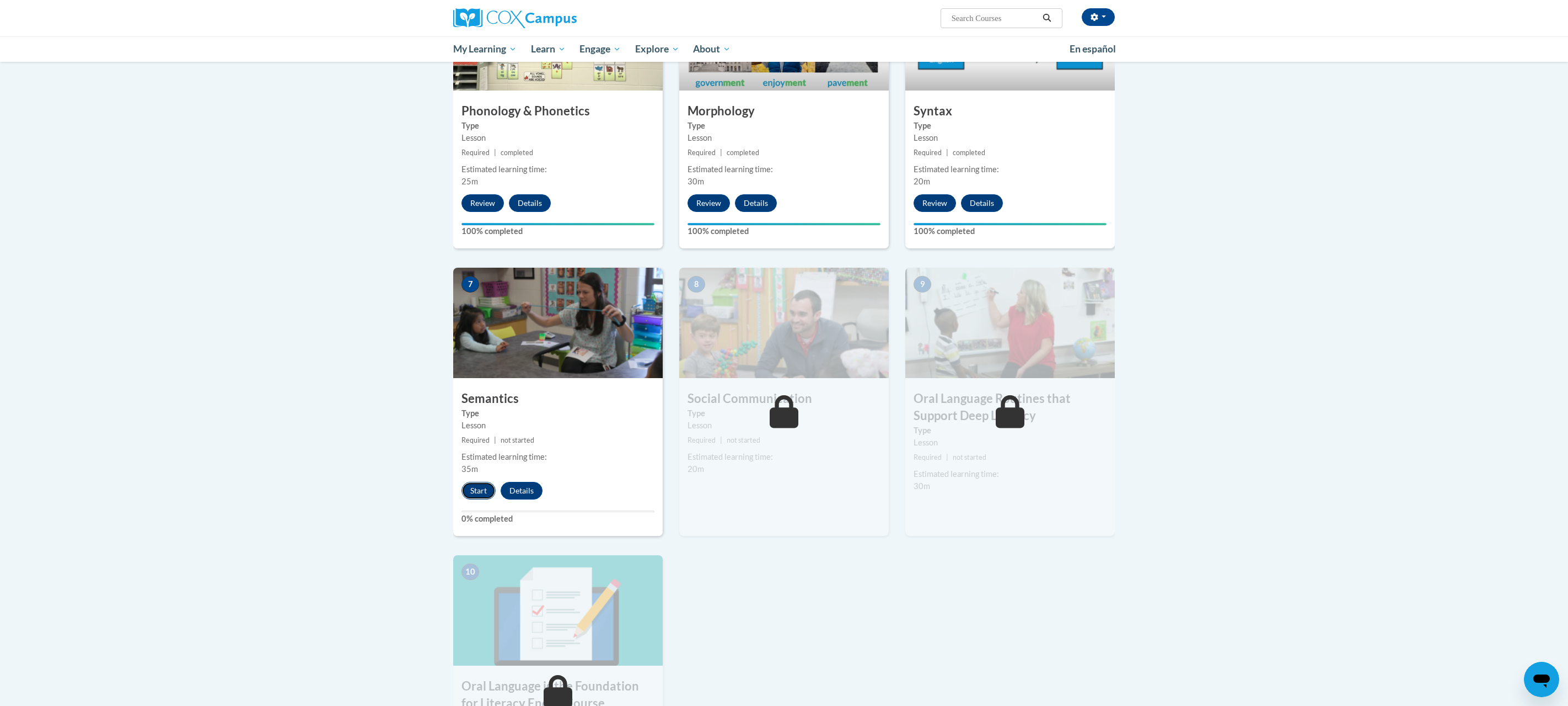
click at [480, 490] on button "Start" at bounding box center [479, 490] width 34 height 18
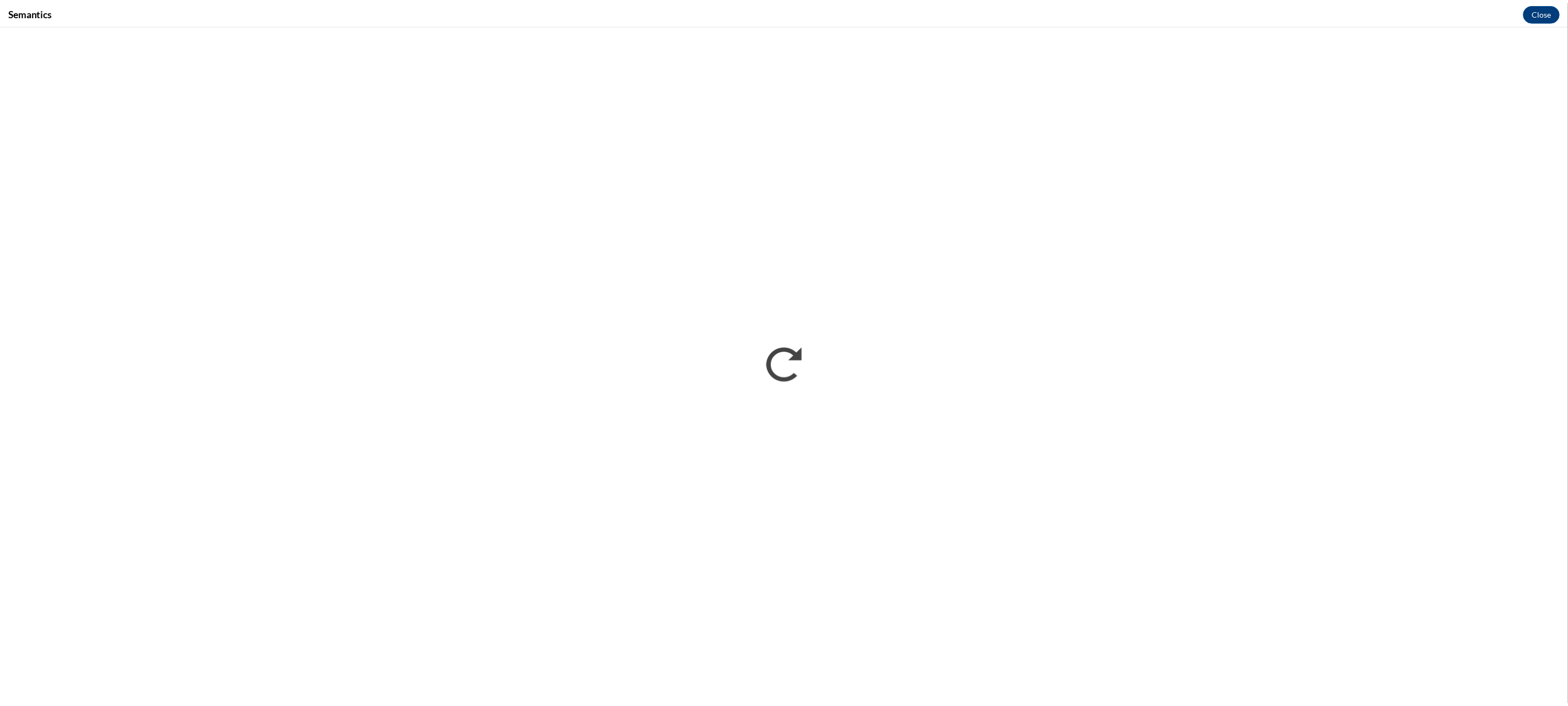
scroll to position [0, 0]
click at [1550, 16] on button "Close" at bounding box center [1554, 12] width 37 height 18
